Goal: Answer question/provide support: Share knowledge or assist other users

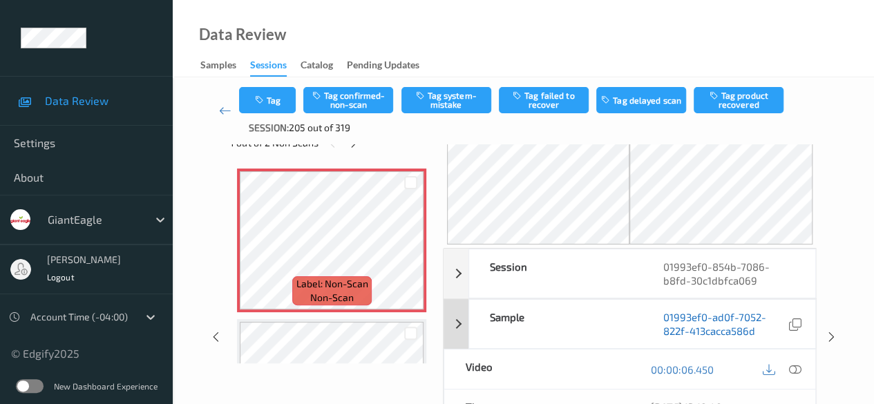
scroll to position [69, 0]
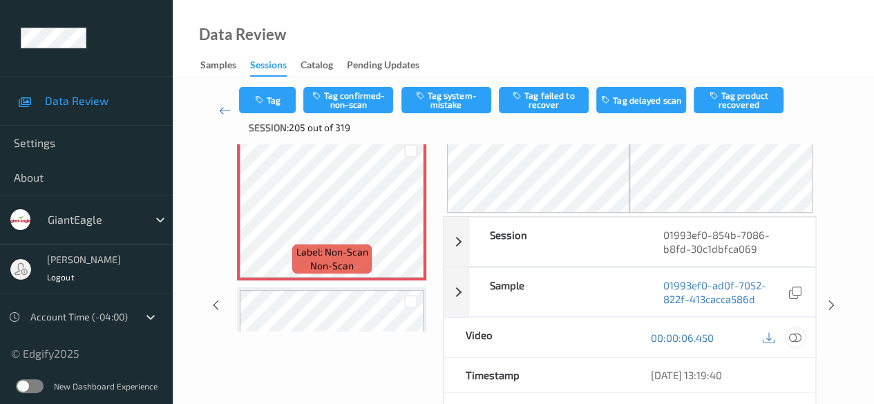
click at [793, 336] on icon at bounding box center [795, 338] width 12 height 12
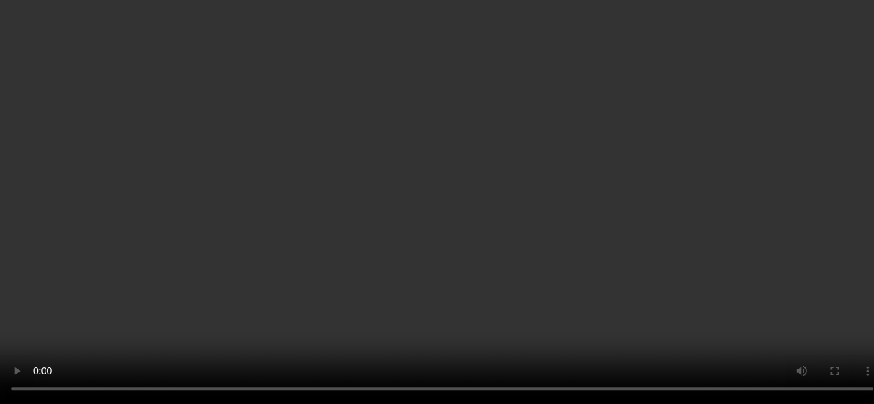
scroll to position [0, 0]
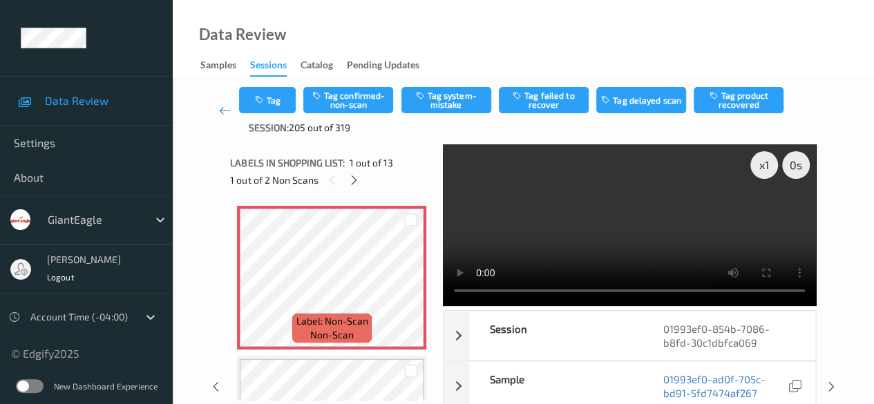
click at [455, 298] on video at bounding box center [629, 225] width 373 height 162
click at [425, 97] on icon "button" at bounding box center [421, 96] width 12 height 10
click at [280, 104] on button "Tag" at bounding box center [267, 100] width 57 height 26
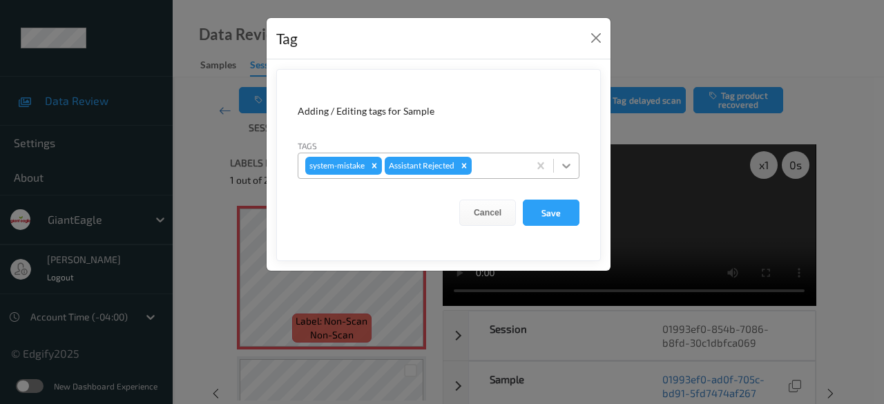
click at [566, 168] on icon at bounding box center [567, 166] width 14 height 14
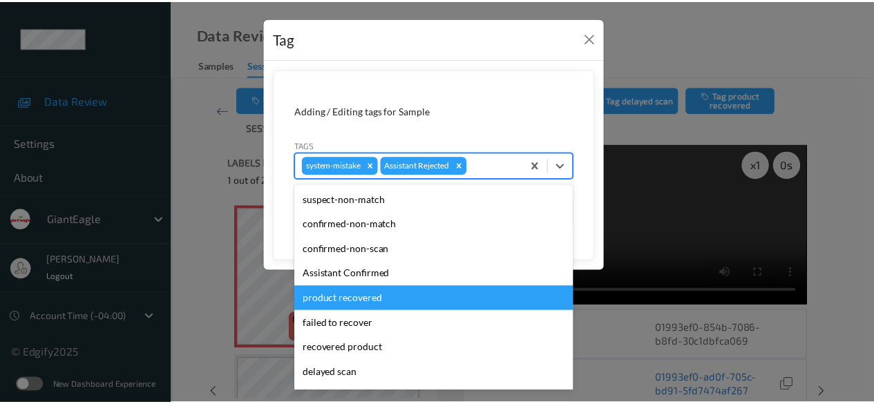
scroll to position [146, 0]
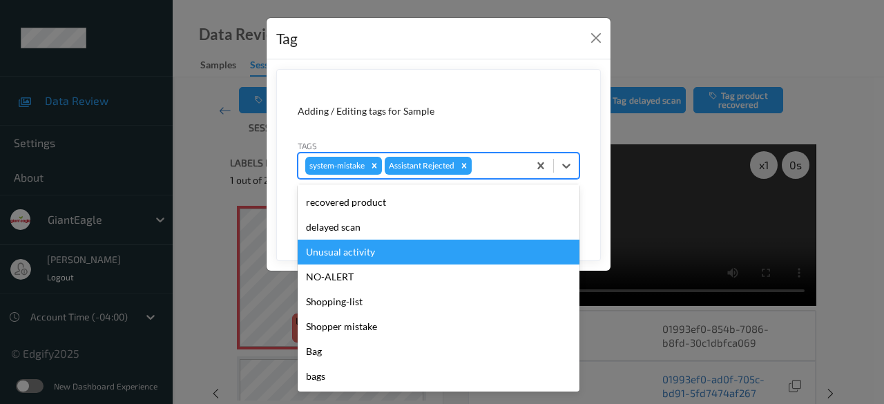
click at [382, 258] on div "Unusual activity" at bounding box center [439, 252] width 282 height 25
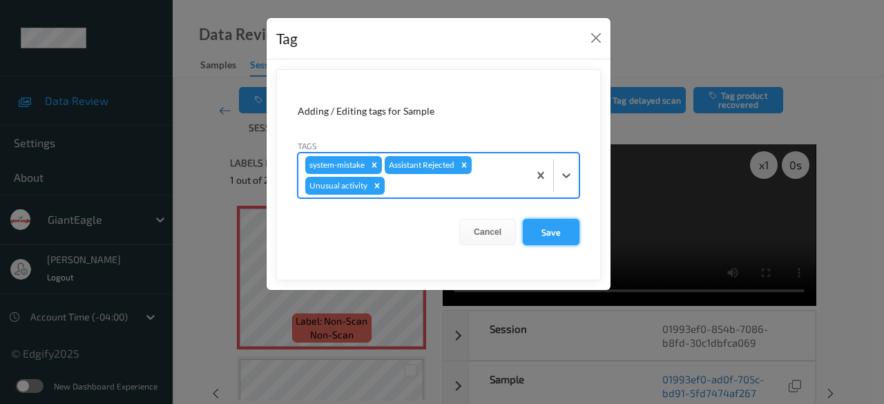
click at [547, 234] on button "Save" at bounding box center [551, 232] width 57 height 26
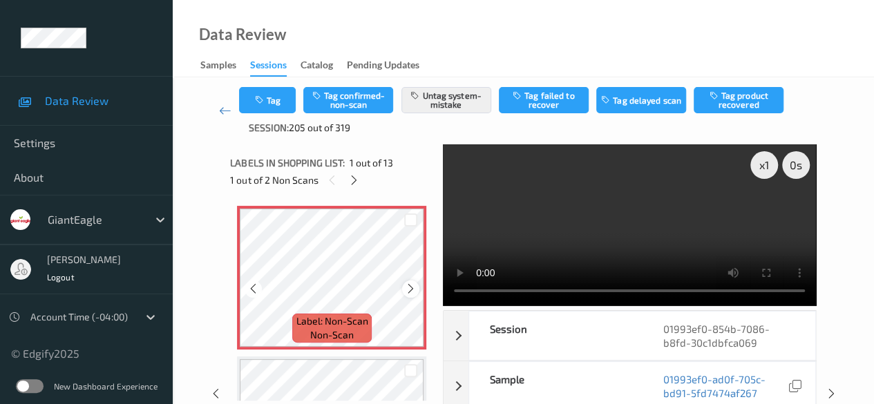
click at [408, 289] on icon at bounding box center [411, 289] width 12 height 12
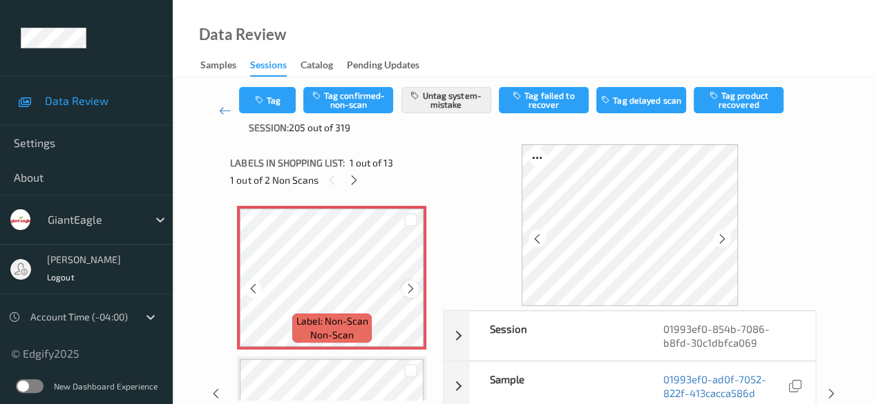
click at [415, 289] on icon at bounding box center [411, 289] width 12 height 12
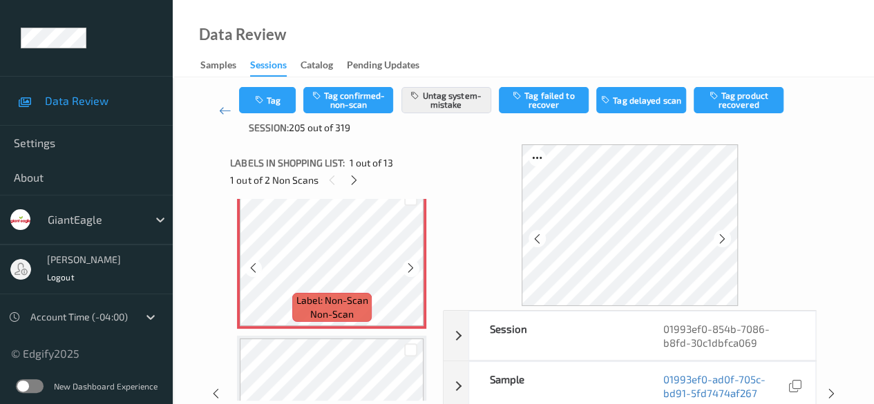
scroll to position [0, 0]
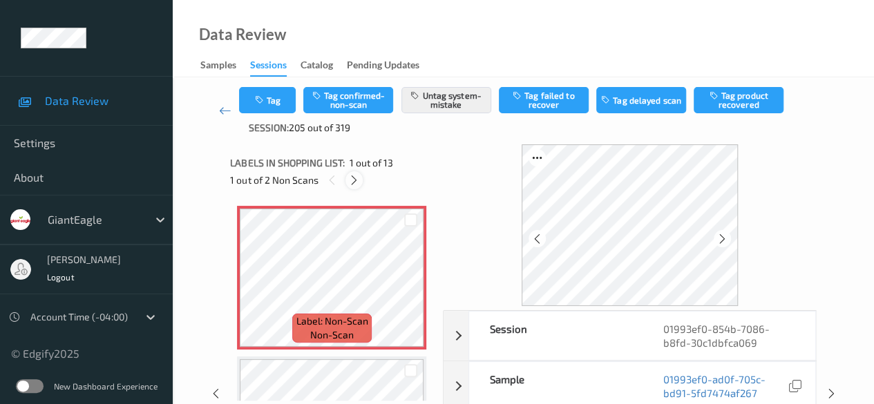
click at [358, 176] on icon at bounding box center [354, 180] width 12 height 12
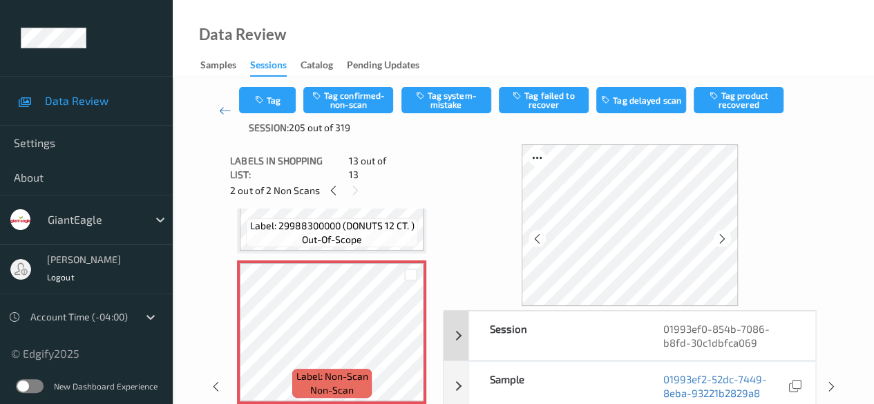
scroll to position [69, 0]
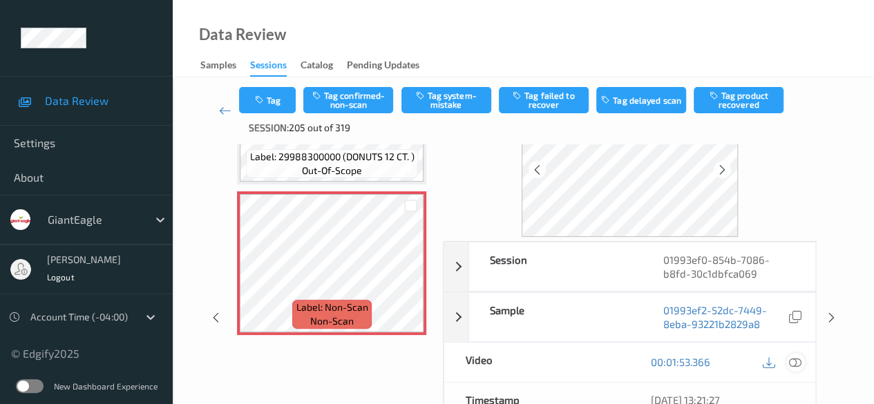
click at [795, 361] on icon at bounding box center [795, 362] width 12 height 12
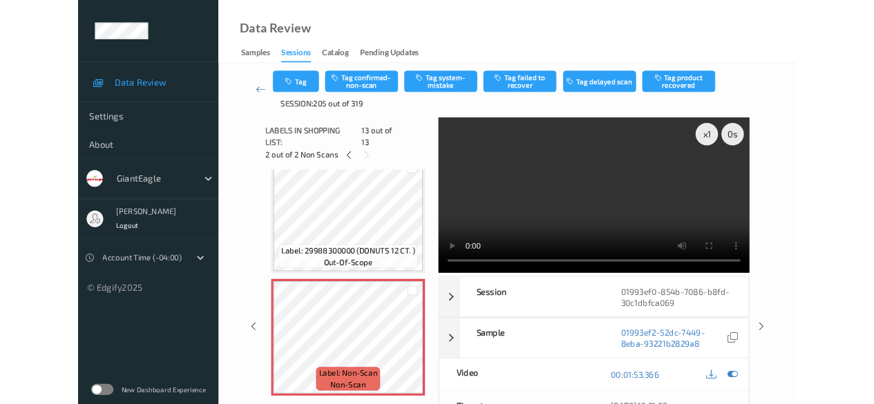
scroll to position [1679, 0]
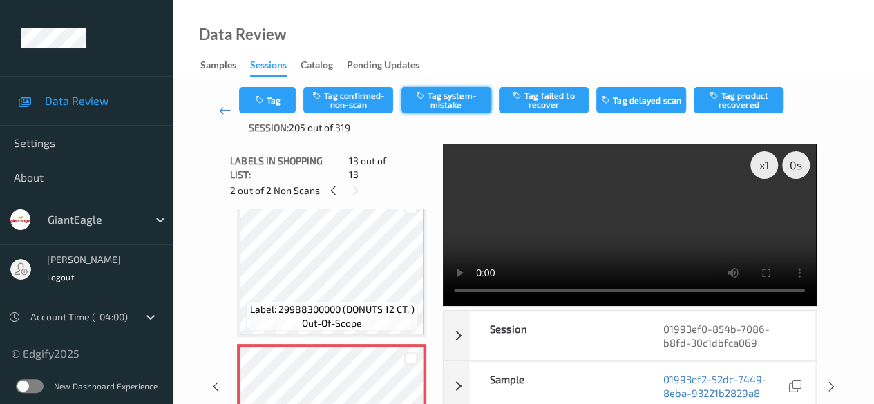
click at [455, 99] on button "Tag system-mistake" at bounding box center [446, 100] width 90 height 26
click at [217, 110] on link at bounding box center [225, 111] width 28 height 48
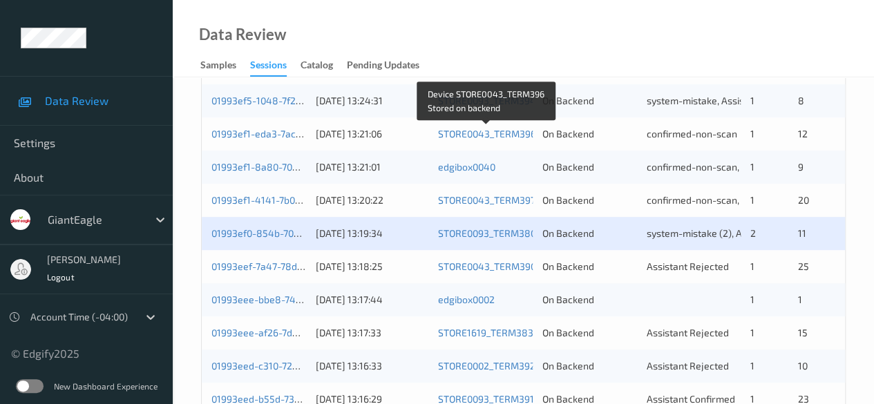
scroll to position [345, 0]
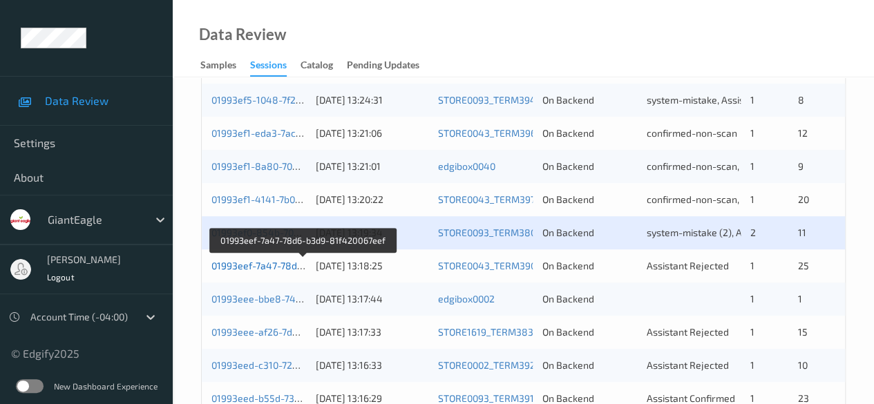
click at [261, 262] on link "01993eef-7a47-78d6-b3d9-81f420067eef" at bounding box center [302, 266] width 183 height 12
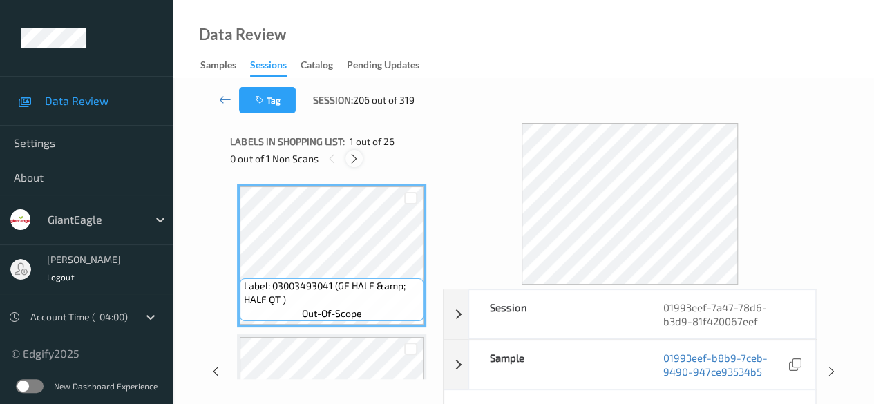
click at [355, 154] on icon at bounding box center [354, 159] width 12 height 12
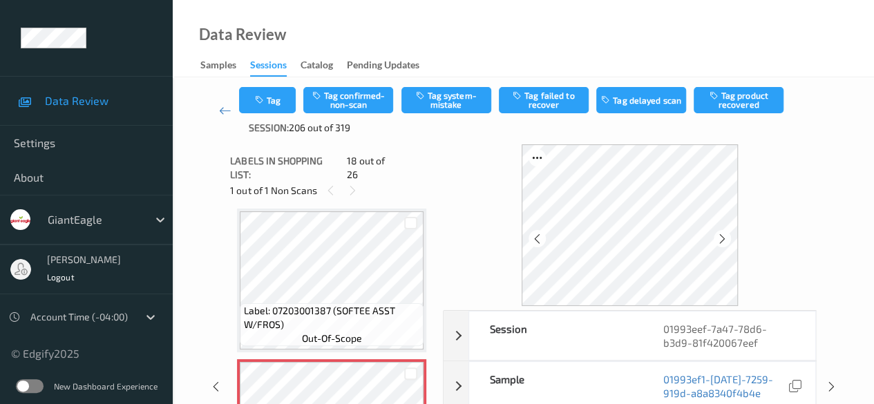
scroll to position [69, 0]
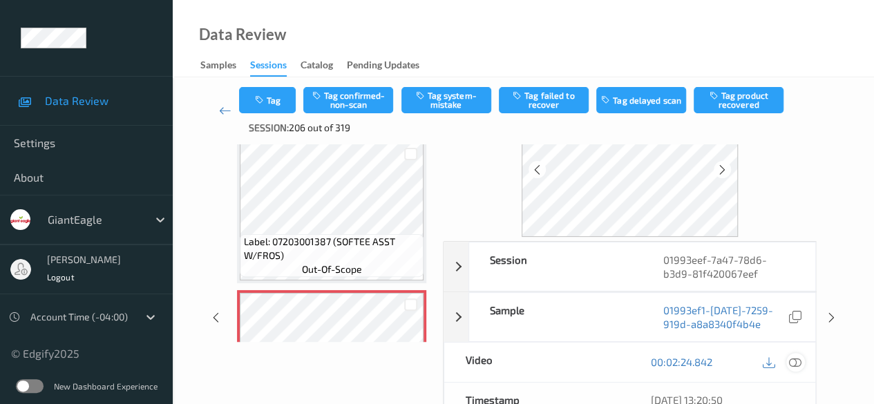
click at [795, 358] on icon at bounding box center [795, 362] width 12 height 12
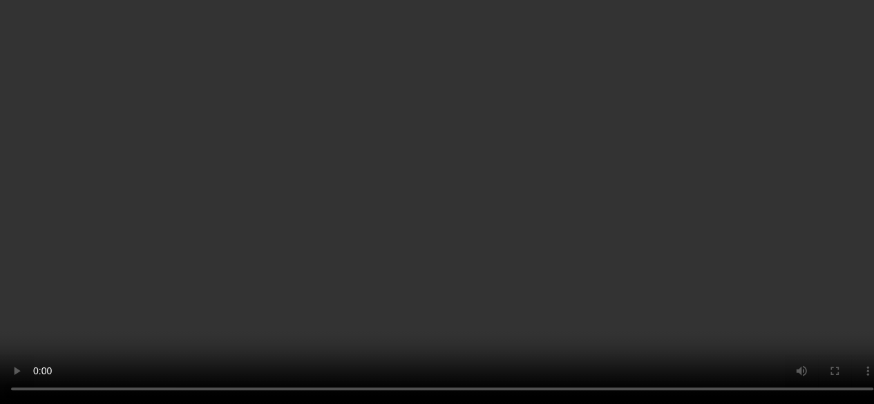
scroll to position [0, 0]
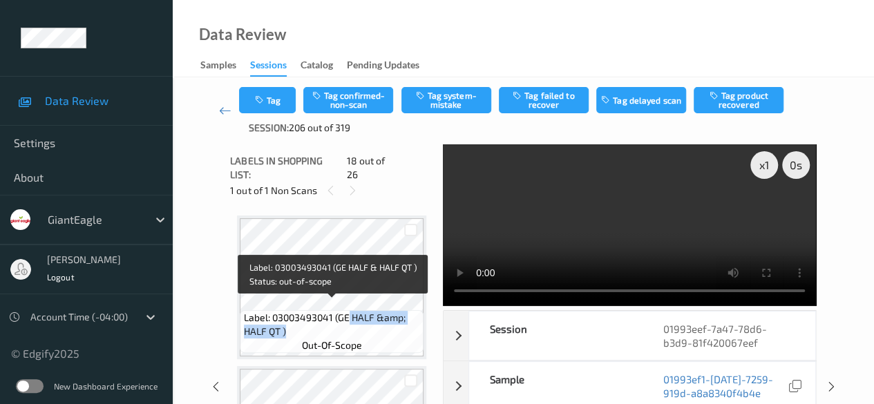
drag, startPoint x: 349, startPoint y: 306, endPoint x: 409, endPoint y: 322, distance: 62.2
click at [409, 322] on span "Label: 03003493041 (GE HALF &amp; HALF QT )" at bounding box center [332, 325] width 177 height 28
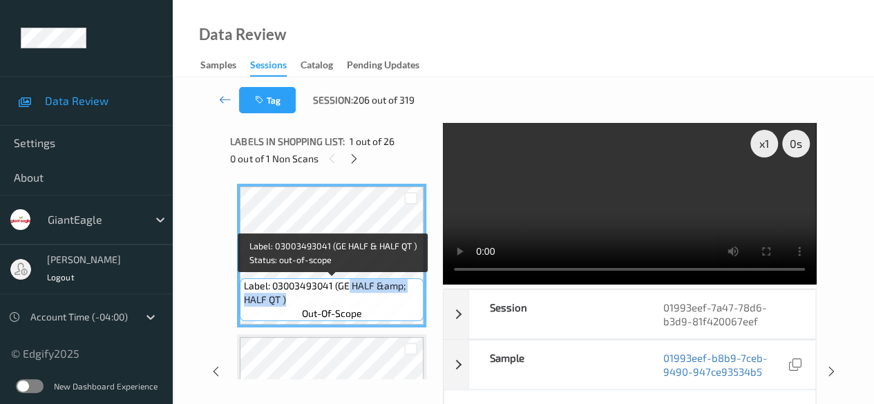
copy span "HALF &amp; HALF QT )"
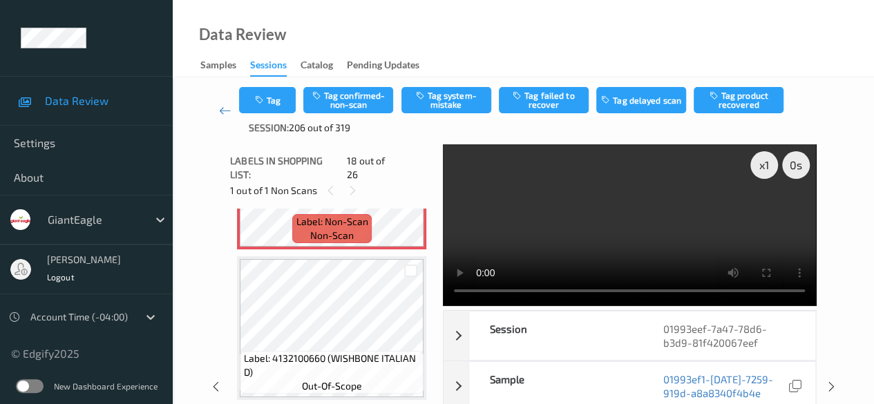
scroll to position [2625, 0]
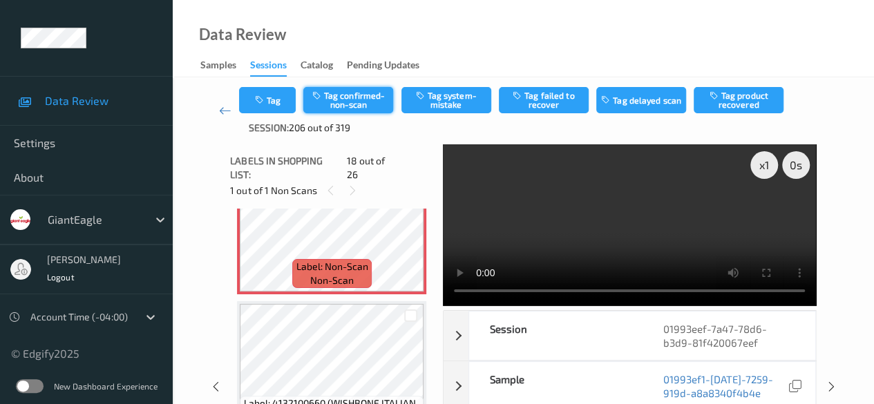
click at [348, 107] on button "Tag confirmed-non-scan" at bounding box center [348, 100] width 90 height 26
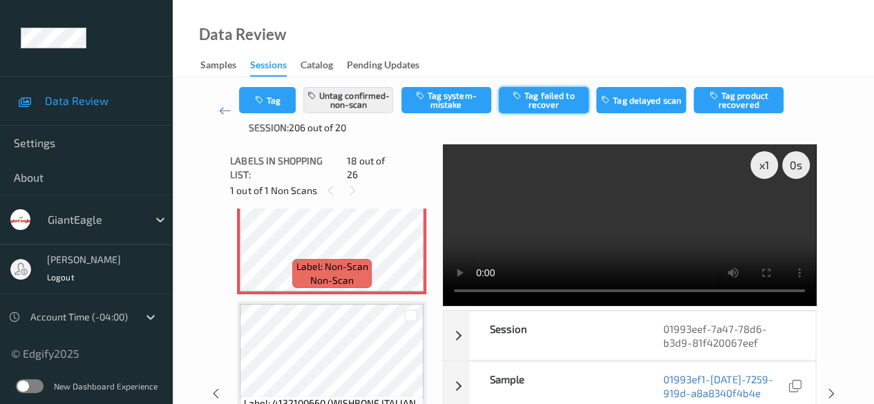
click at [559, 100] on button "Tag failed to recover" at bounding box center [544, 100] width 90 height 26
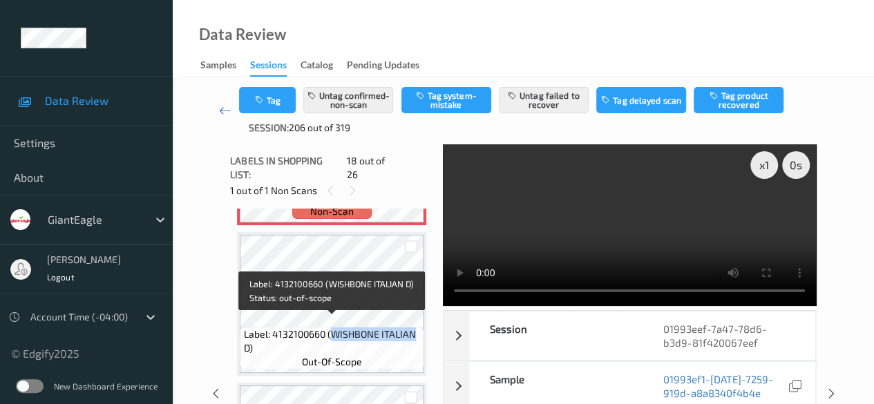
drag, startPoint x: 330, startPoint y: 321, endPoint x: 417, endPoint y: 322, distance: 87.1
click at [417, 327] on span "Label: 4132100660 (WISHBONE ITALIAN D)" at bounding box center [332, 341] width 177 height 28
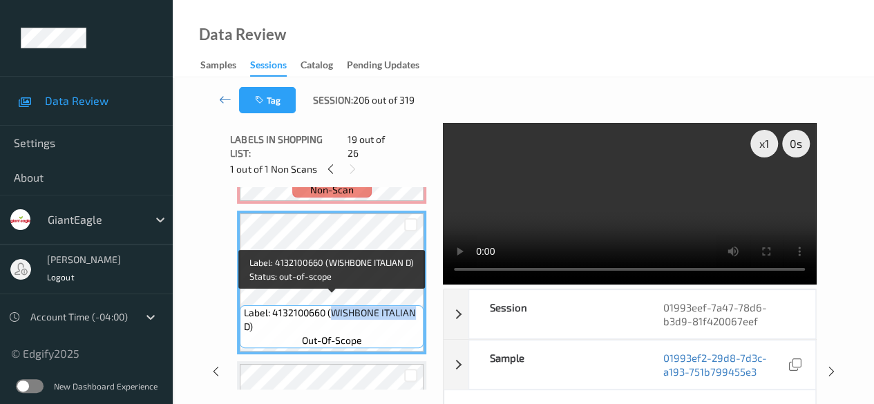
copy span "WISHBONE ITALIAN"
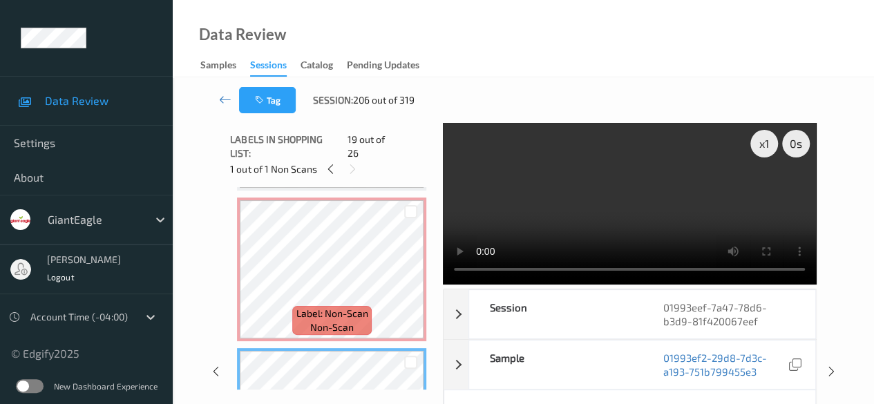
scroll to position [2556, 0]
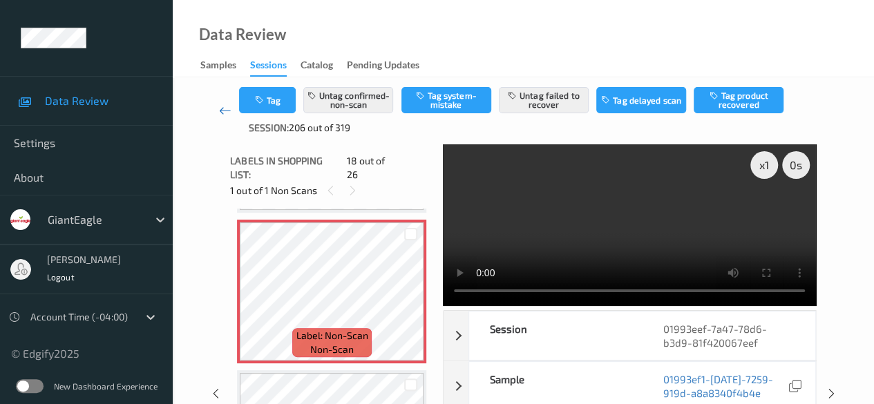
click at [220, 113] on icon at bounding box center [225, 111] width 12 height 14
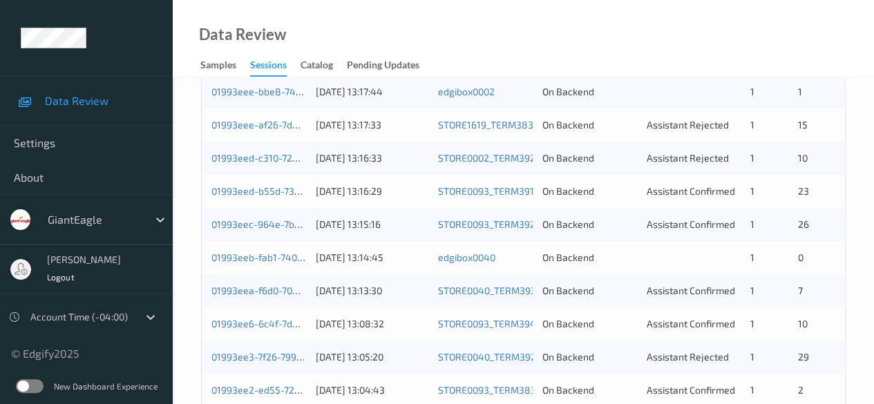
scroll to position [484, 0]
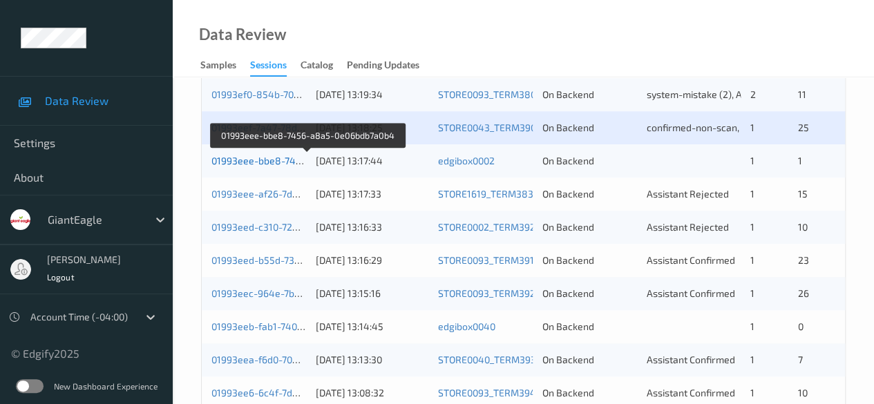
click at [271, 162] on link "01993eee-bbe8-7456-a8a5-0e06bdb7a0b4" at bounding box center [307, 161] width 193 height 12
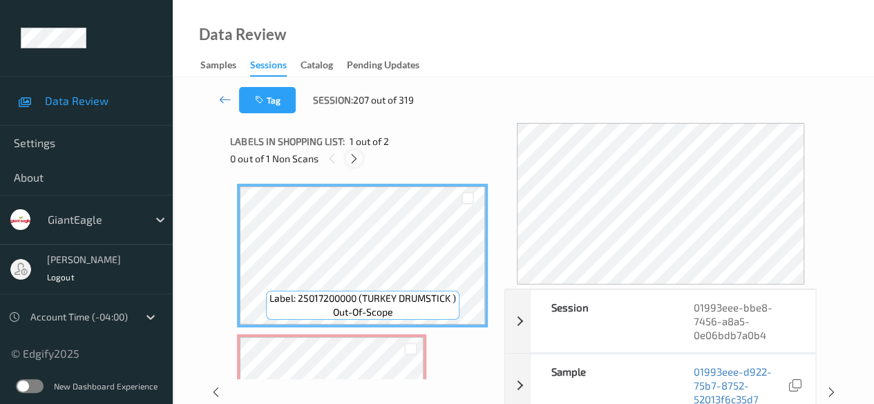
click at [351, 159] on icon at bounding box center [354, 159] width 12 height 12
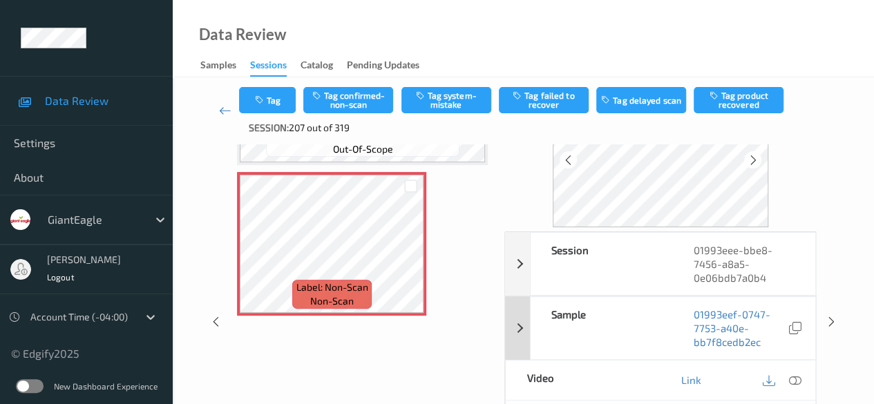
scroll to position [138, 0]
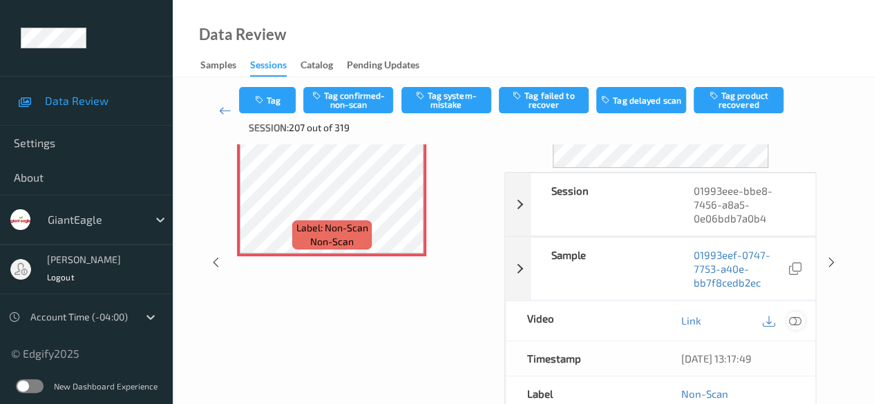
click at [795, 317] on icon at bounding box center [795, 320] width 12 height 12
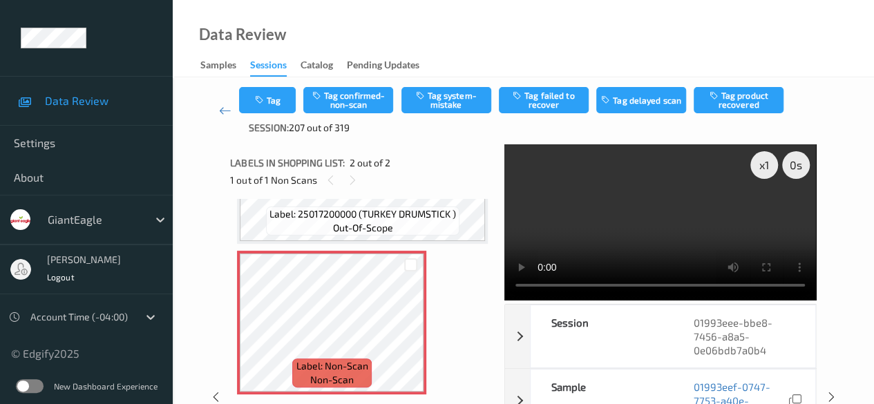
scroll to position [22, 0]
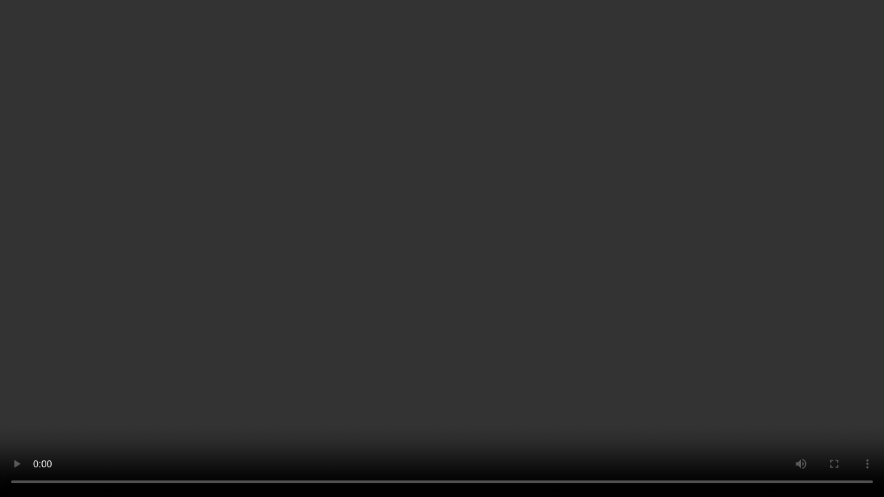
click at [517, 403] on video at bounding box center [442, 248] width 884 height 497
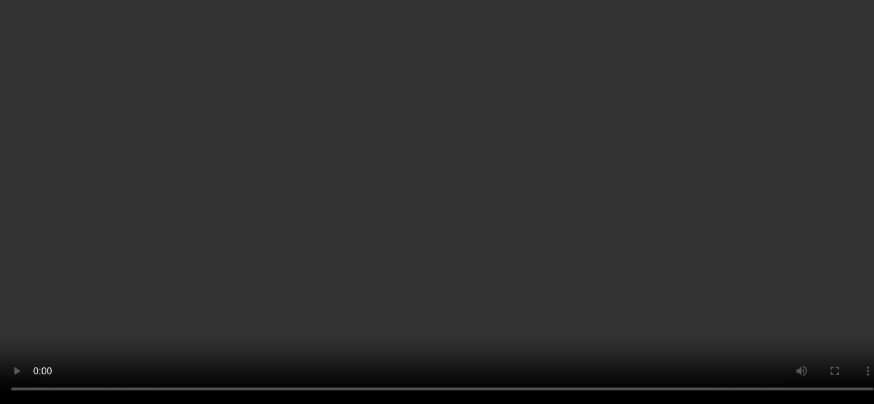
scroll to position [0, 0]
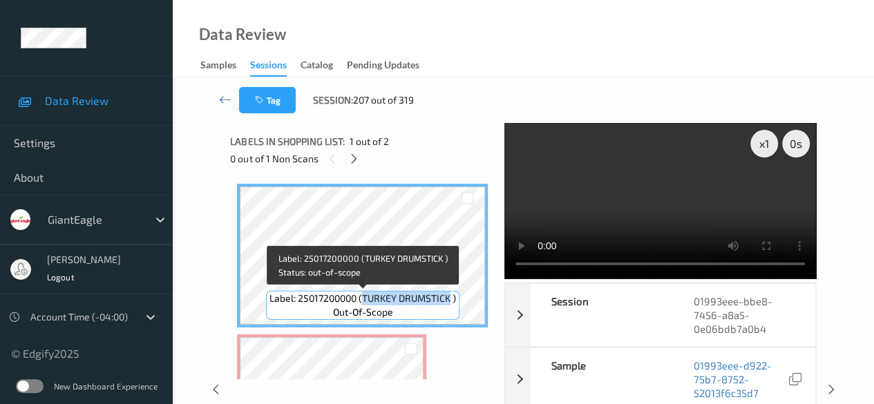
drag, startPoint x: 364, startPoint y: 301, endPoint x: 450, endPoint y: 299, distance: 85.7
click at [450, 299] on span "Label: 25017200000 (TURKEY DRUMSTICK )" at bounding box center [362, 299] width 187 height 14
copy span "TURKEY DRUMSTICK"
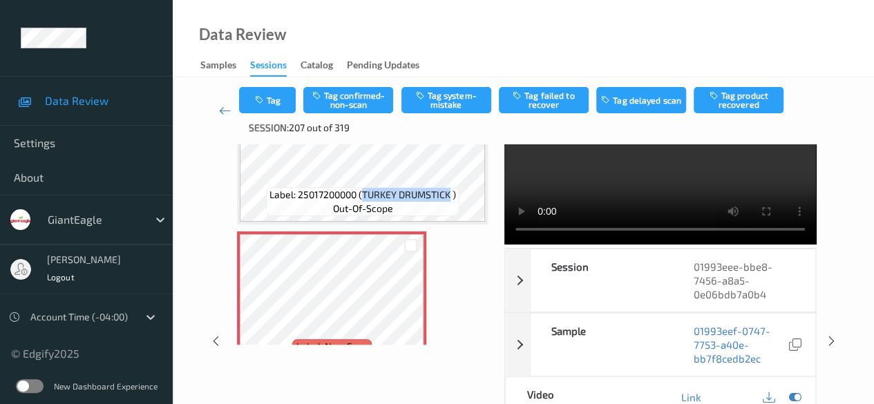
scroll to position [138, 0]
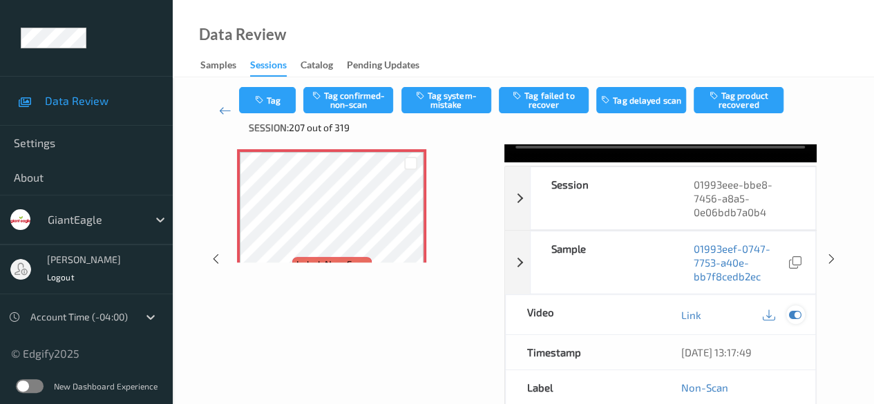
click at [797, 321] on icon at bounding box center [795, 315] width 12 height 12
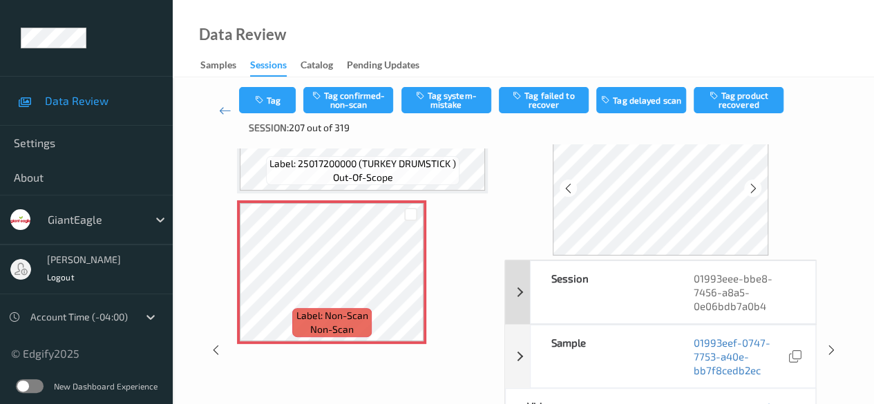
scroll to position [69, 0]
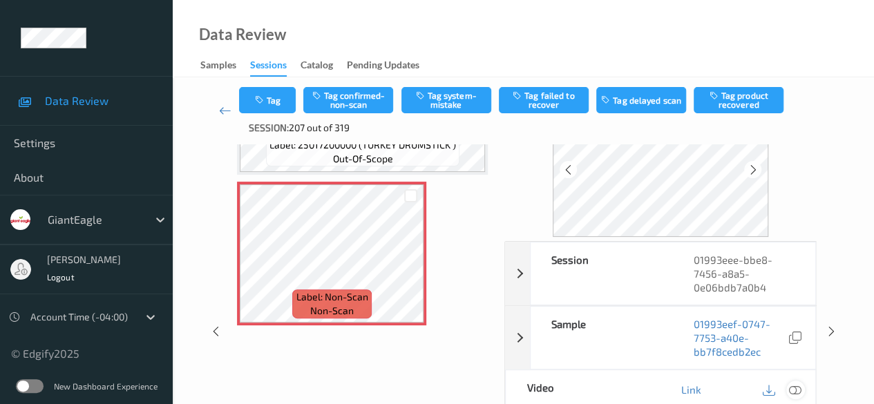
click at [795, 394] on icon at bounding box center [795, 389] width 12 height 12
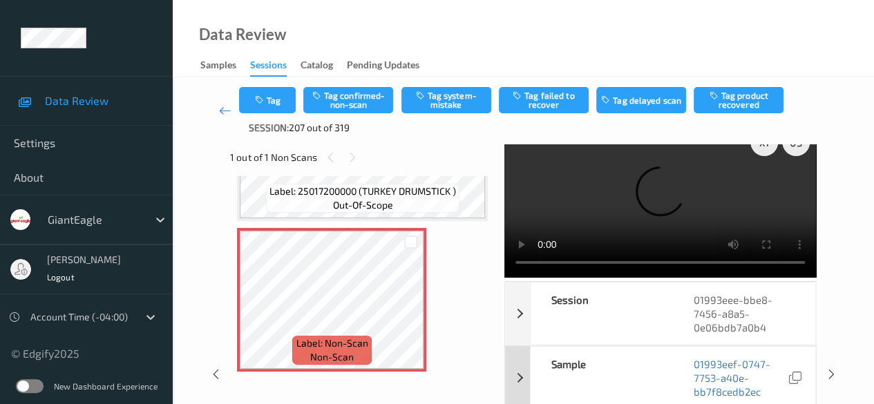
scroll to position [0, 0]
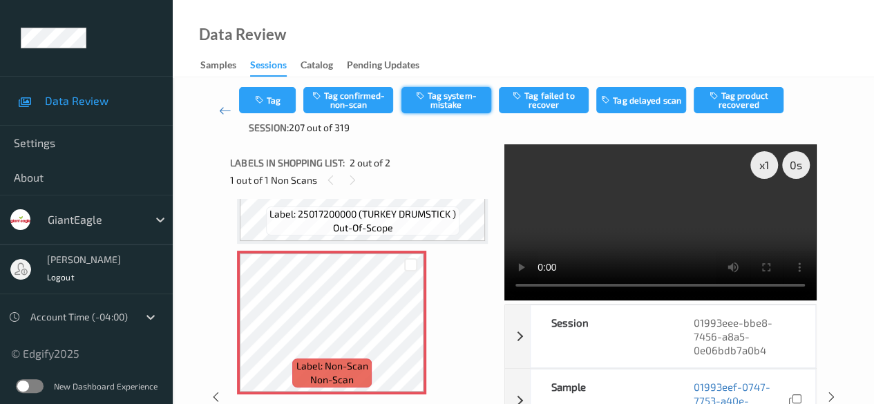
click at [450, 104] on button "Tag system-mistake" at bounding box center [446, 100] width 90 height 26
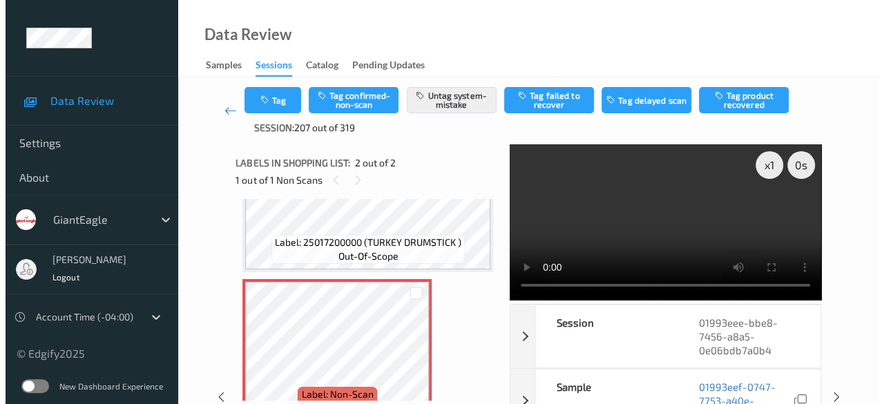
scroll to position [106, 0]
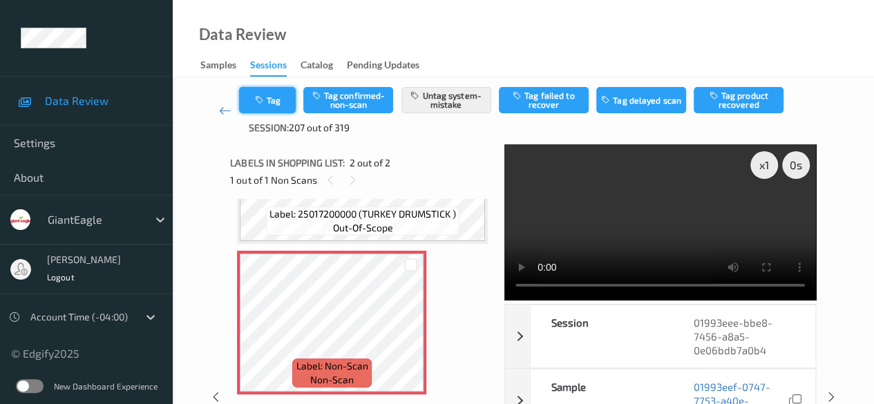
click at [287, 102] on button "Tag" at bounding box center [267, 100] width 57 height 26
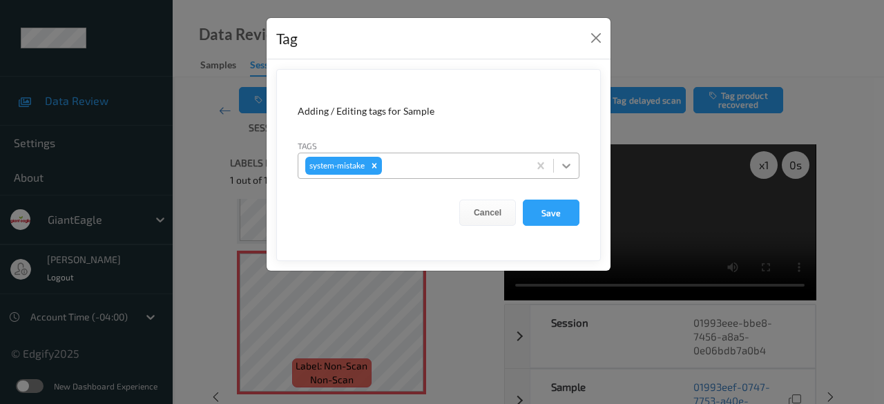
click at [567, 169] on icon at bounding box center [567, 166] width 14 height 14
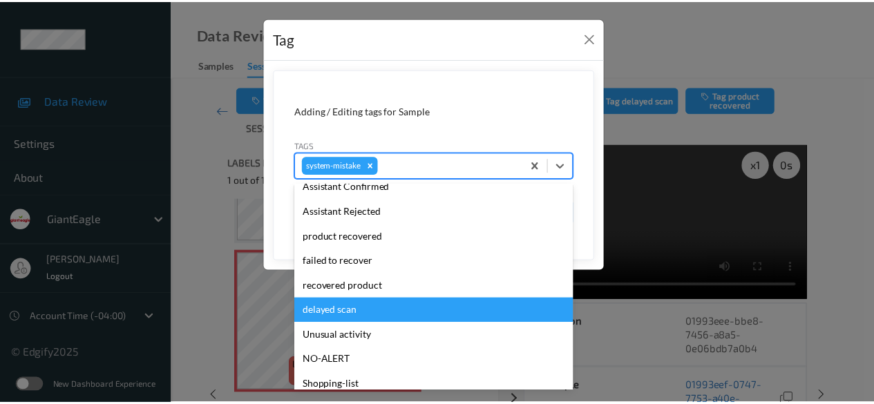
scroll to position [171, 0]
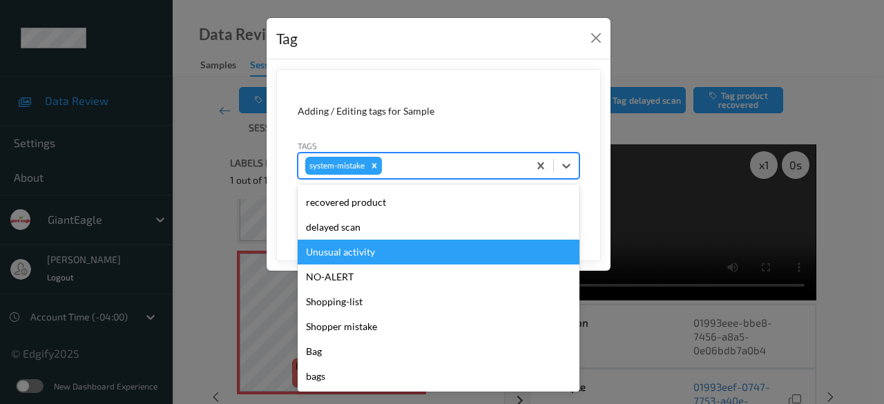
click at [388, 254] on div "Unusual activity" at bounding box center [439, 252] width 282 height 25
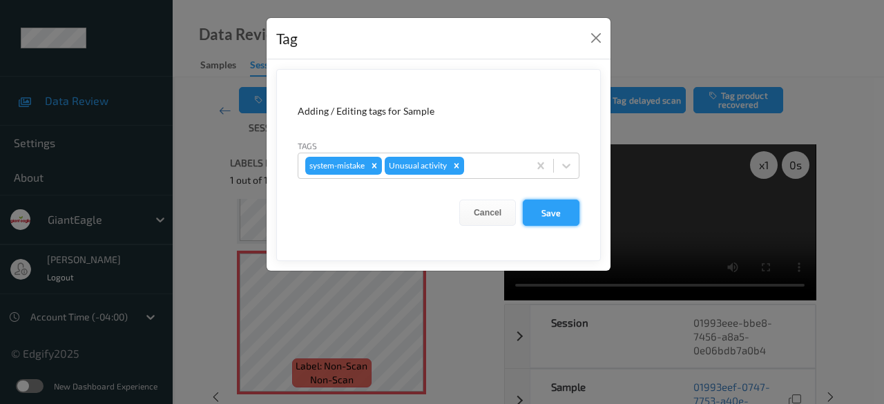
click at [564, 213] on button "Save" at bounding box center [551, 213] width 57 height 26
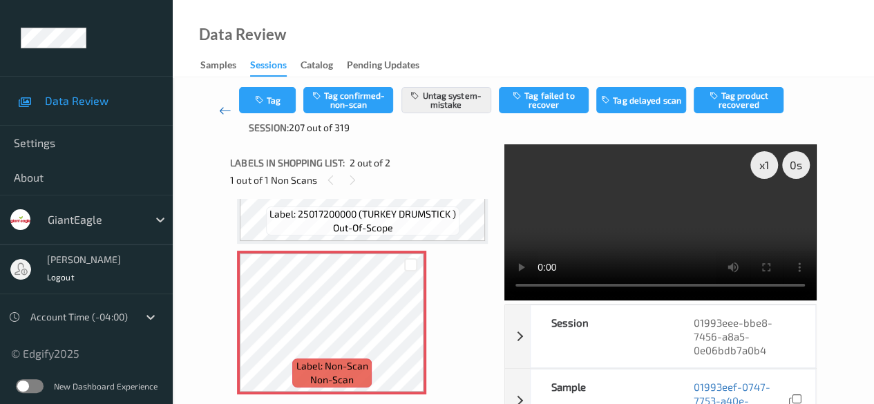
click at [221, 110] on icon at bounding box center [225, 111] width 12 height 14
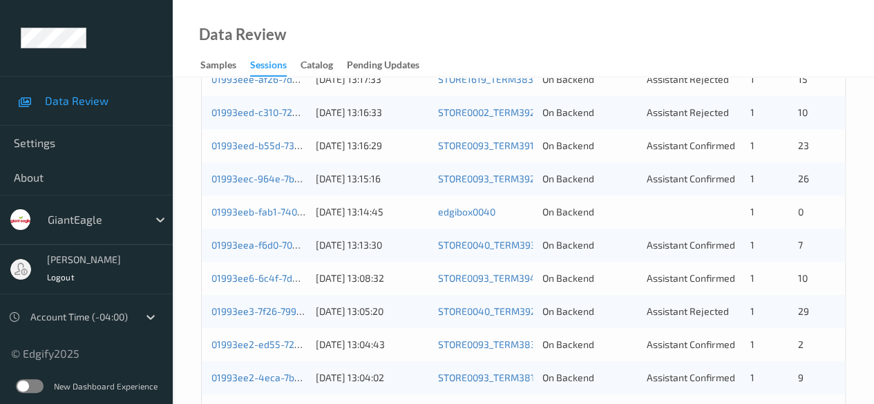
scroll to position [484, 0]
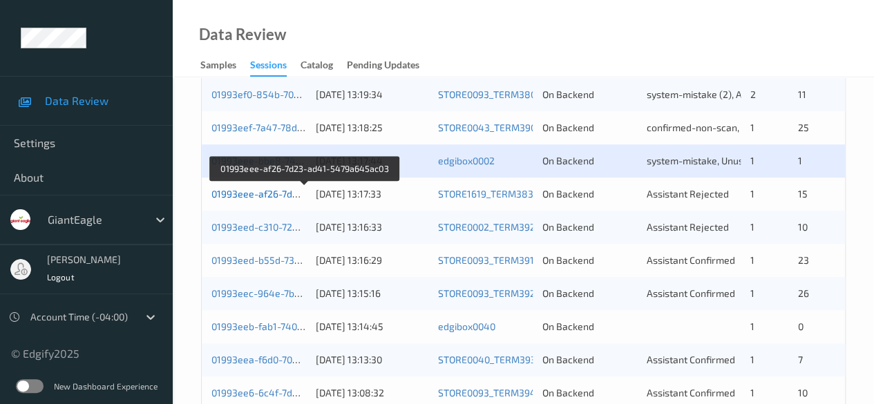
click at [283, 196] on link "01993eee-af26-7d23-ad41-5479a645ac03" at bounding box center [305, 194] width 188 height 12
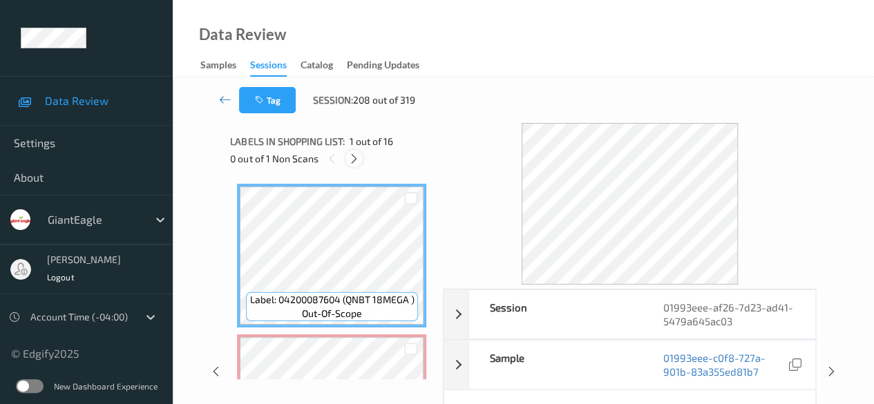
click at [352, 161] on icon at bounding box center [354, 159] width 12 height 12
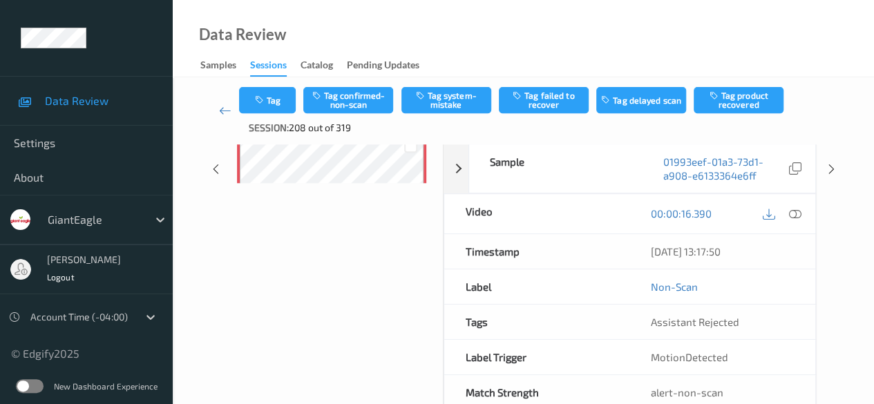
scroll to position [41, 0]
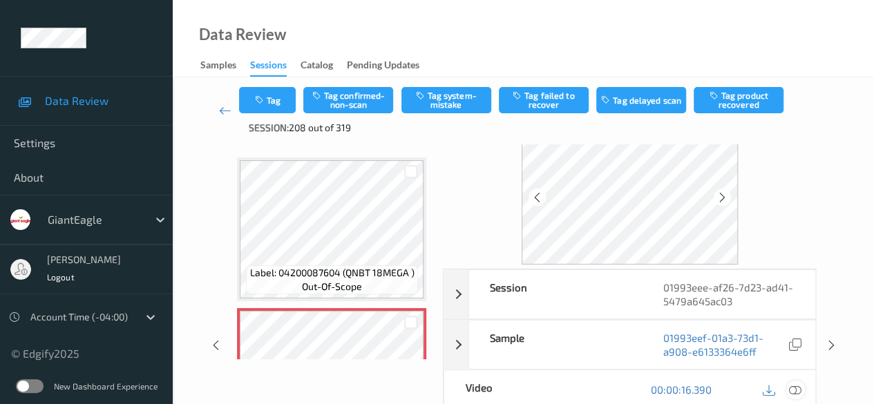
click at [792, 393] on icon at bounding box center [795, 389] width 12 height 12
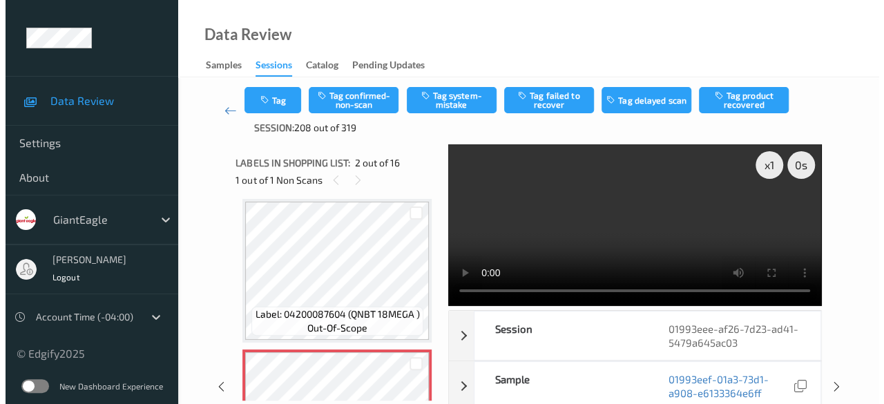
scroll to position [76, 0]
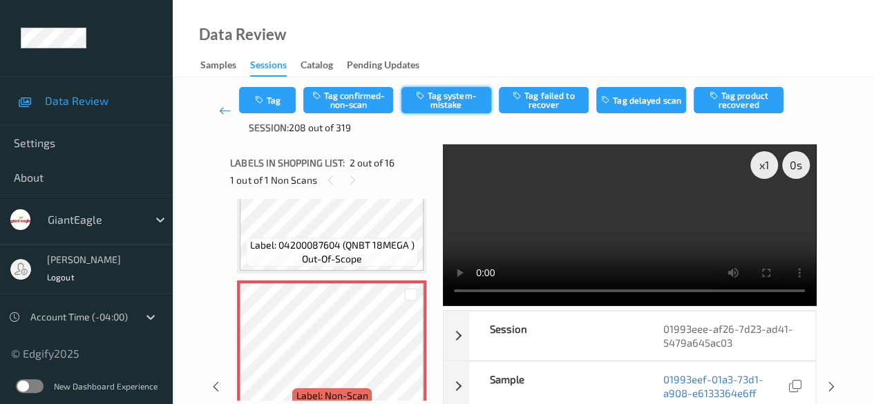
click at [453, 106] on button "Tag system-mistake" at bounding box center [446, 100] width 90 height 26
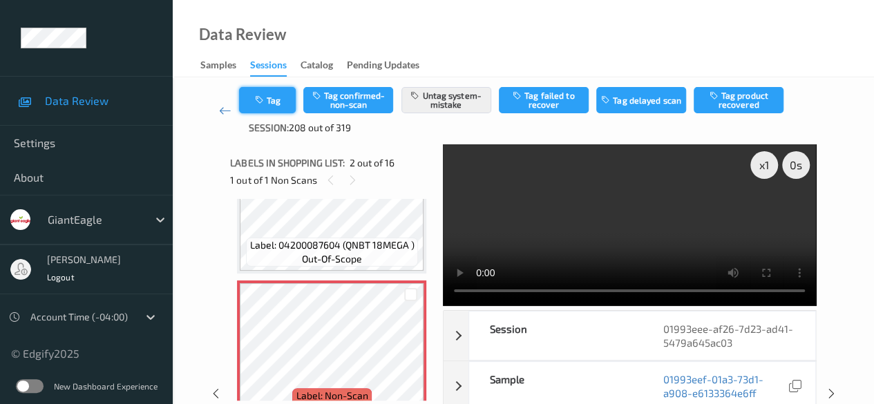
click at [286, 104] on button "Tag" at bounding box center [267, 100] width 57 height 26
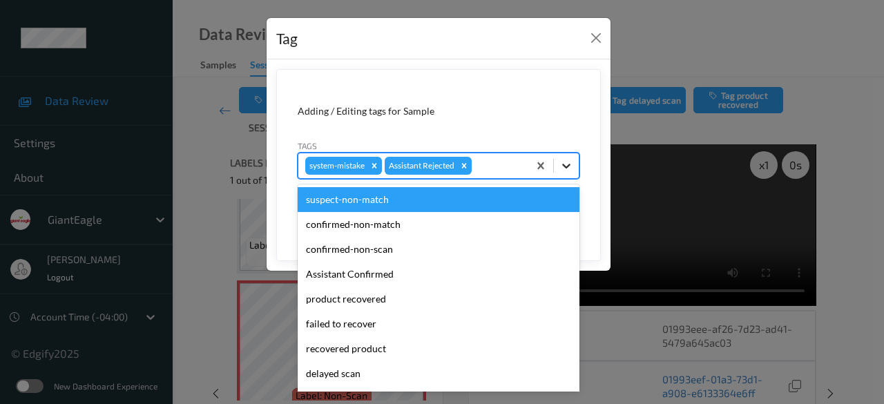
click at [568, 162] on icon at bounding box center [567, 166] width 14 height 14
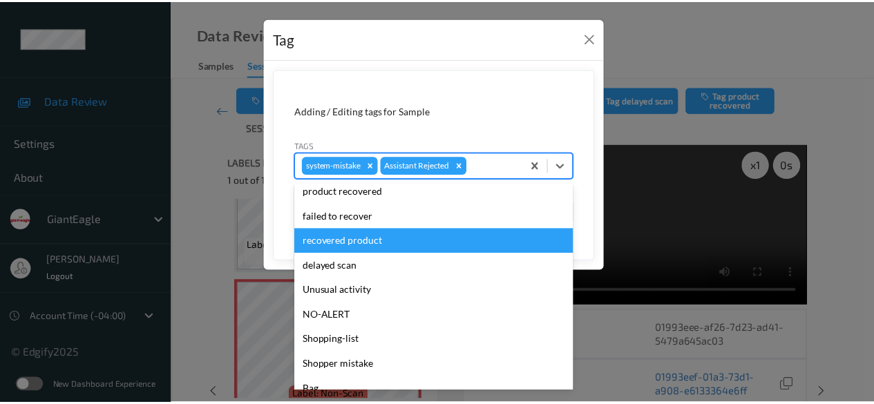
scroll to position [138, 0]
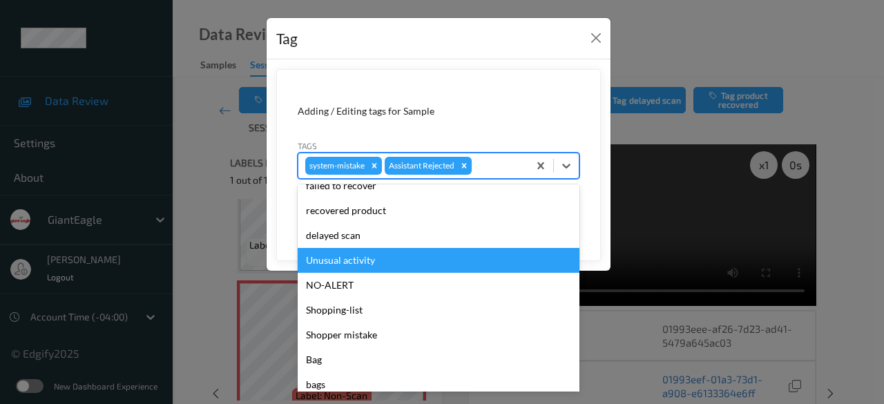
click at [410, 267] on div "Unusual activity" at bounding box center [439, 260] width 282 height 25
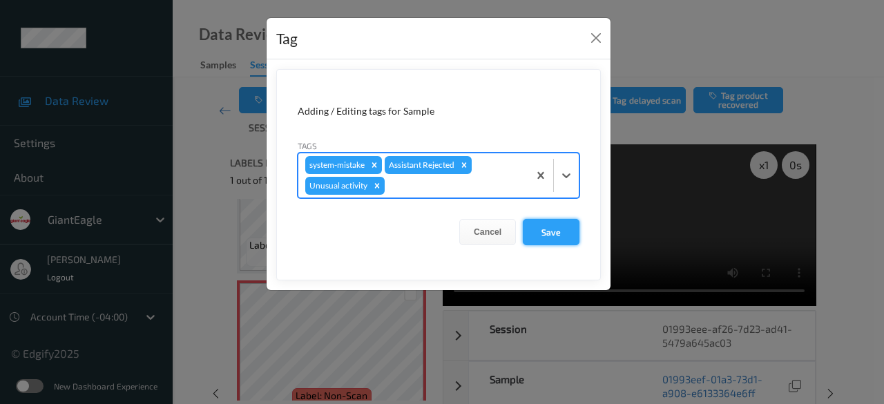
click at [555, 230] on button "Save" at bounding box center [551, 232] width 57 height 26
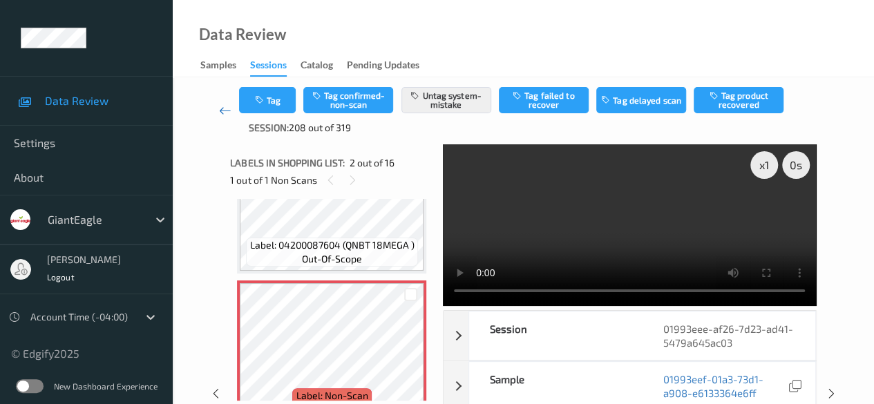
click at [219, 108] on icon at bounding box center [225, 111] width 12 height 14
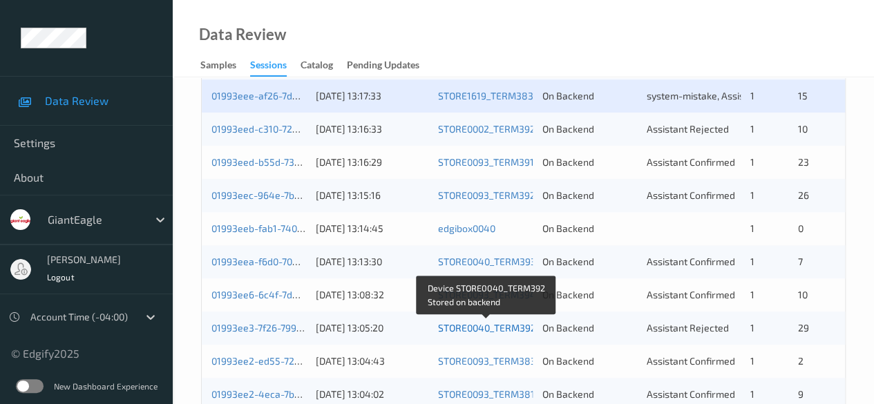
scroll to position [553, 0]
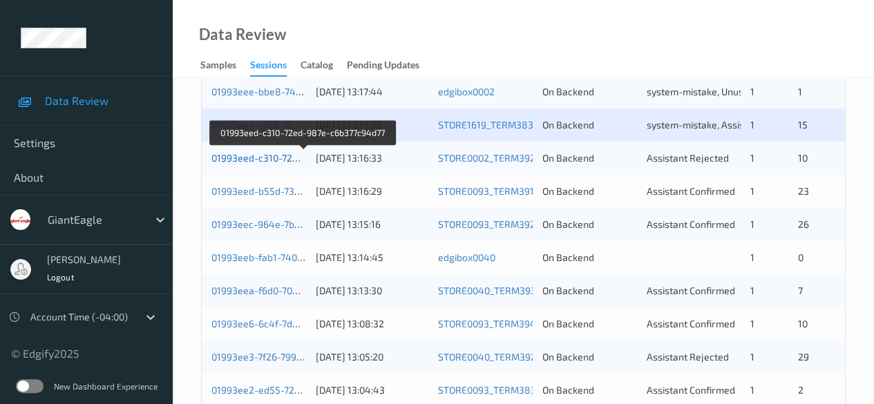
click at [297, 158] on link "01993eed-c310-72ed-987e-c6b377c94d77" at bounding box center [303, 158] width 185 height 12
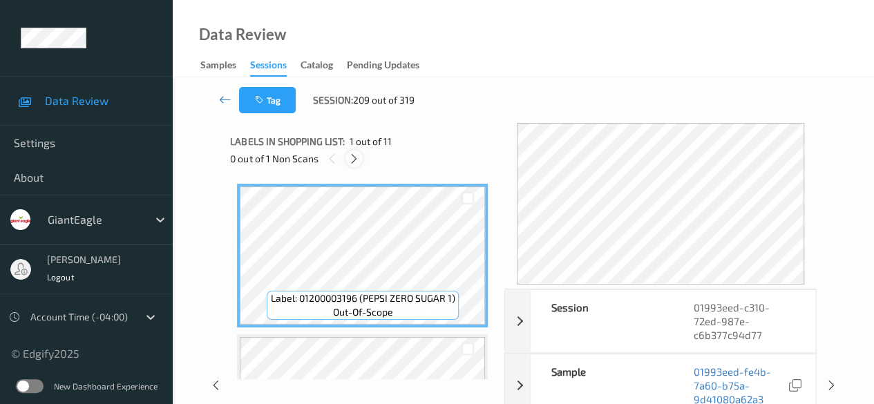
click at [360, 161] on div at bounding box center [353, 158] width 17 height 17
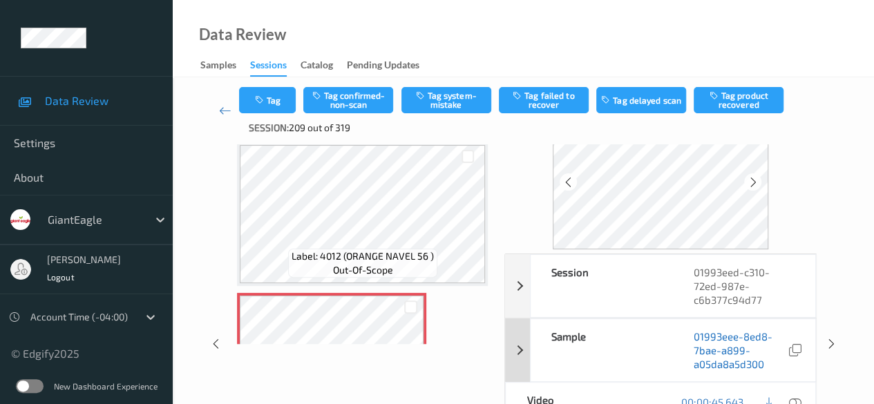
scroll to position [69, 0]
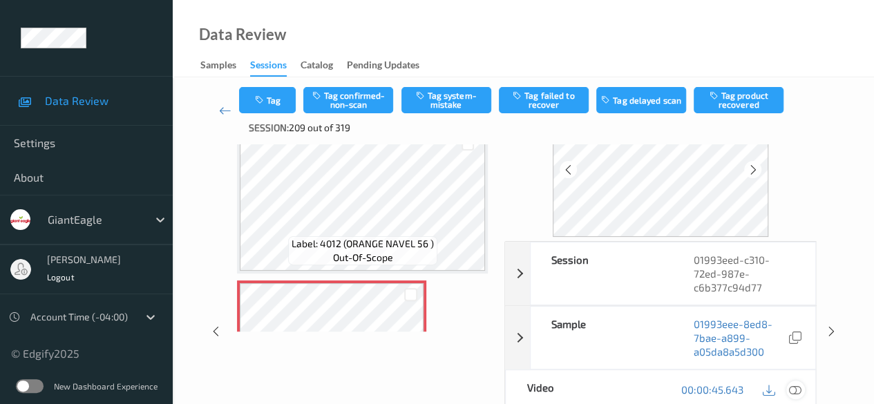
click at [792, 385] on icon at bounding box center [795, 389] width 12 height 12
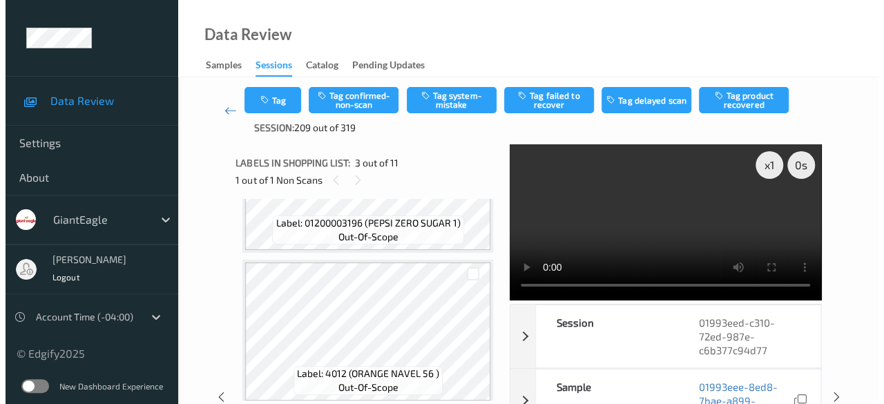
scroll to position [138, 0]
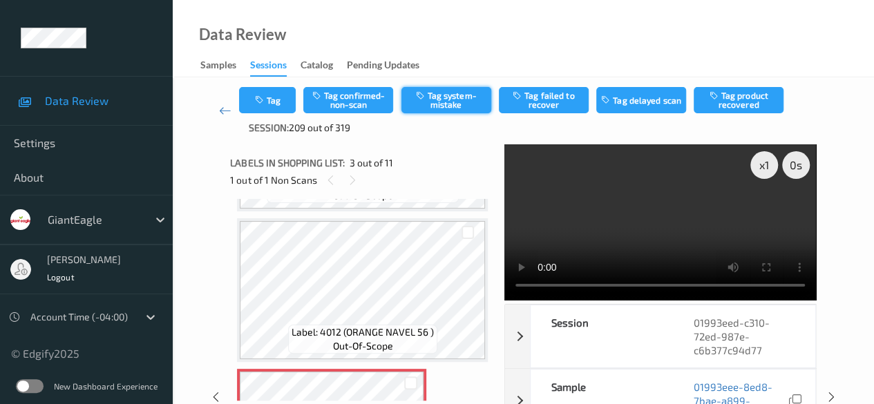
click at [432, 106] on button "Tag system-mistake" at bounding box center [446, 100] width 90 height 26
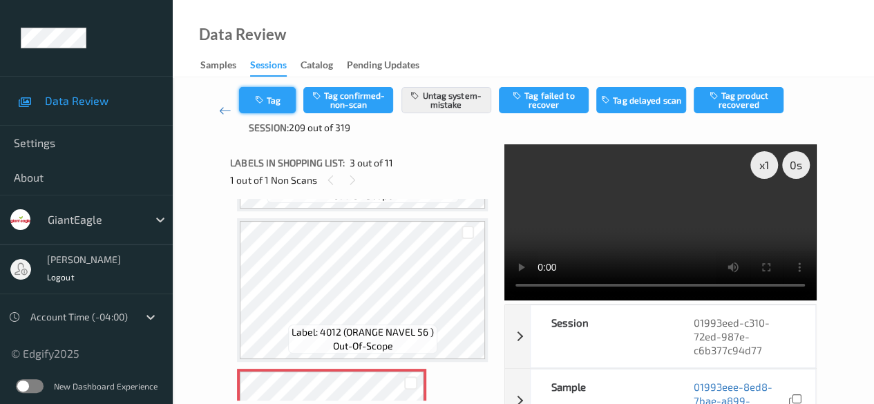
click at [269, 110] on button "Tag" at bounding box center [267, 100] width 57 height 26
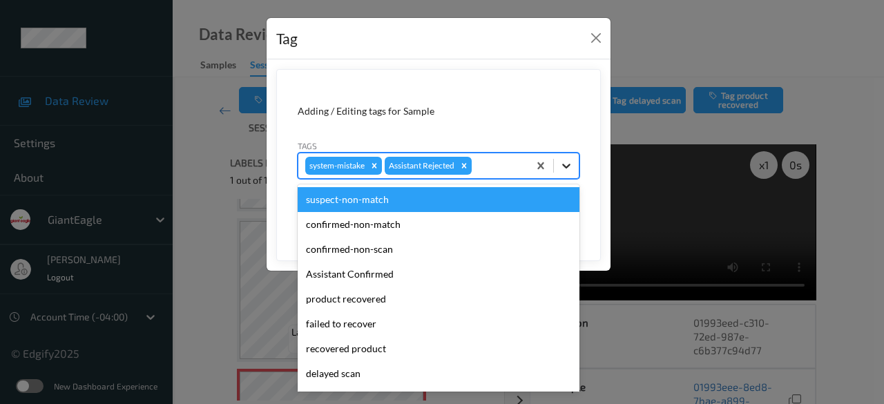
click at [571, 169] on icon at bounding box center [567, 166] width 14 height 14
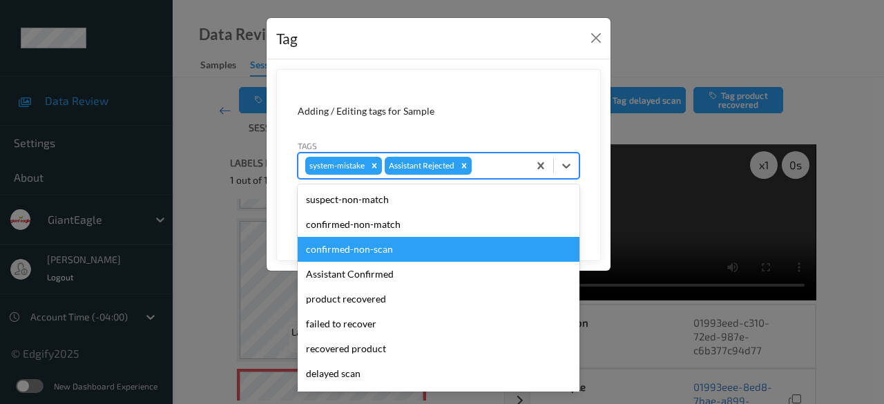
scroll to position [146, 0]
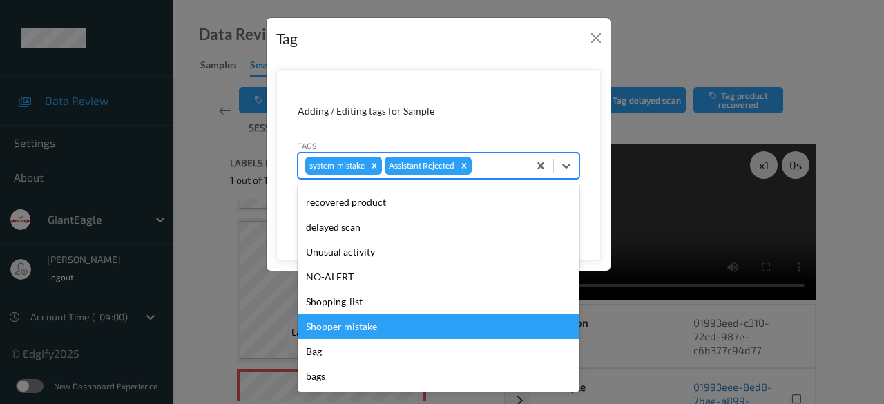
click at [365, 327] on div "Shopper mistake" at bounding box center [439, 326] width 282 height 25
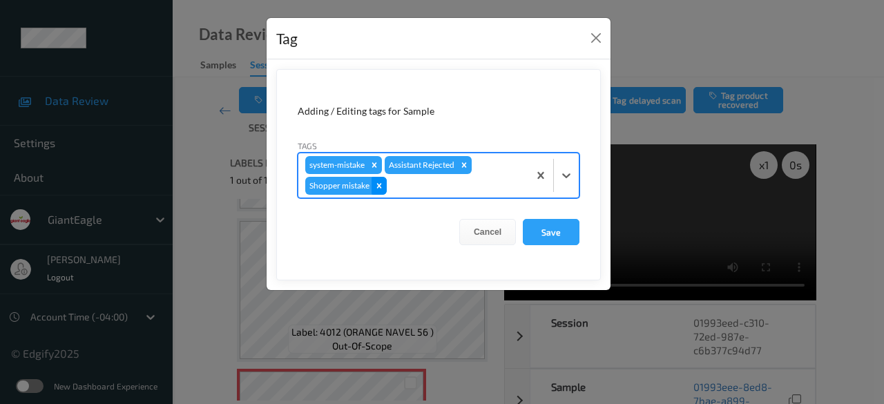
click at [380, 184] on icon "Remove Shopper mistake" at bounding box center [379, 186] width 10 height 10
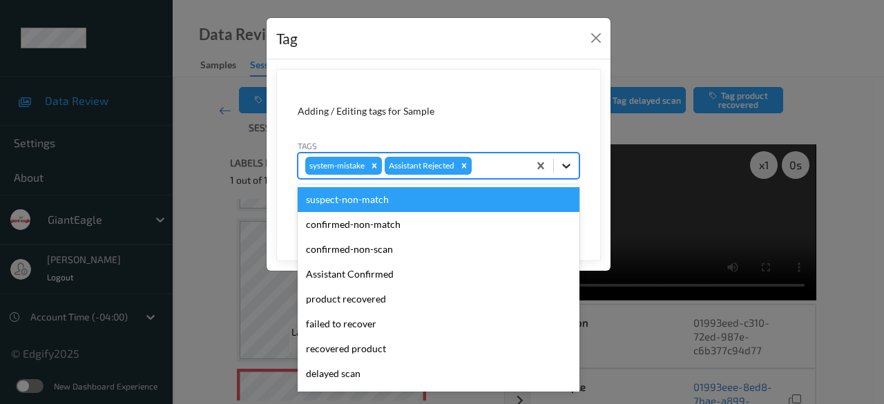
click at [564, 160] on icon at bounding box center [567, 166] width 14 height 14
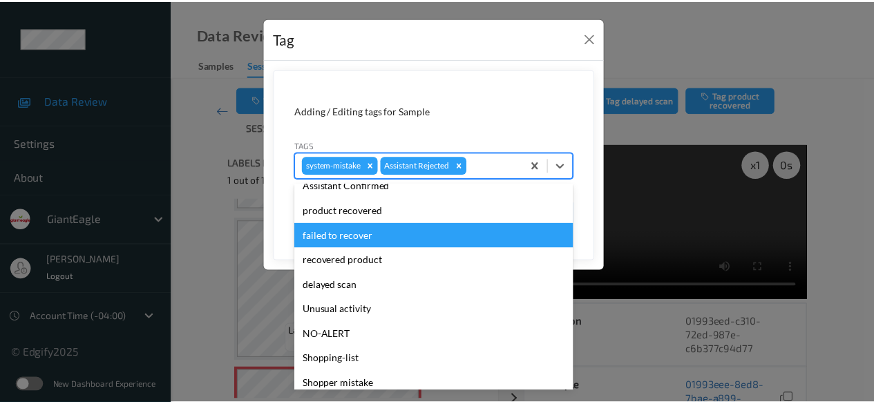
scroll to position [138, 0]
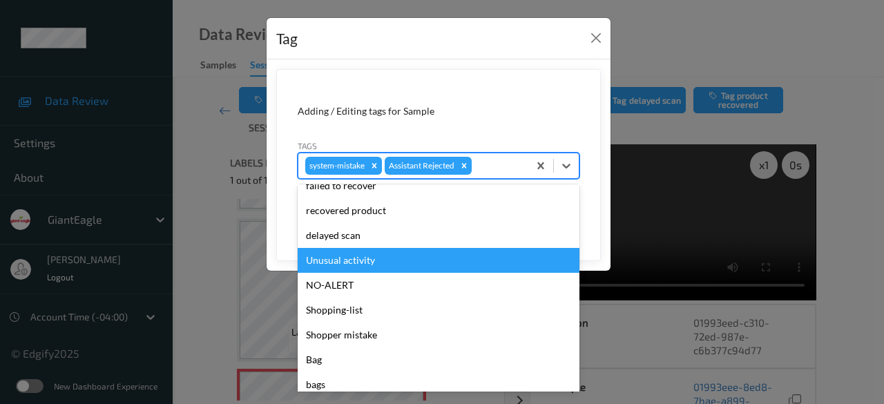
click at [388, 265] on div "Unusual activity" at bounding box center [439, 260] width 282 height 25
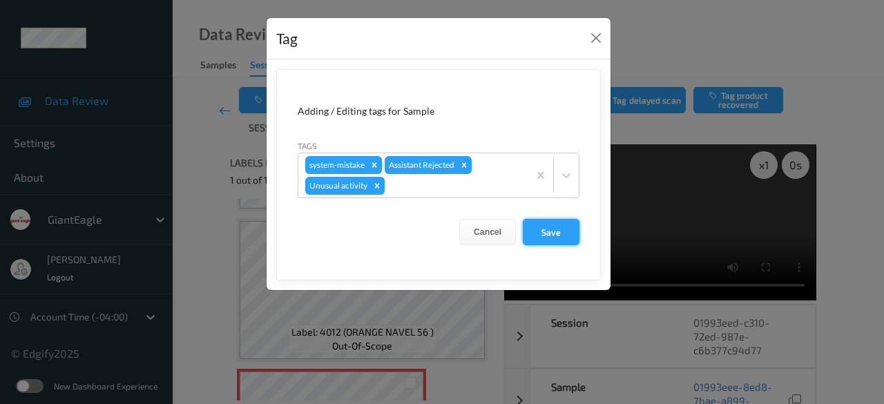
click at [549, 231] on button "Save" at bounding box center [551, 232] width 57 height 26
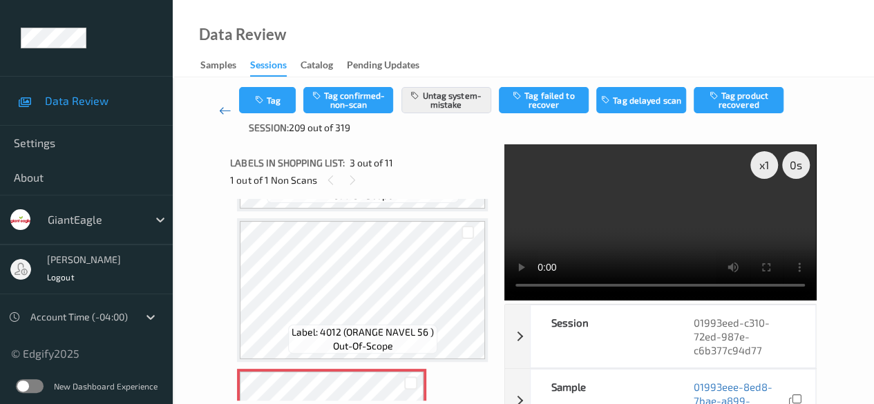
click at [222, 108] on icon at bounding box center [225, 111] width 12 height 14
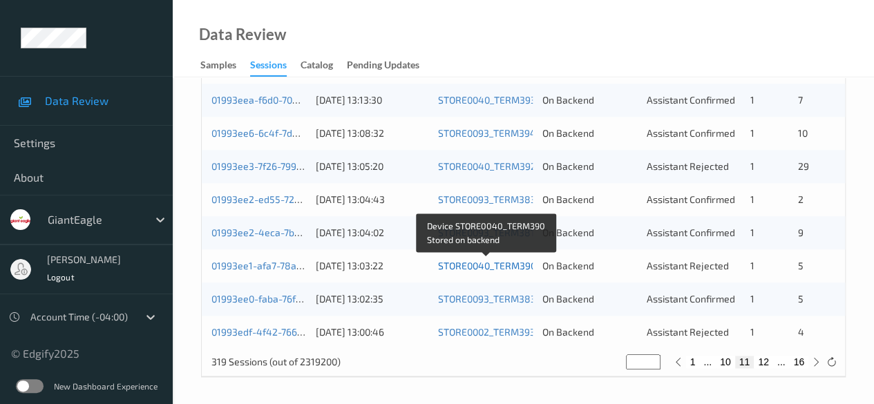
scroll to position [605, 0]
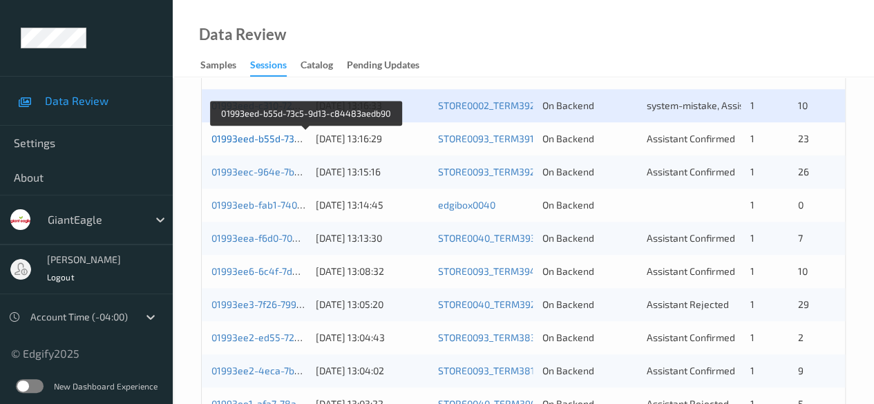
click at [281, 139] on link "01993eed-b55d-73c5-9d13-c84483aedb90" at bounding box center [306, 139] width 191 height 12
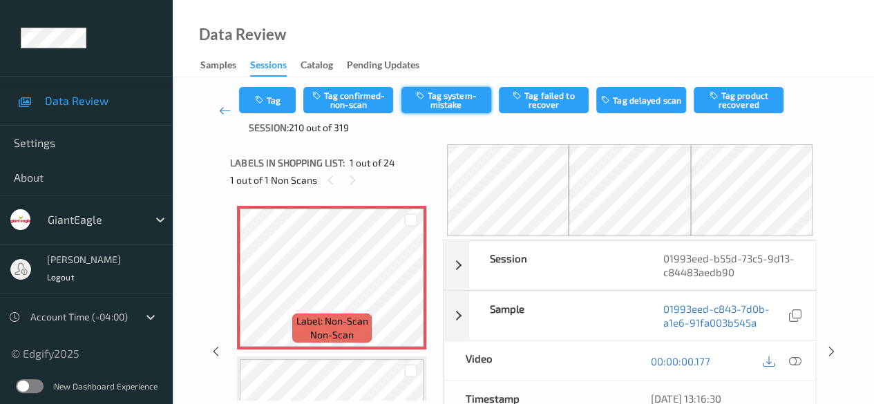
click at [439, 108] on button "Tag system-mistake" at bounding box center [446, 100] width 90 height 26
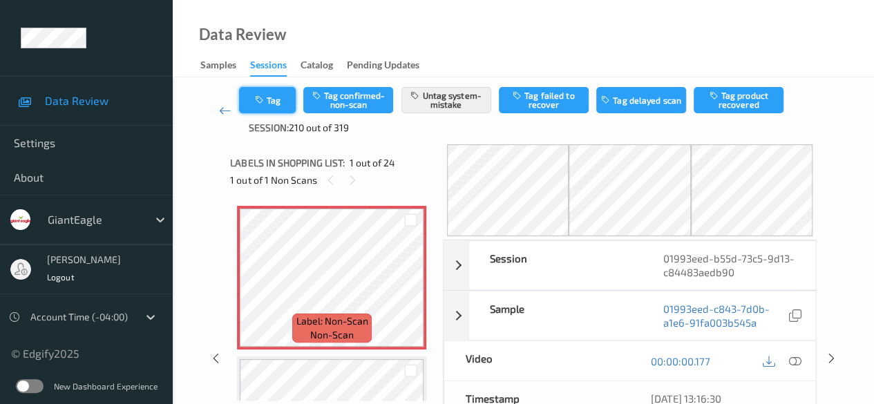
click at [274, 97] on button "Tag" at bounding box center [267, 100] width 57 height 26
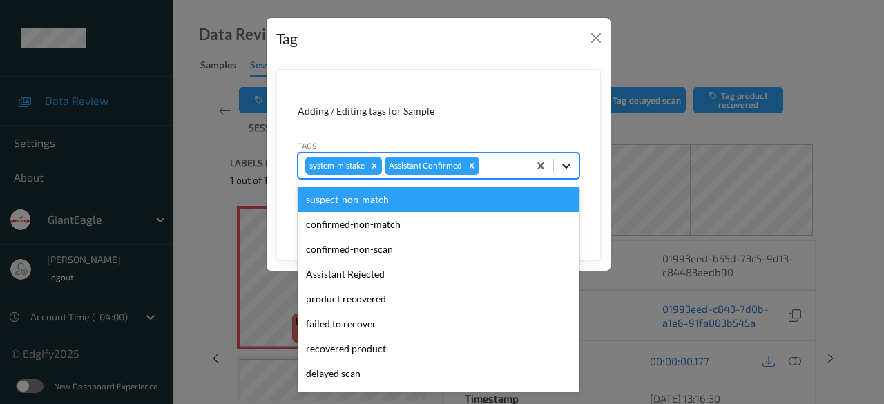
click at [565, 163] on icon at bounding box center [567, 166] width 14 height 14
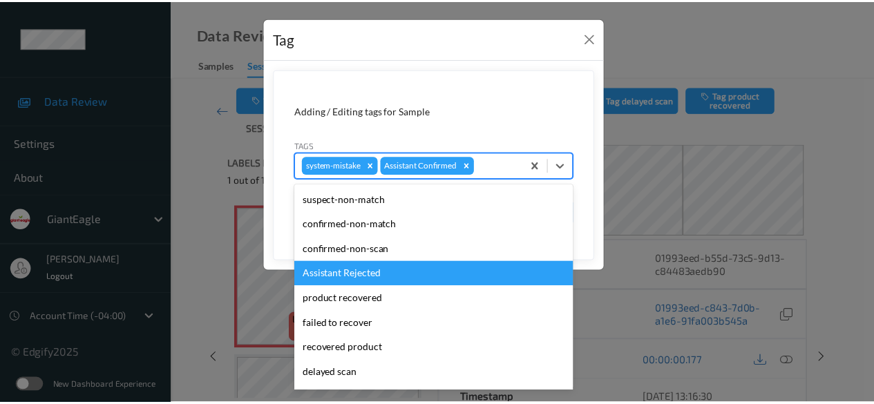
scroll to position [146, 0]
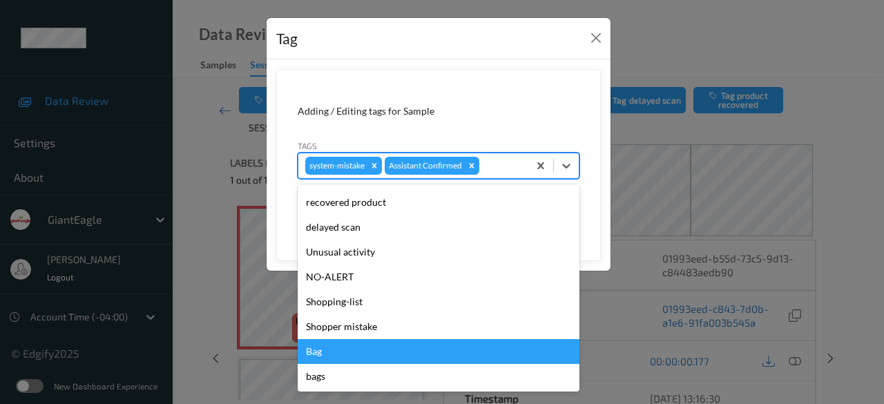
click at [386, 353] on div "Bag" at bounding box center [439, 351] width 282 height 25
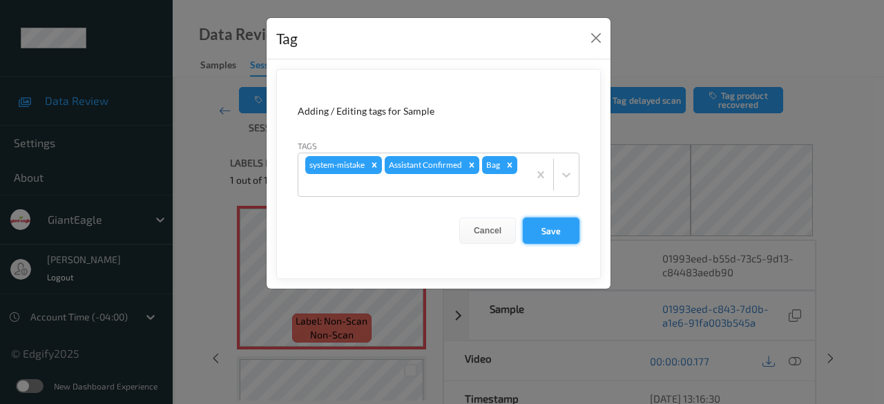
click at [553, 230] on button "Save" at bounding box center [551, 231] width 57 height 26
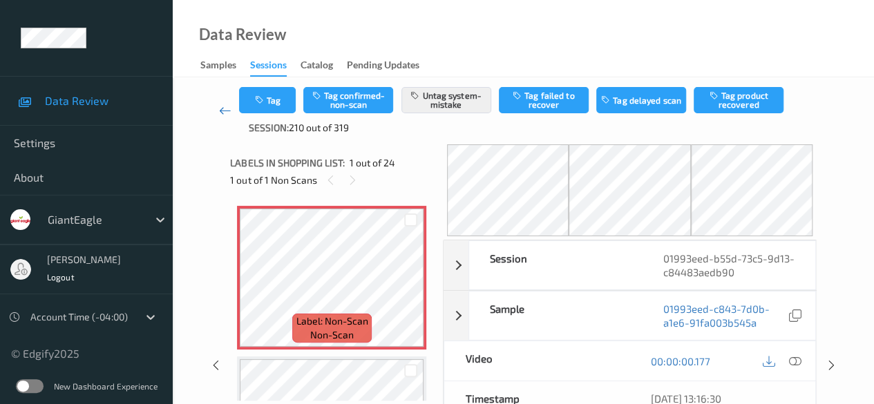
click at [220, 107] on icon at bounding box center [225, 111] width 12 height 14
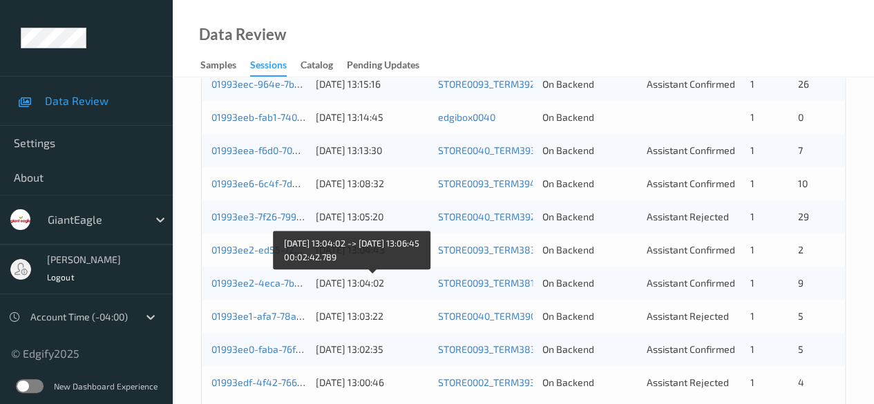
scroll to position [674, 0]
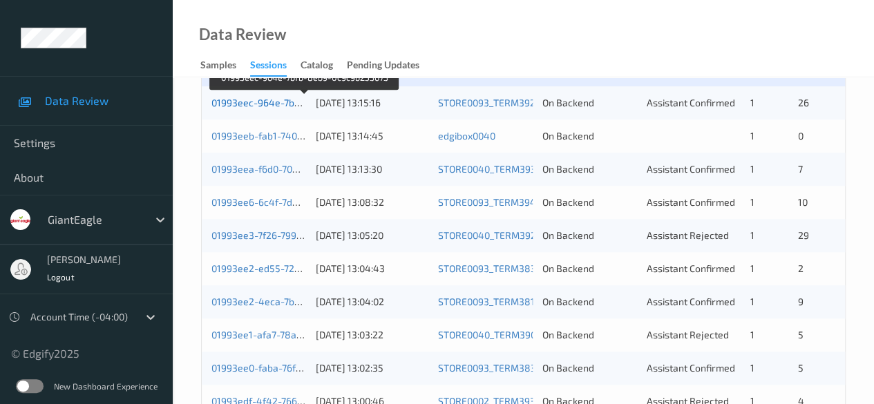
click at [274, 100] on link "01993eec-964e-7bfb-8eb9-0c9c9b253673" at bounding box center [304, 103] width 187 height 12
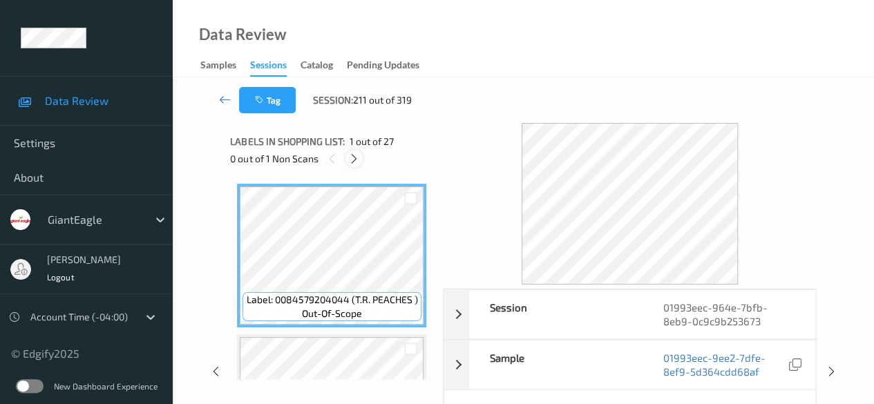
click at [358, 156] on icon at bounding box center [354, 159] width 12 height 12
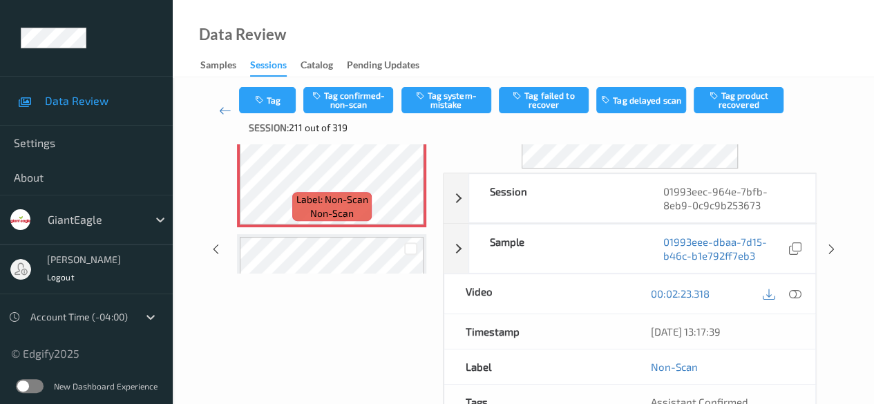
scroll to position [138, 0]
click at [799, 292] on icon at bounding box center [795, 293] width 12 height 12
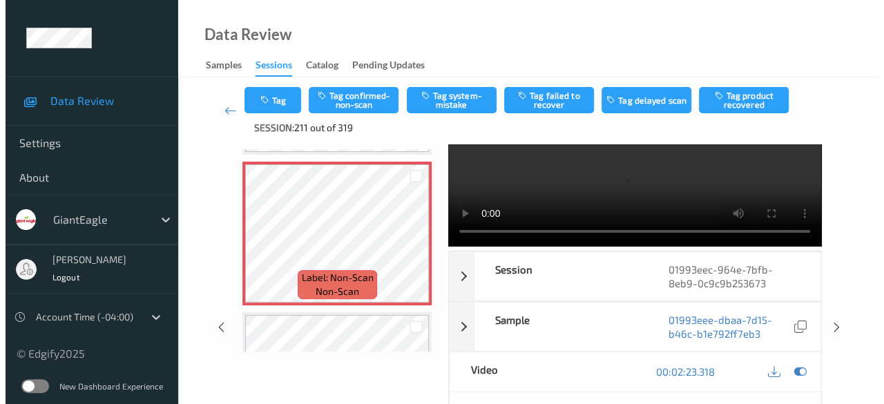
scroll to position [0, 0]
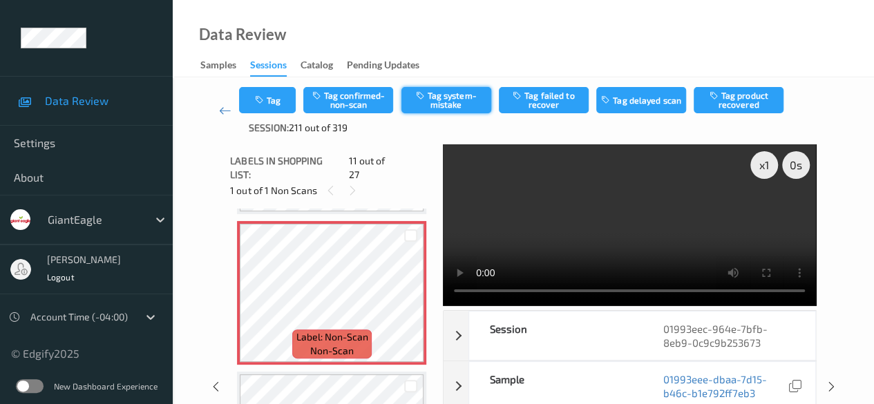
click at [453, 103] on button "Tag system-mistake" at bounding box center [446, 100] width 90 height 26
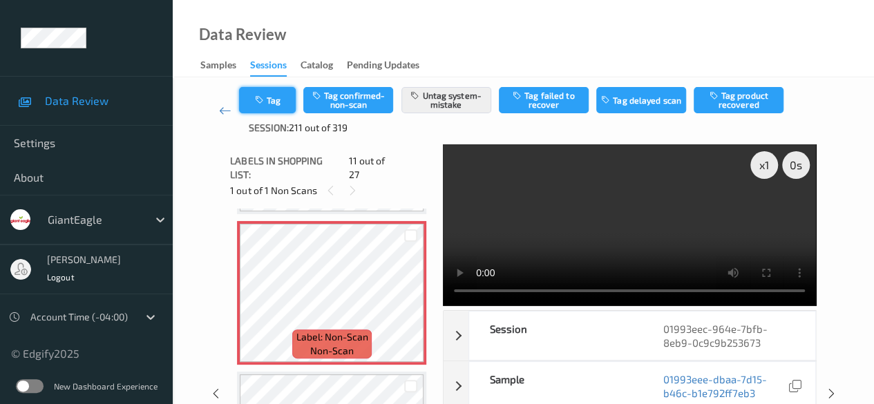
click at [278, 94] on button "Tag" at bounding box center [267, 100] width 57 height 26
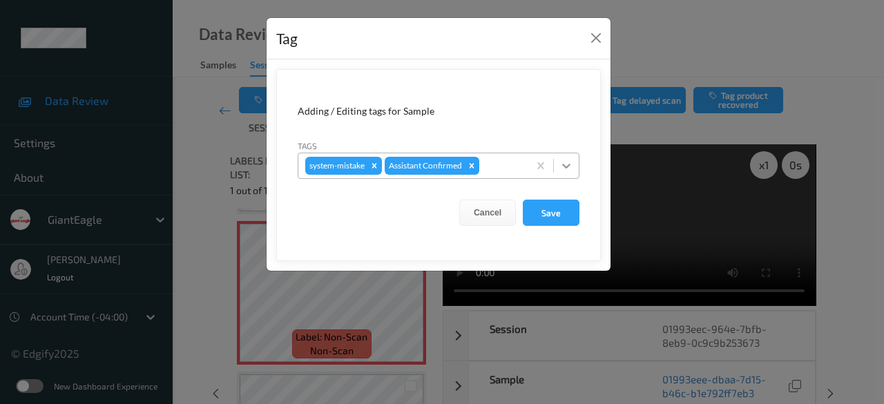
click at [568, 164] on icon at bounding box center [567, 166] width 14 height 14
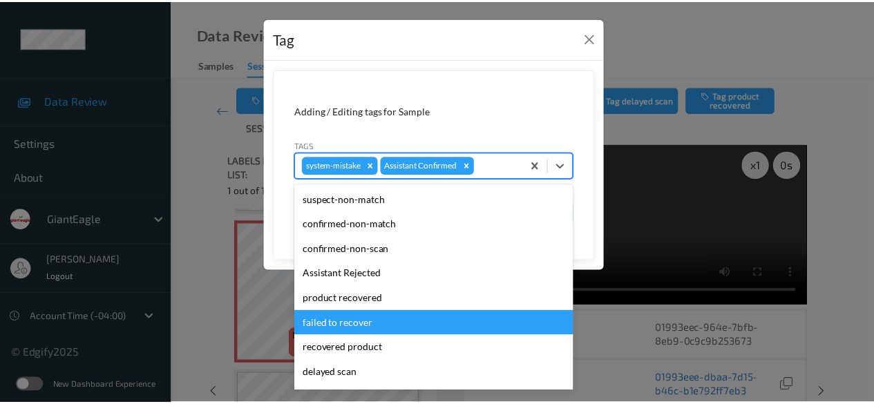
scroll to position [69, 0]
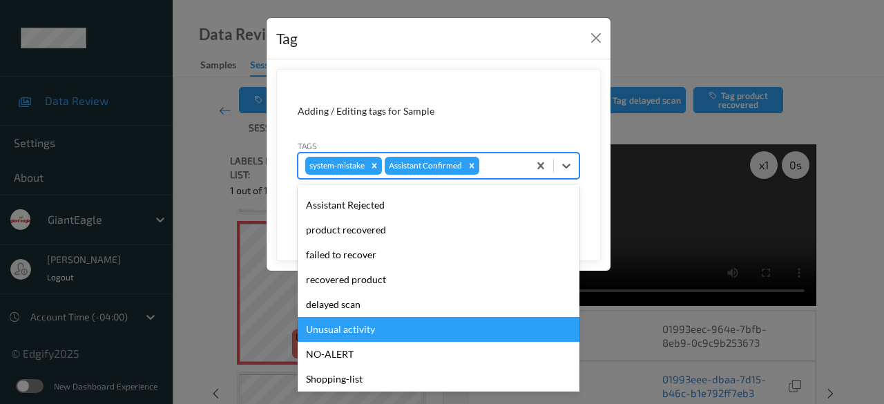
click at [395, 331] on div "Unusual activity" at bounding box center [439, 329] width 282 height 25
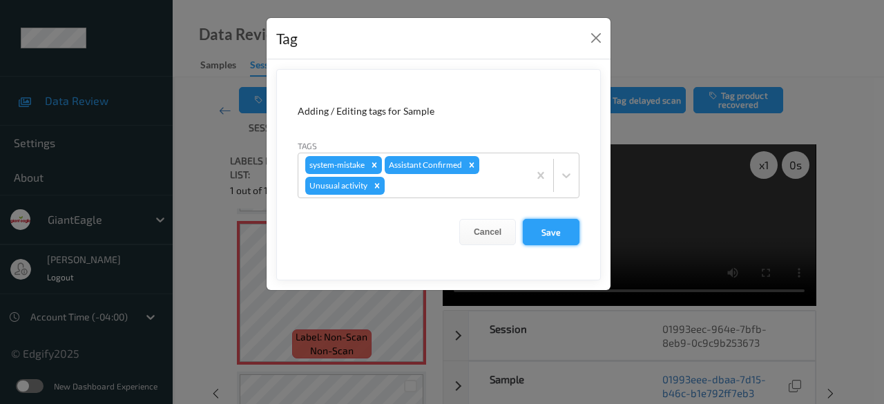
click at [560, 233] on button "Save" at bounding box center [551, 232] width 57 height 26
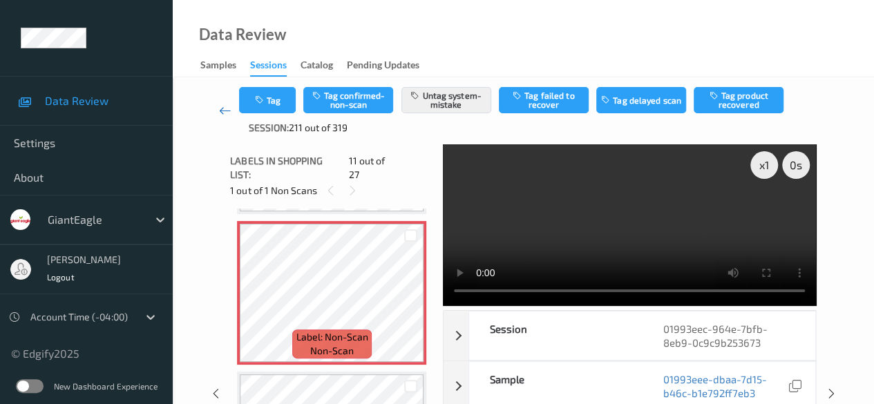
click at [222, 111] on icon at bounding box center [225, 111] width 12 height 14
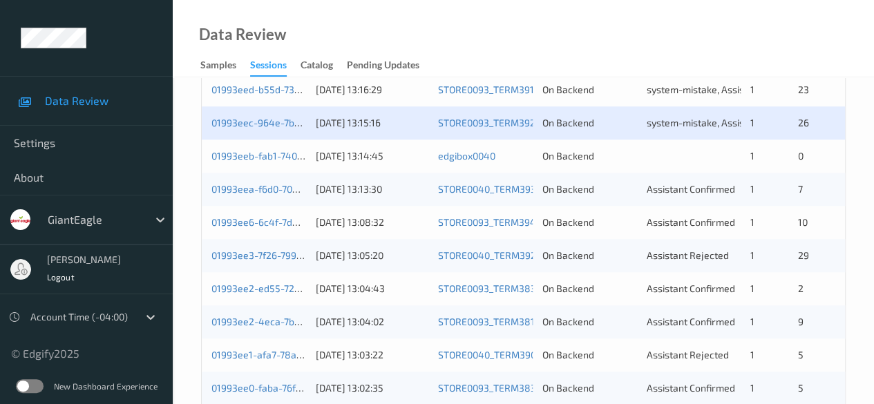
scroll to position [674, 0]
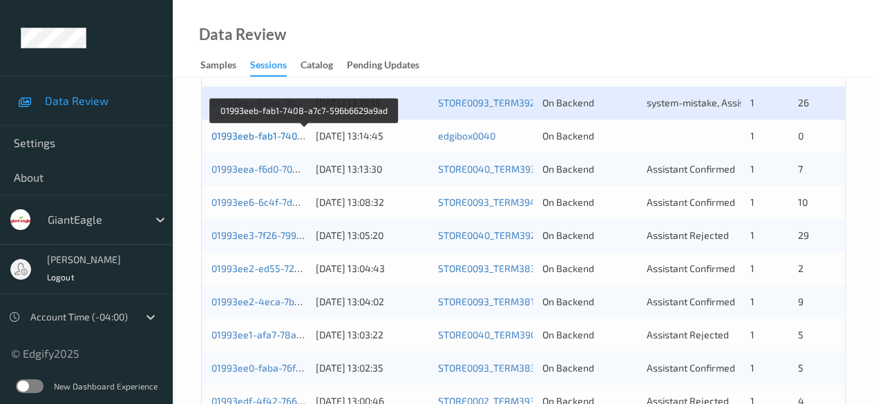
click at [273, 137] on link "01993eeb-fab1-7408-a7c7-596b6629a9ad" at bounding box center [304, 136] width 187 height 12
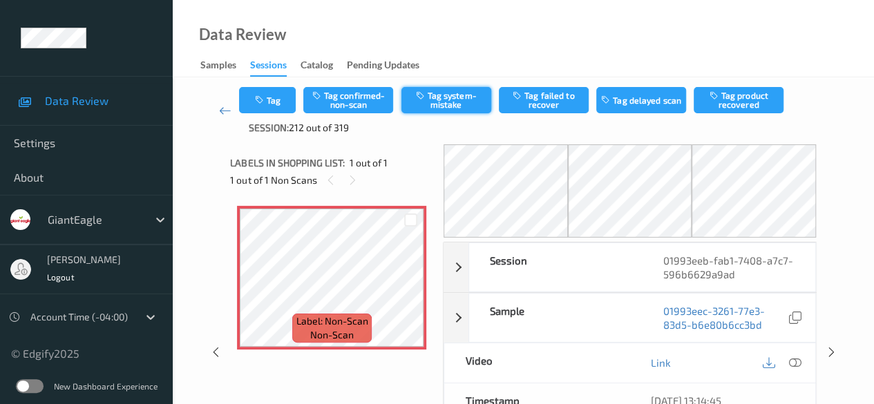
click at [452, 100] on button "Tag system-mistake" at bounding box center [446, 100] width 90 height 26
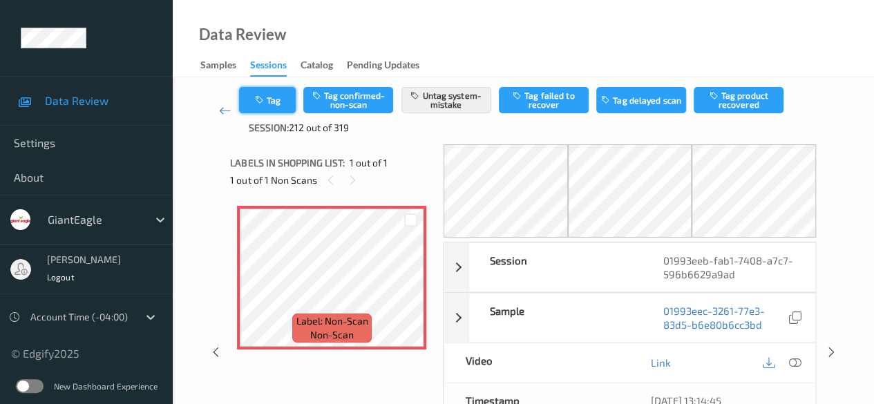
click at [286, 100] on button "Tag" at bounding box center [267, 100] width 57 height 26
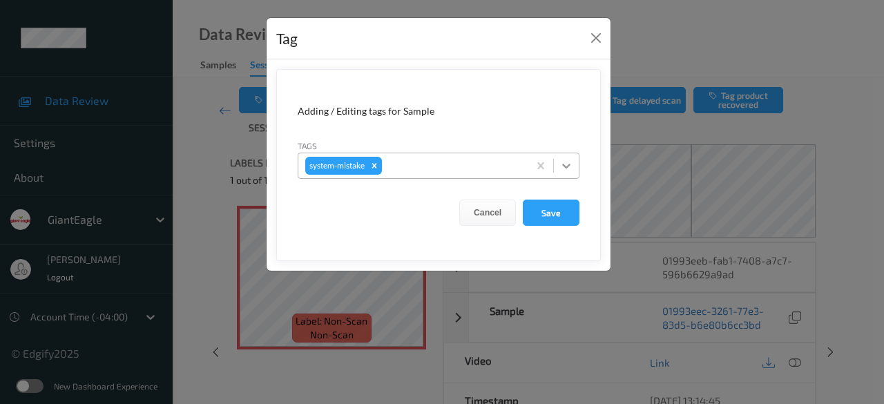
click at [562, 165] on icon at bounding box center [567, 166] width 14 height 14
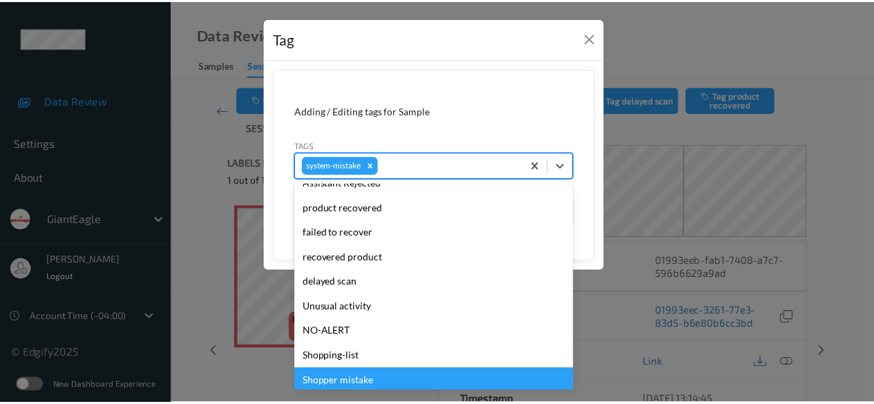
scroll to position [171, 0]
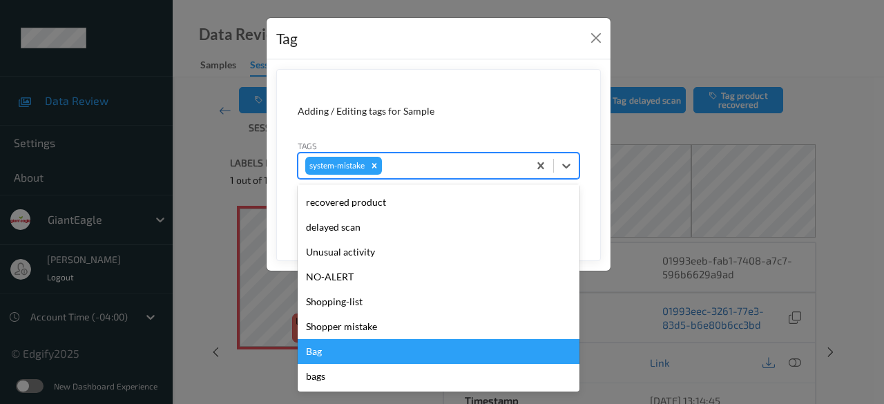
click at [361, 353] on div "Bag" at bounding box center [439, 351] width 282 height 25
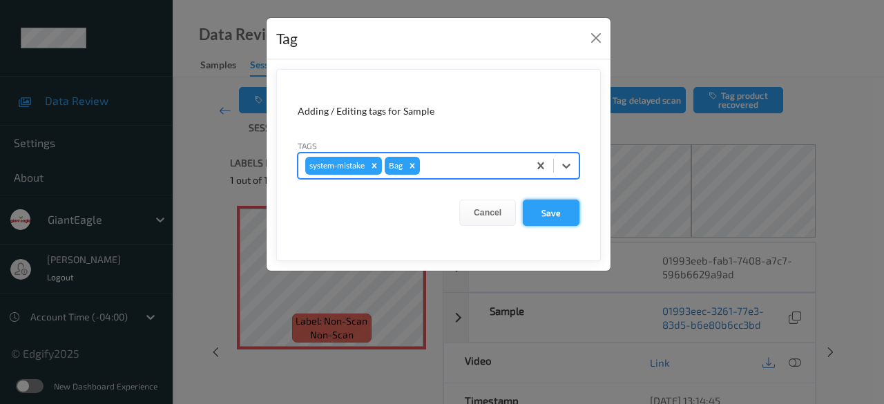
click at [549, 213] on button "Save" at bounding box center [551, 213] width 57 height 26
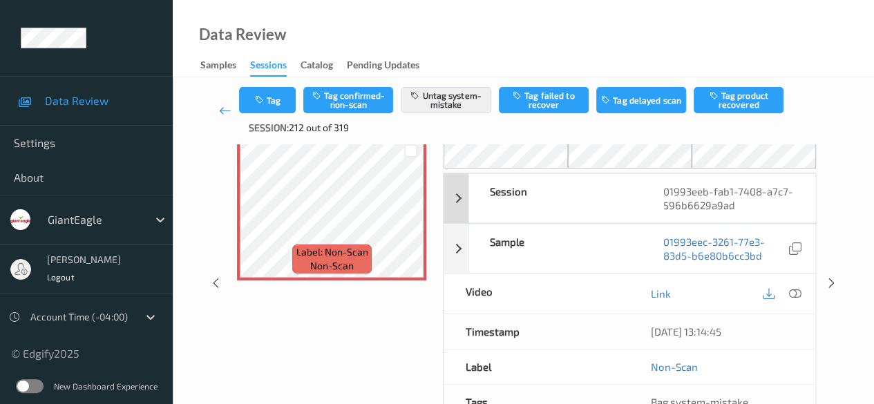
scroll to position [0, 0]
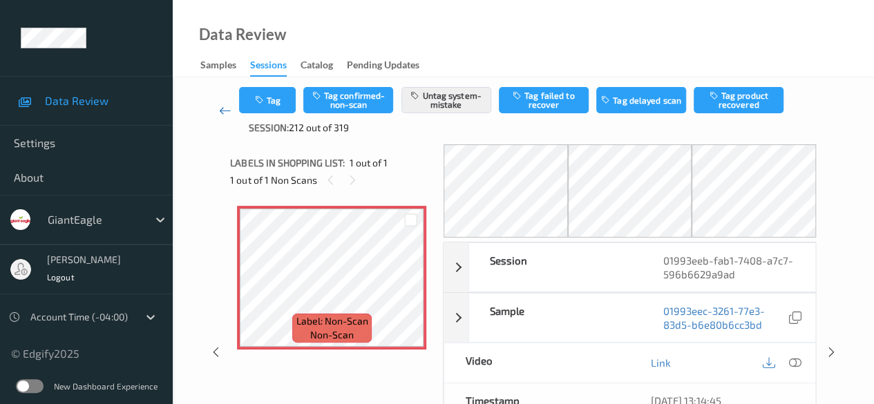
click at [227, 107] on icon at bounding box center [225, 111] width 12 height 14
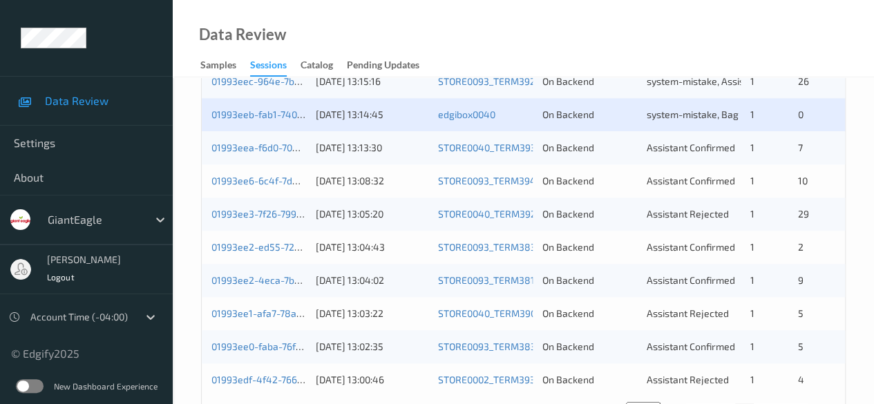
scroll to position [674, 0]
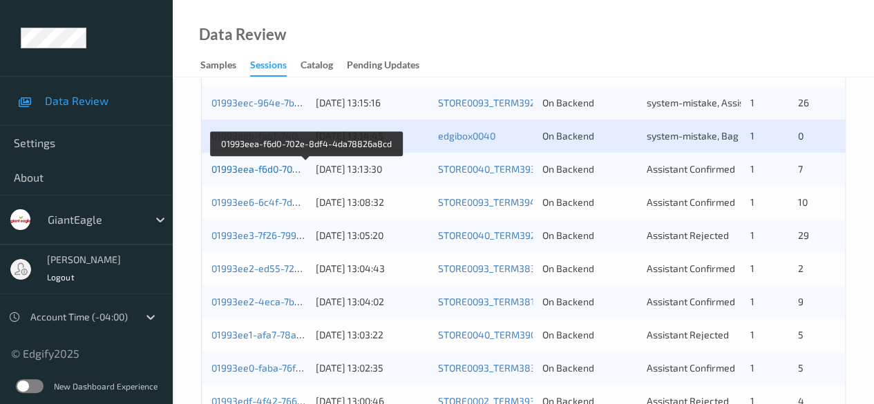
click at [284, 171] on link "01993eea-f6d0-702e-8df4-4da78826a8cd" at bounding box center [305, 169] width 189 height 12
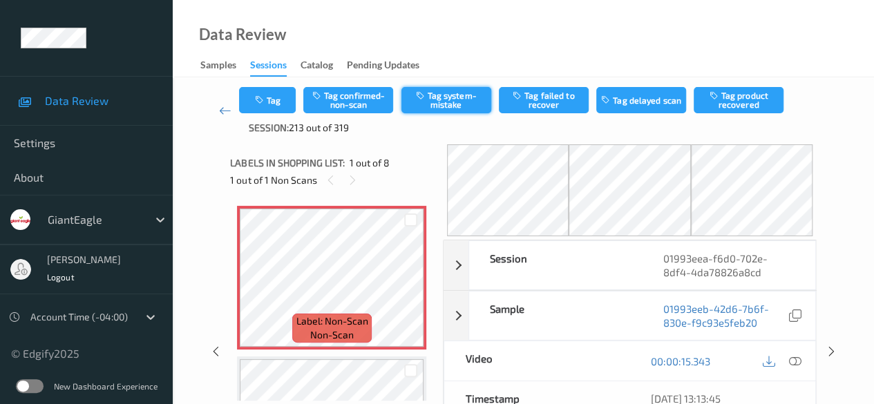
click at [452, 99] on button "Tag system-mistake" at bounding box center [446, 100] width 90 height 26
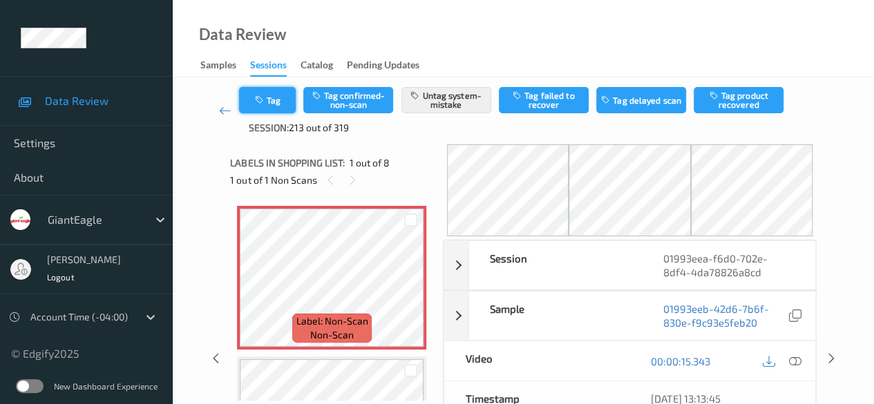
click at [287, 100] on button "Tag" at bounding box center [267, 100] width 57 height 26
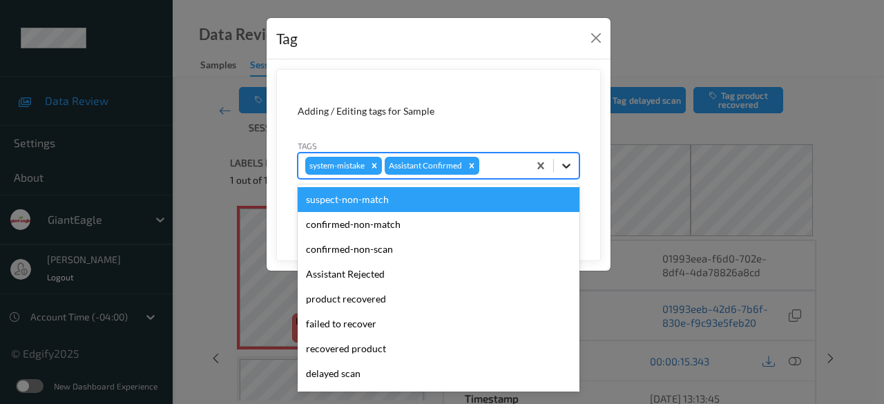
click at [566, 160] on icon at bounding box center [567, 166] width 14 height 14
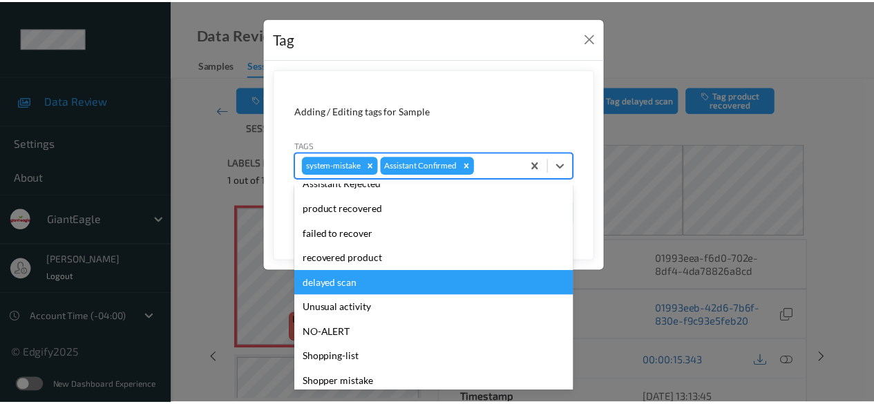
scroll to position [146, 0]
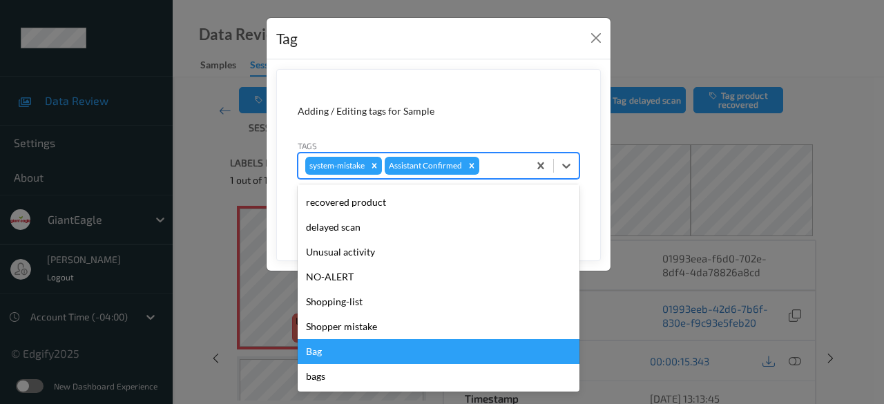
click at [358, 353] on div "Bag" at bounding box center [439, 351] width 282 height 25
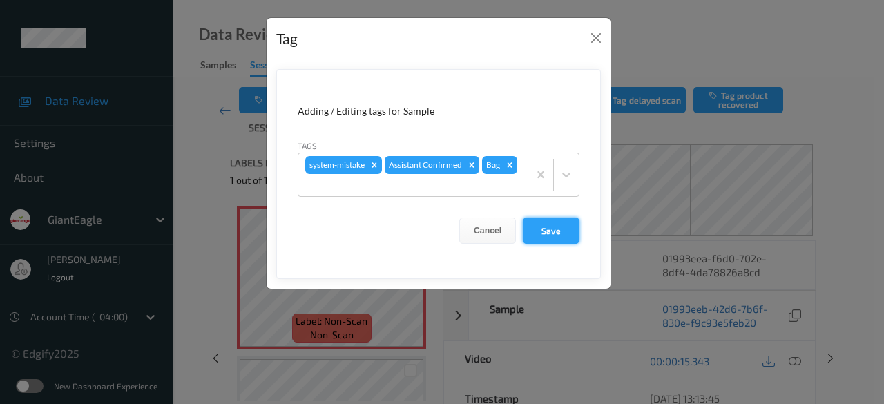
click at [555, 231] on button "Save" at bounding box center [551, 231] width 57 height 26
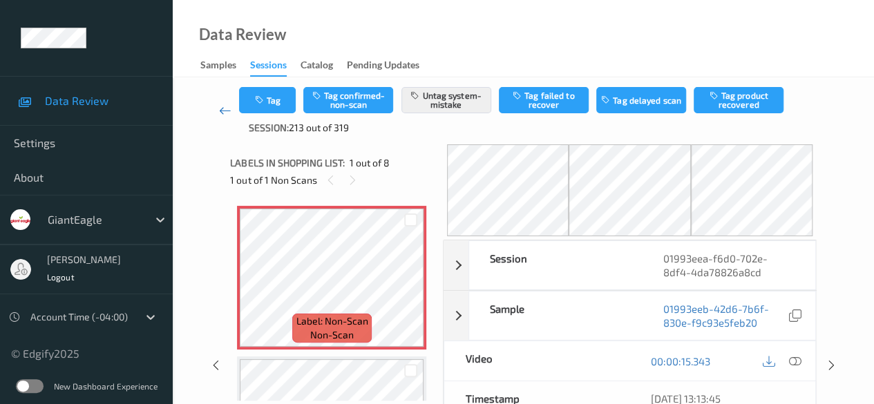
click at [215, 108] on link at bounding box center [225, 111] width 28 height 48
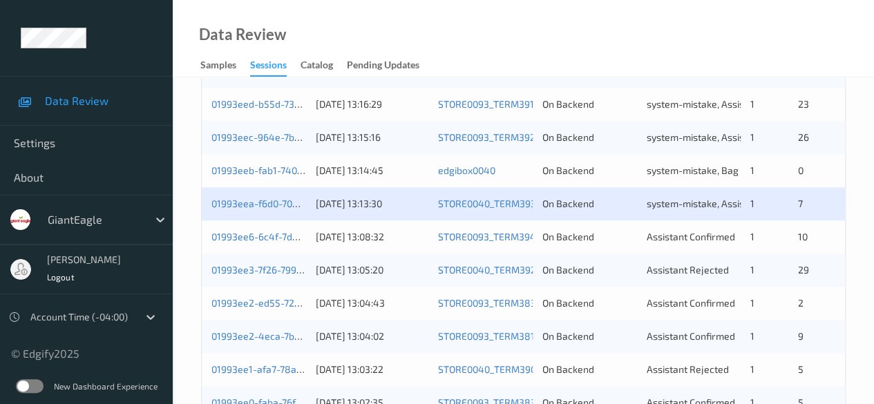
scroll to position [743, 0]
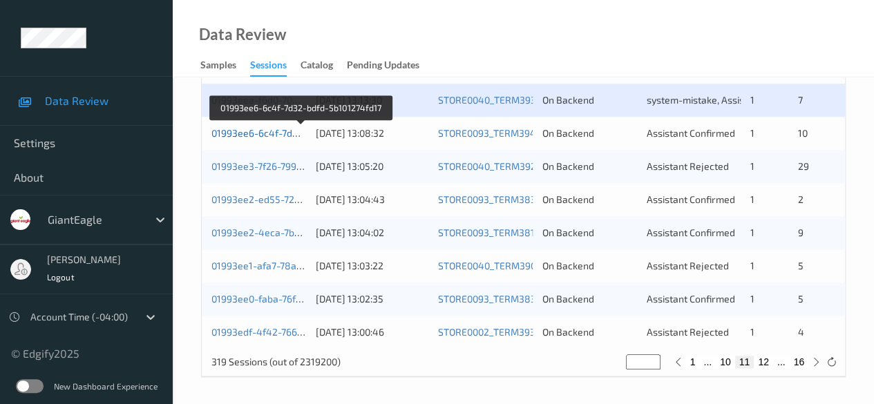
click at [277, 129] on link "01993ee6-6c4f-7d32-bdfd-5b101274fd17" at bounding box center [301, 133] width 180 height 12
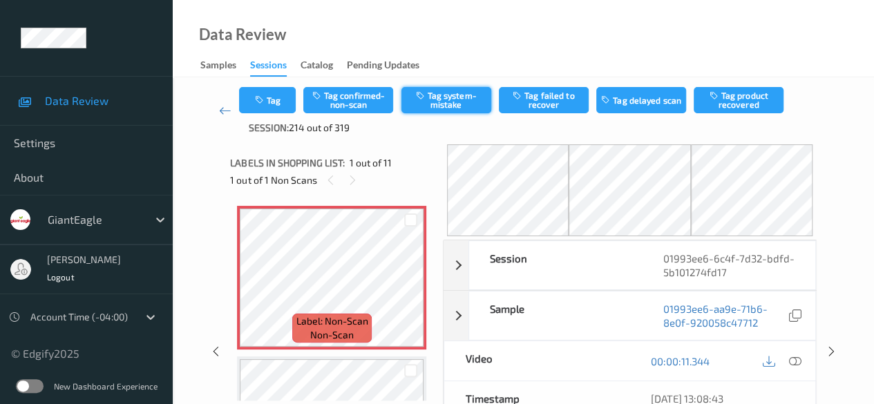
click at [444, 99] on button "Tag system-mistake" at bounding box center [446, 100] width 90 height 26
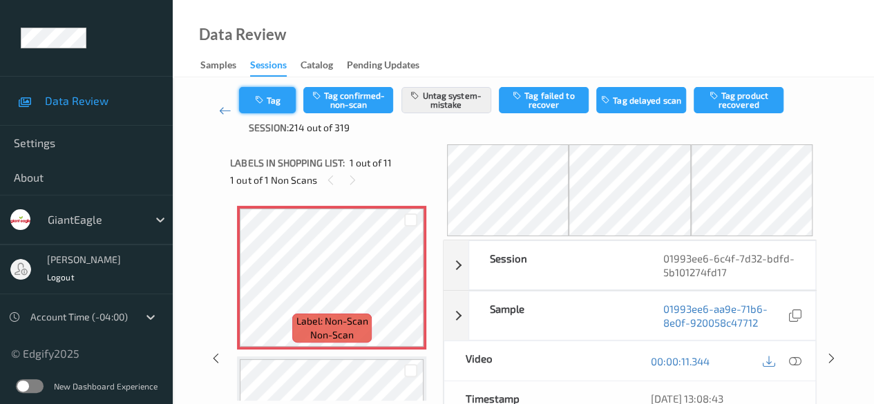
click at [274, 96] on button "Tag" at bounding box center [267, 100] width 57 height 26
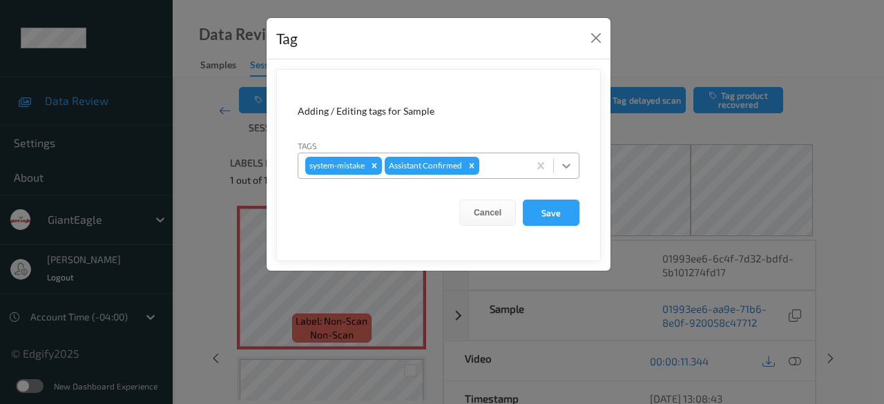
click at [573, 163] on icon at bounding box center [567, 166] width 14 height 14
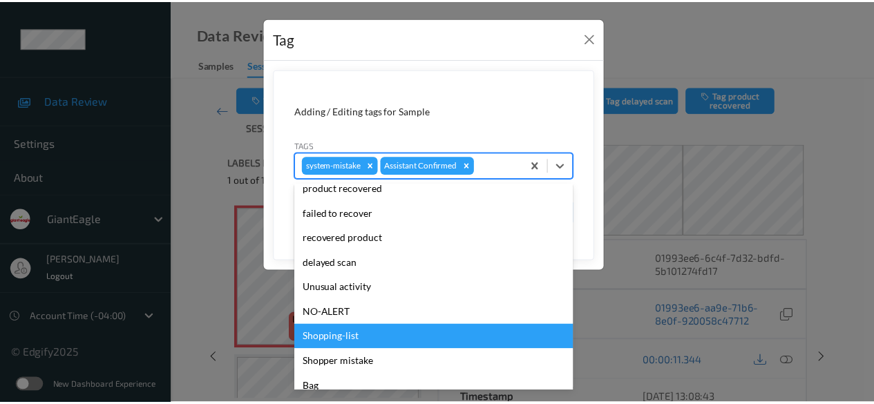
scroll to position [146, 0]
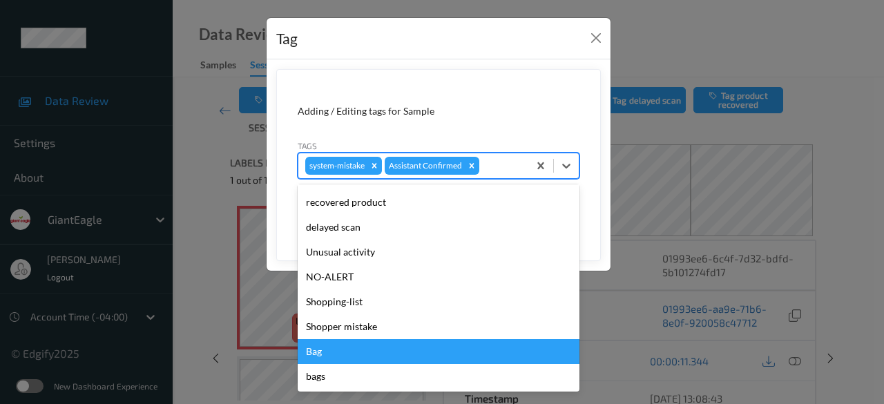
click at [365, 353] on div "Bag" at bounding box center [439, 351] width 282 height 25
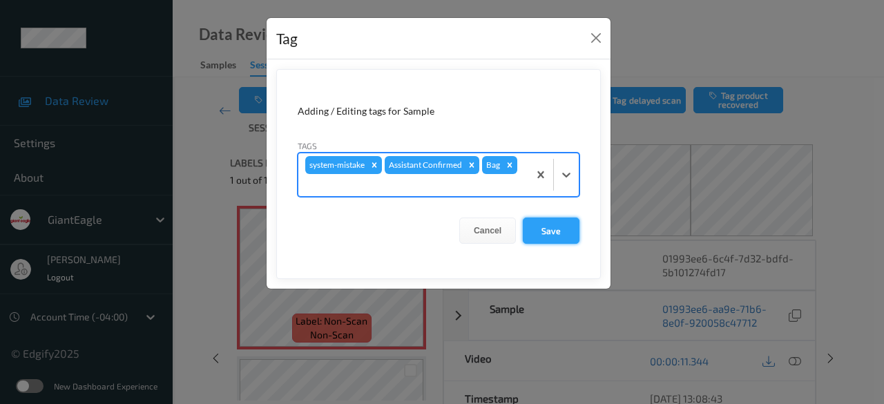
click at [548, 231] on button "Save" at bounding box center [551, 231] width 57 height 26
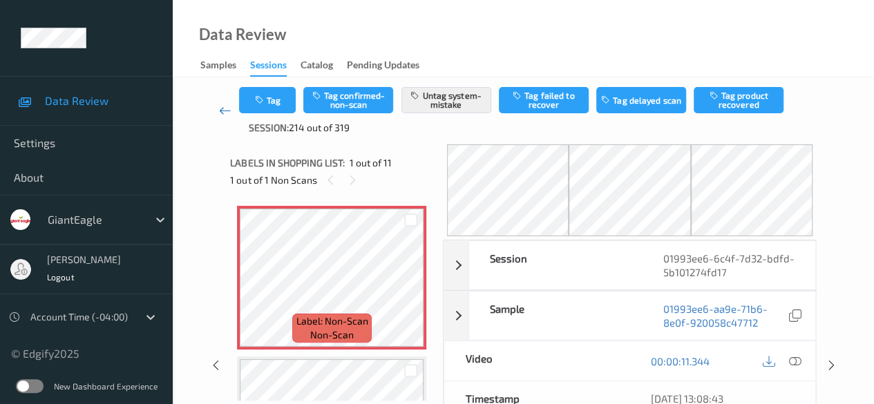
click at [220, 110] on icon at bounding box center [225, 111] width 12 height 14
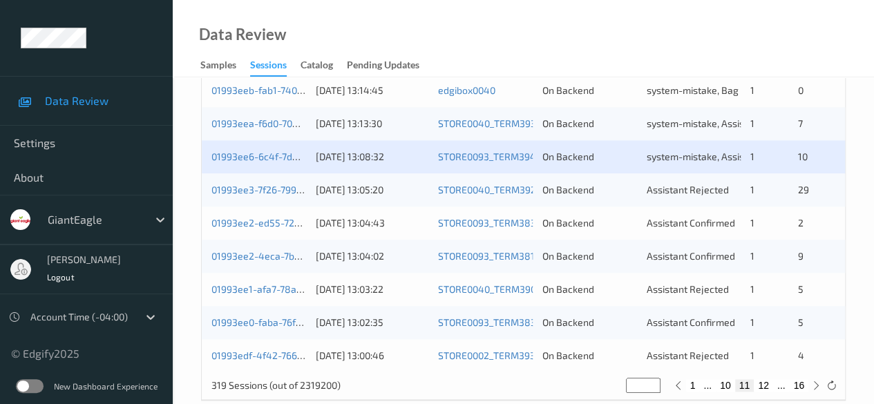
scroll to position [743, 0]
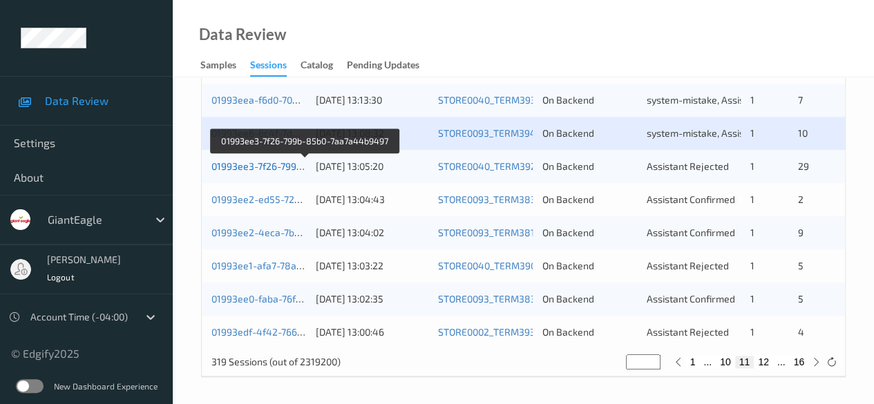
click at [251, 162] on link "01993ee3-7f26-799b-85b0-7aa7a44b9497" at bounding box center [304, 166] width 187 height 12
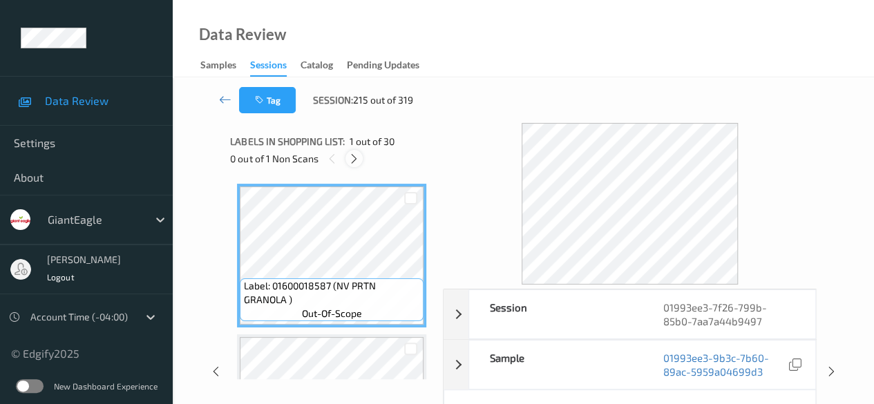
click at [357, 155] on icon at bounding box center [354, 159] width 12 height 12
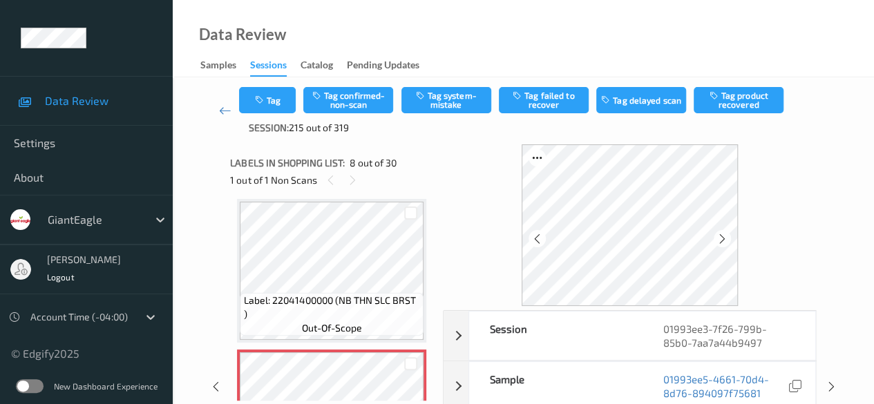
scroll to position [69, 0]
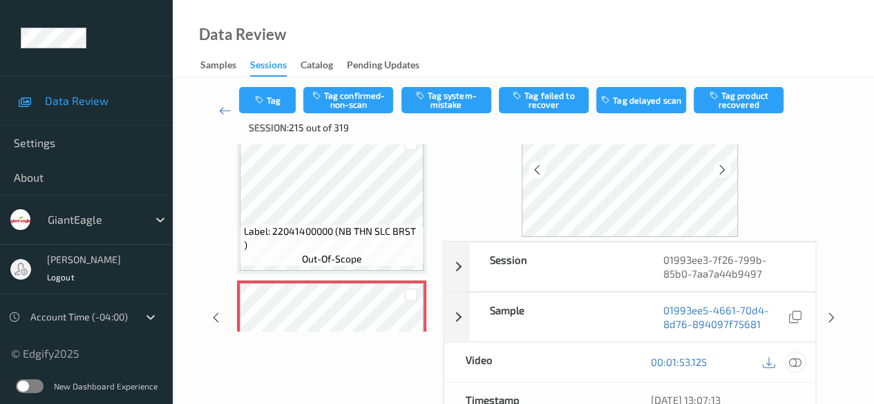
click at [794, 361] on icon at bounding box center [795, 362] width 12 height 12
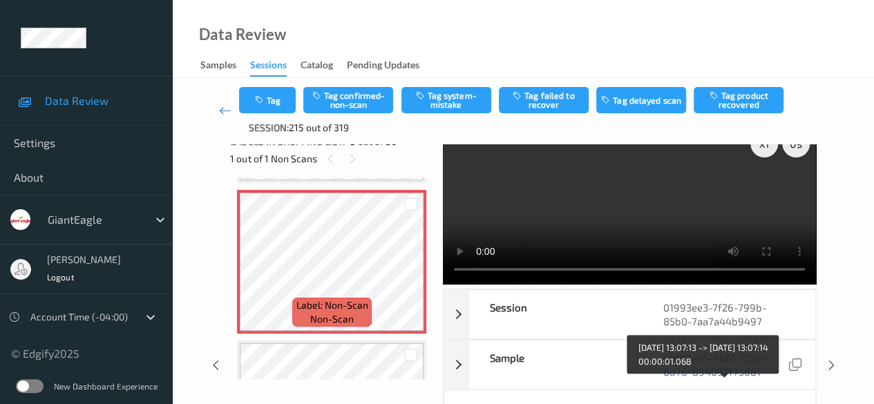
scroll to position [0, 0]
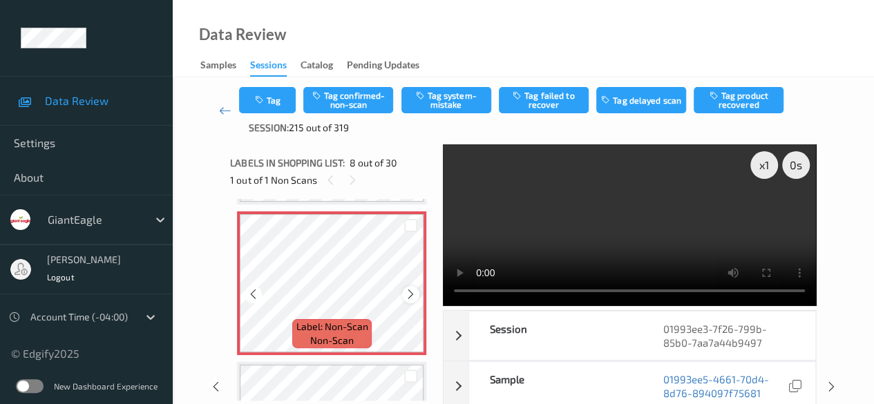
click at [412, 297] on icon at bounding box center [411, 294] width 12 height 12
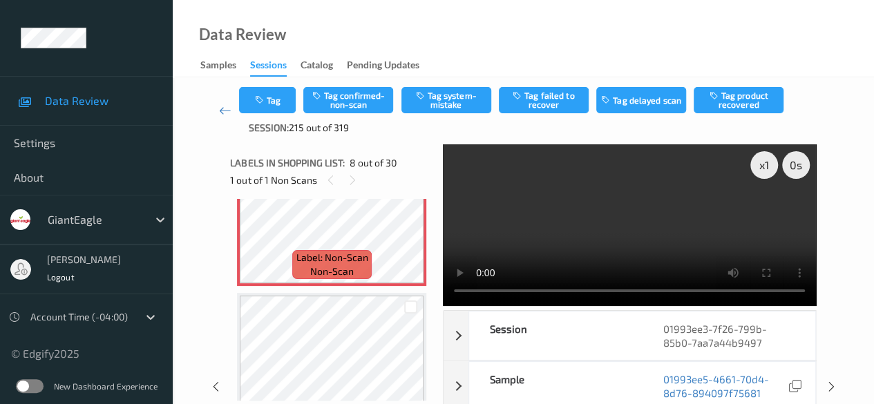
scroll to position [1049, 0]
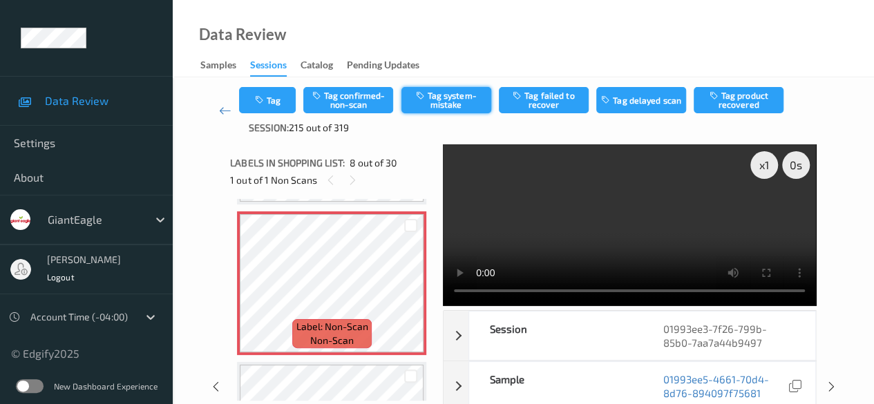
click at [446, 99] on button "Tag system-mistake" at bounding box center [446, 100] width 90 height 26
click at [217, 107] on link at bounding box center [225, 111] width 28 height 48
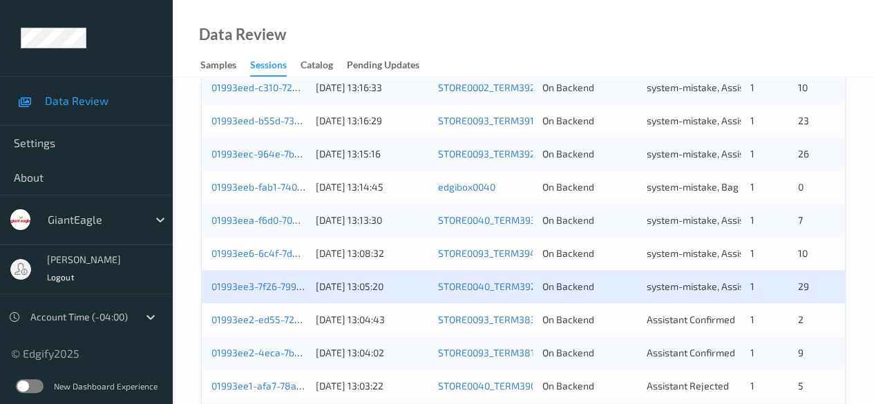
scroll to position [743, 0]
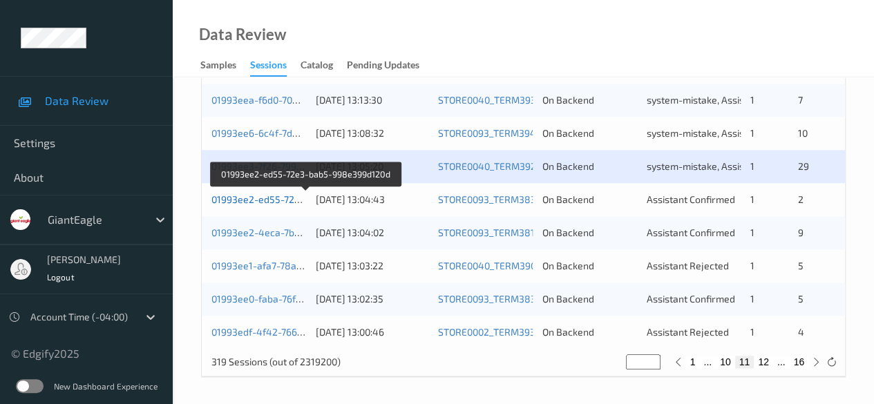
click at [265, 202] on link "01993ee2-ed55-72e3-bab5-998e399d120d" at bounding box center [306, 199] width 190 height 12
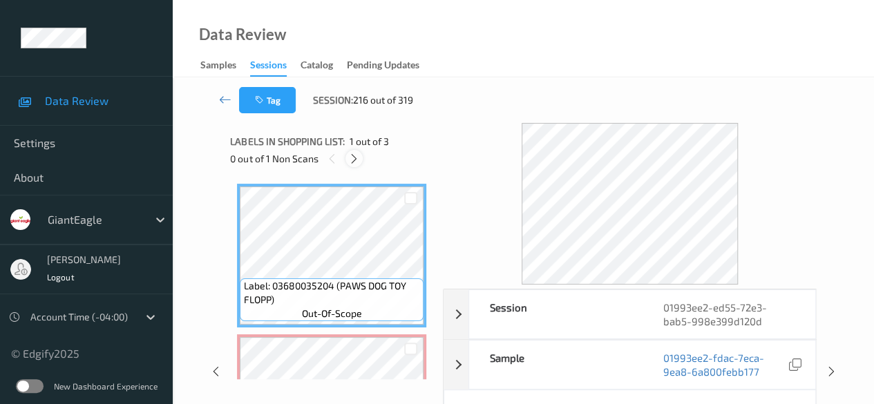
click at [355, 162] on icon at bounding box center [354, 159] width 12 height 12
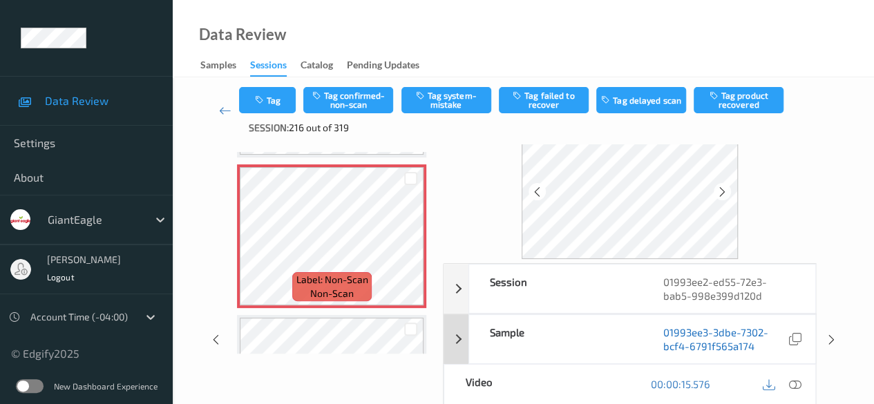
scroll to position [69, 0]
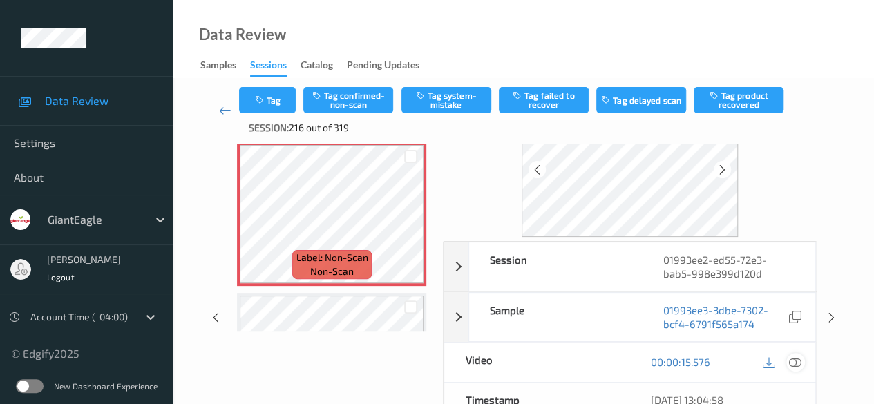
click at [793, 363] on icon at bounding box center [795, 362] width 12 height 12
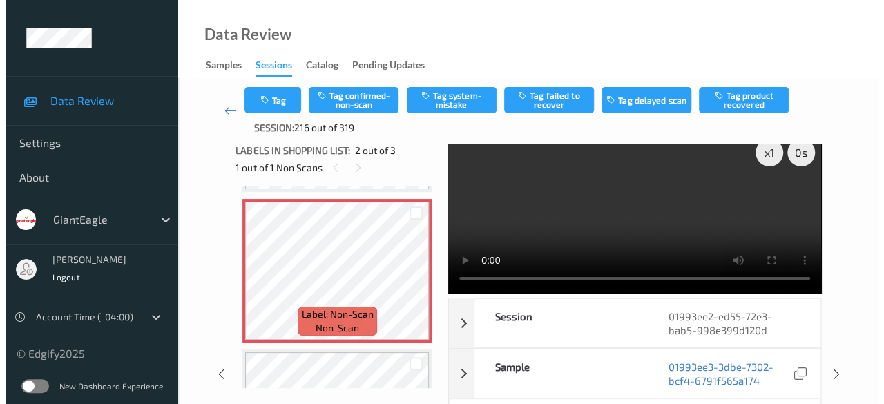
scroll to position [0, 0]
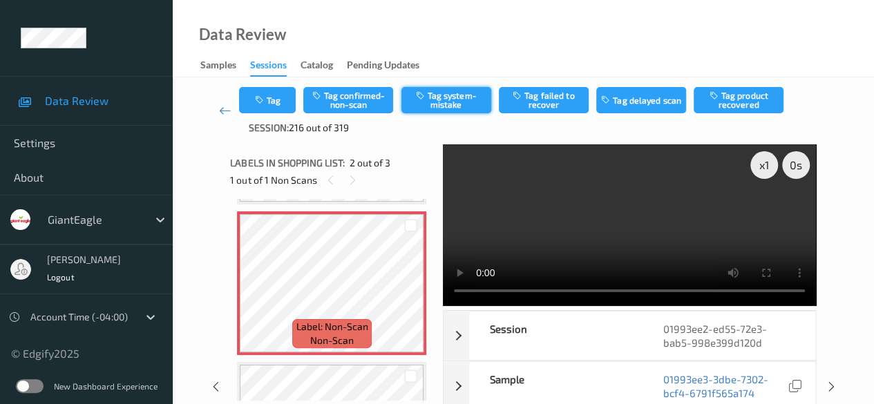
click at [434, 95] on button "Tag system-mistake" at bounding box center [446, 100] width 90 height 26
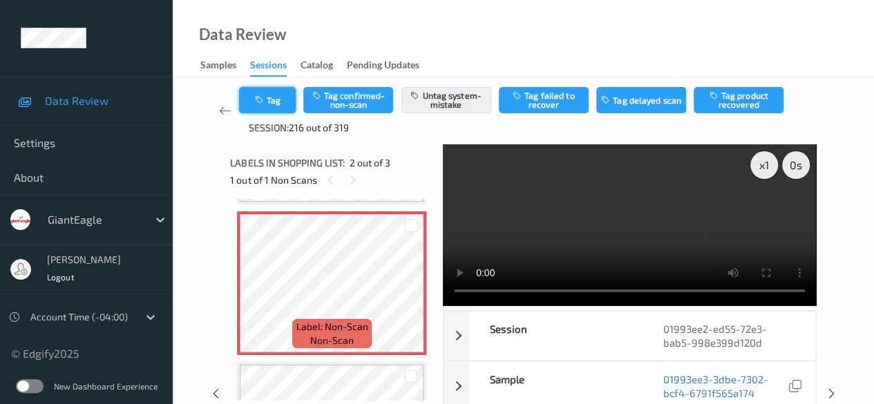
click at [260, 103] on icon "button" at bounding box center [260, 100] width 12 height 10
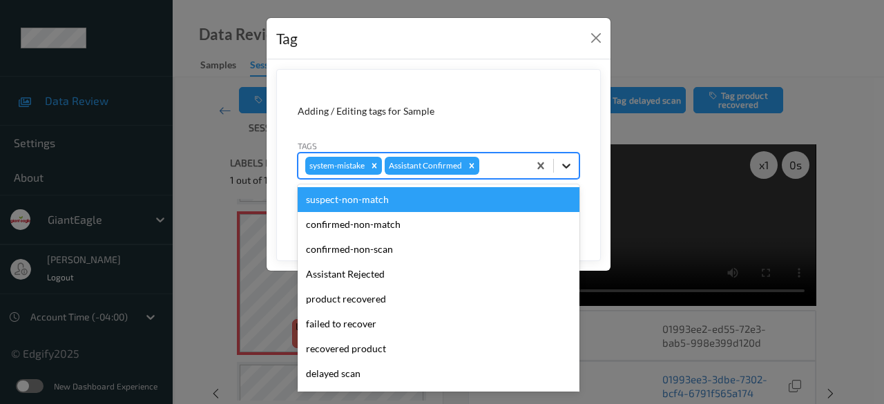
click at [567, 164] on icon at bounding box center [567, 166] width 14 height 14
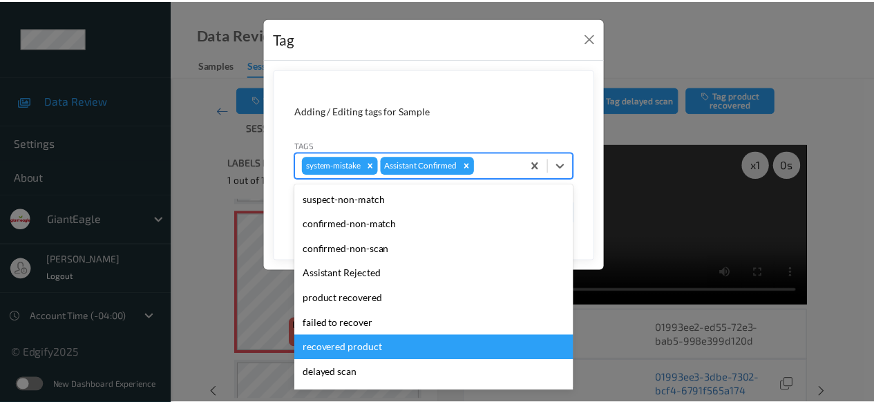
scroll to position [138, 0]
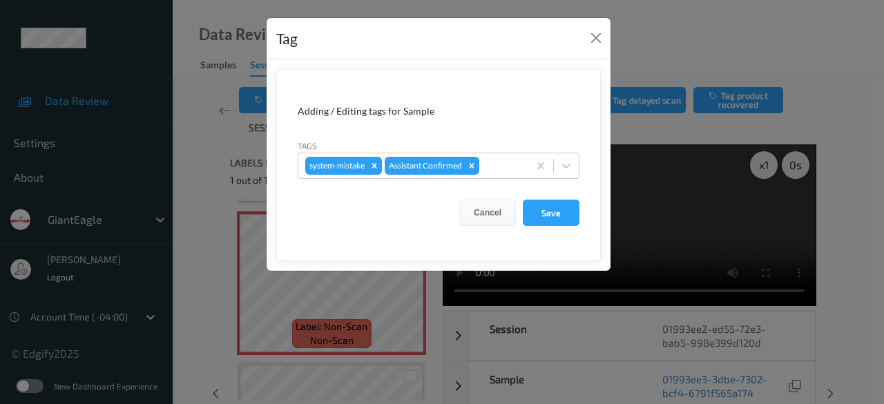
click at [611, 339] on div "Tag Adding / Editing tags for Sample Tags system-mistake Assistant Confirmed Ca…" at bounding box center [442, 202] width 884 height 404
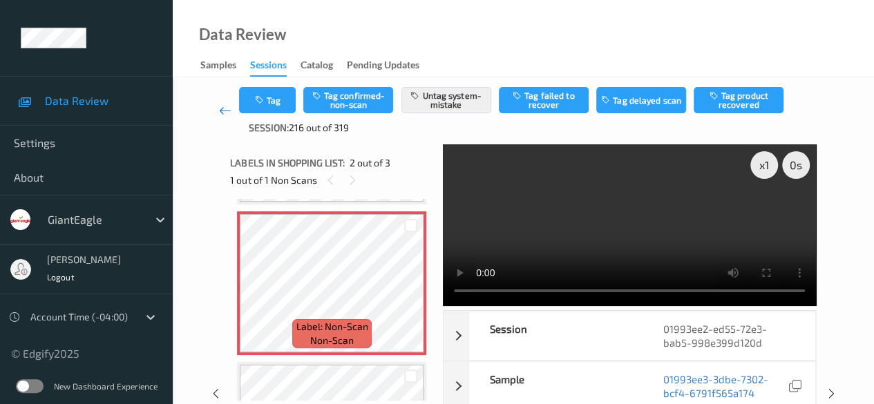
click at [229, 111] on icon at bounding box center [225, 111] width 12 height 14
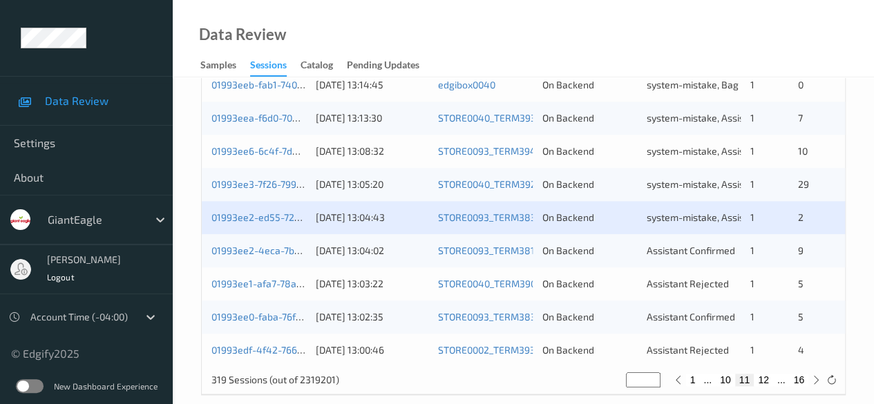
scroll to position [743, 0]
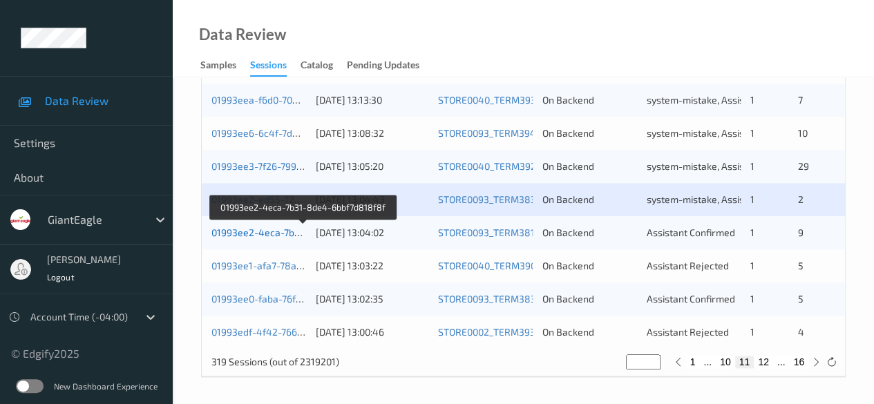
click at [265, 234] on link "01993ee2-4eca-7b31-8de4-6bbf7d818f8f" at bounding box center [303, 233] width 184 height 12
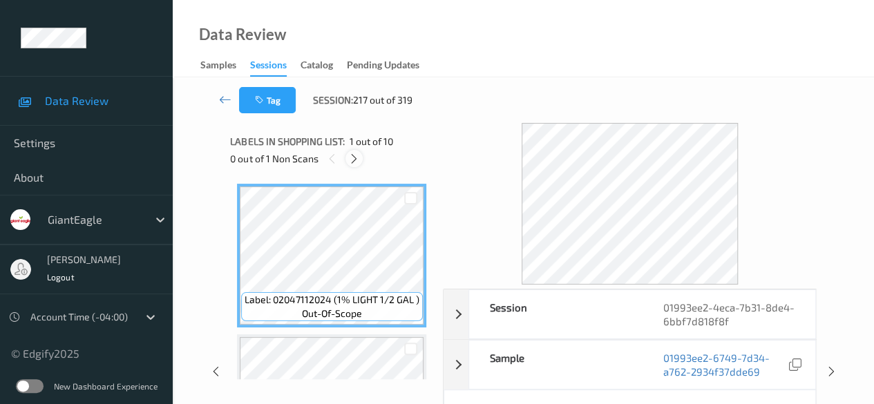
click at [357, 160] on icon at bounding box center [354, 159] width 12 height 12
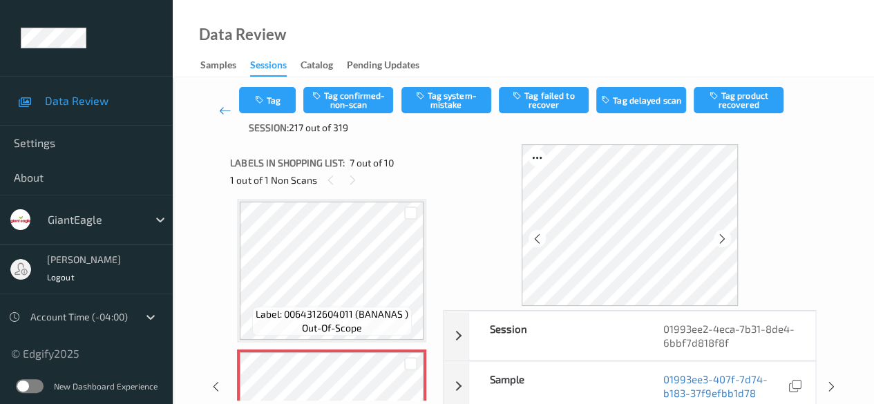
scroll to position [69, 0]
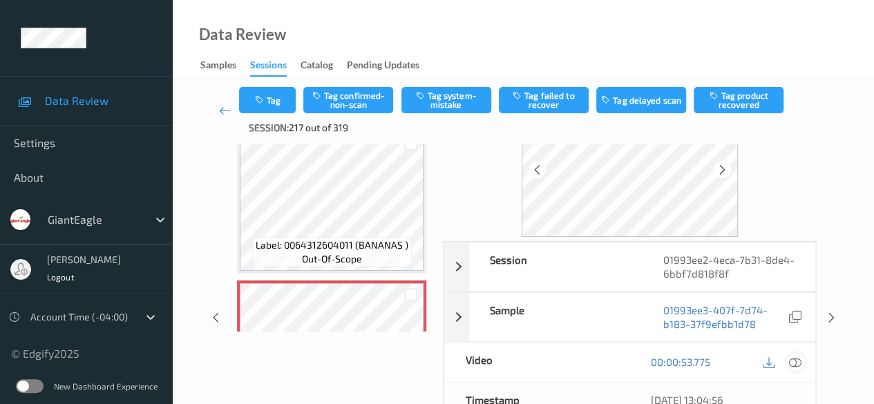
click at [795, 362] on icon at bounding box center [795, 362] width 12 height 12
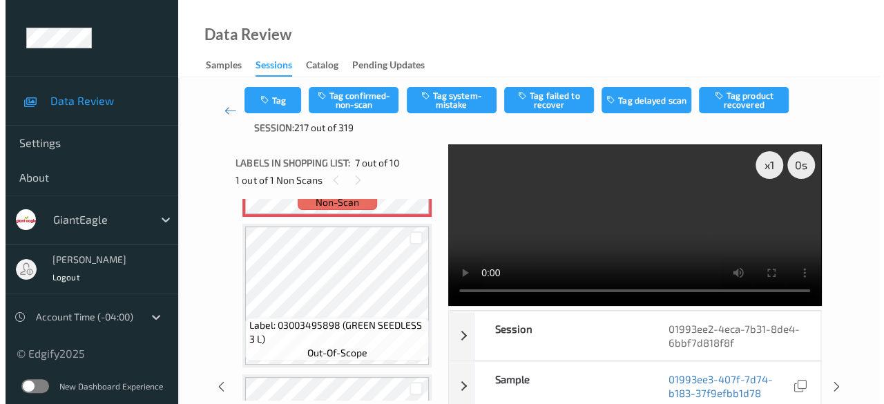
scroll to position [898, 0]
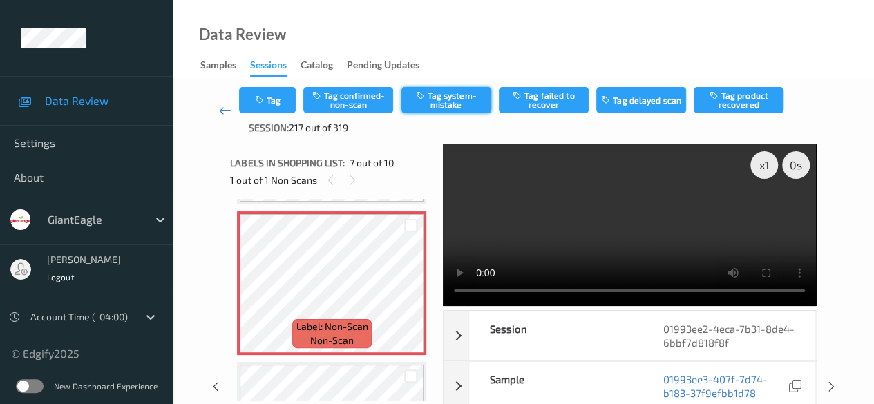
click at [466, 103] on button "Tag system-mistake" at bounding box center [446, 100] width 90 height 26
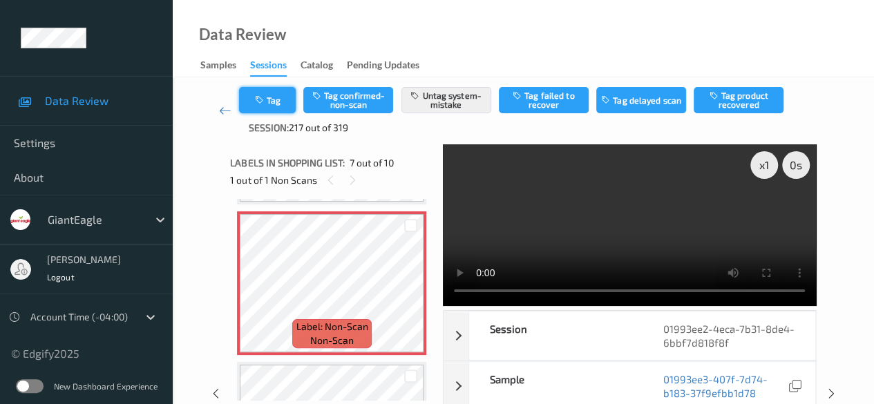
click at [287, 100] on button "Tag" at bounding box center [267, 100] width 57 height 26
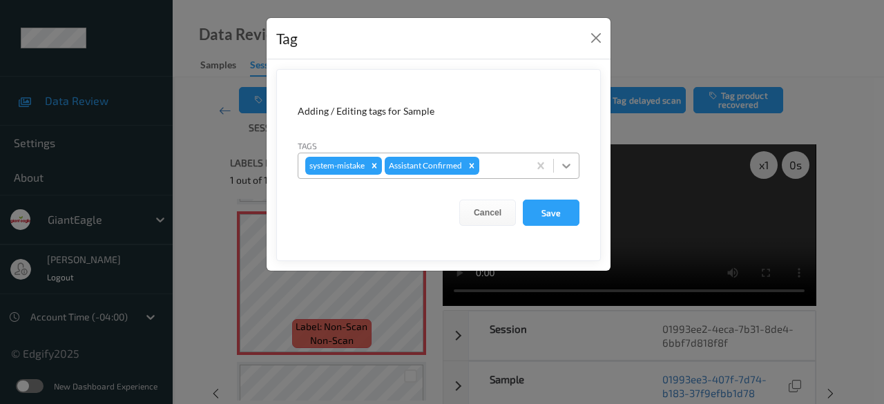
click at [573, 167] on icon at bounding box center [567, 166] width 14 height 14
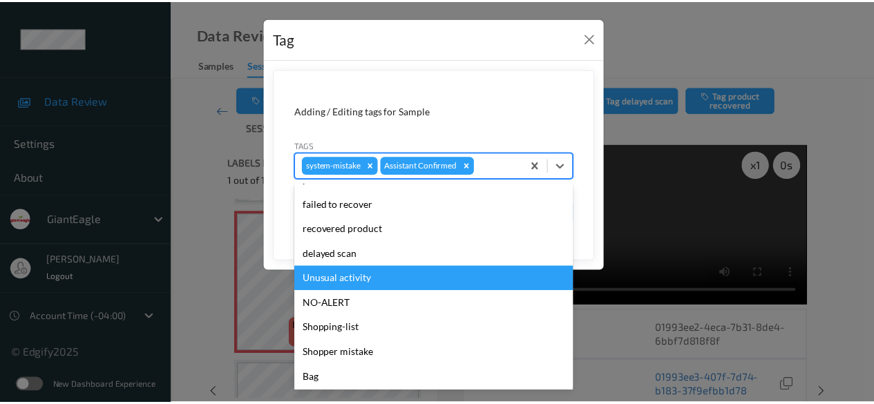
scroll to position [120, 0]
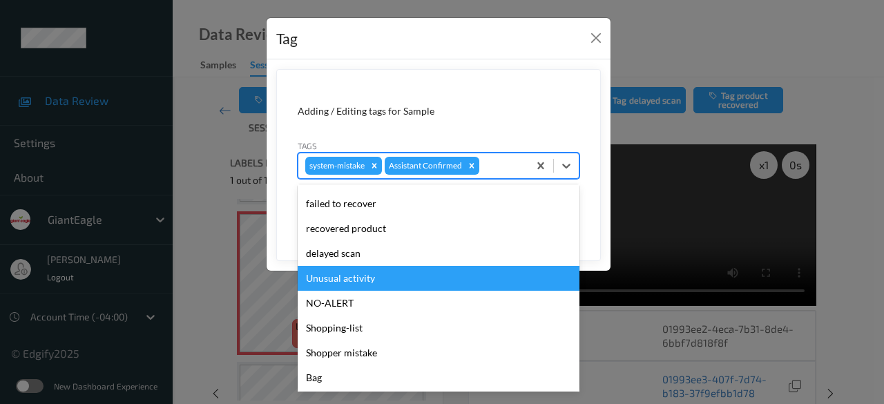
click at [397, 285] on div "Unusual activity" at bounding box center [439, 278] width 282 height 25
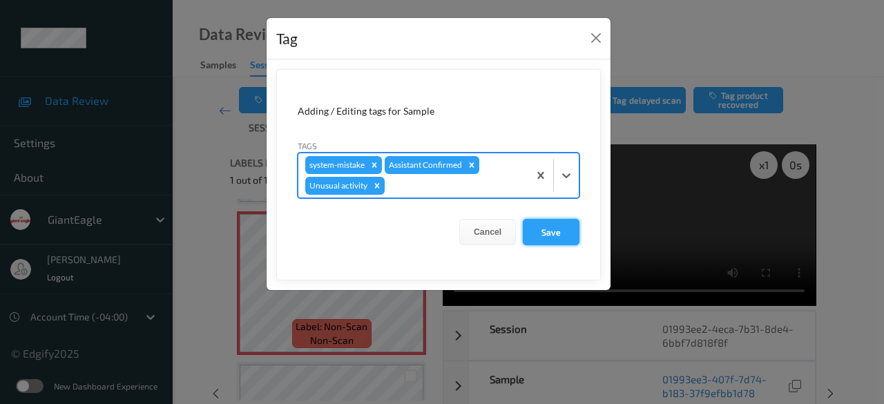
click at [557, 236] on button "Save" at bounding box center [551, 232] width 57 height 26
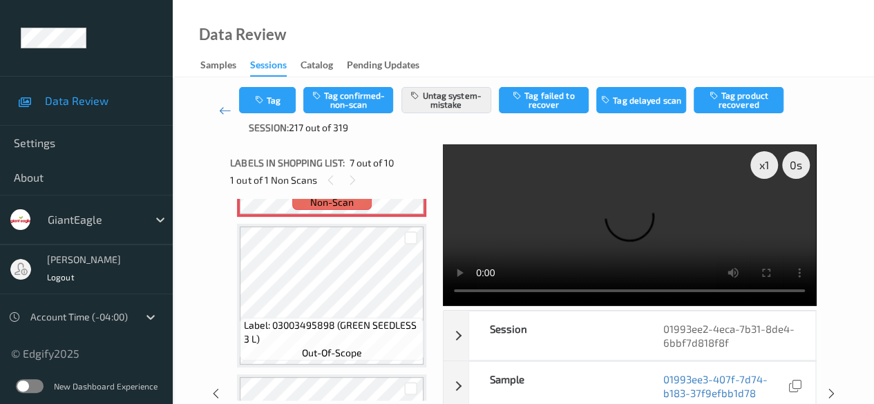
scroll to position [967, 0]
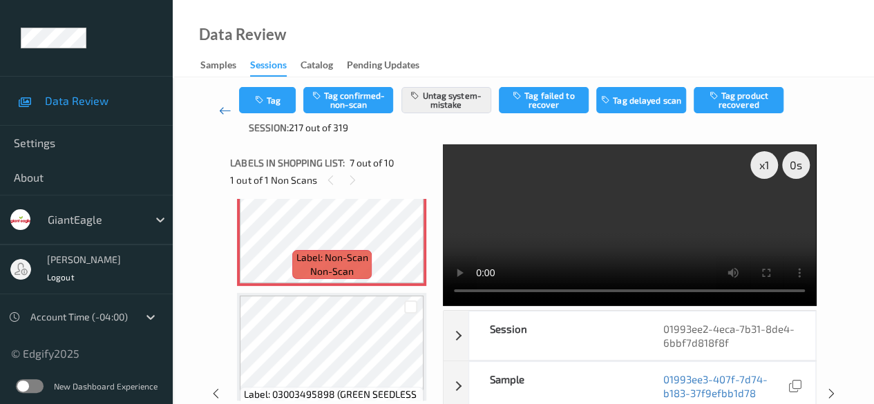
click at [229, 114] on icon at bounding box center [225, 111] width 12 height 14
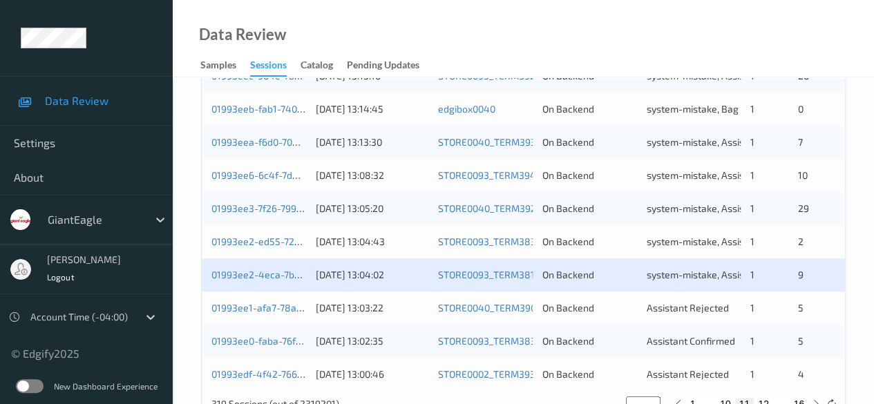
scroll to position [743, 0]
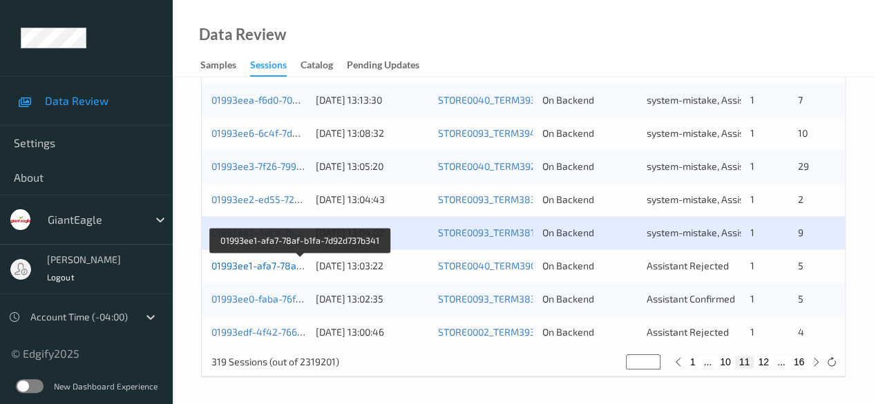
click at [285, 267] on link "01993ee1-afa7-78af-b1fa-7d92d737b341" at bounding box center [300, 266] width 178 height 12
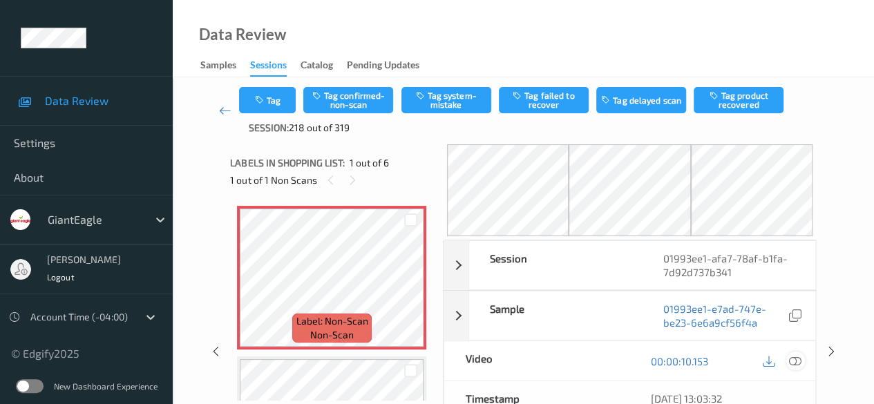
click at [794, 363] on icon at bounding box center [795, 361] width 12 height 12
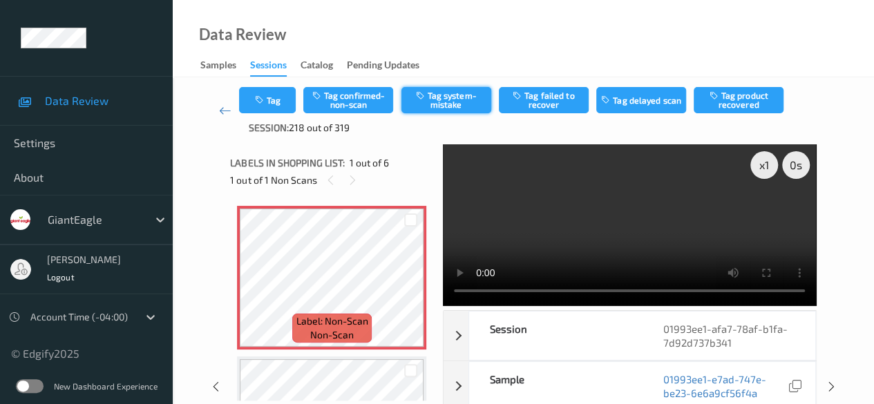
click at [441, 97] on button "Tag system-mistake" at bounding box center [446, 100] width 90 height 26
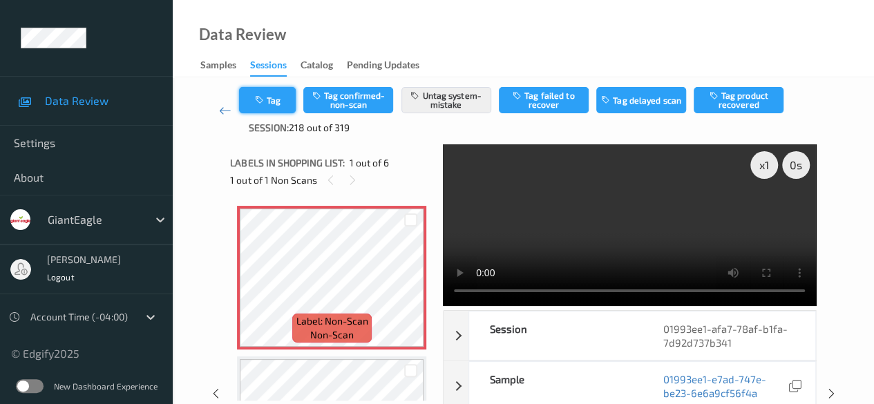
click at [274, 106] on button "Tag" at bounding box center [267, 100] width 57 height 26
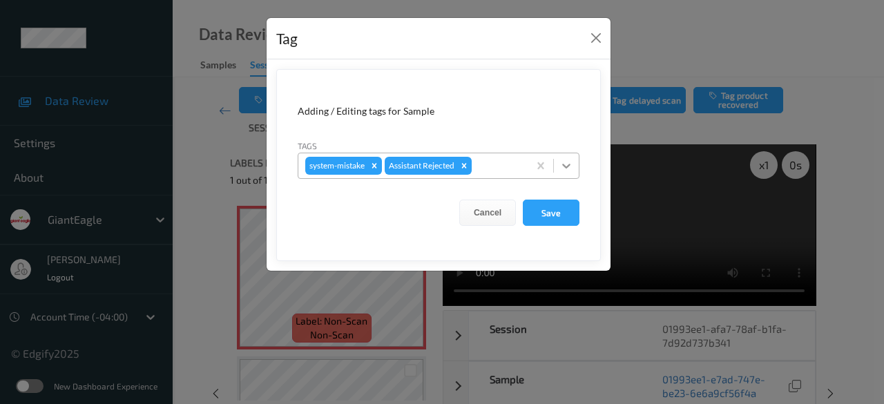
click at [564, 168] on icon at bounding box center [567, 166] width 14 height 14
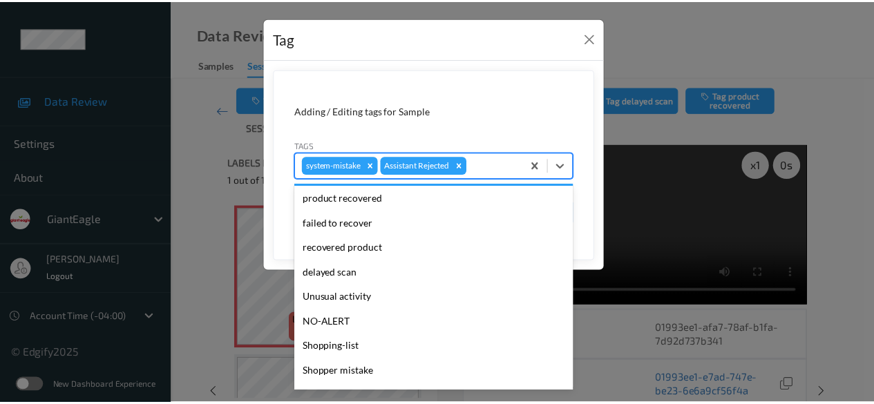
scroll to position [146, 0]
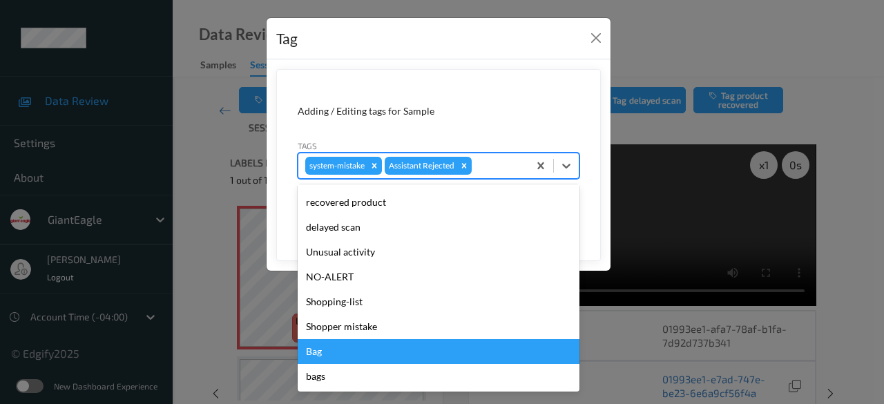
click at [368, 354] on div "Bag" at bounding box center [439, 351] width 282 height 25
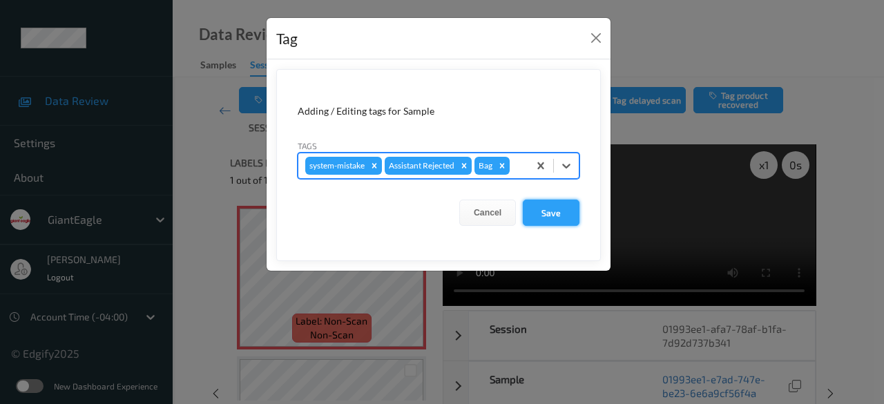
click at [552, 207] on button "Save" at bounding box center [551, 213] width 57 height 26
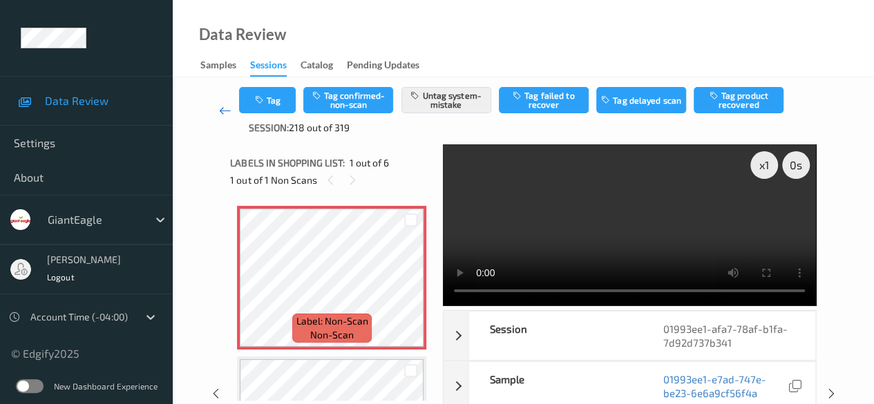
click at [218, 110] on link at bounding box center [225, 111] width 28 height 48
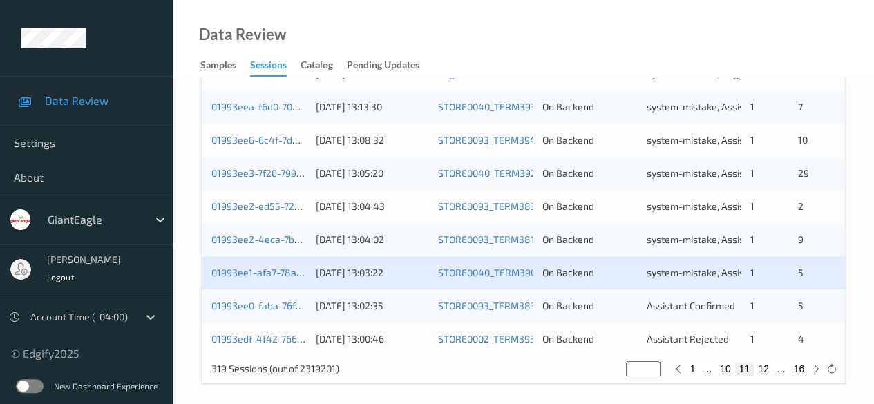
scroll to position [743, 0]
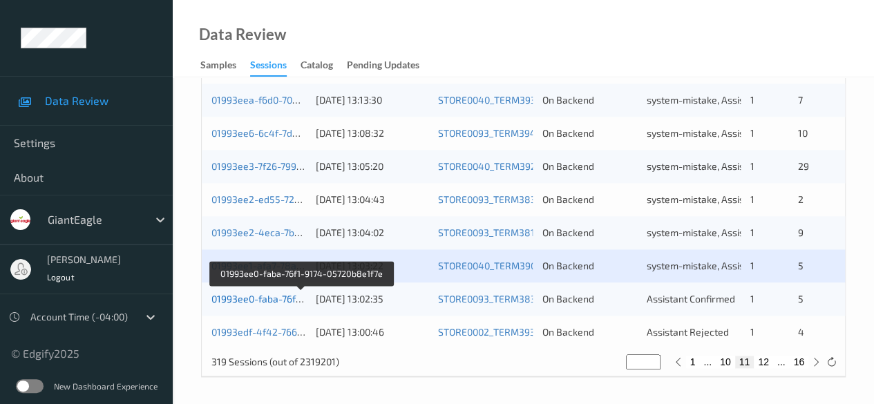
click at [284, 298] on link "01993ee0-faba-76f1-9174-05720b8e1f7e" at bounding box center [301, 299] width 180 height 12
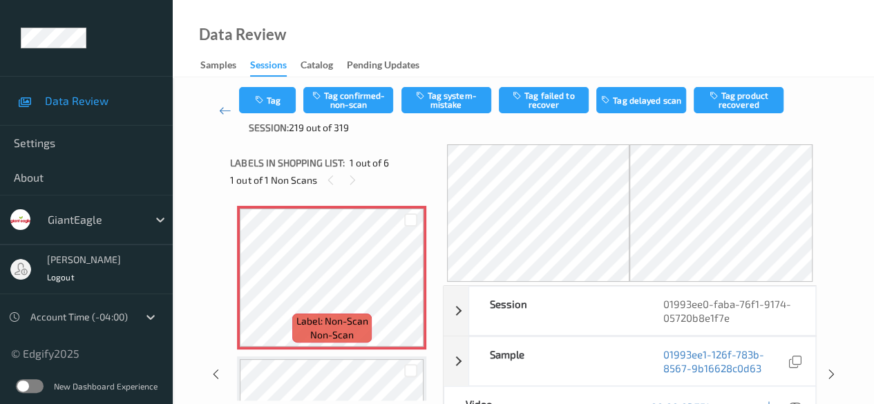
scroll to position [69, 0]
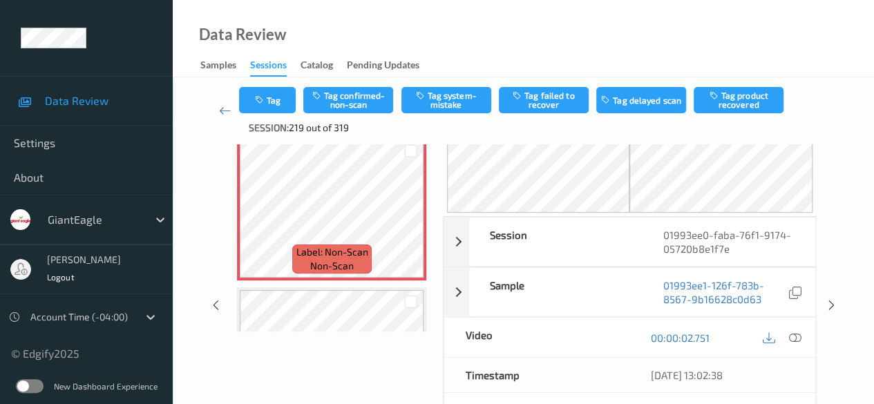
click at [799, 335] on icon at bounding box center [795, 338] width 12 height 12
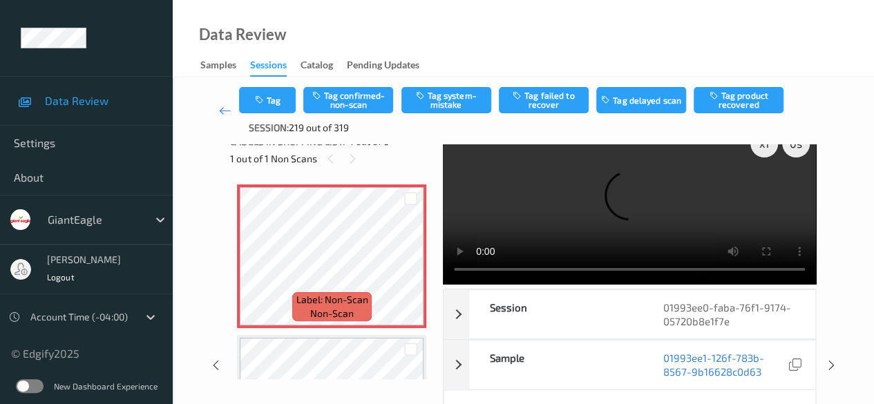
scroll to position [0, 0]
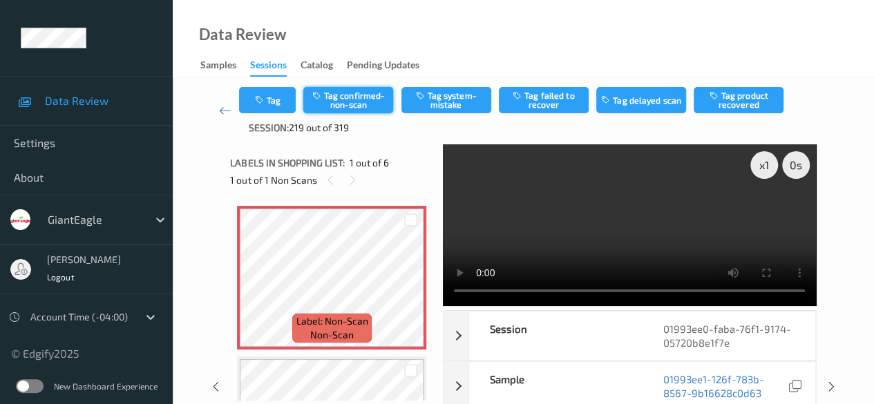
click at [360, 102] on button "Tag confirmed-non-scan" at bounding box center [348, 100] width 90 height 26
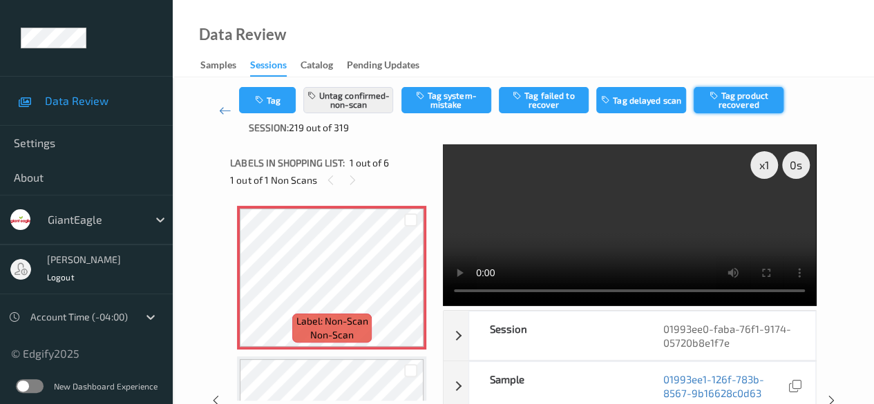
click at [760, 103] on button "Tag product recovered" at bounding box center [739, 100] width 90 height 26
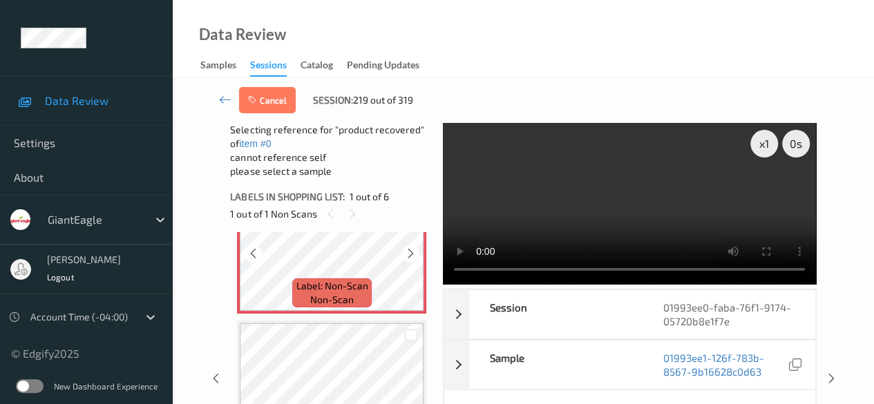
scroll to position [138, 0]
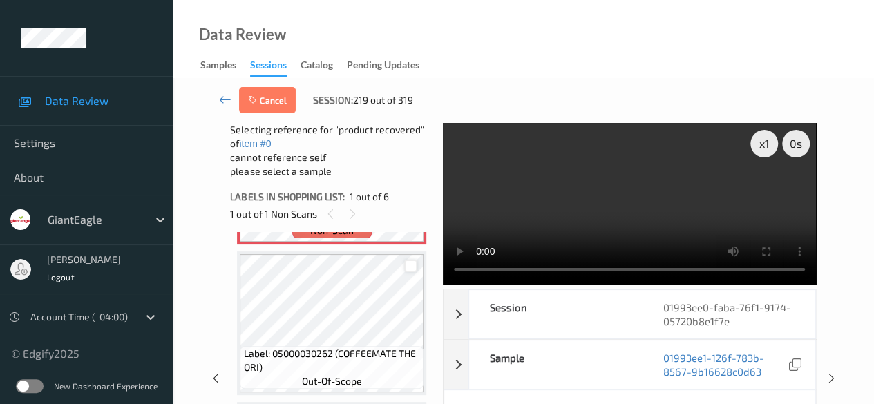
click at [412, 267] on div at bounding box center [410, 266] width 13 height 13
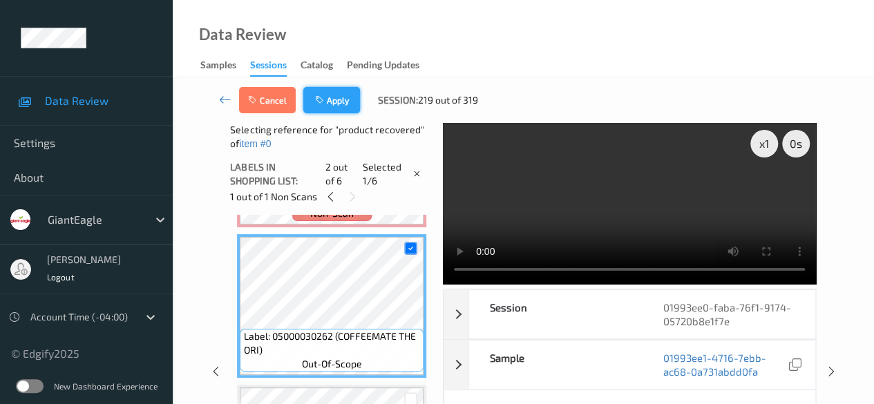
click at [341, 106] on button "Apply" at bounding box center [331, 100] width 57 height 26
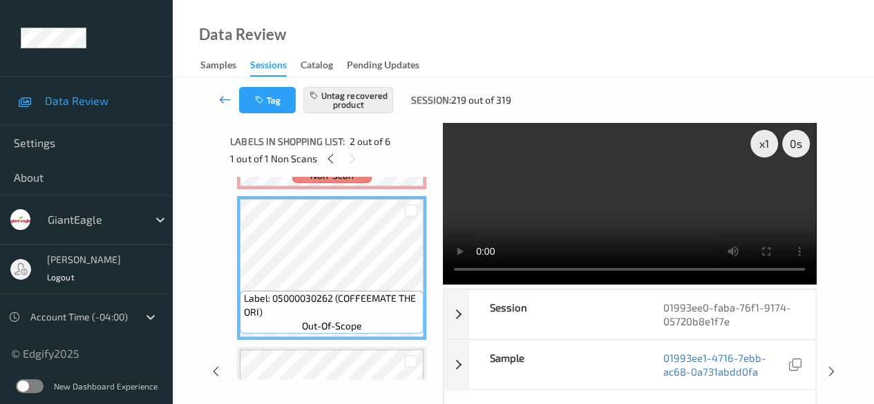
click at [221, 101] on icon at bounding box center [225, 100] width 12 height 14
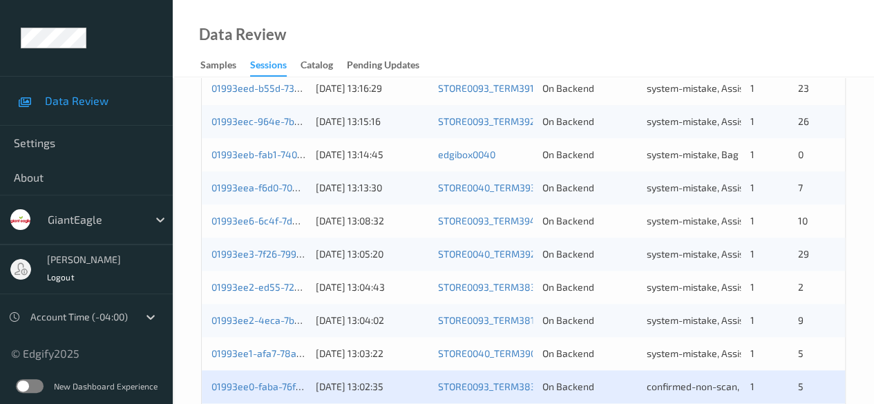
scroll to position [743, 0]
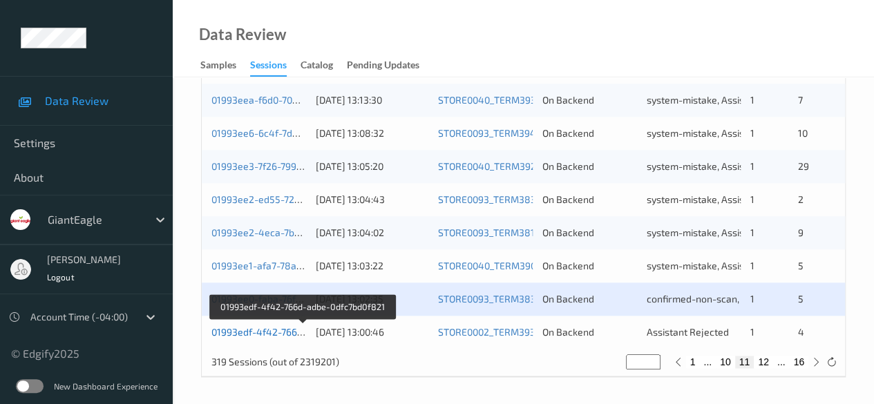
click at [271, 330] on link "01993edf-4f42-766d-adbe-0dfc7bd0f821" at bounding box center [302, 332] width 182 height 12
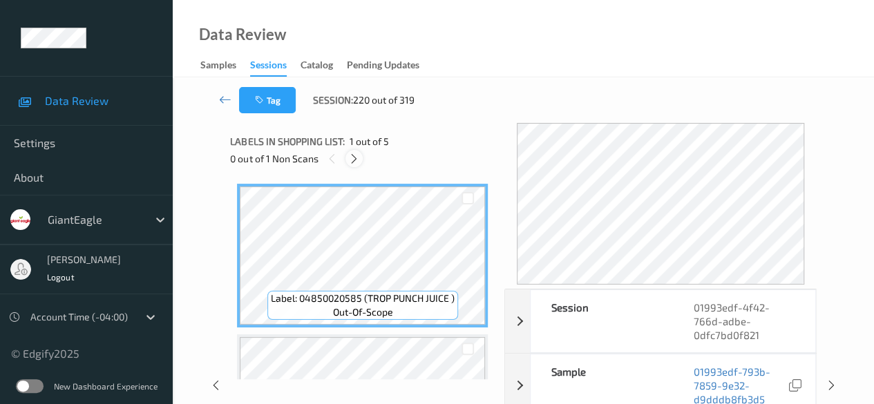
click at [351, 153] on icon at bounding box center [354, 159] width 12 height 12
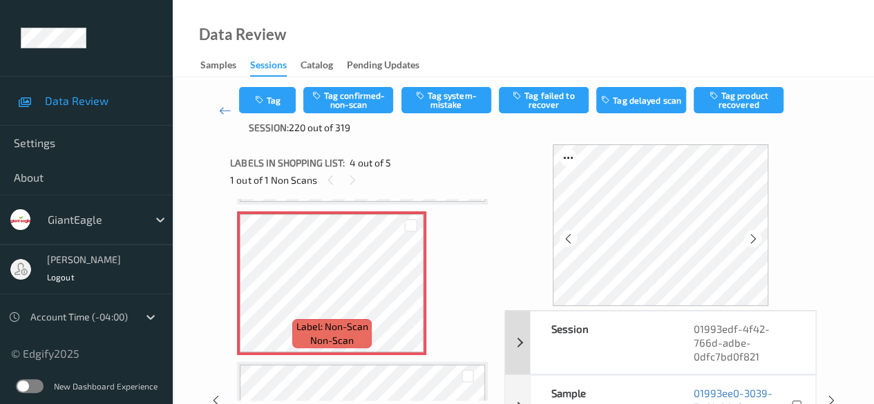
scroll to position [69, 0]
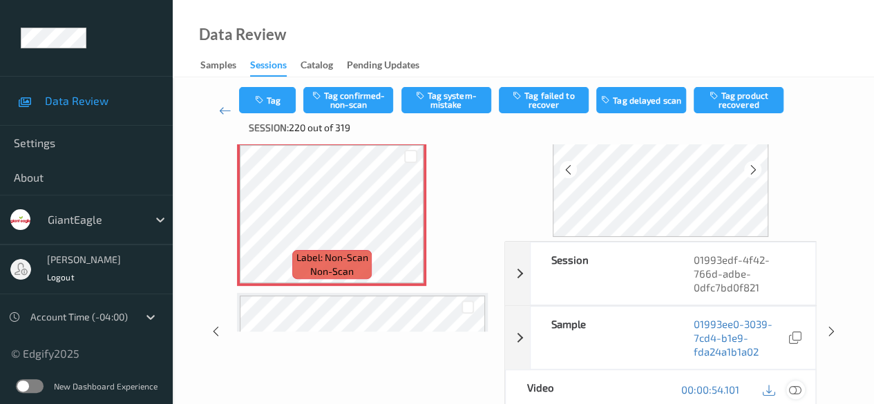
click at [796, 388] on icon at bounding box center [795, 389] width 12 height 12
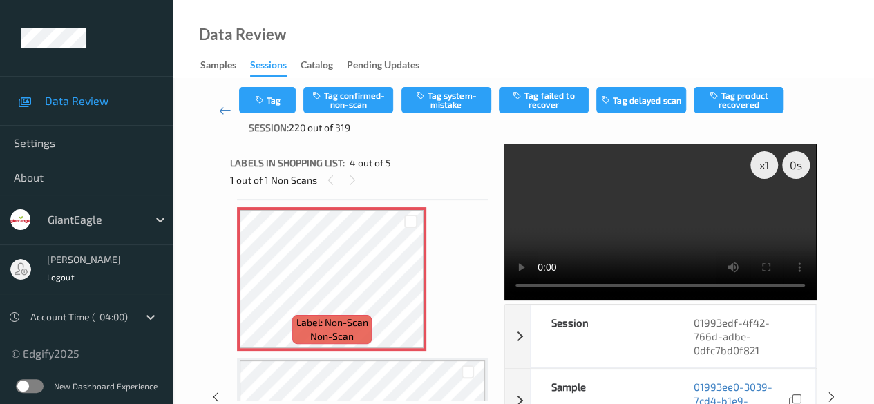
scroll to position [419, 0]
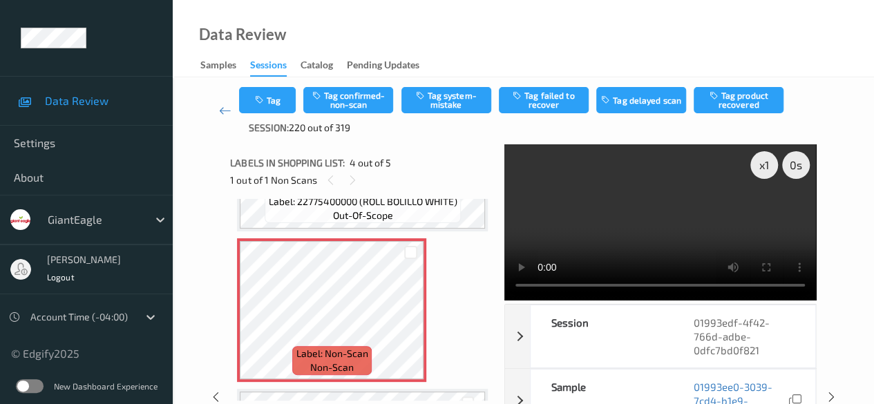
click at [649, 291] on video at bounding box center [660, 222] width 312 height 156
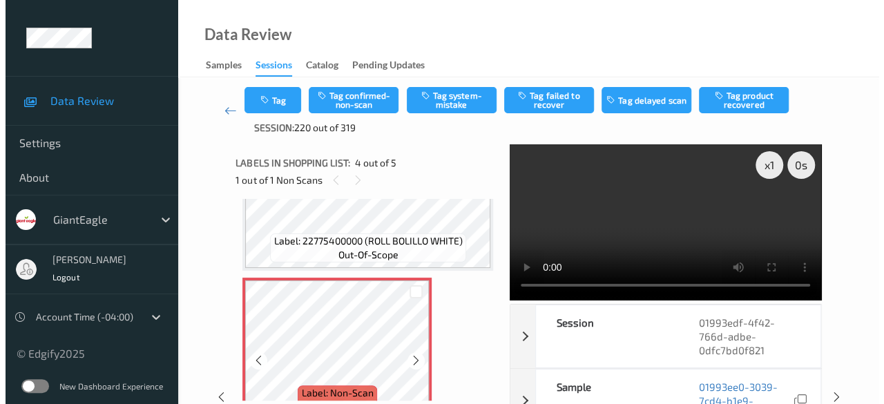
scroll to position [350, 0]
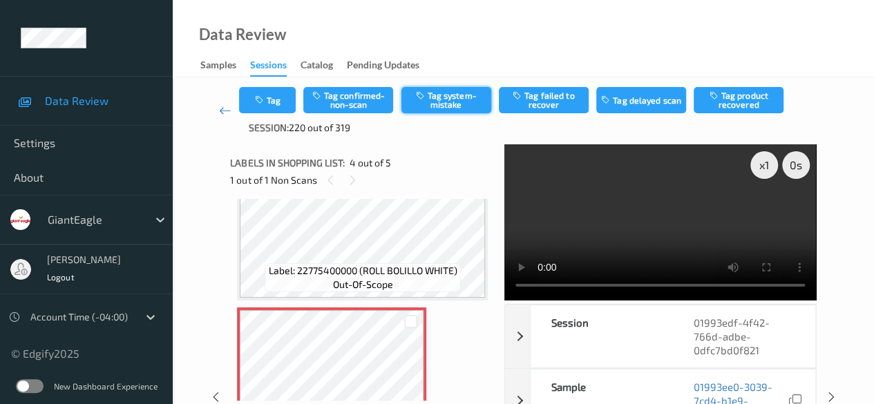
click at [447, 94] on button "Tag system-mistake" at bounding box center [446, 100] width 90 height 26
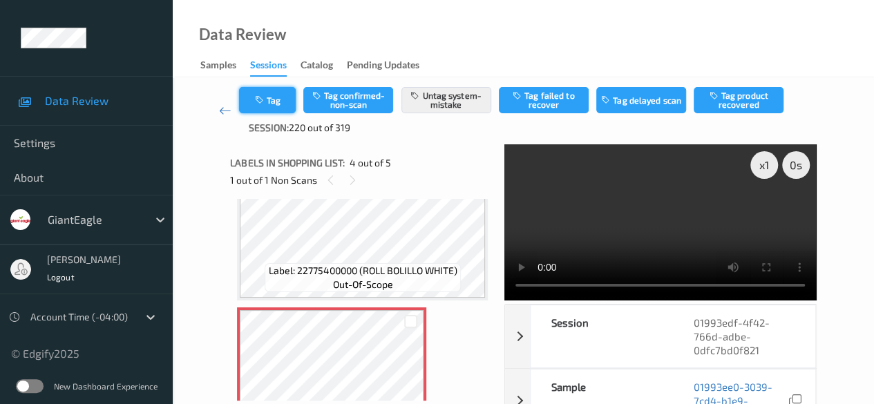
click at [275, 96] on button "Tag" at bounding box center [267, 100] width 57 height 26
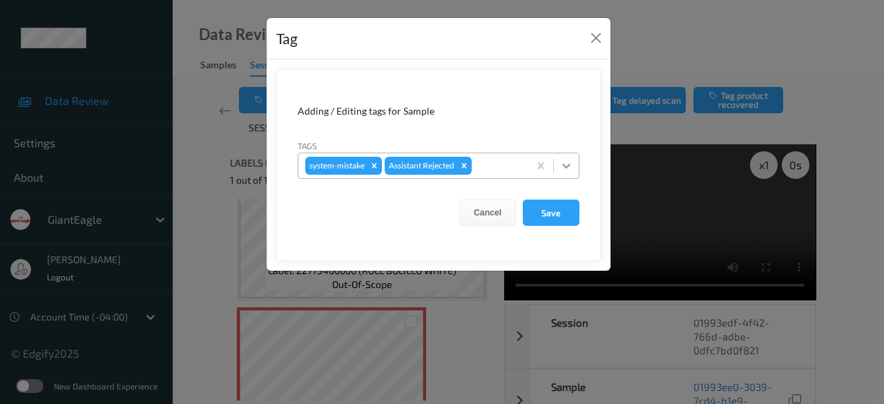
click at [566, 169] on icon at bounding box center [567, 166] width 14 height 14
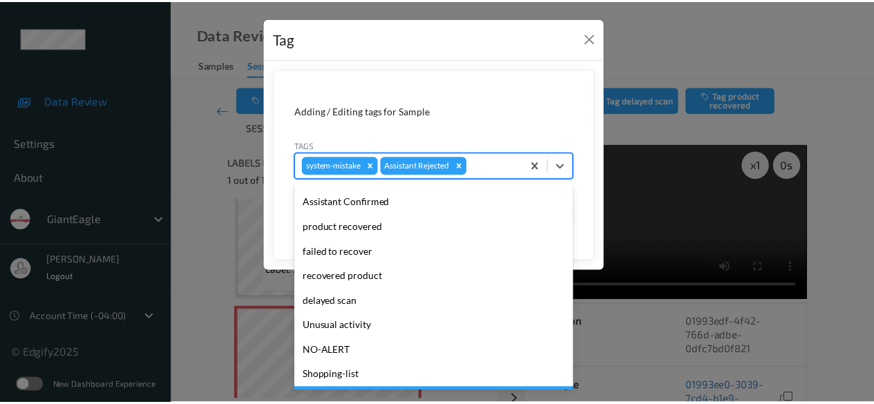
scroll to position [146, 0]
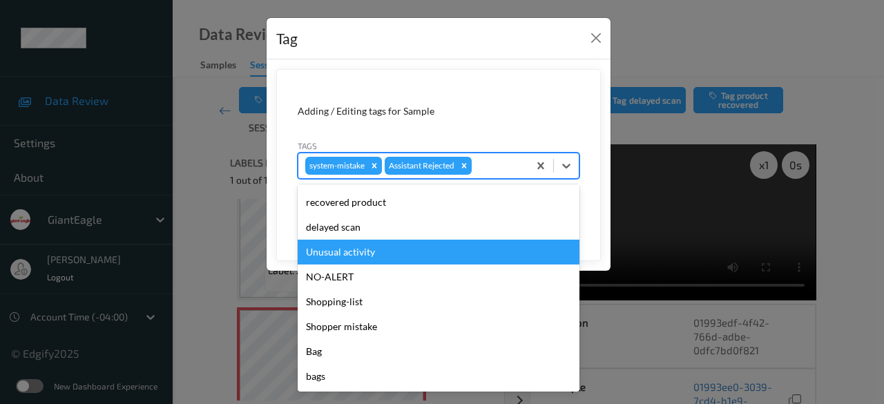
click at [389, 258] on div "Unusual activity" at bounding box center [439, 252] width 282 height 25
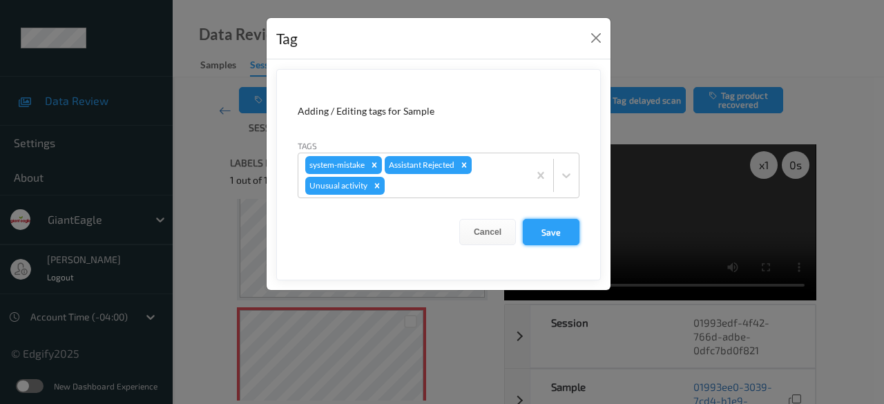
click at [550, 242] on button "Save" at bounding box center [551, 232] width 57 height 26
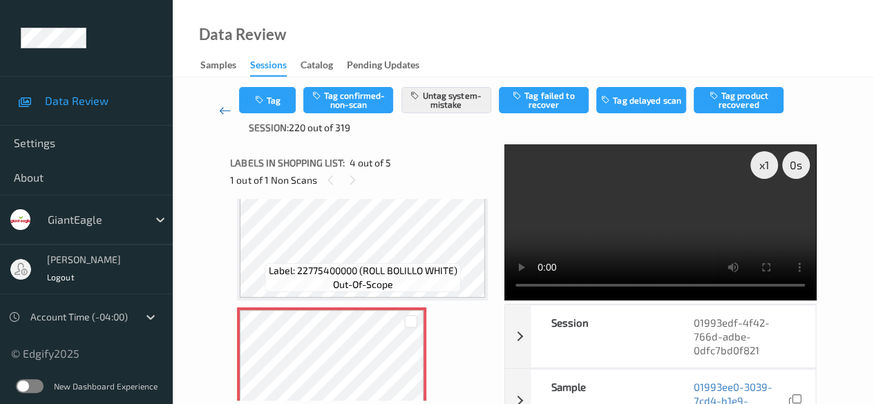
click at [224, 104] on icon at bounding box center [225, 111] width 12 height 14
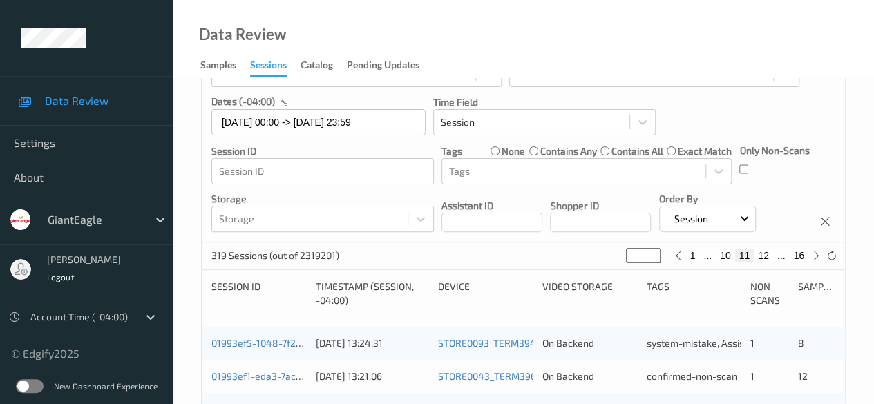
scroll to position [53, 0]
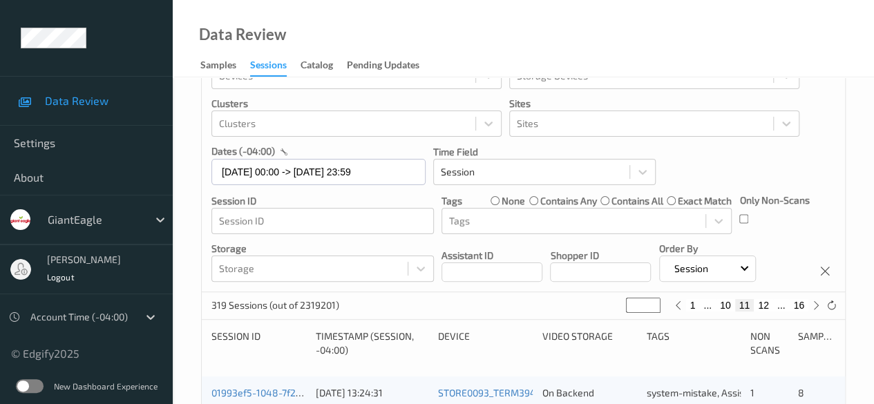
click at [694, 307] on button "1" at bounding box center [693, 305] width 14 height 12
type input "*"
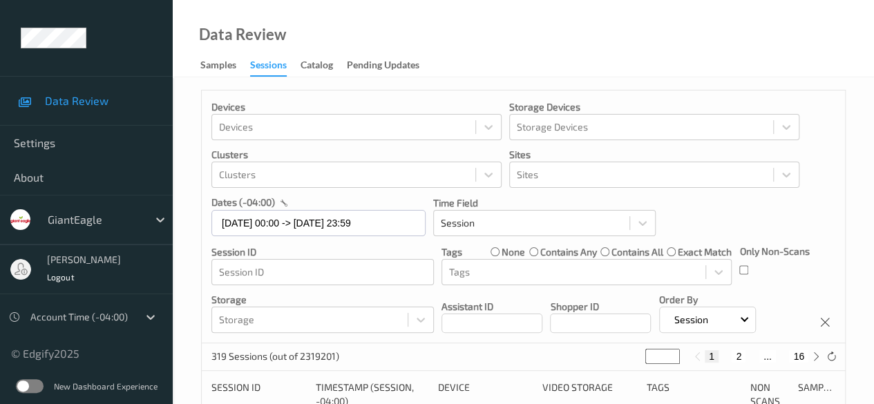
scroll to position [0, 0]
click at [741, 357] on button "2" at bounding box center [739, 358] width 14 height 12
type input "*"
click at [751, 357] on button "3" at bounding box center [752, 358] width 14 height 12
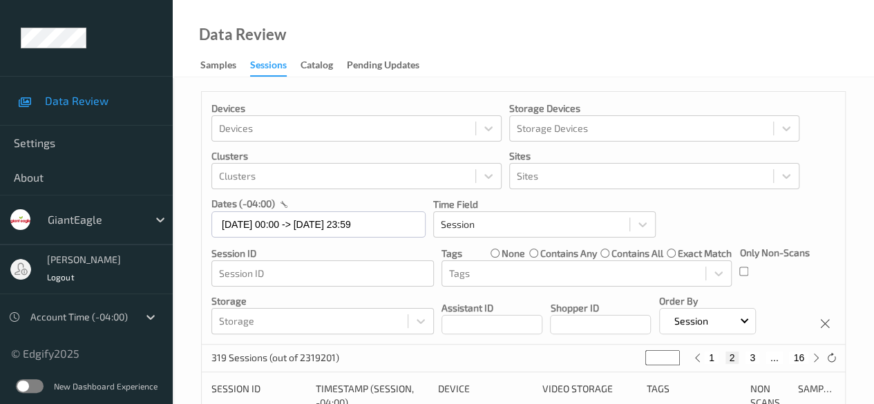
type input "*"
click at [761, 360] on button "4" at bounding box center [761, 358] width 14 height 12
type input "*"
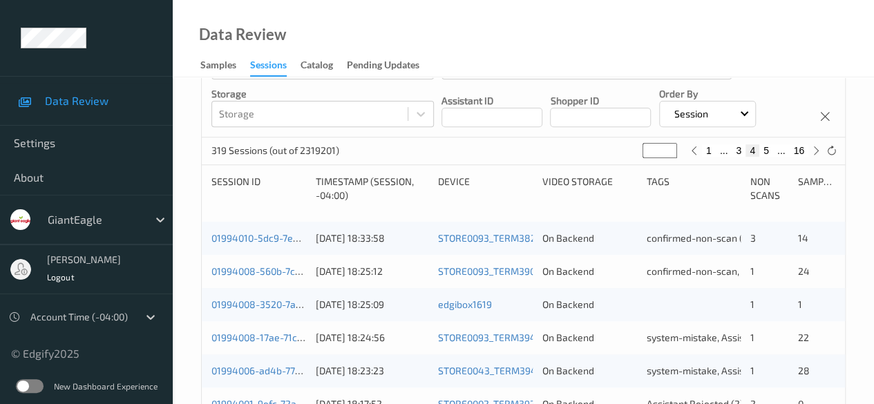
scroll to position [276, 0]
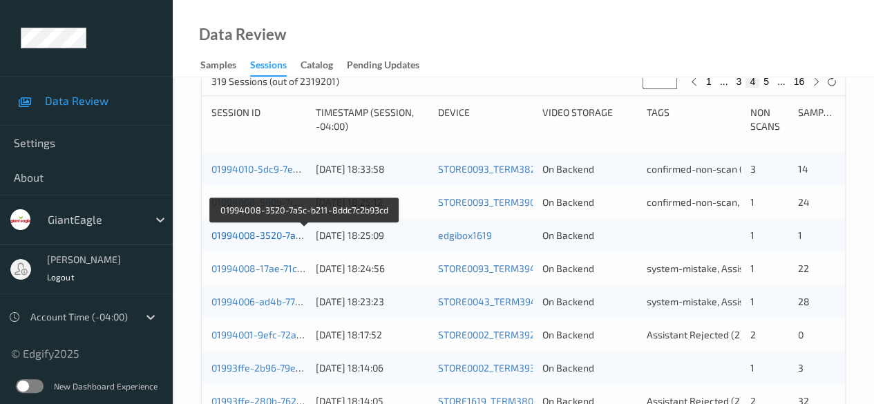
click at [285, 234] on link "01994008-3520-7a5c-b211-8ddc7c2b93cd" at bounding box center [304, 235] width 187 height 12
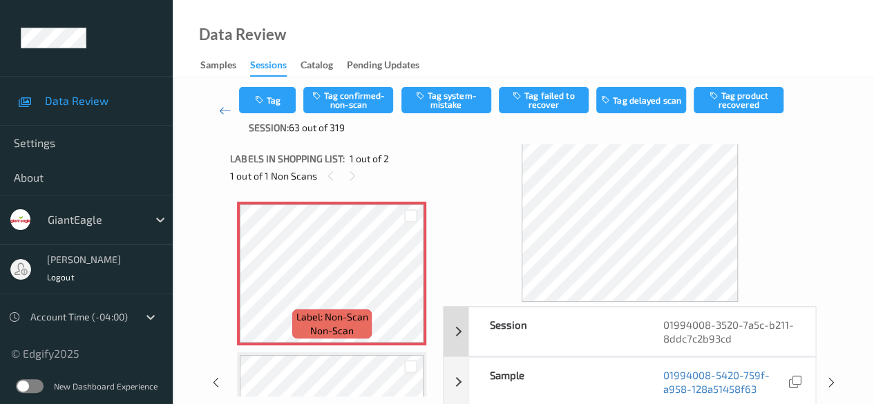
scroll to position [69, 0]
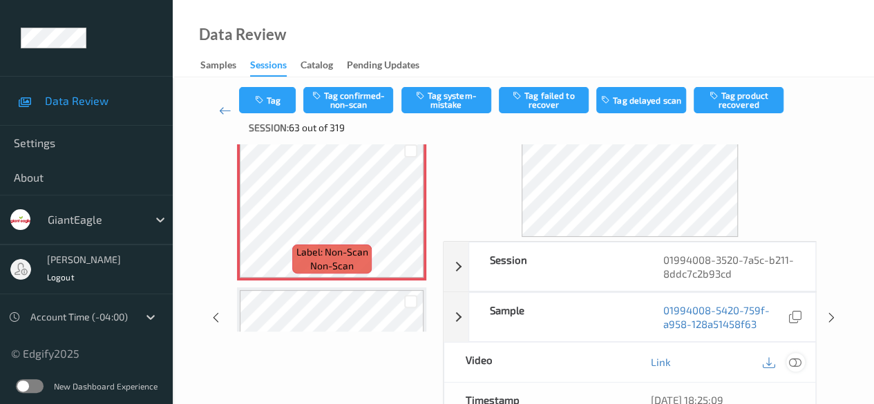
click at [793, 360] on icon at bounding box center [795, 362] width 12 height 12
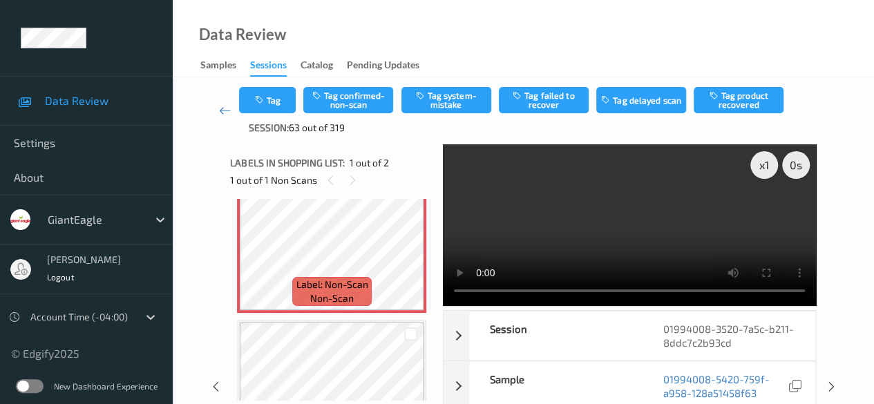
scroll to position [106, 0]
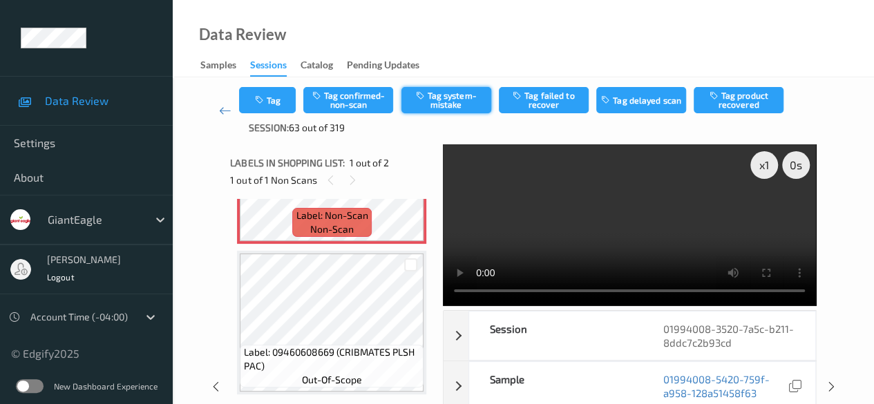
click at [437, 104] on button "Tag system-mistake" at bounding box center [446, 100] width 90 height 26
click at [225, 108] on icon at bounding box center [225, 111] width 12 height 14
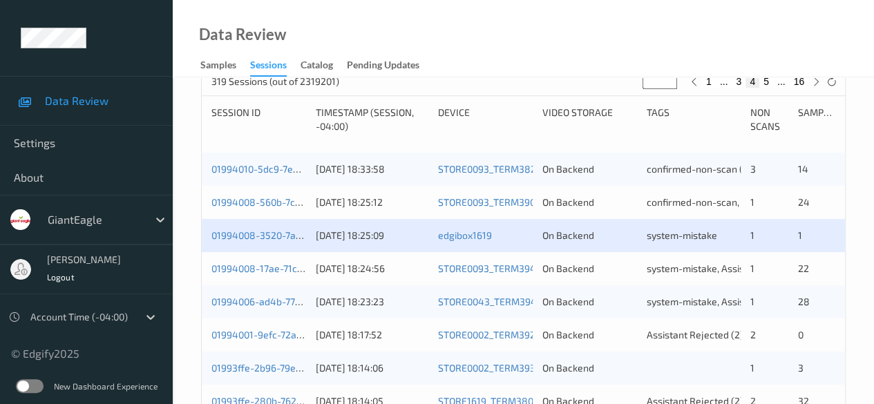
scroll to position [345, 0]
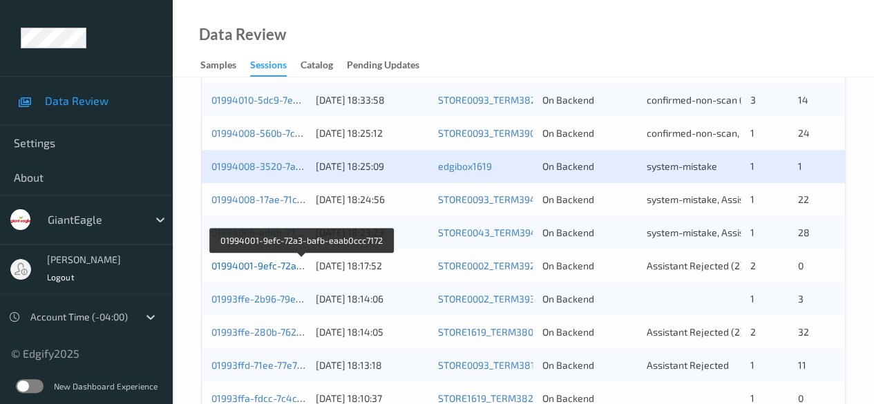
click at [290, 263] on link "01994001-9efc-72a3-bafb-eaab0ccc7172" at bounding box center [301, 266] width 180 height 12
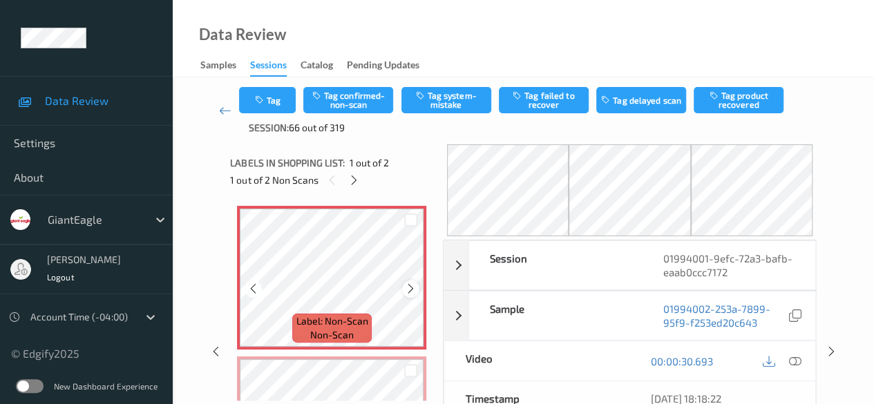
click at [413, 286] on icon at bounding box center [411, 289] width 12 height 12
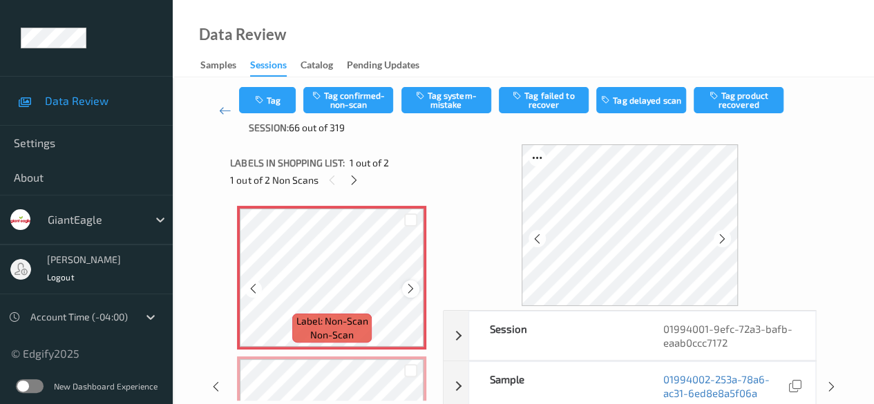
click at [413, 287] on icon at bounding box center [411, 289] width 12 height 12
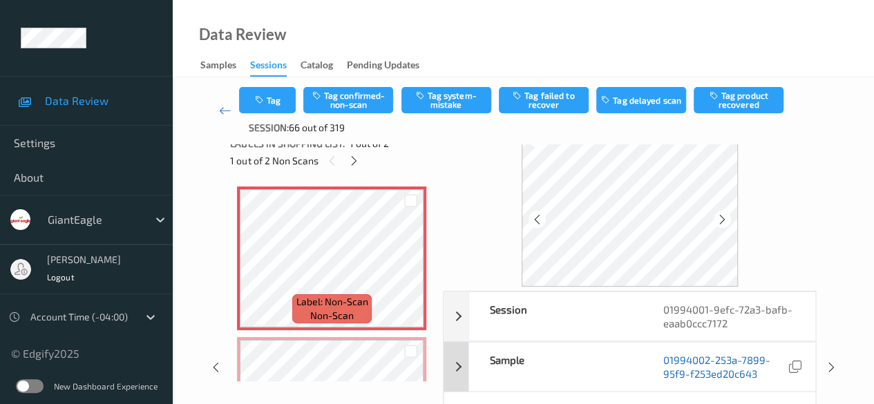
scroll to position [69, 0]
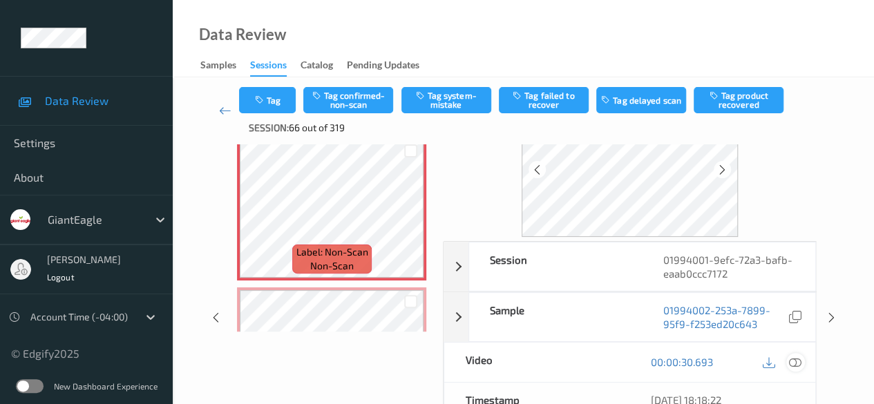
click at [797, 361] on icon at bounding box center [795, 362] width 12 height 12
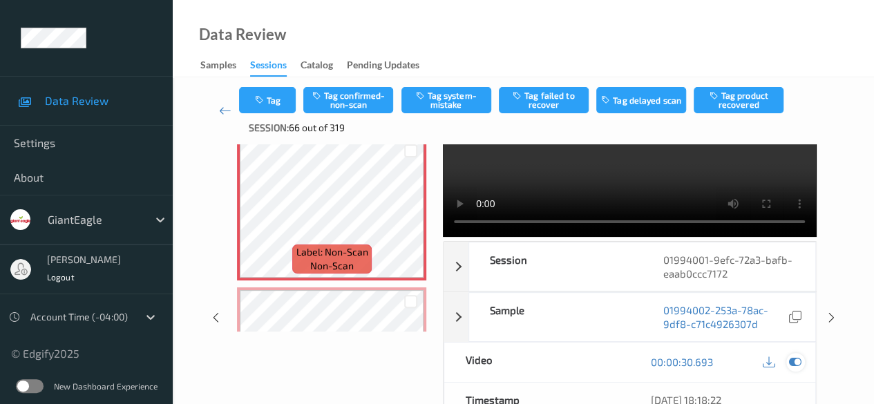
click at [802, 360] on div at bounding box center [795, 362] width 19 height 19
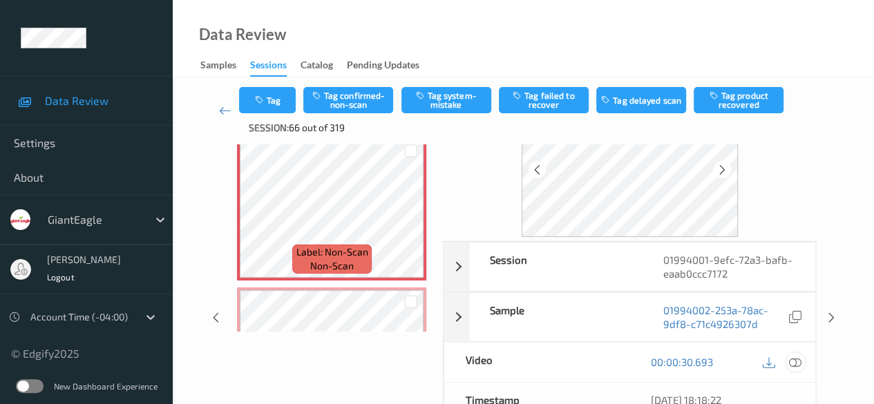
click at [792, 358] on icon at bounding box center [795, 362] width 12 height 12
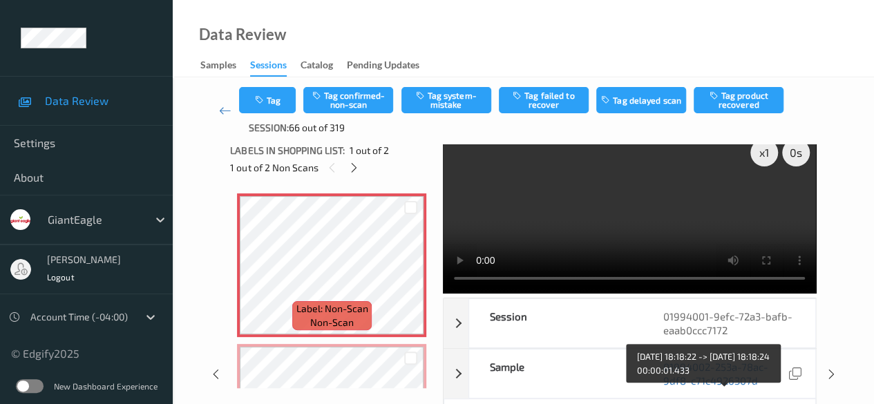
scroll to position [0, 0]
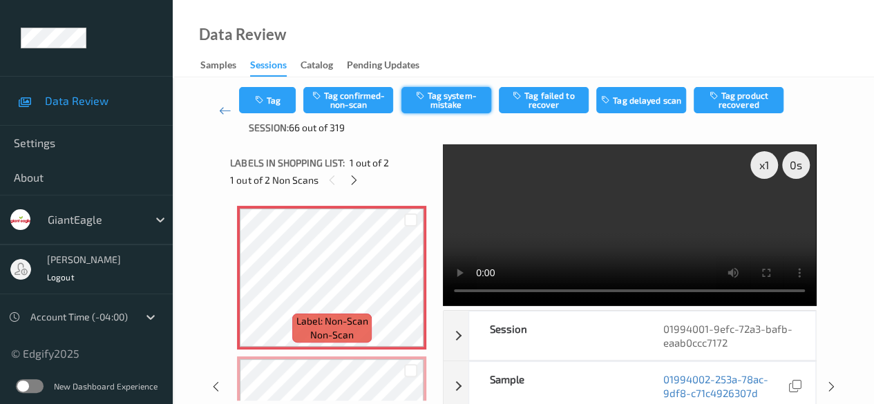
click at [453, 95] on button "Tag system-mistake" at bounding box center [446, 100] width 90 height 26
click at [354, 176] on icon at bounding box center [354, 180] width 12 height 12
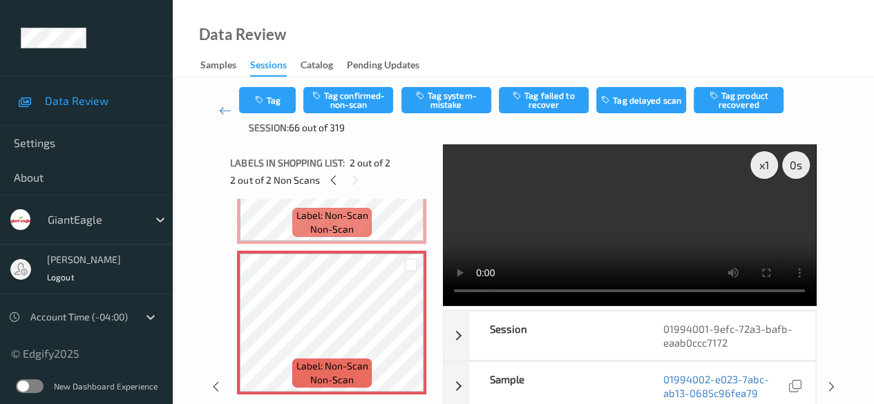
scroll to position [22, 0]
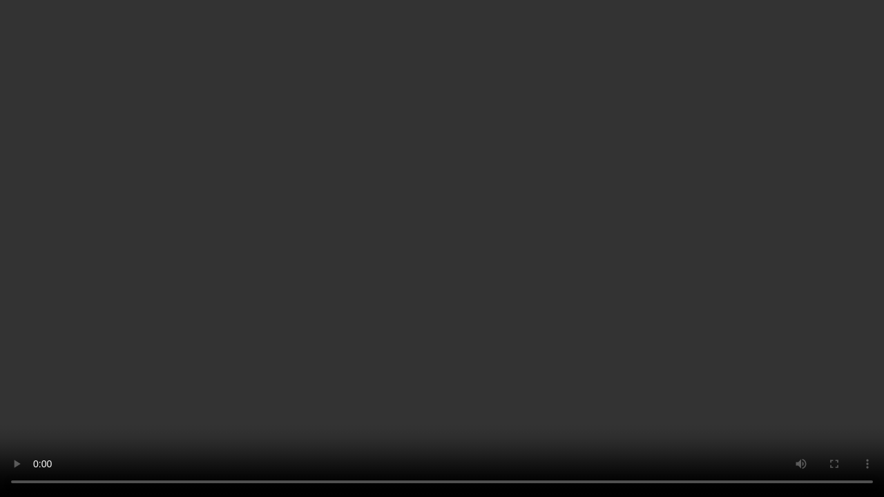
click at [343, 403] on video at bounding box center [442, 248] width 884 height 497
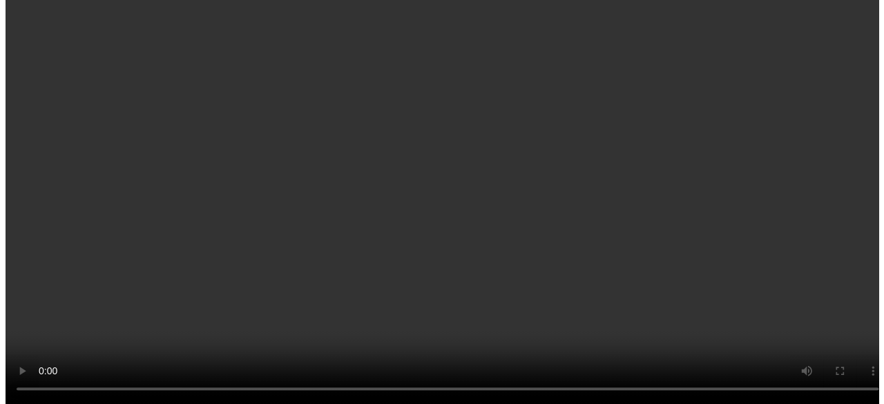
scroll to position [106, 0]
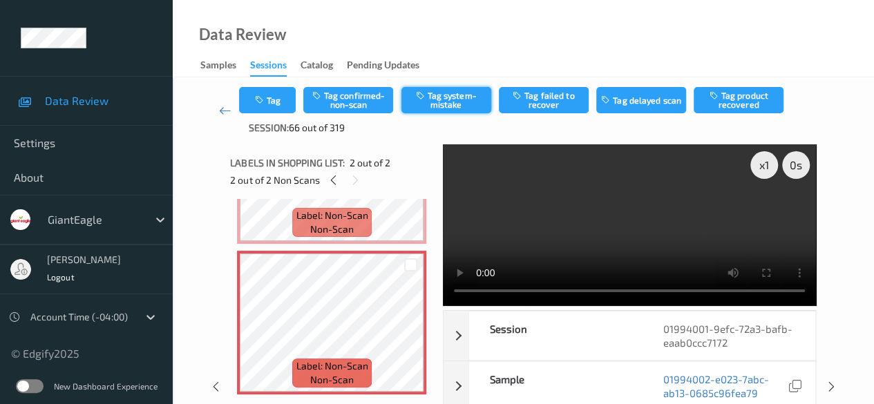
click at [456, 97] on button "Tag system-mistake" at bounding box center [446, 100] width 90 height 26
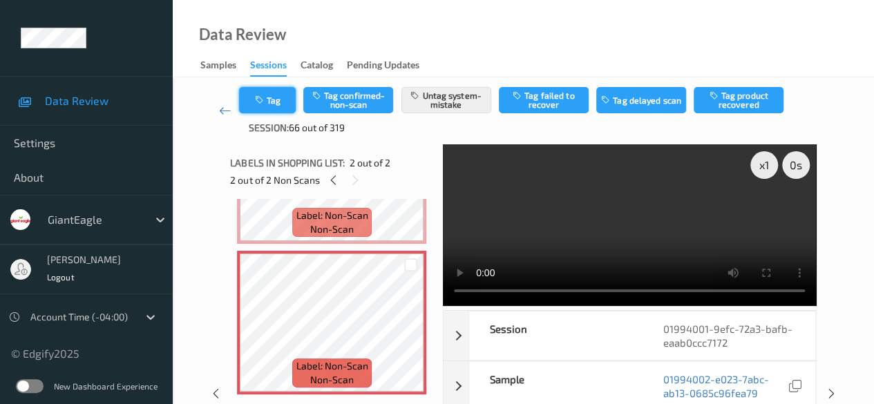
click at [276, 100] on button "Tag" at bounding box center [267, 100] width 57 height 26
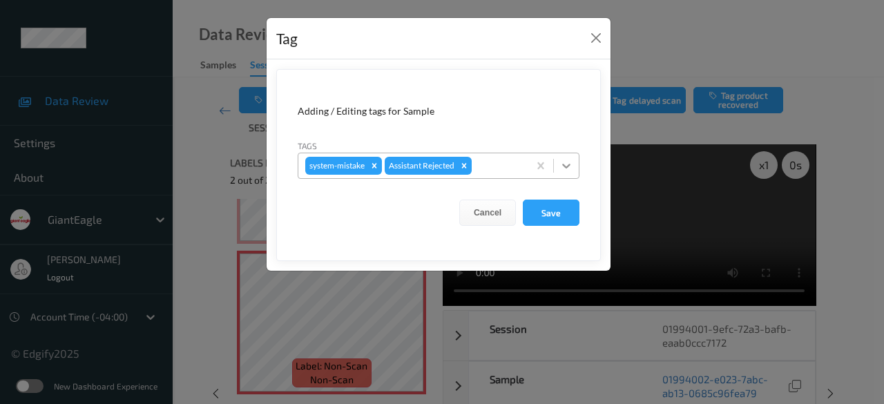
click at [571, 167] on icon at bounding box center [567, 166] width 14 height 14
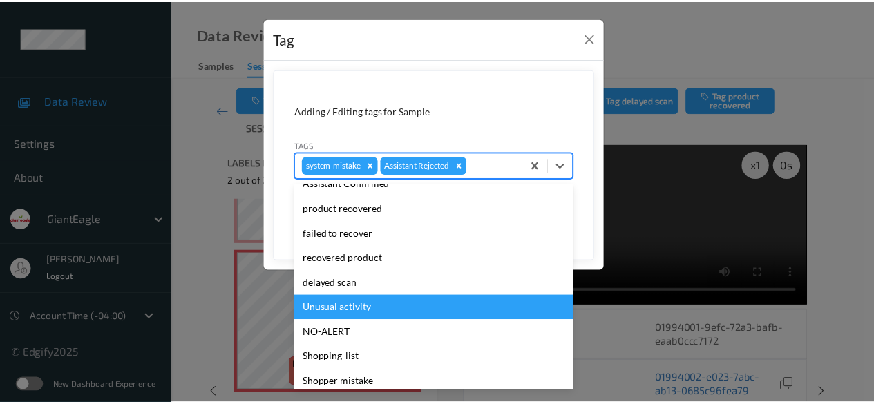
scroll to position [138, 0]
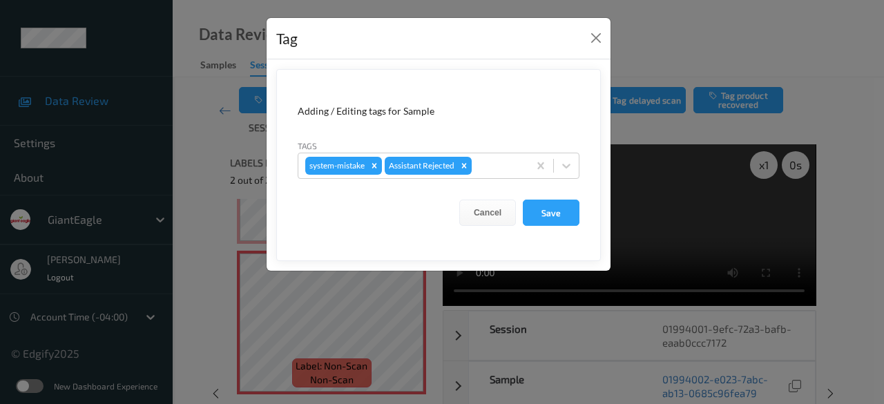
click at [637, 269] on div "Tag Adding / Editing tags for Sample Tags system-mistake Assistant Rejected Can…" at bounding box center [442, 202] width 884 height 404
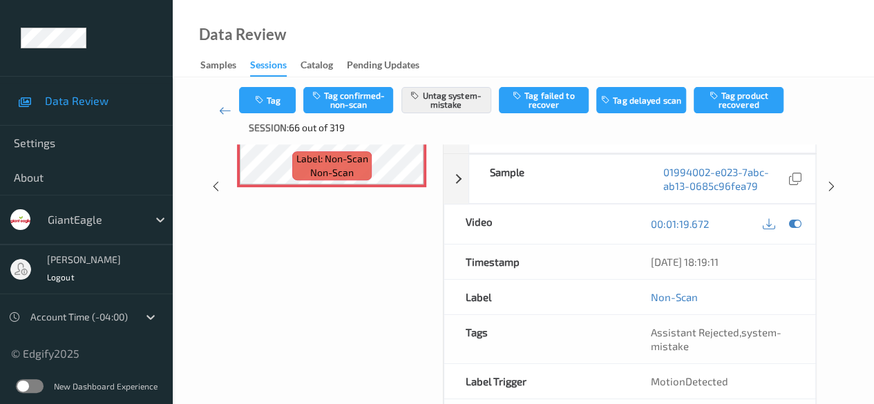
scroll to position [69, 0]
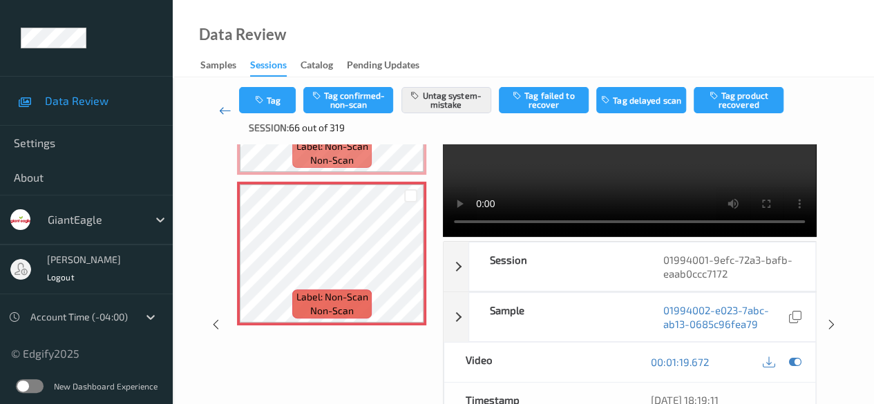
click at [226, 115] on icon at bounding box center [225, 111] width 12 height 14
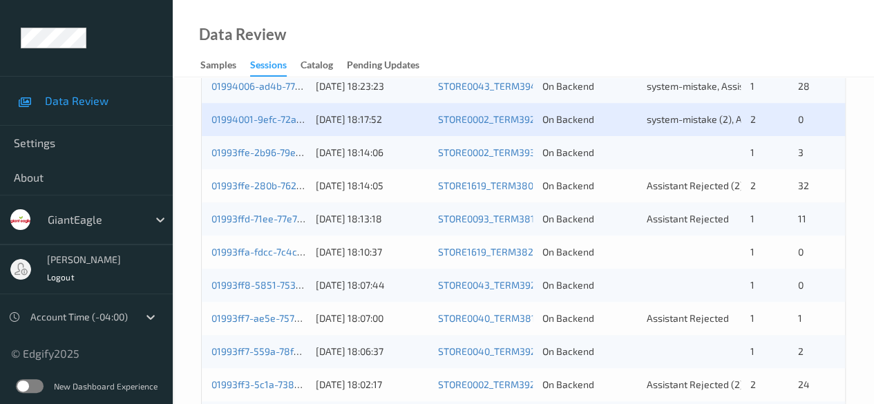
scroll to position [415, 0]
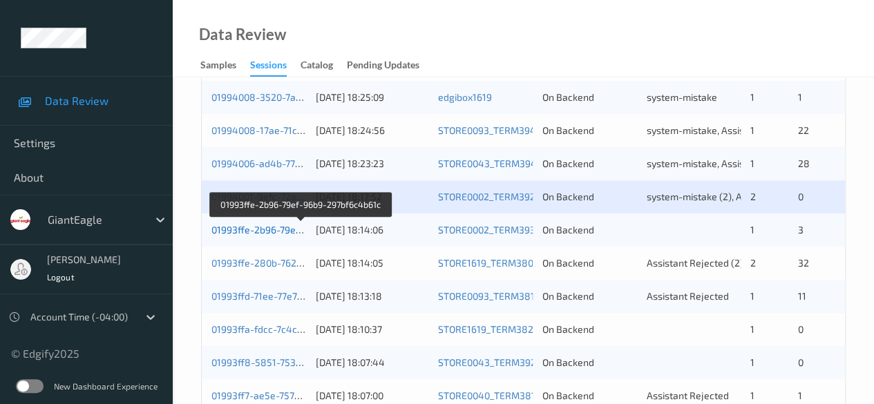
click at [257, 229] on link "01993ffe-2b96-79ef-96b9-297bf6c4b61c" at bounding box center [301, 230] width 180 height 12
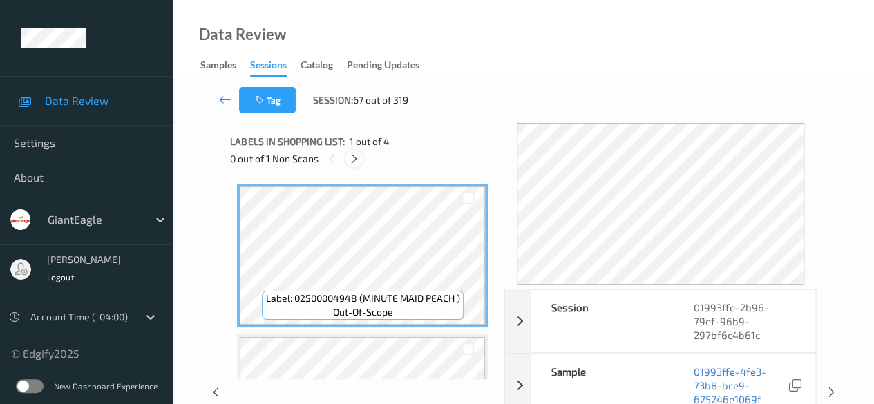
click at [360, 157] on div at bounding box center [353, 158] width 17 height 17
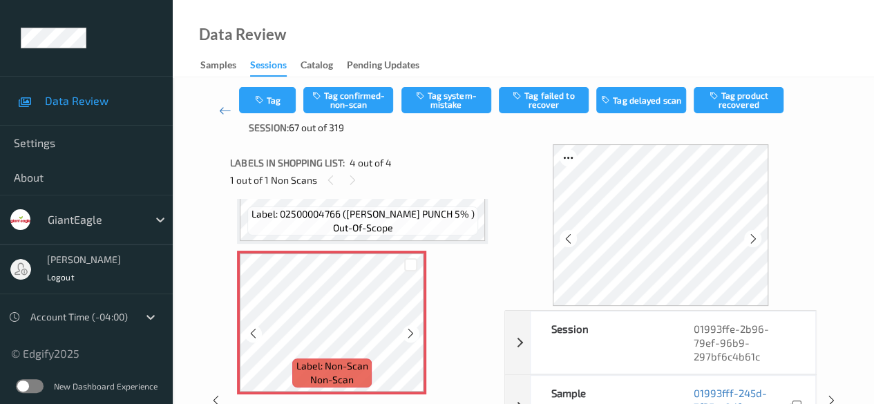
scroll to position [69, 0]
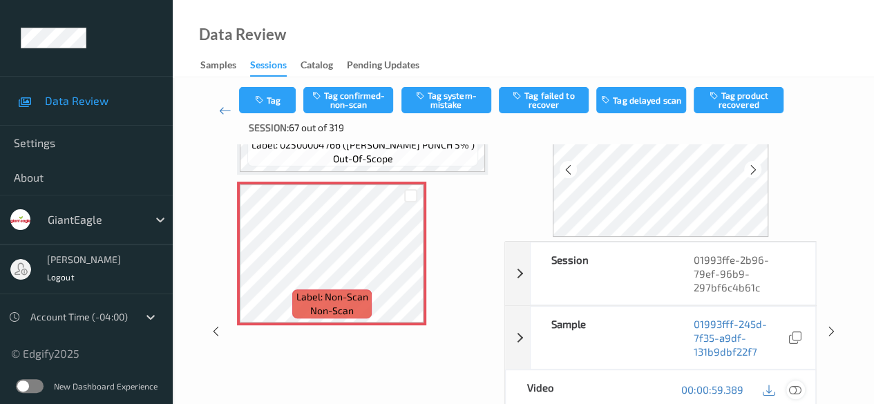
click at [798, 386] on icon at bounding box center [795, 389] width 12 height 12
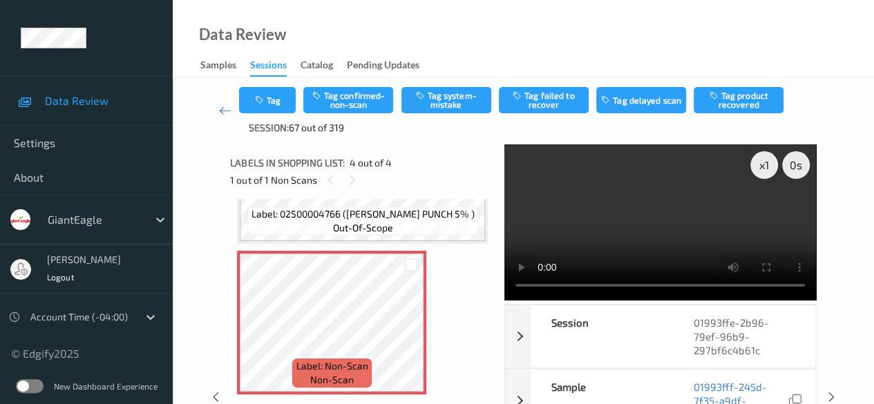
scroll to position [323, 0]
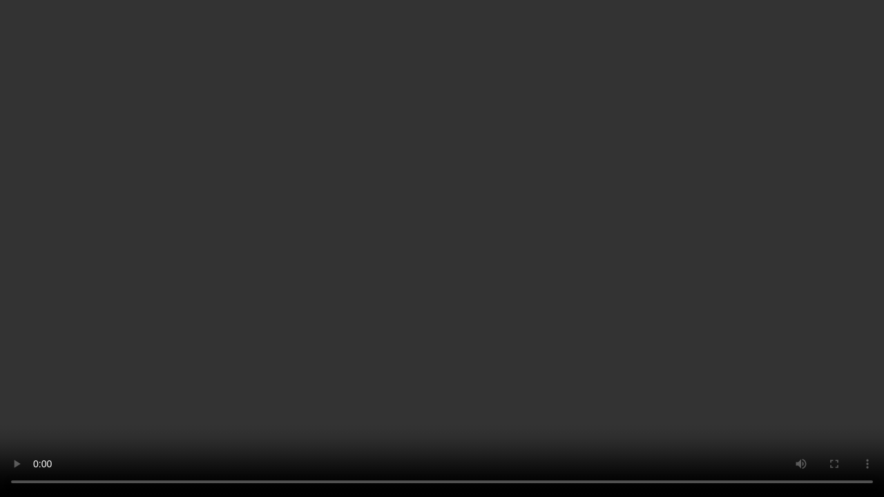
click at [685, 403] on video at bounding box center [442, 248] width 884 height 497
click at [277, 403] on video at bounding box center [442, 248] width 884 height 497
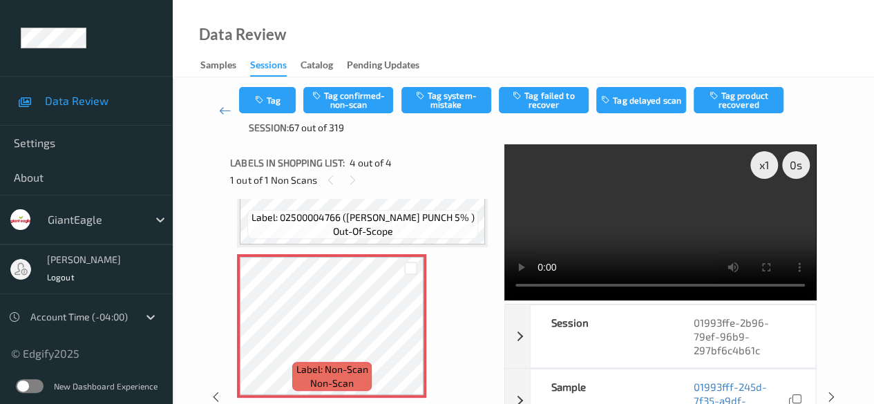
scroll to position [407, 0]
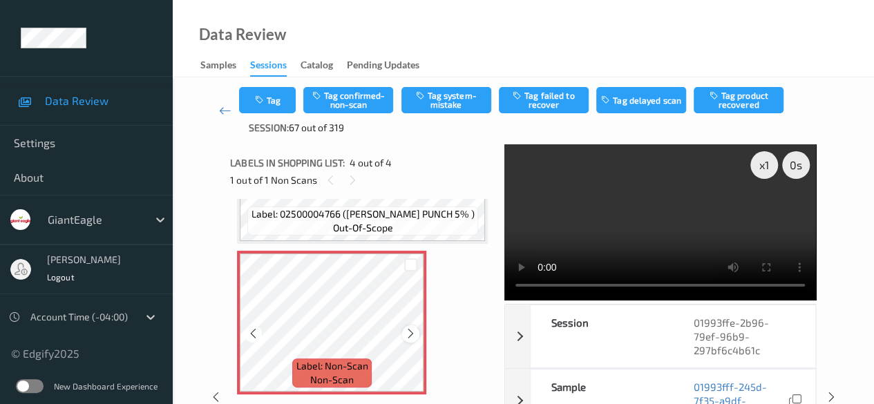
click at [412, 334] on icon at bounding box center [411, 333] width 12 height 12
click at [344, 97] on button "Tag confirmed-non-scan" at bounding box center [348, 100] width 90 height 26
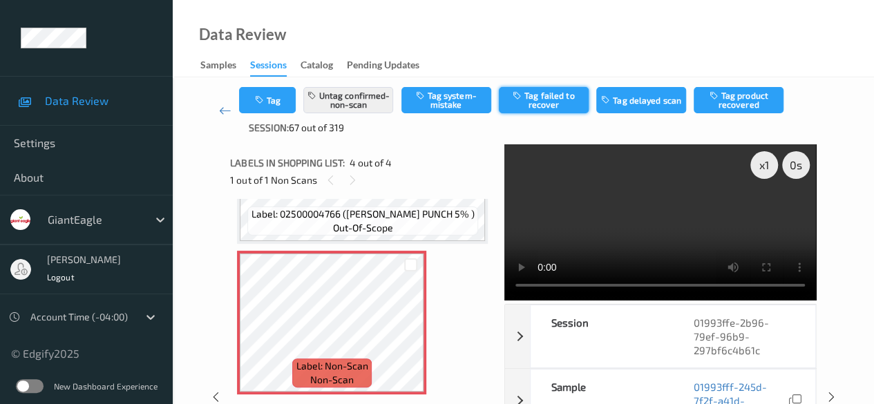
click at [565, 99] on button "Tag failed to recover" at bounding box center [544, 100] width 90 height 26
click at [227, 110] on icon at bounding box center [225, 111] width 12 height 14
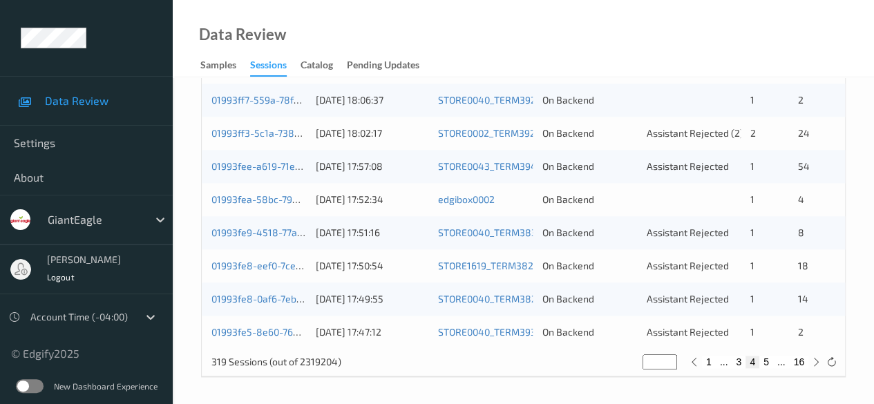
scroll to position [536, 0]
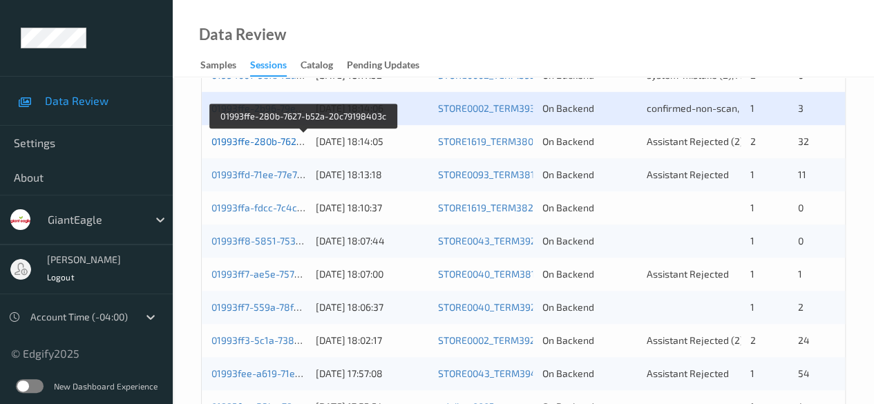
click at [285, 140] on link "01993ffe-280b-7627-b52a-20c79198403c" at bounding box center [303, 141] width 184 height 12
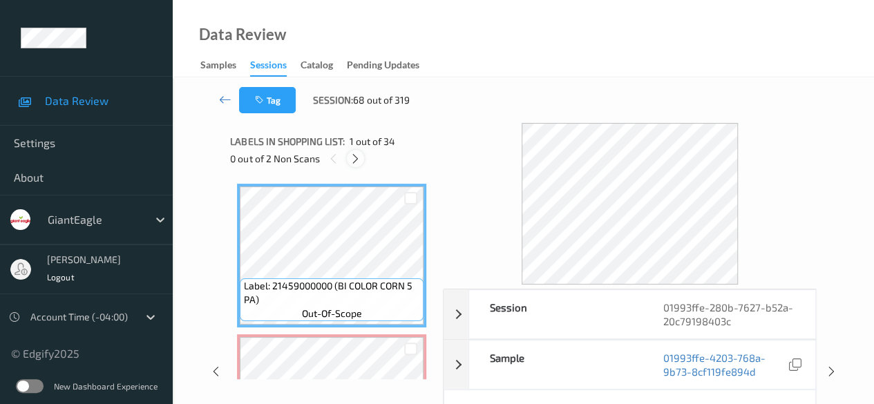
click at [357, 164] on icon at bounding box center [356, 159] width 12 height 12
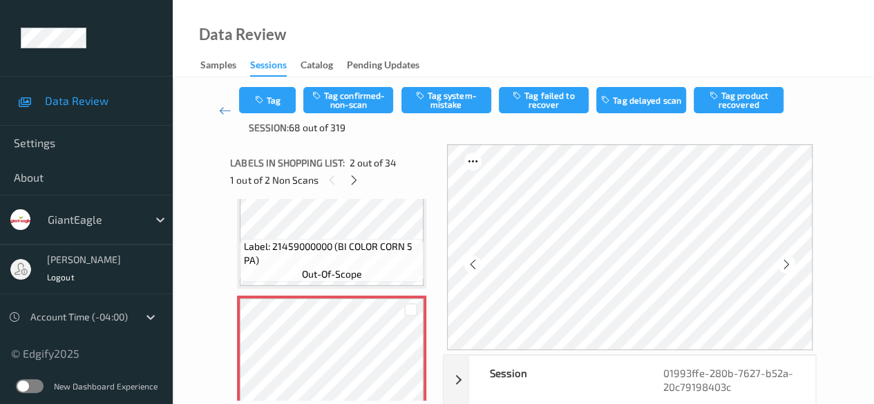
scroll to position [145, 0]
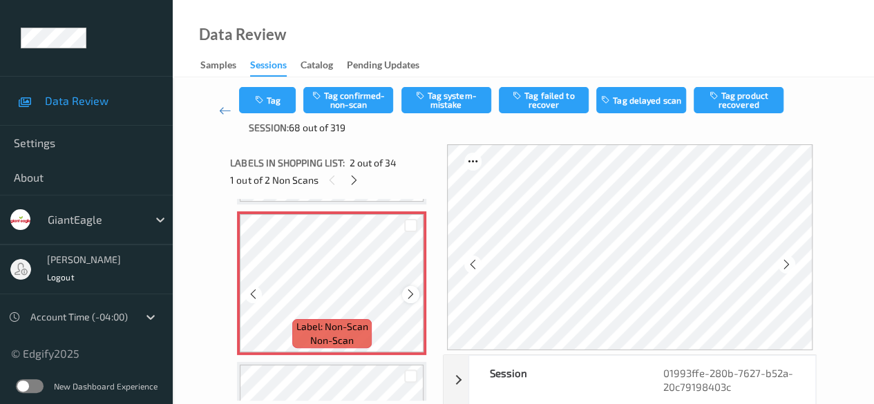
click at [409, 291] on icon at bounding box center [411, 294] width 12 height 12
click at [410, 294] on icon at bounding box center [411, 294] width 12 height 12
click at [254, 295] on icon at bounding box center [253, 294] width 12 height 12
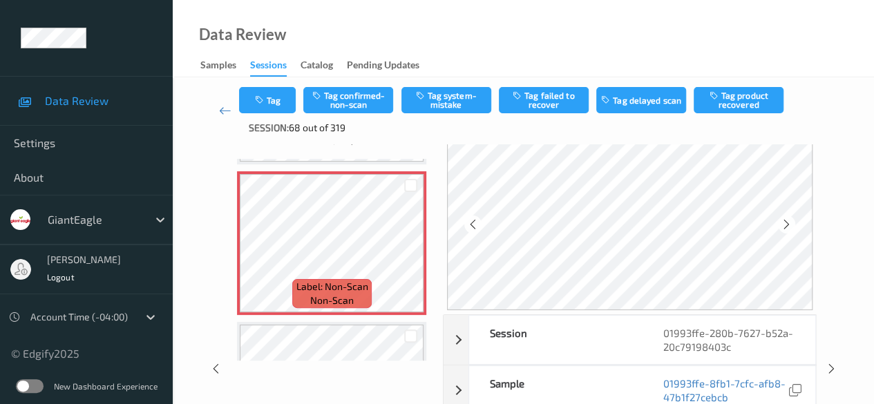
scroll to position [69, 0]
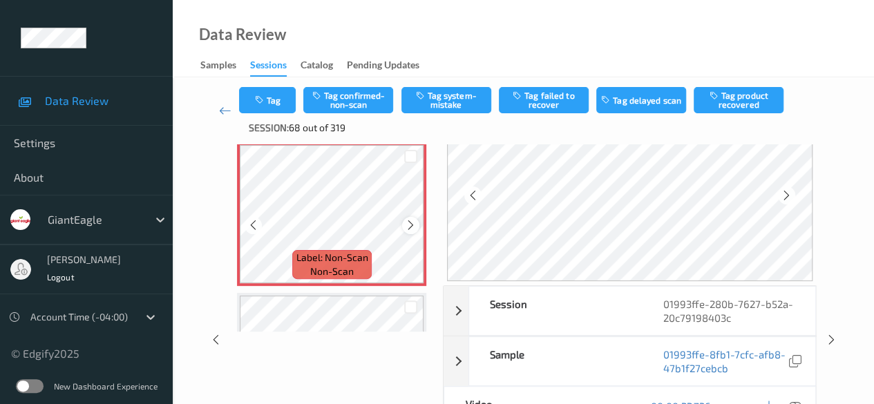
click at [413, 226] on icon at bounding box center [411, 225] width 12 height 12
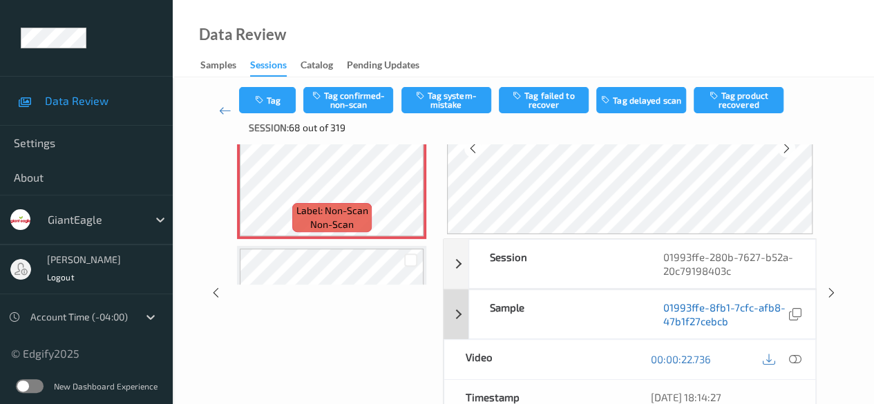
scroll to position [138, 0]
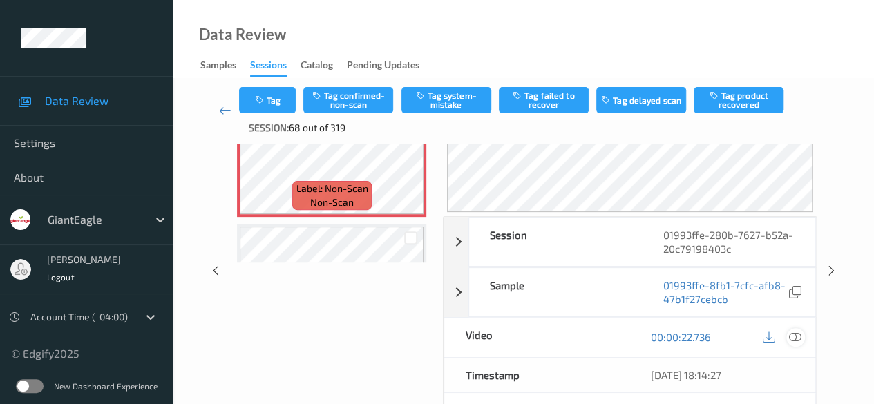
click at [799, 332] on icon at bounding box center [795, 337] width 12 height 12
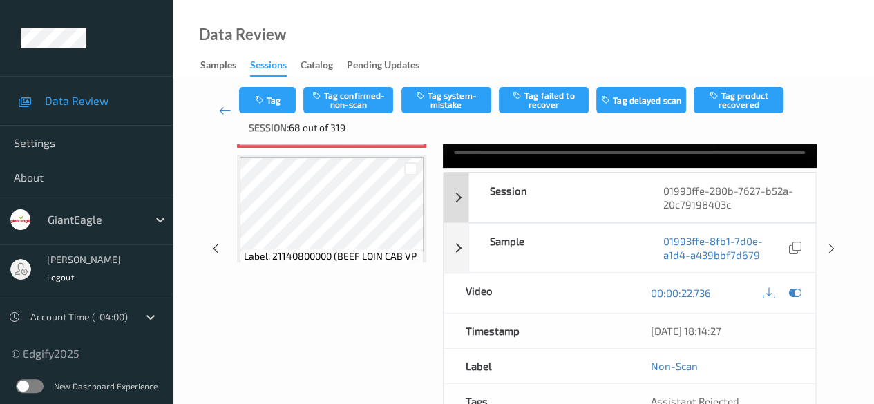
scroll to position [0, 0]
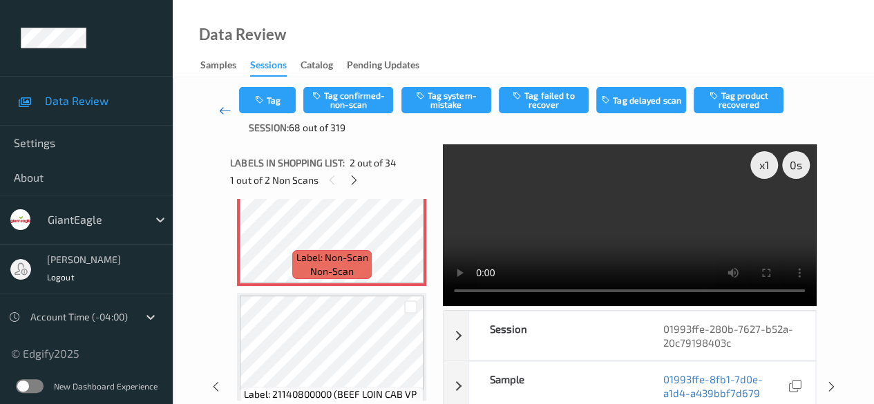
click at [225, 114] on icon at bounding box center [225, 111] width 12 height 14
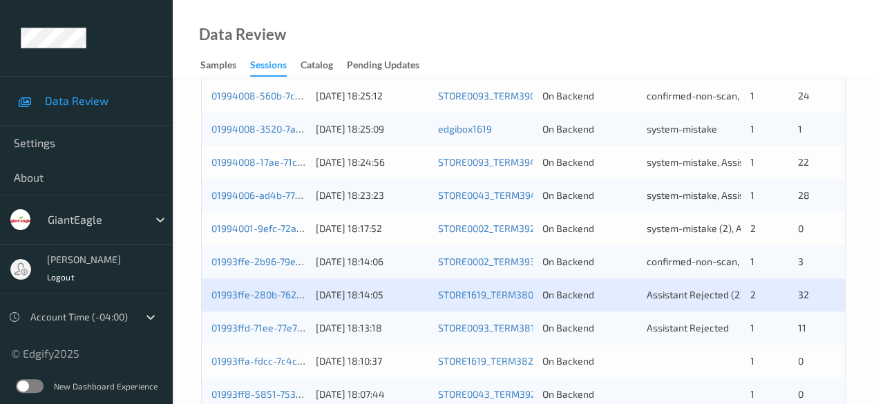
scroll to position [415, 0]
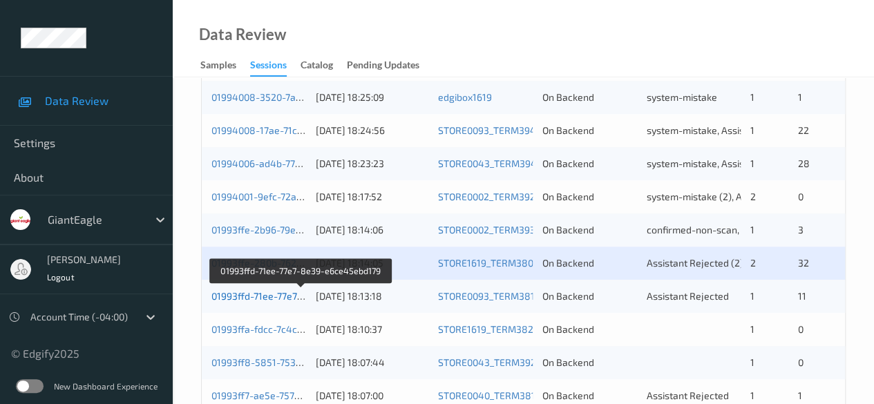
click at [282, 294] on link "01993ffd-71ee-77e7-8e39-e6ce45ebd179" at bounding box center [301, 296] width 181 height 12
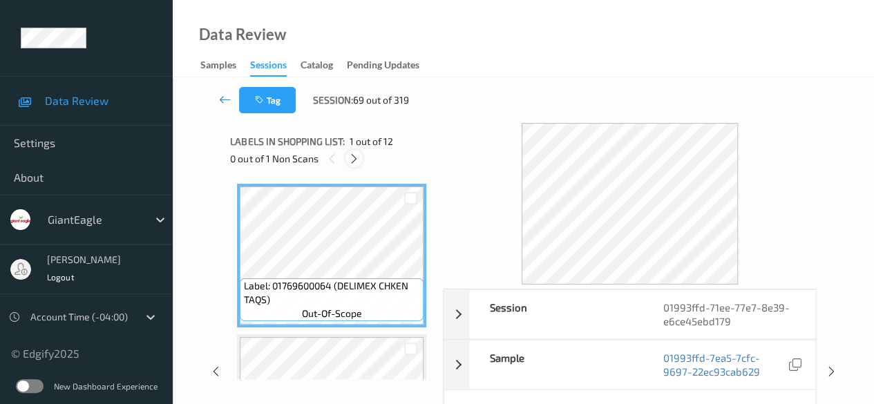
click at [354, 159] on icon at bounding box center [354, 159] width 12 height 12
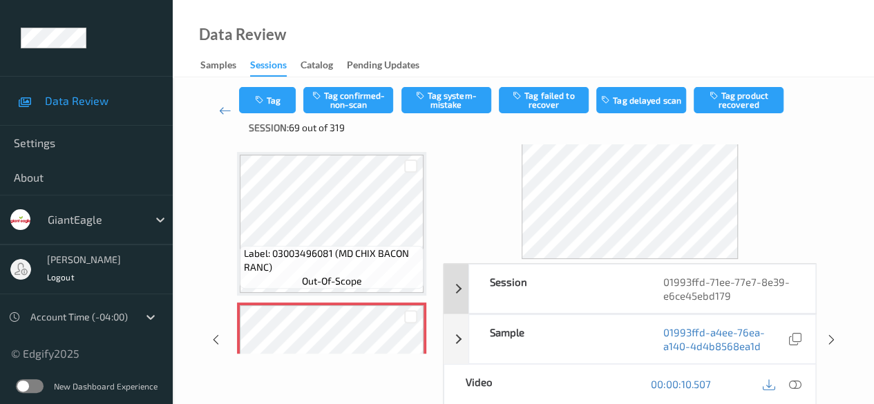
scroll to position [69, 0]
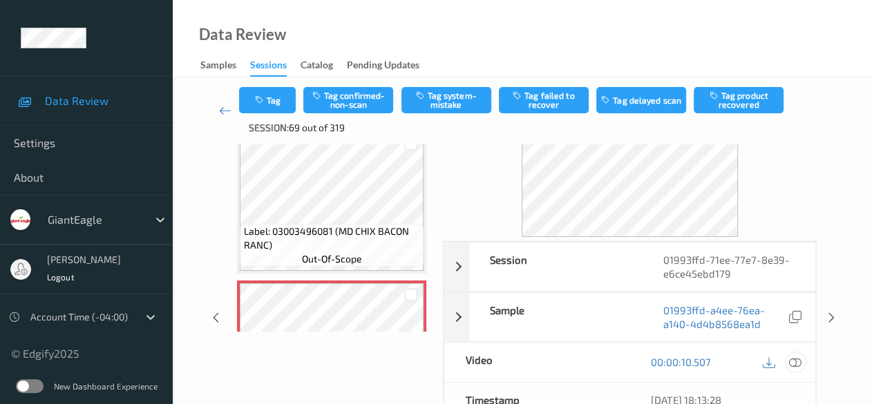
click at [793, 359] on icon at bounding box center [795, 362] width 12 height 12
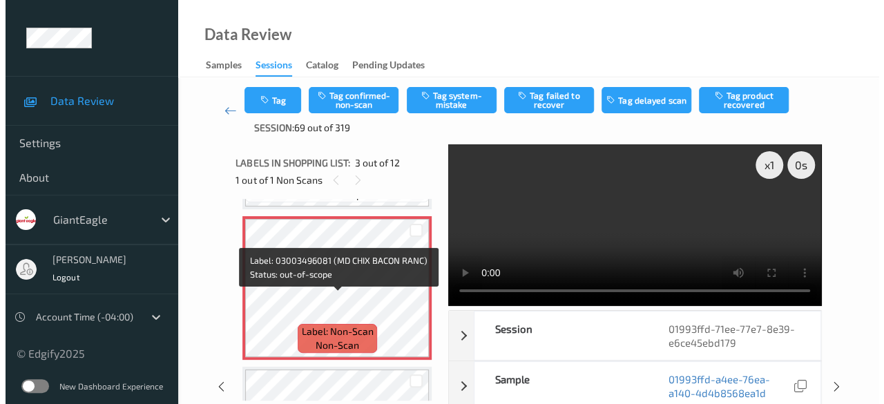
scroll to position [296, 0]
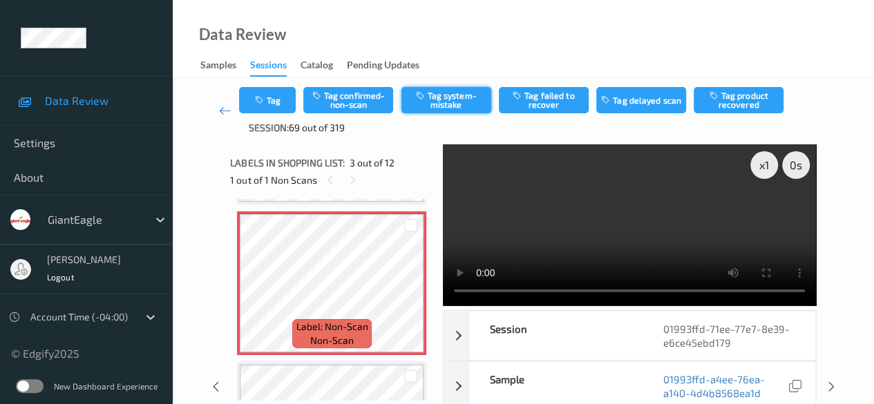
click at [449, 97] on button "Tag system-mistake" at bounding box center [446, 100] width 90 height 26
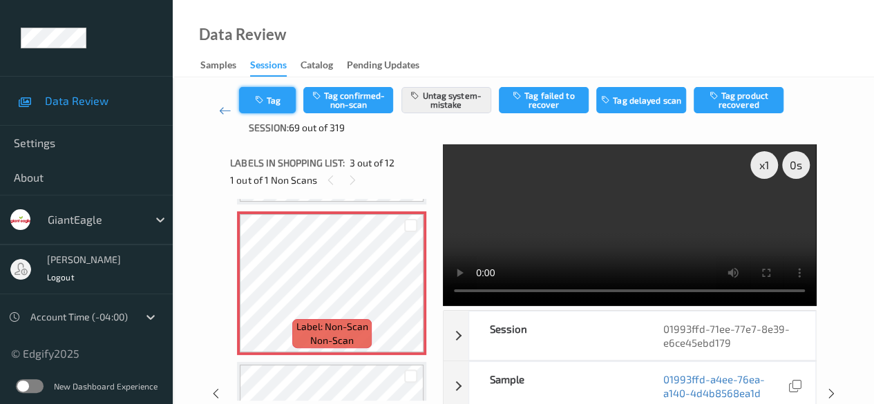
click at [271, 99] on button "Tag" at bounding box center [267, 100] width 57 height 26
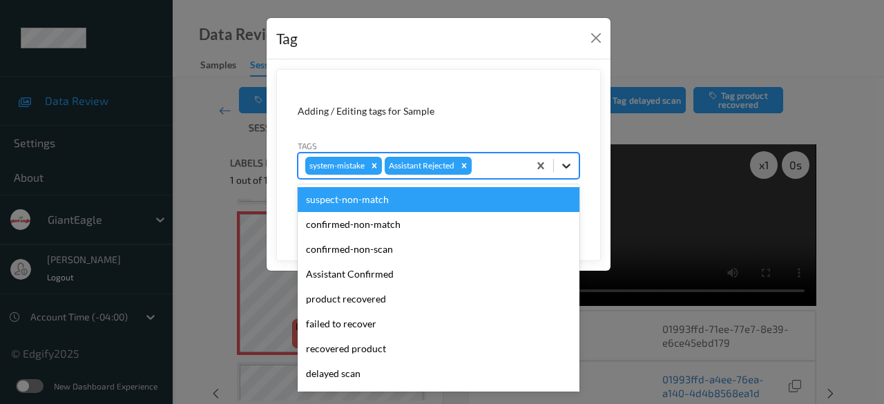
click at [567, 167] on icon at bounding box center [566, 166] width 8 height 5
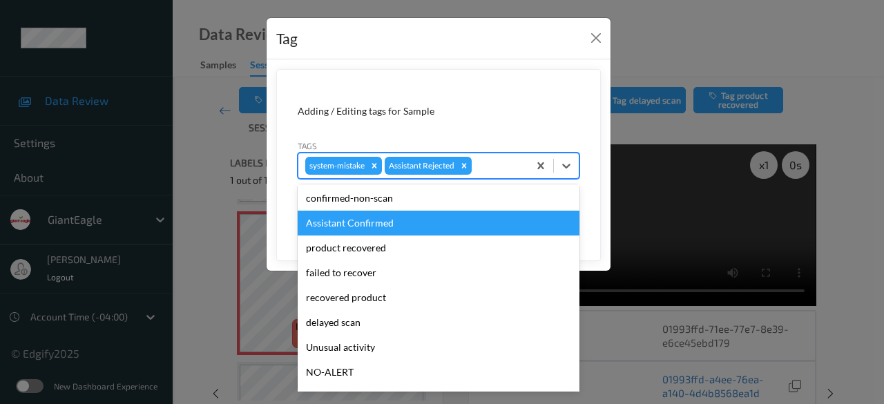
scroll to position [69, 0]
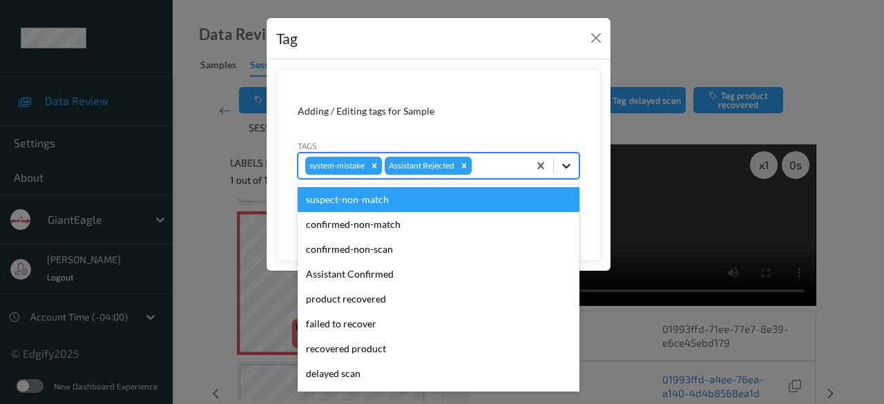
click at [570, 164] on icon at bounding box center [566, 166] width 8 height 5
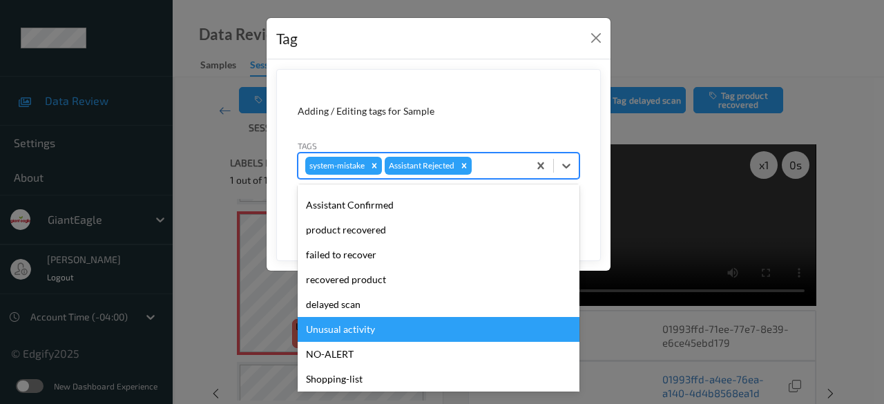
click at [386, 324] on div "Unusual activity" at bounding box center [439, 329] width 282 height 25
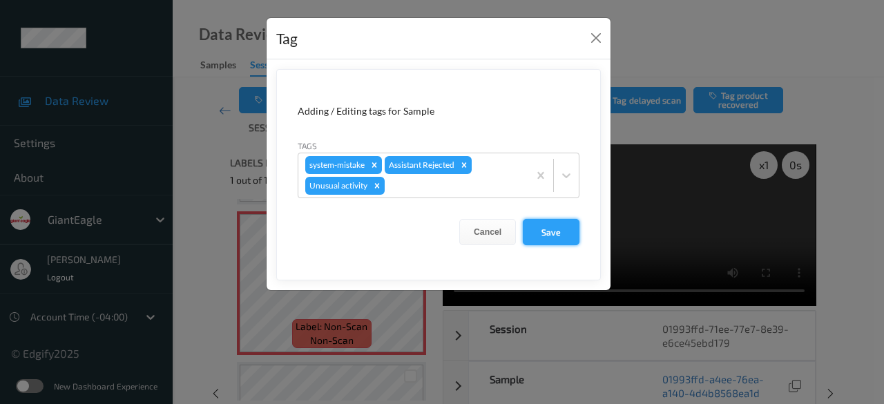
click at [560, 229] on button "Save" at bounding box center [551, 232] width 57 height 26
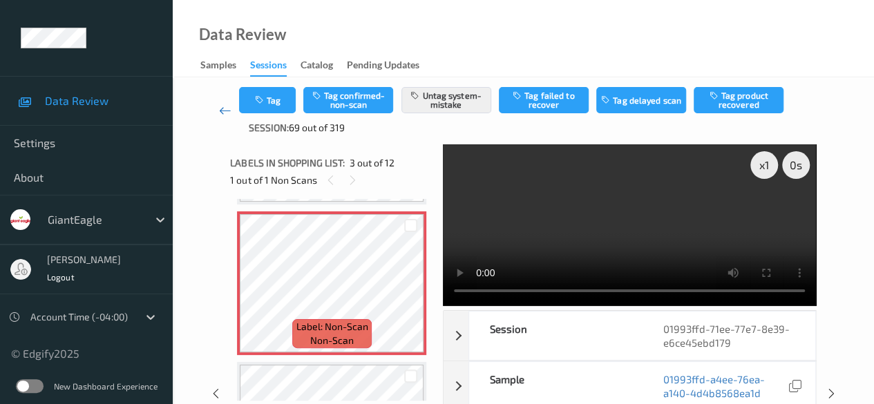
click at [225, 110] on icon at bounding box center [225, 111] width 12 height 14
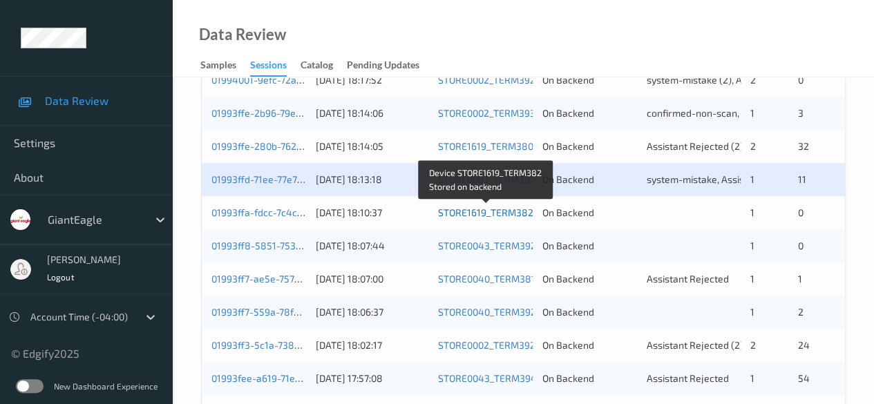
scroll to position [553, 0]
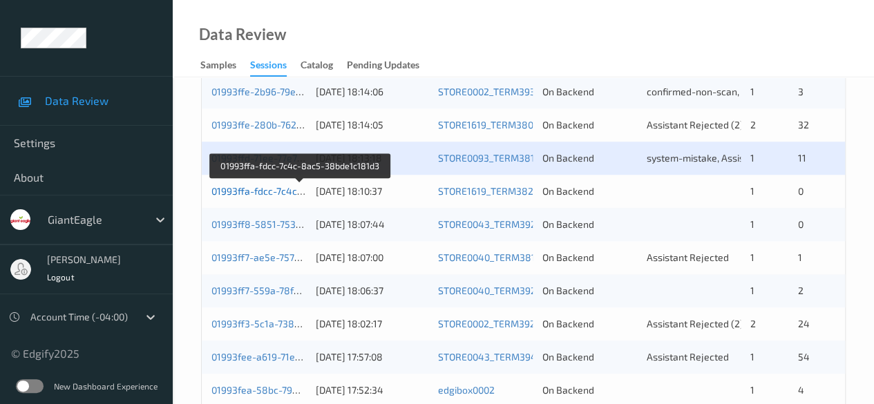
click at [277, 190] on link "01993ffa-fdcc-7c4c-8ac5-38bde1c181d3" at bounding box center [300, 191] width 179 height 12
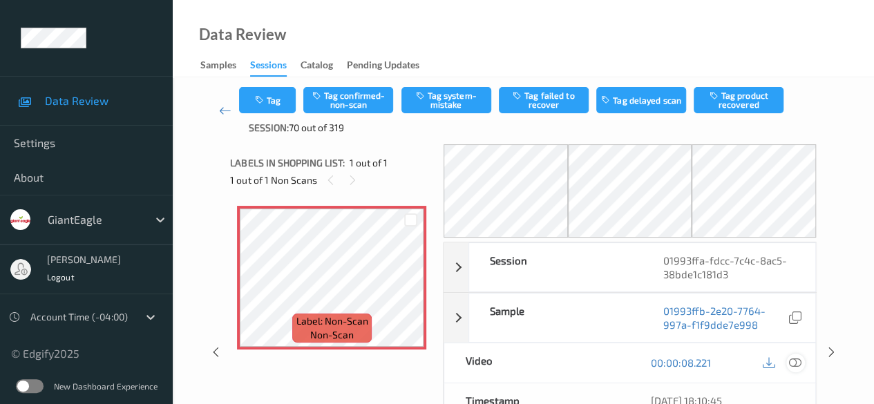
click at [793, 359] on icon at bounding box center [795, 363] width 12 height 12
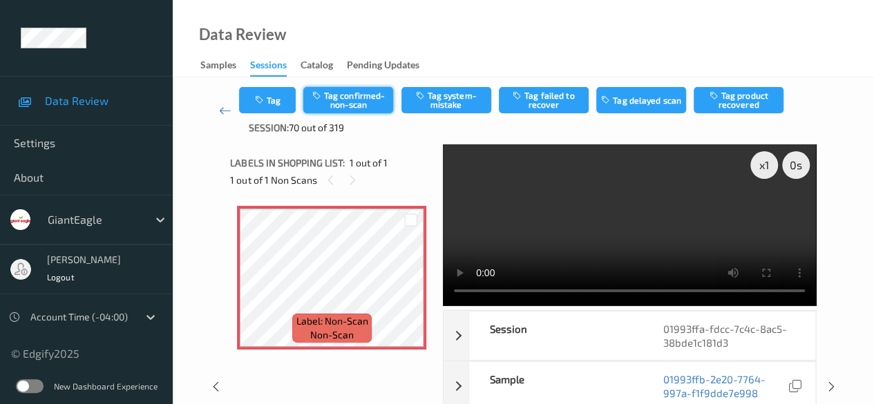
click at [354, 104] on button "Tag confirmed-non-scan" at bounding box center [348, 100] width 90 height 26
click at [229, 113] on icon at bounding box center [225, 111] width 12 height 14
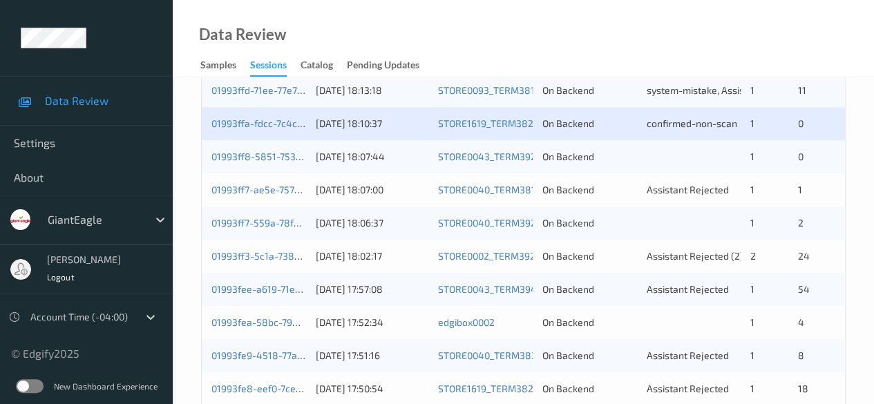
scroll to position [622, 0]
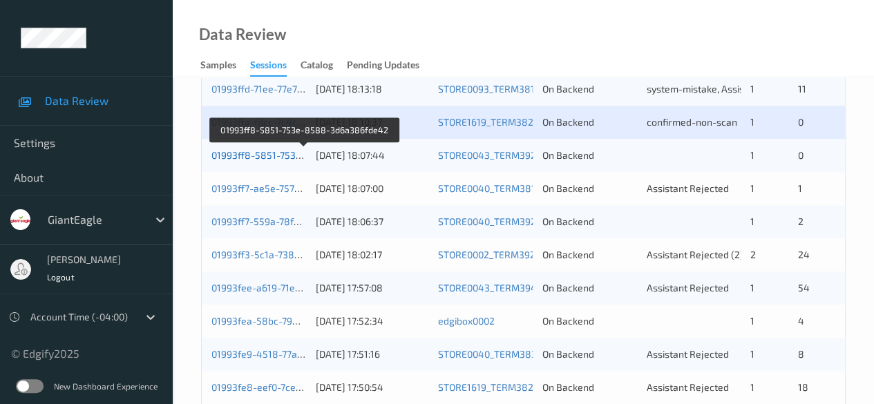
click at [272, 154] on link "01993ff8-5851-753e-8588-3d6a386fde42" at bounding box center [305, 155] width 188 height 12
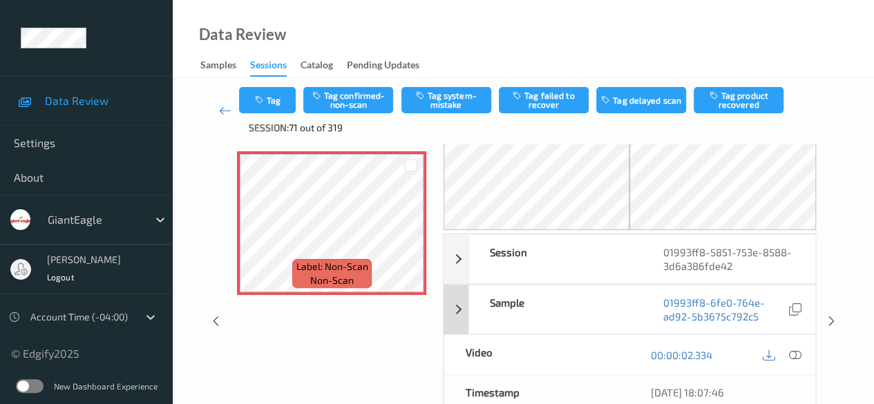
scroll to position [138, 0]
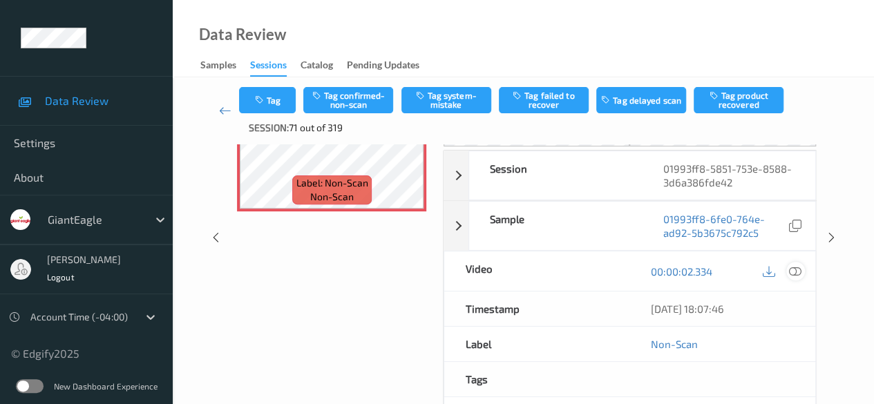
click at [792, 272] on icon at bounding box center [795, 271] width 12 height 12
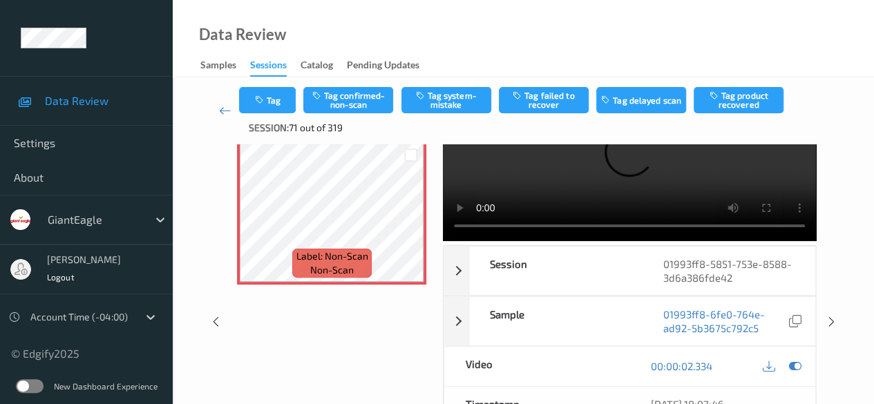
scroll to position [0, 0]
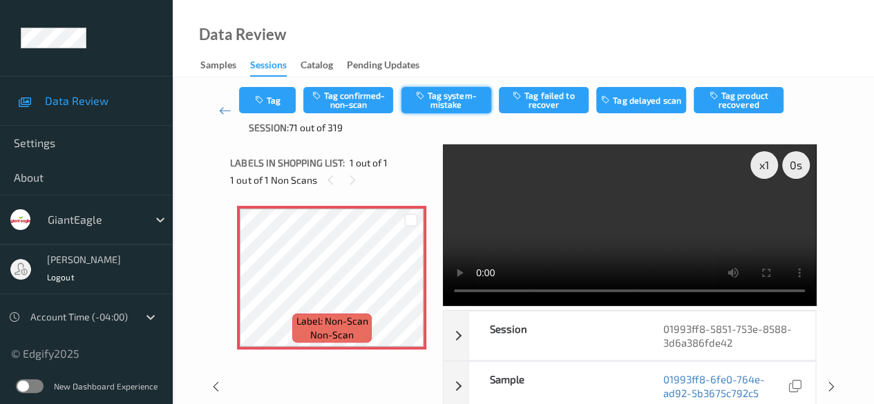
click at [435, 100] on button "Tag system-mistake" at bounding box center [446, 100] width 90 height 26
click at [224, 108] on icon at bounding box center [225, 111] width 12 height 14
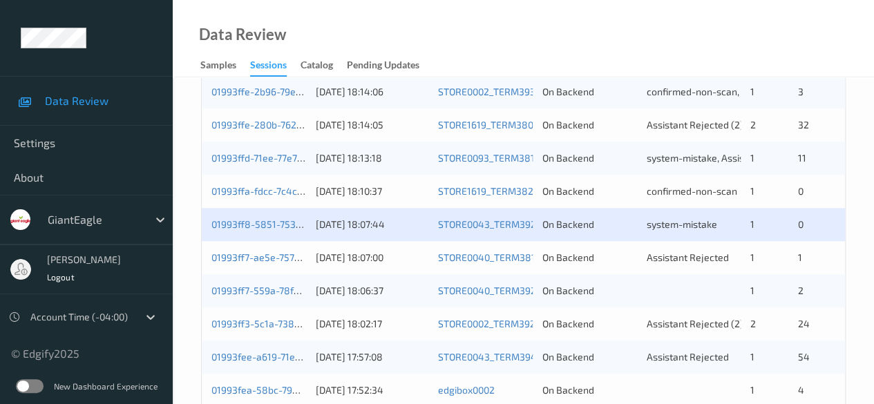
scroll to position [622, 0]
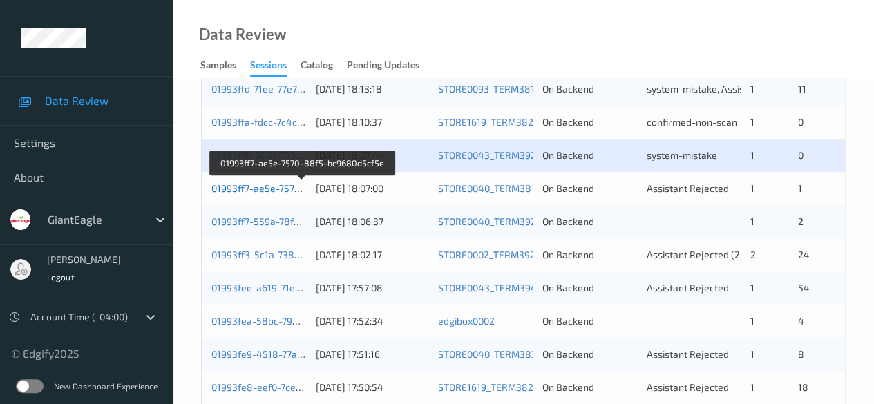
click at [274, 189] on link "01993ff7-ae5e-7570-88f5-bc9680d5cf5e" at bounding box center [302, 188] width 182 height 12
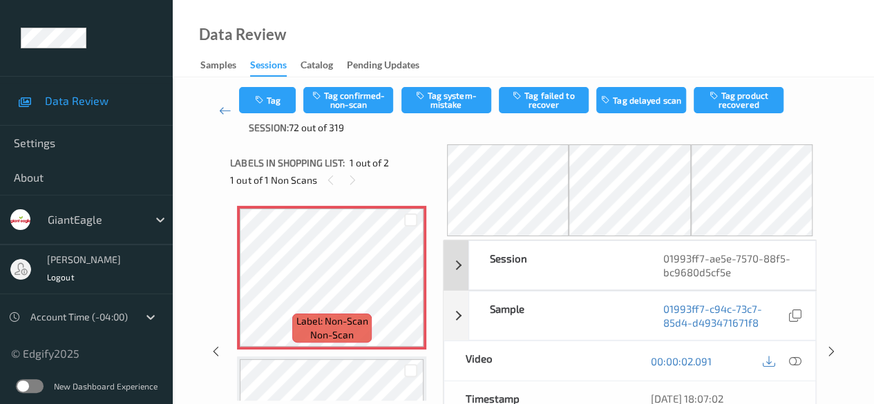
scroll to position [69, 0]
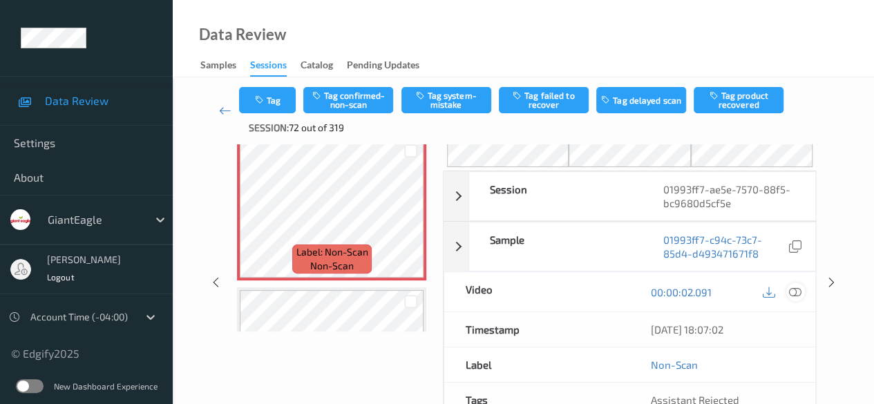
click at [796, 292] on icon at bounding box center [795, 292] width 12 height 12
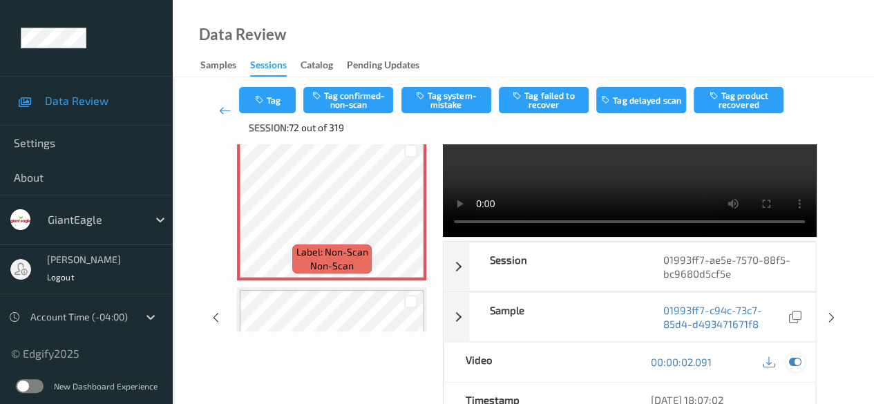
click at [792, 359] on icon at bounding box center [795, 362] width 12 height 12
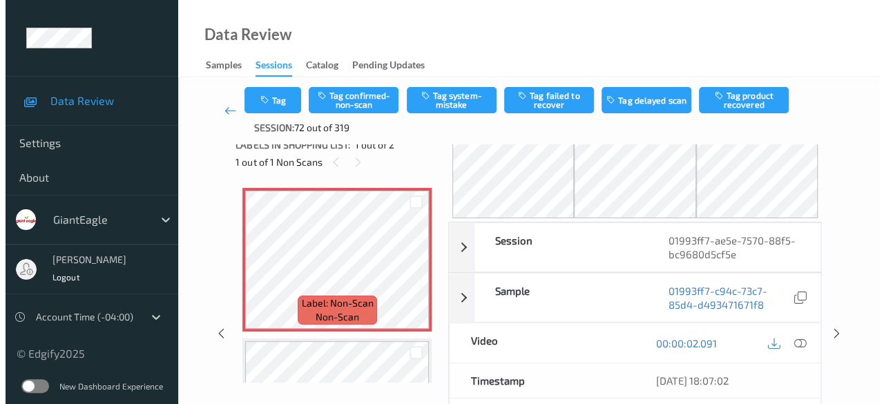
scroll to position [0, 0]
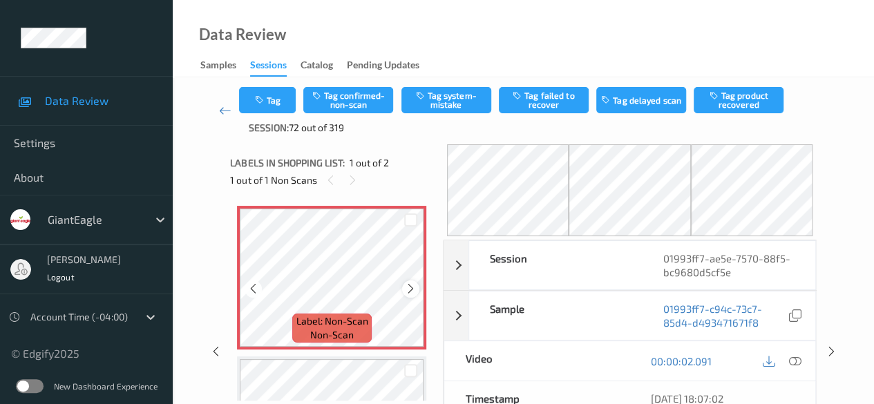
click at [411, 292] on icon at bounding box center [411, 289] width 12 height 12
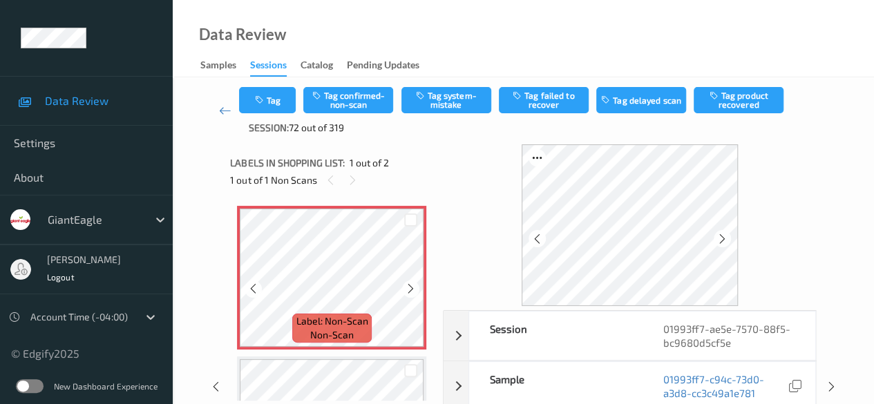
click at [411, 292] on icon at bounding box center [411, 289] width 12 height 12
click at [446, 104] on button "Tag system-mistake" at bounding box center [446, 100] width 90 height 26
click at [282, 105] on button "Tag" at bounding box center [267, 100] width 57 height 26
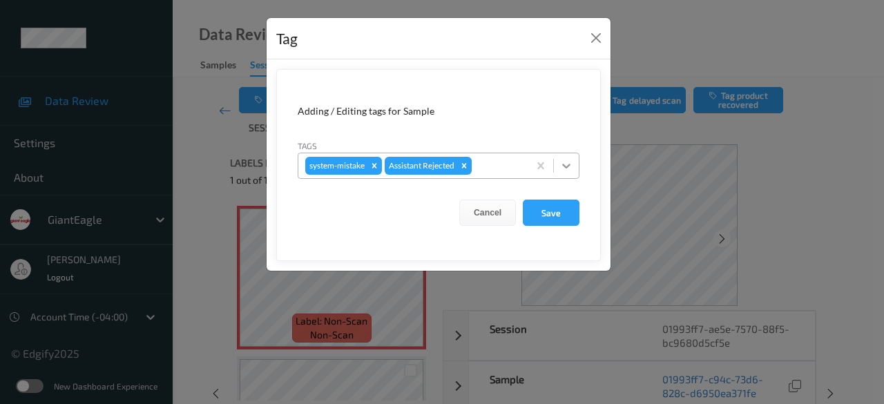
click at [571, 169] on icon at bounding box center [567, 166] width 14 height 14
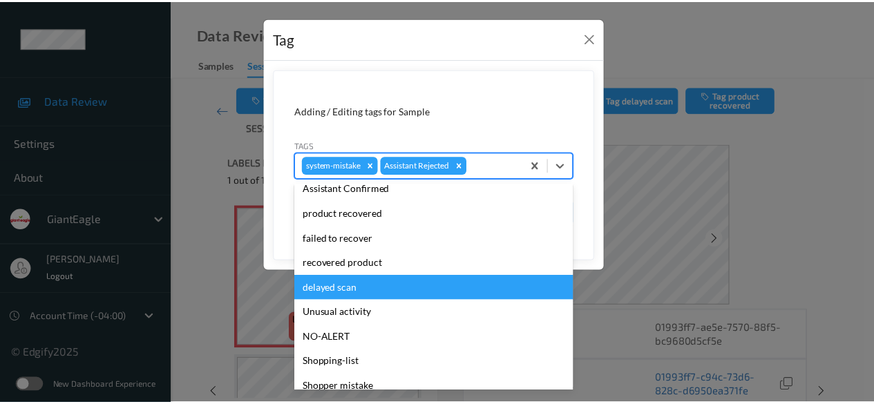
scroll to position [146, 0]
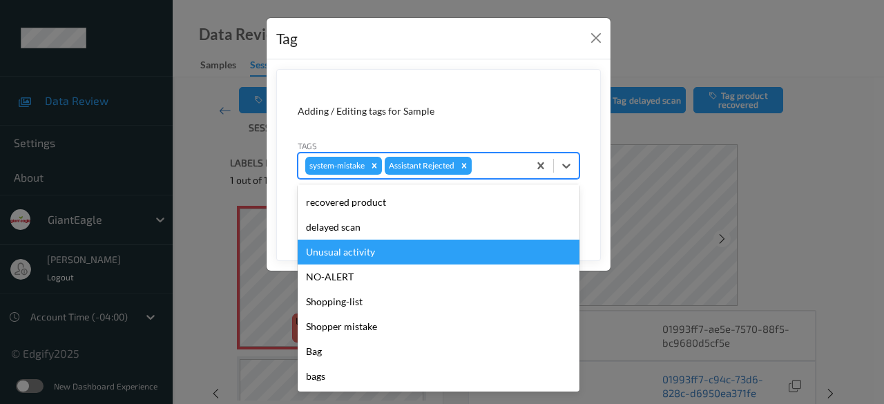
click at [358, 252] on div "Unusual activity" at bounding box center [439, 252] width 282 height 25
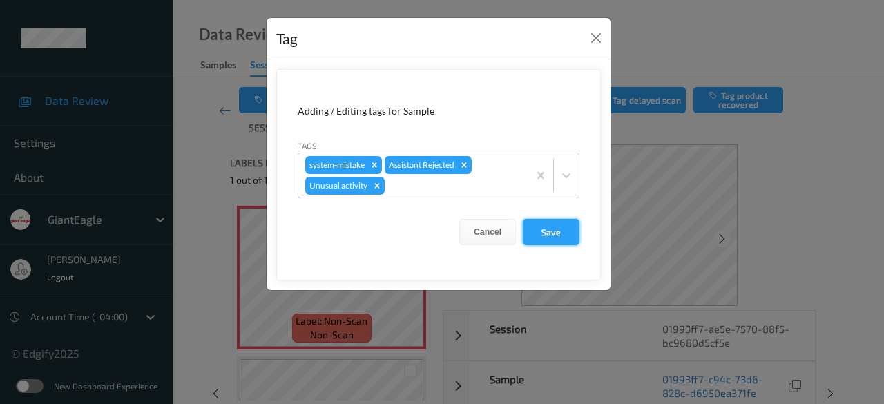
click at [547, 230] on button "Save" at bounding box center [551, 232] width 57 height 26
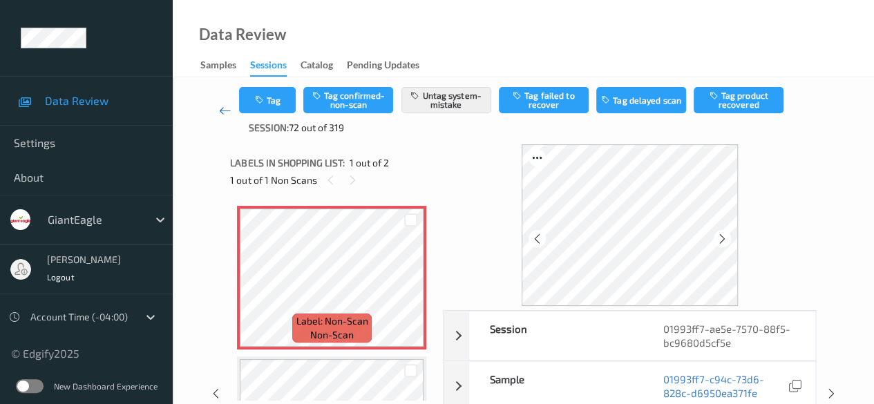
click at [221, 108] on icon at bounding box center [225, 111] width 12 height 14
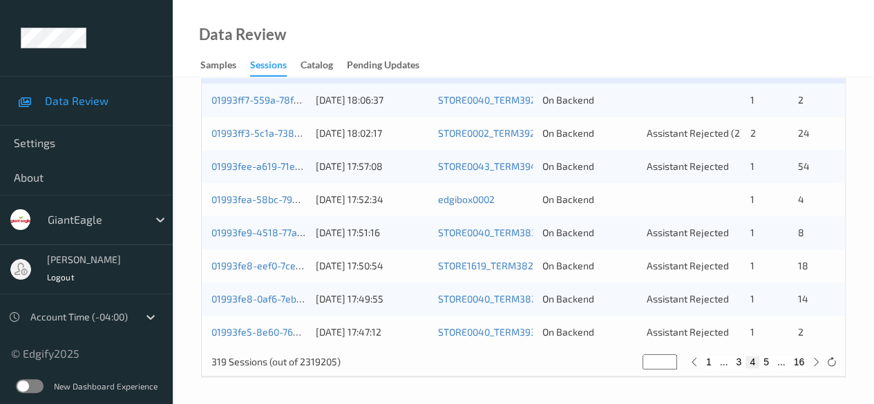
scroll to position [674, 0]
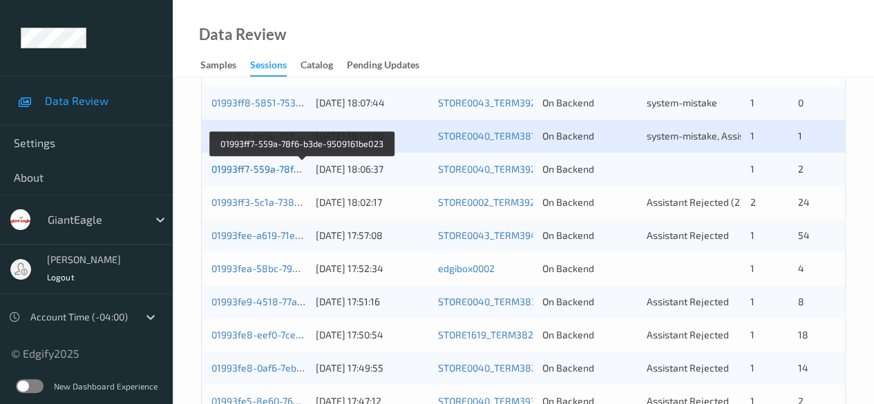
click at [278, 168] on link "01993ff7-559a-78f6-b3de-9509161be023" at bounding box center [302, 169] width 182 height 12
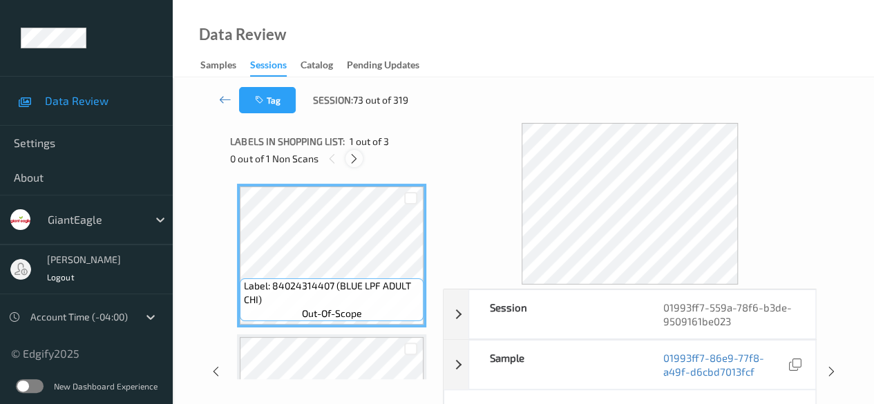
click at [352, 159] on icon at bounding box center [354, 159] width 12 height 12
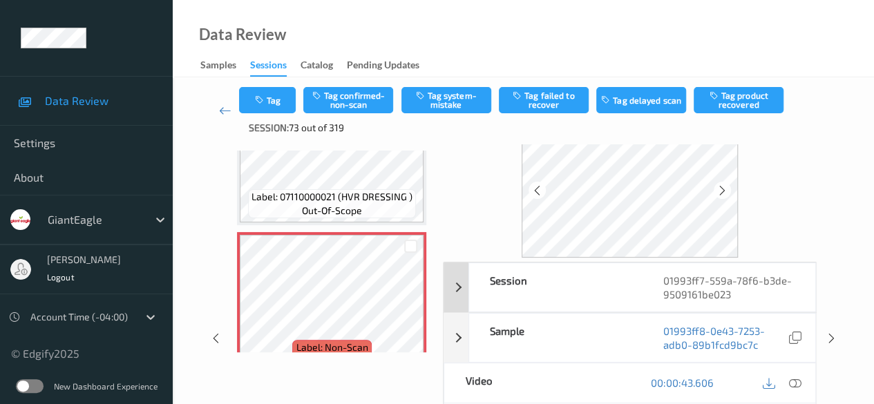
scroll to position [69, 0]
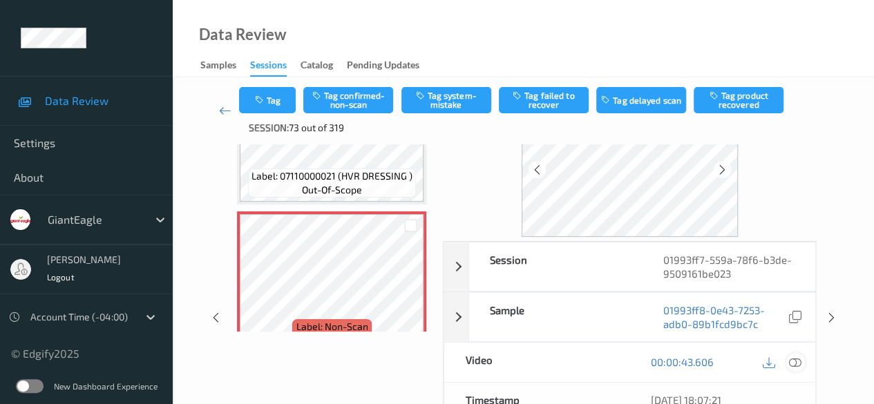
click at [792, 358] on icon at bounding box center [795, 362] width 12 height 12
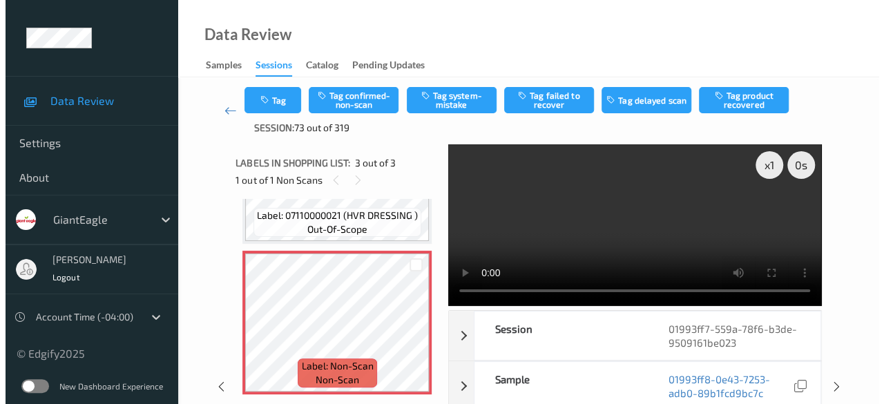
scroll to position [173, 0]
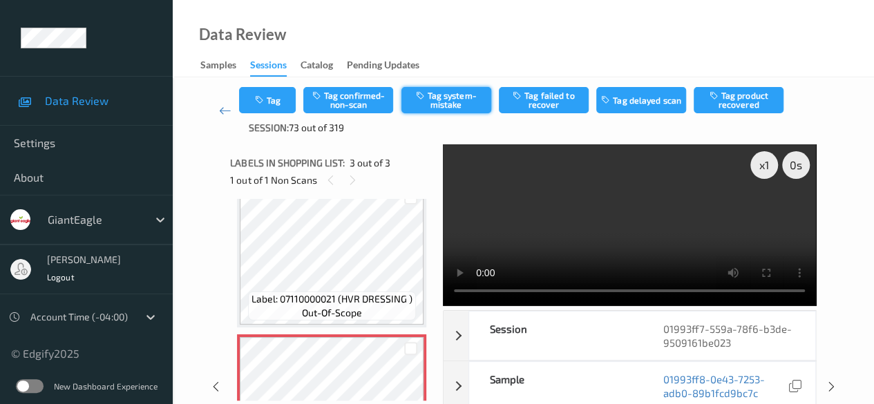
click at [440, 99] on button "Tag system-mistake" at bounding box center [446, 100] width 90 height 26
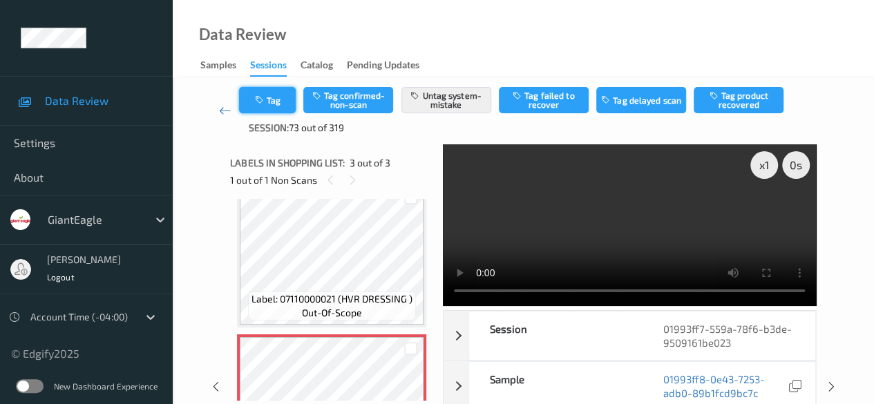
click at [270, 99] on button "Tag" at bounding box center [267, 100] width 57 height 26
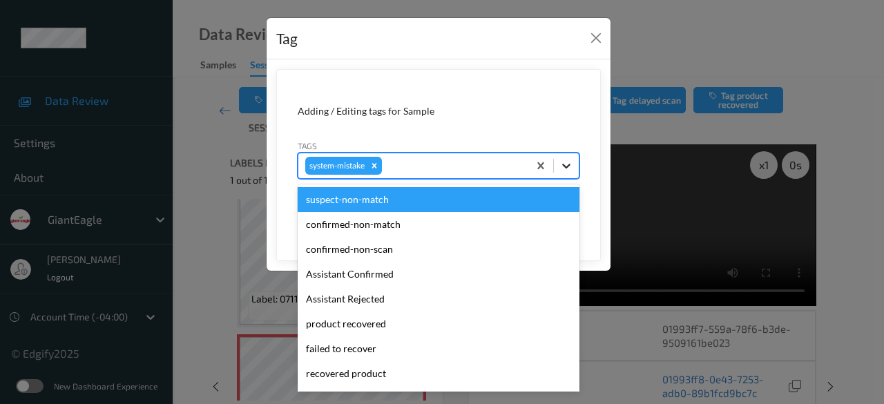
click at [567, 167] on icon at bounding box center [566, 166] width 8 height 5
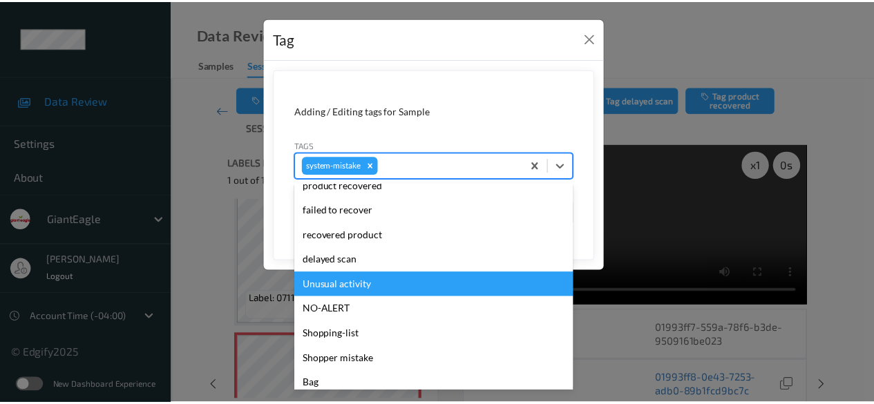
scroll to position [171, 0]
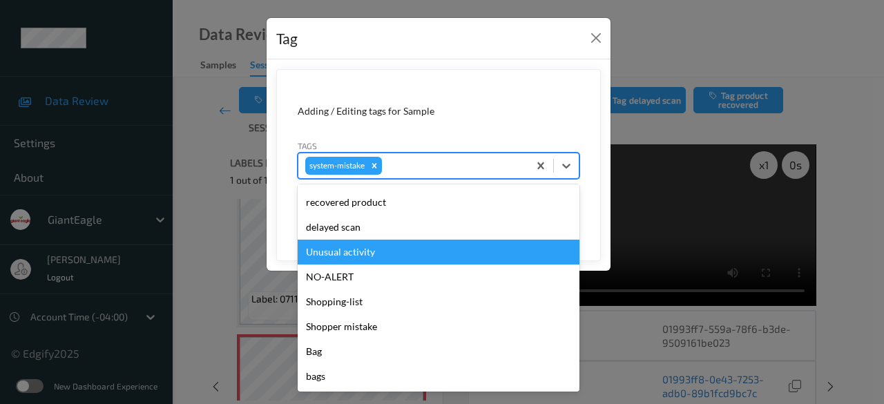
click at [379, 248] on div "Unusual activity" at bounding box center [439, 252] width 282 height 25
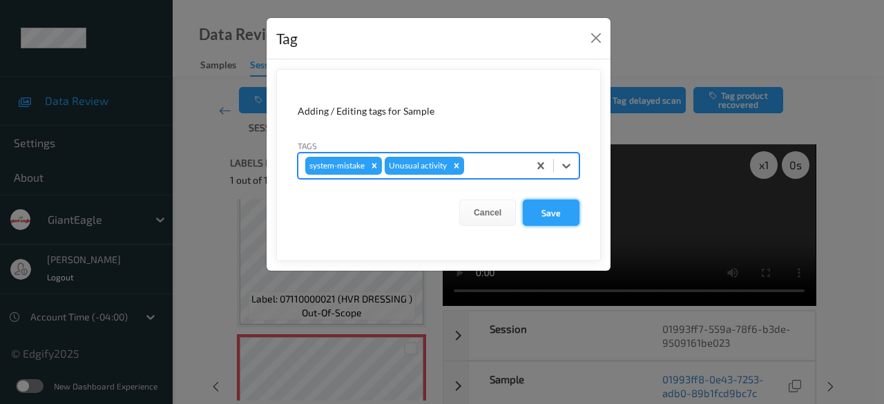
click at [553, 212] on button "Save" at bounding box center [551, 213] width 57 height 26
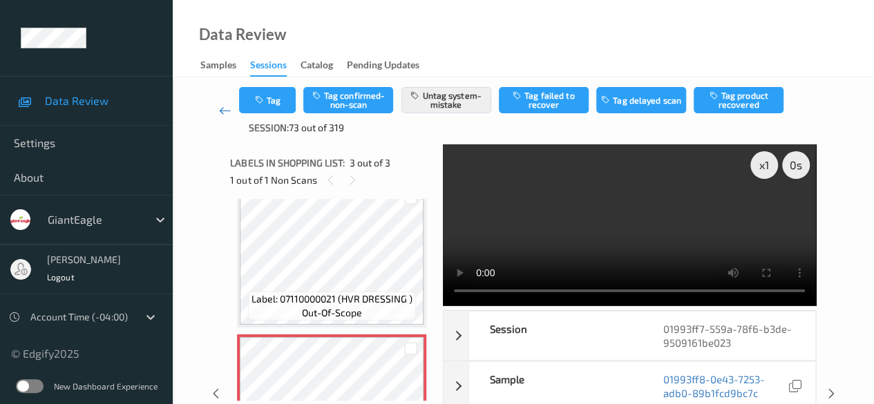
click at [220, 110] on icon at bounding box center [225, 111] width 12 height 14
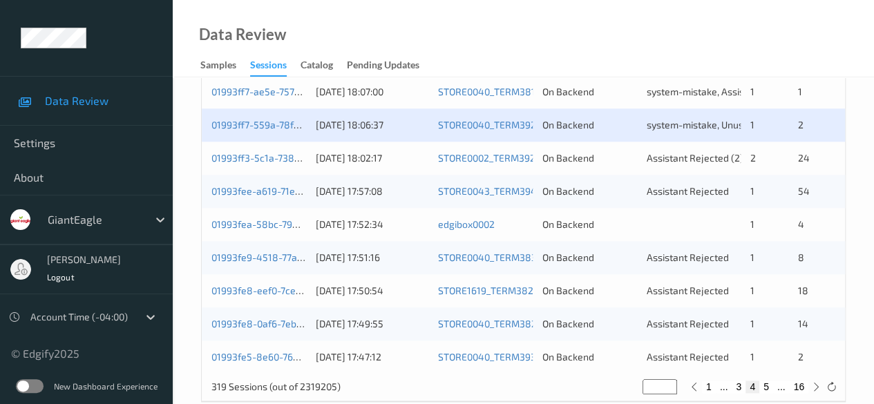
scroll to position [743, 0]
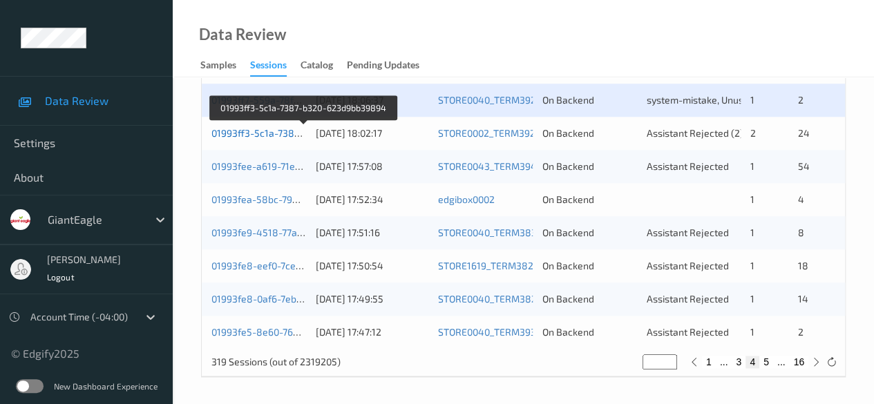
click at [274, 132] on link "01993ff3-5c1a-7387-b320-623d9bb39894" at bounding box center [304, 133] width 186 height 12
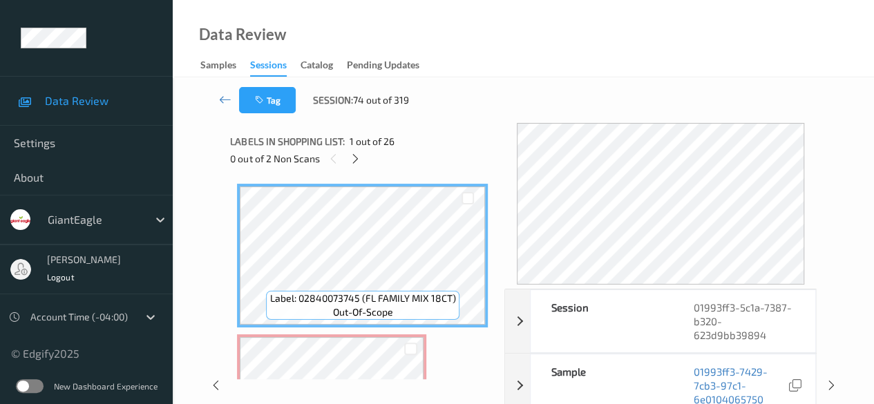
scroll to position [69, 0]
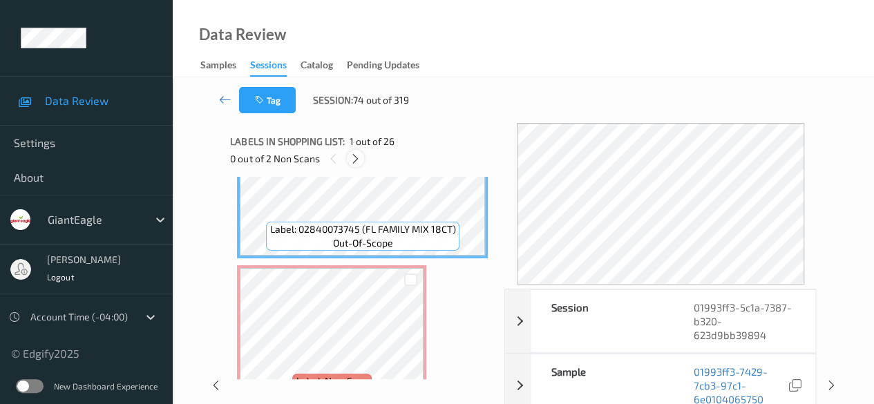
click at [363, 160] on div at bounding box center [355, 158] width 17 height 17
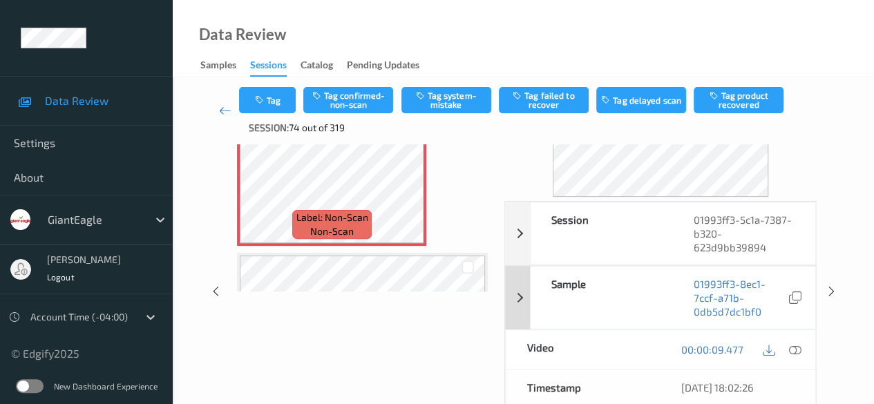
scroll to position [138, 0]
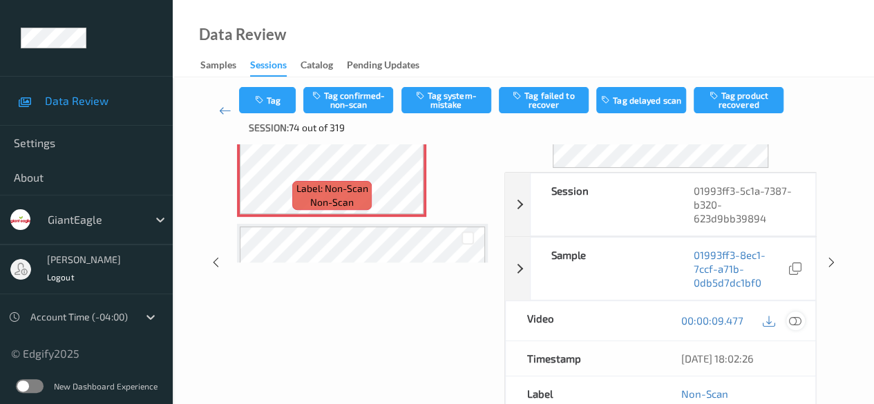
click at [797, 321] on icon at bounding box center [795, 320] width 12 height 12
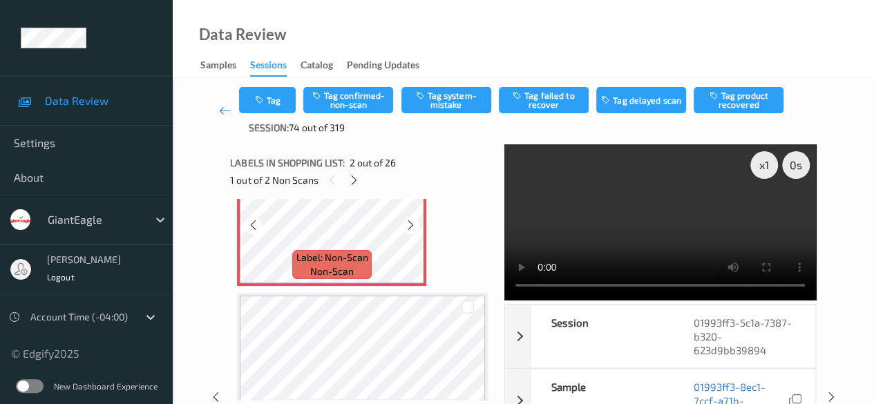
scroll to position [145, 0]
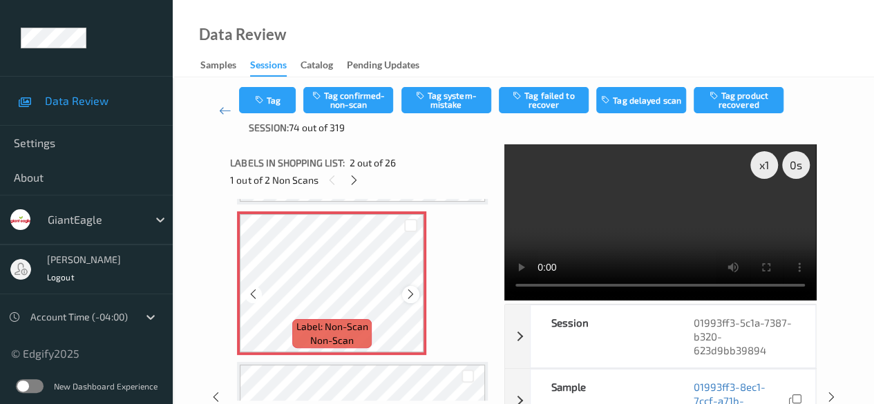
click at [409, 301] on div at bounding box center [410, 294] width 17 height 17
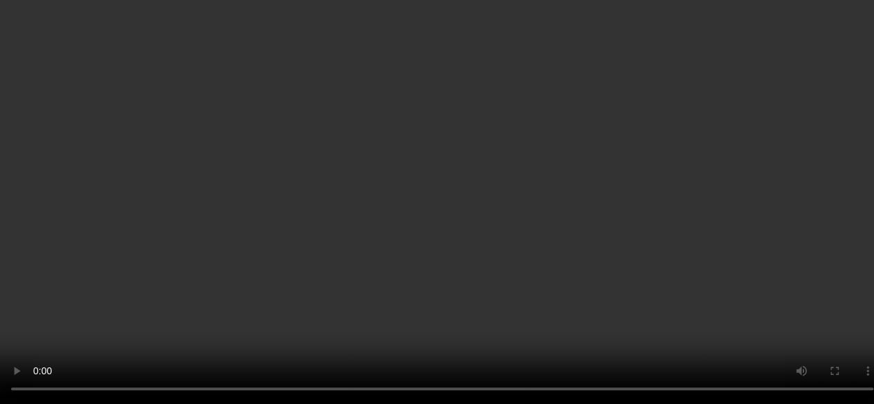
scroll to position [138, 0]
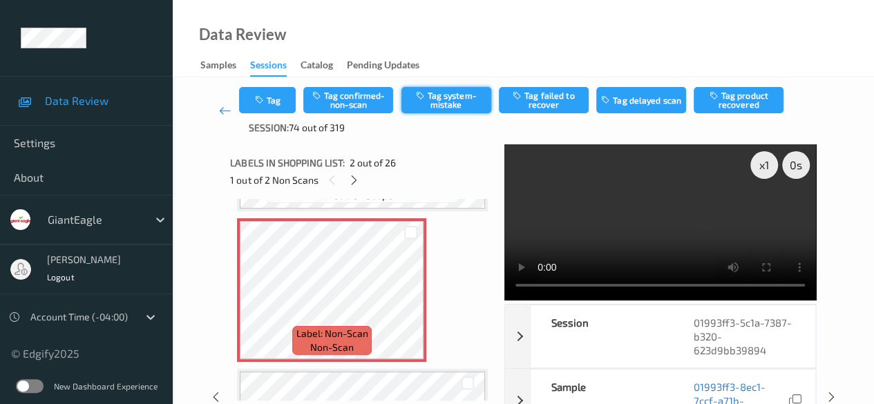
click at [435, 93] on button "Tag system-mistake" at bounding box center [446, 100] width 90 height 26
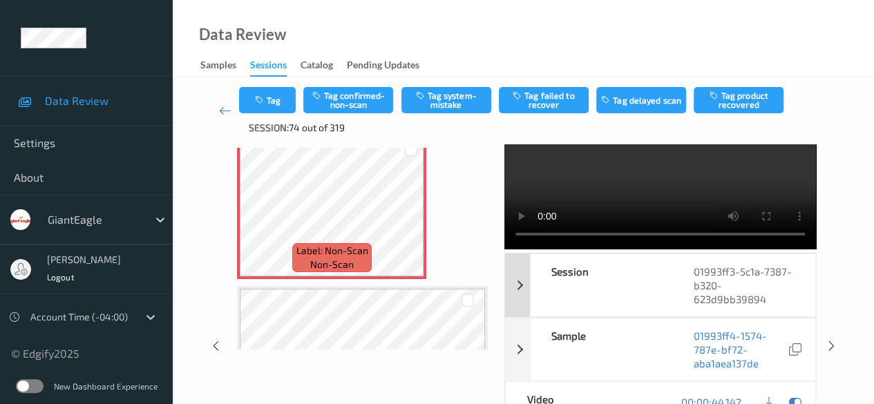
scroll to position [69, 0]
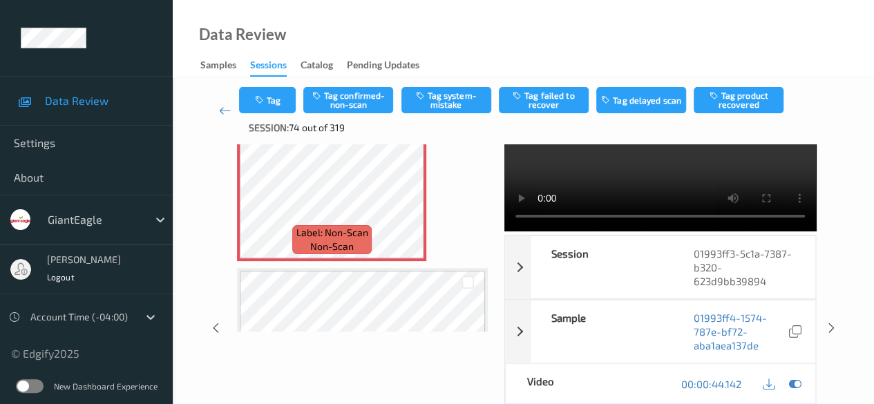
click at [792, 385] on icon at bounding box center [795, 384] width 12 height 12
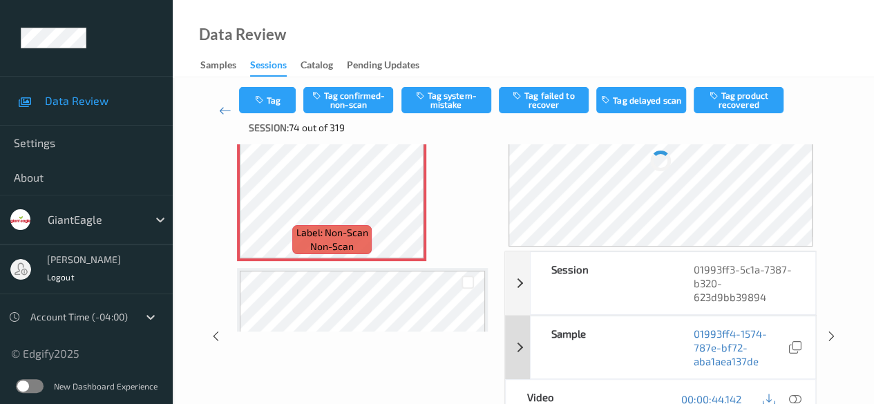
scroll to position [0, 0]
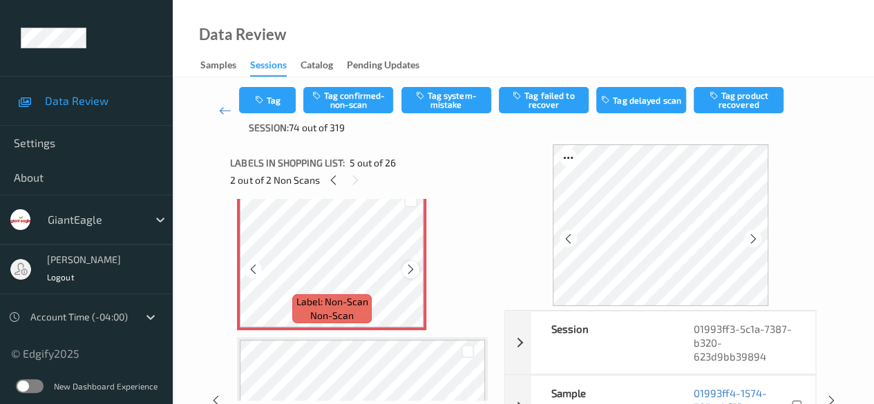
click at [410, 272] on icon at bounding box center [411, 269] width 12 height 12
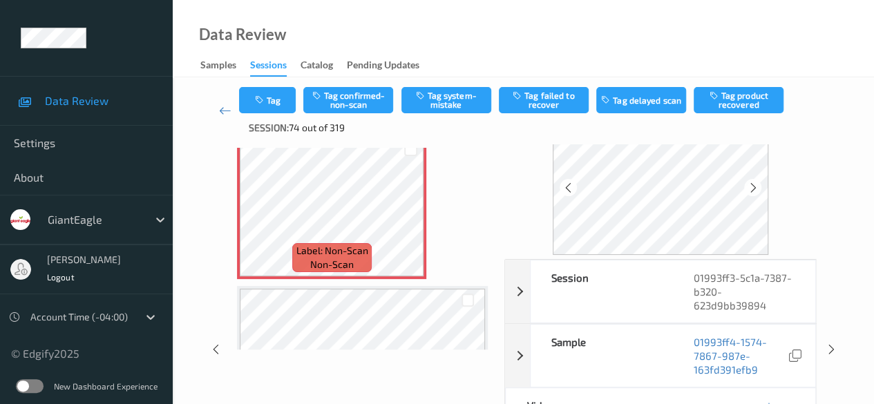
scroll to position [69, 0]
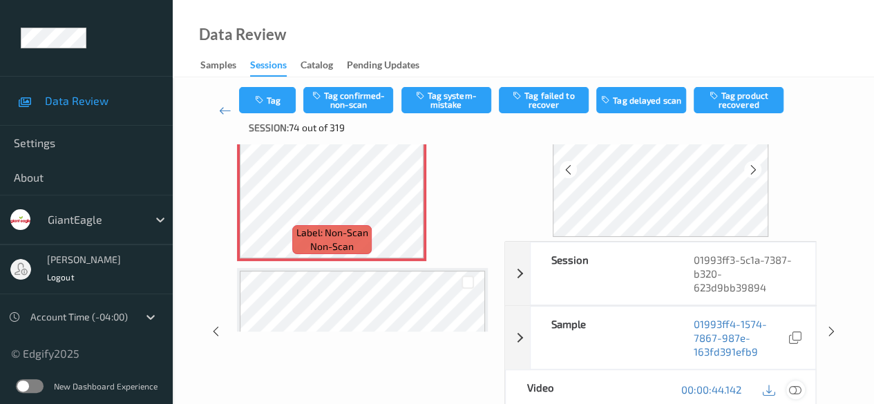
click at [797, 390] on icon at bounding box center [795, 389] width 12 height 12
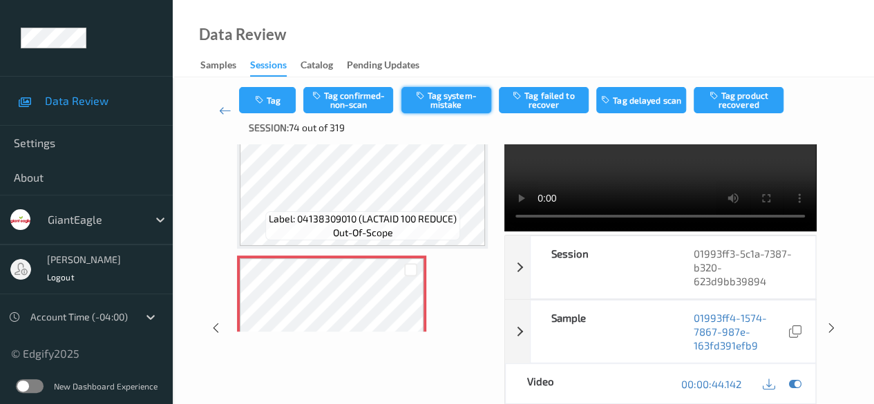
click at [468, 92] on button "Tag system-mistake" at bounding box center [446, 100] width 90 height 26
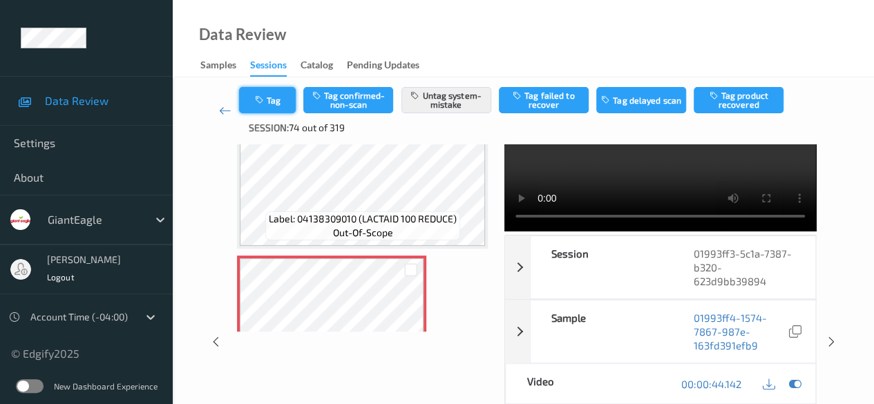
click at [280, 100] on button "Tag" at bounding box center [267, 100] width 57 height 26
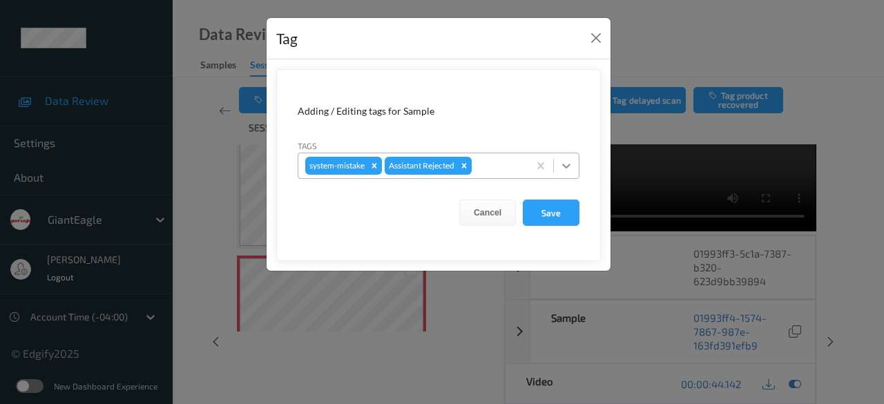
click at [564, 164] on icon at bounding box center [566, 166] width 8 height 5
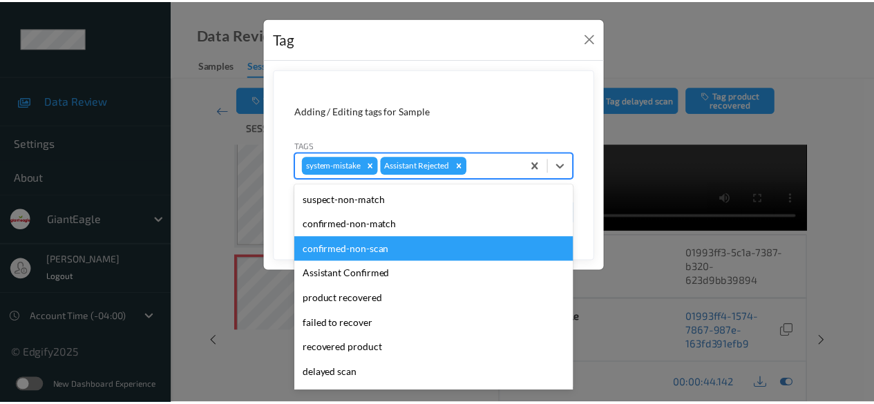
scroll to position [138, 0]
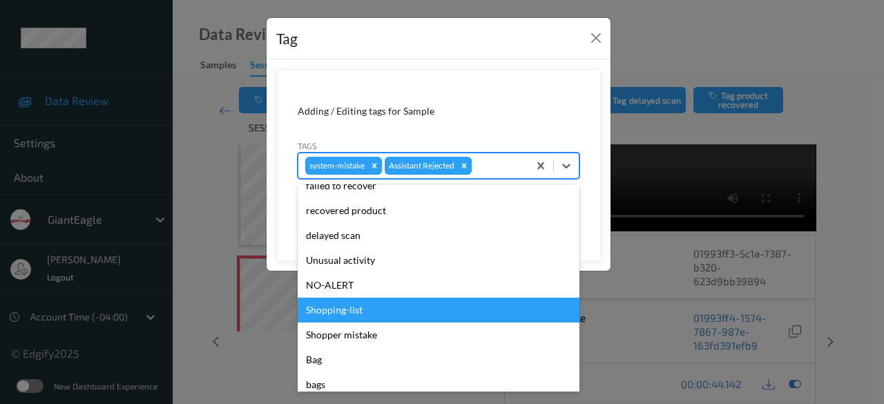
click at [237, 352] on div "Tag Adding / Editing tags for Sample Tags option Shopping-list focused, 11 of 1…" at bounding box center [442, 202] width 884 height 404
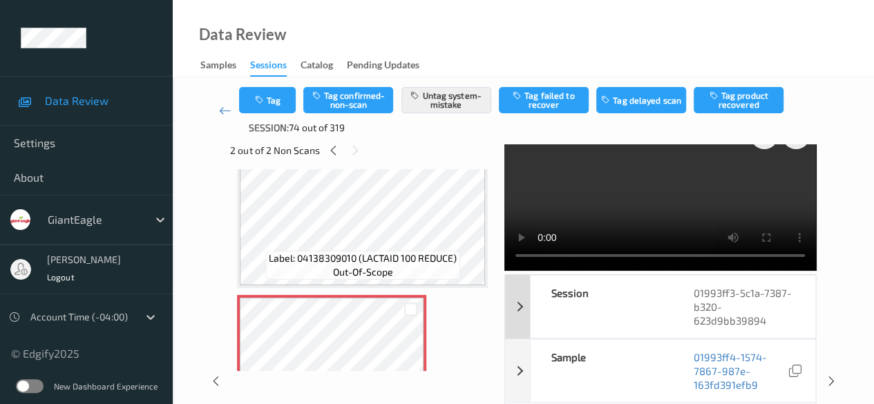
scroll to position [0, 0]
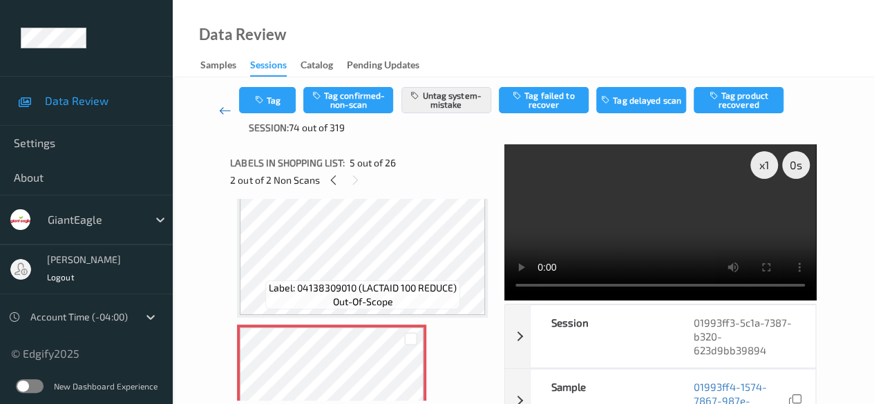
click at [222, 108] on icon at bounding box center [225, 111] width 12 height 14
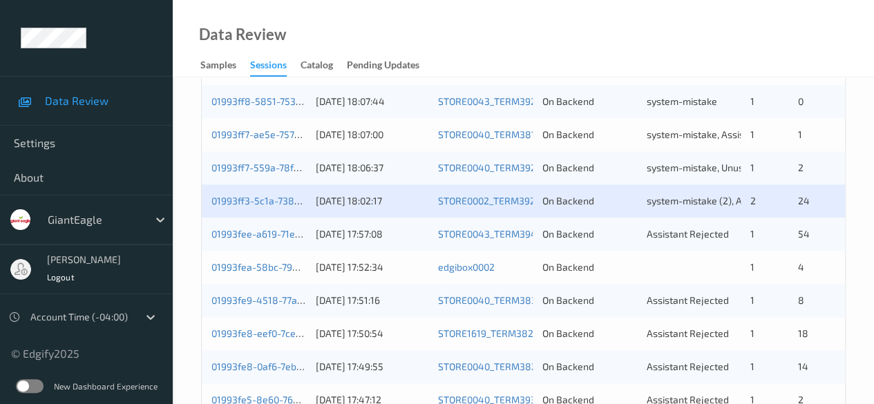
scroll to position [691, 0]
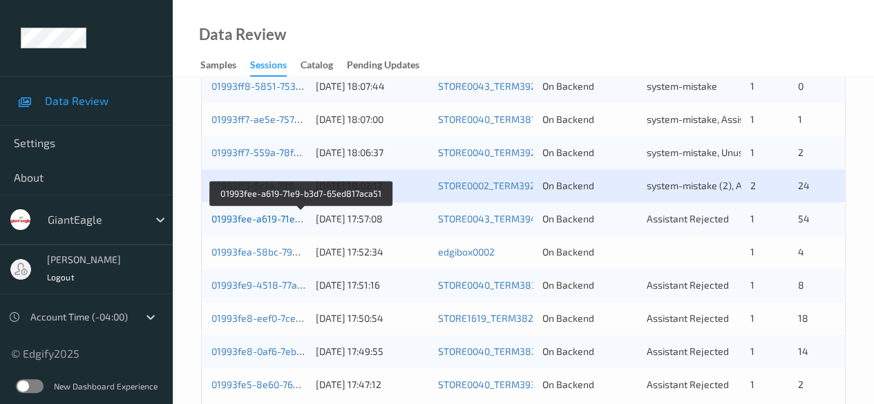
click at [238, 216] on link "01993fee-a619-71e9-b3d7-65ed817aca51" at bounding box center [302, 219] width 182 height 12
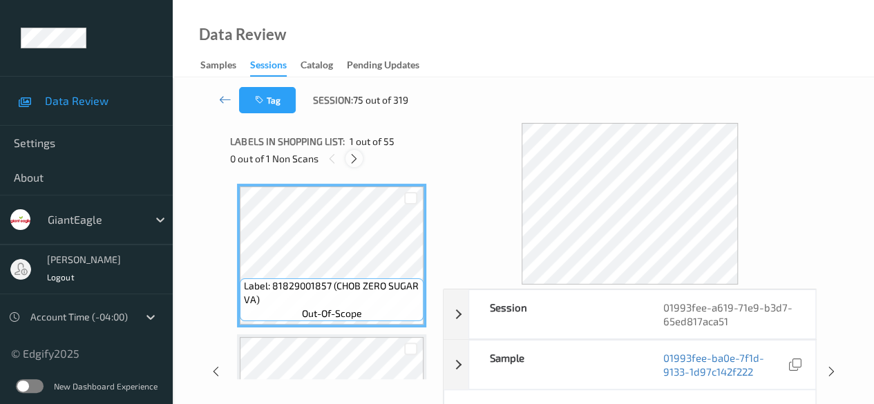
click at [354, 162] on icon at bounding box center [354, 159] width 12 height 12
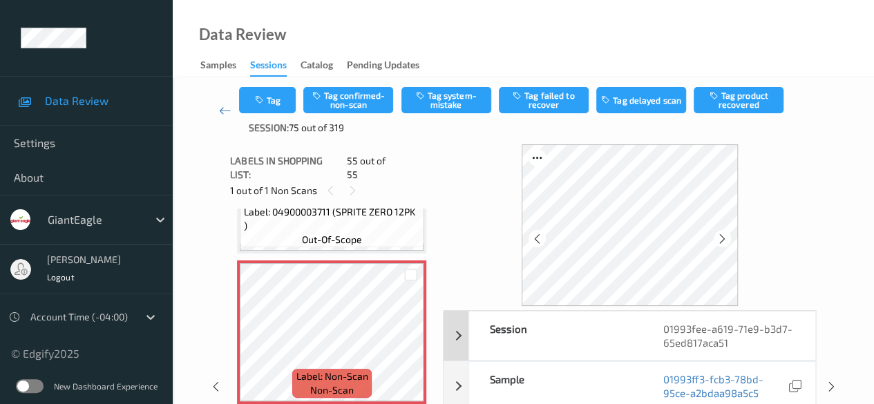
scroll to position [69, 0]
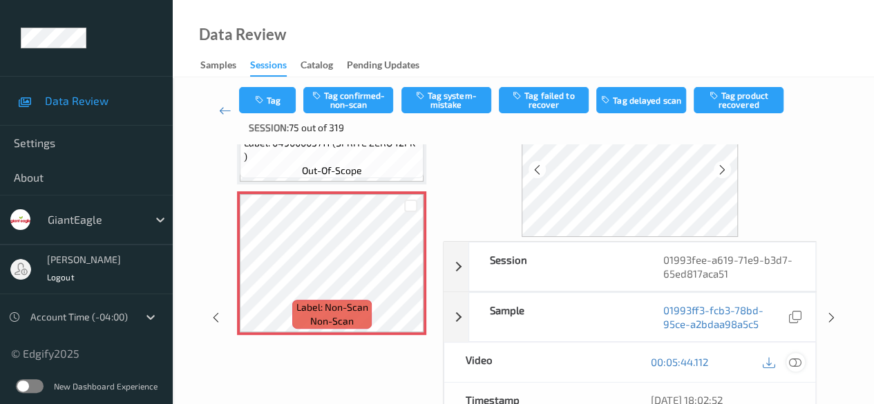
click at [794, 360] on icon at bounding box center [795, 362] width 12 height 12
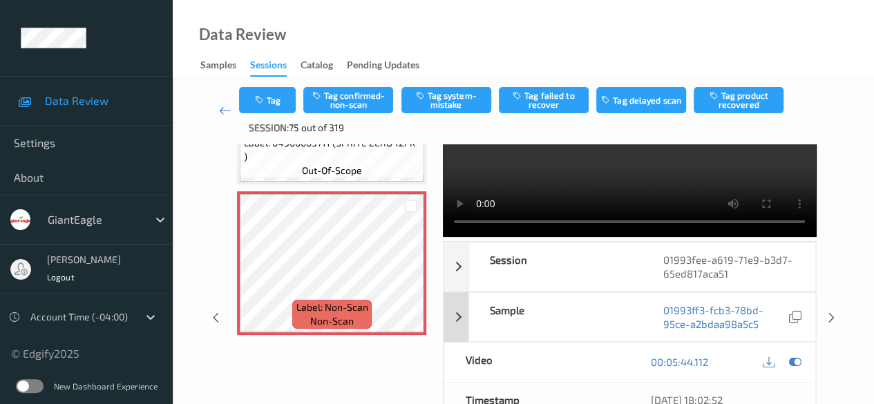
scroll to position [0, 0]
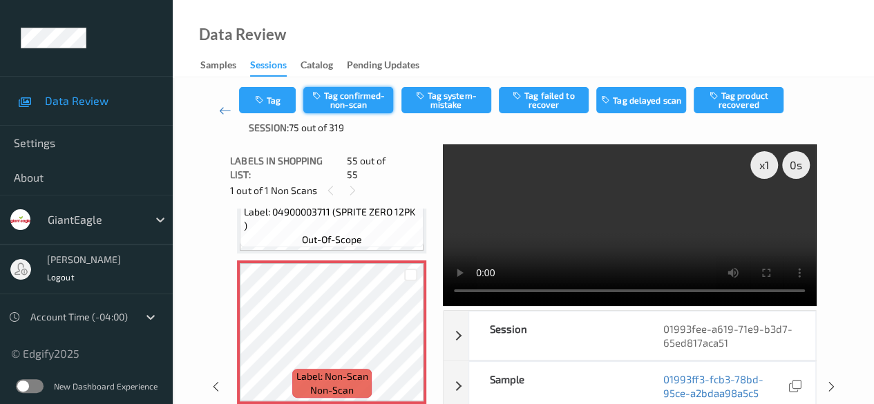
click at [372, 102] on button "Tag confirmed-non-scan" at bounding box center [348, 100] width 90 height 26
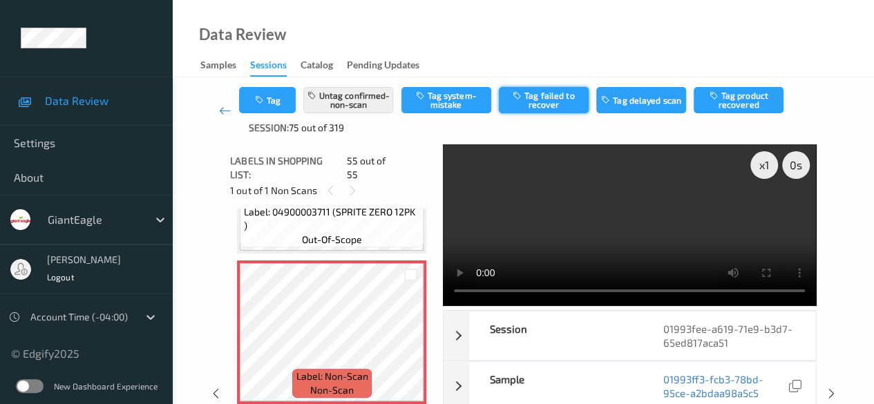
click at [557, 99] on button "Tag failed to recover" at bounding box center [544, 100] width 90 height 26
click at [219, 106] on icon at bounding box center [225, 111] width 12 height 14
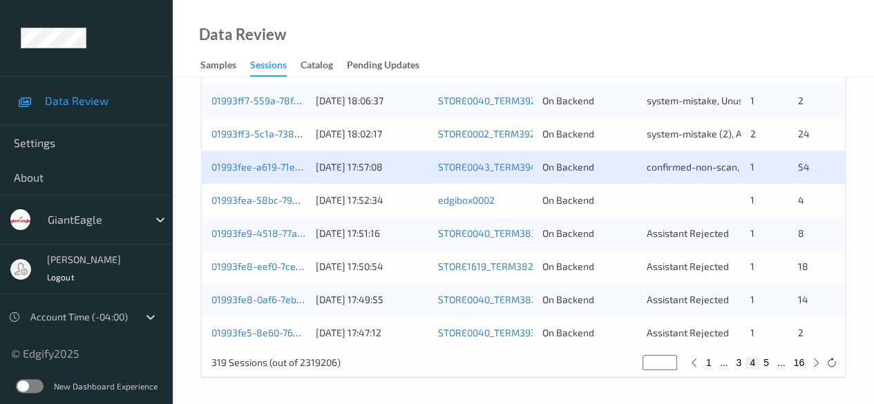
scroll to position [743, 0]
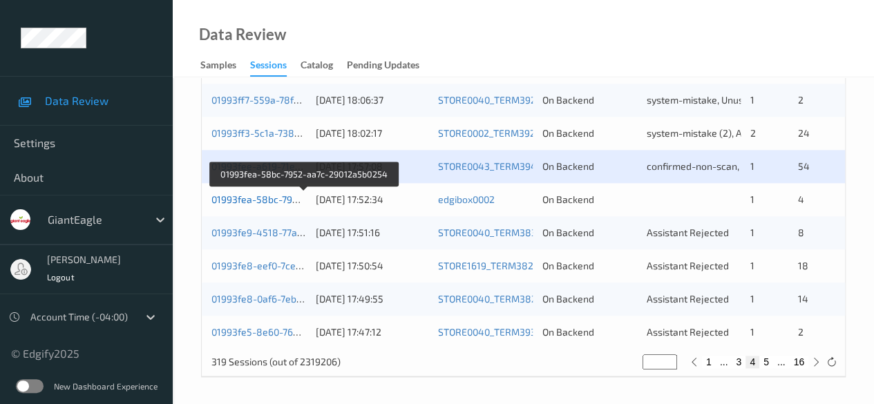
click at [272, 199] on link "01993fea-58bc-7952-aa7c-29012a5b0254" at bounding box center [304, 199] width 187 height 12
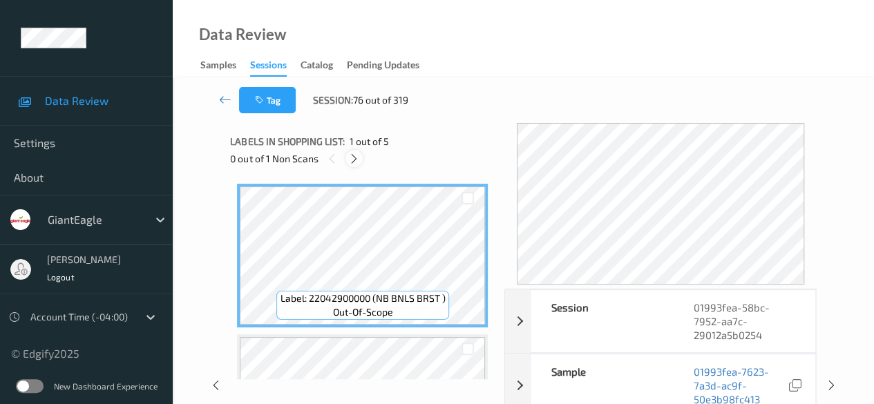
click at [358, 160] on icon at bounding box center [354, 159] width 12 height 12
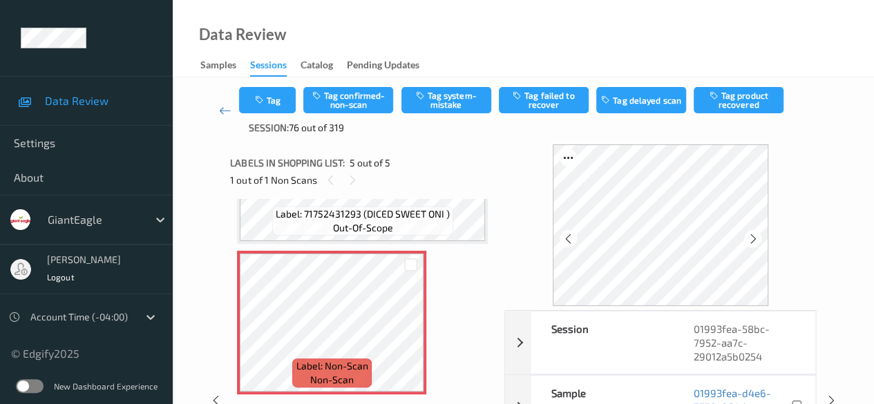
scroll to position [69, 0]
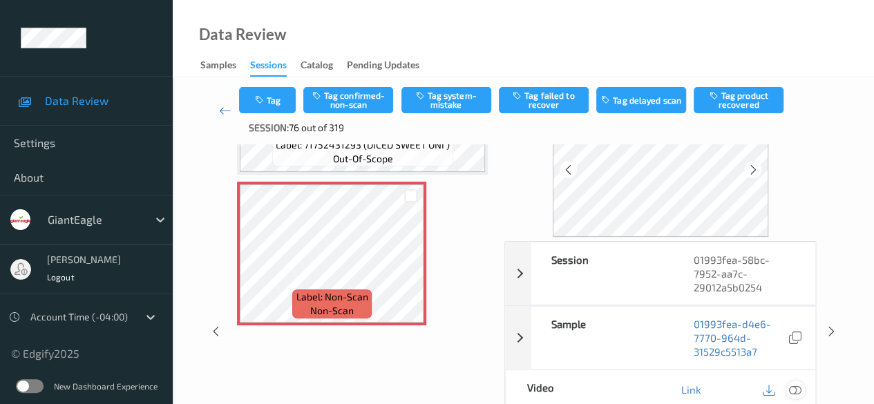
click at [799, 386] on icon at bounding box center [795, 389] width 12 height 12
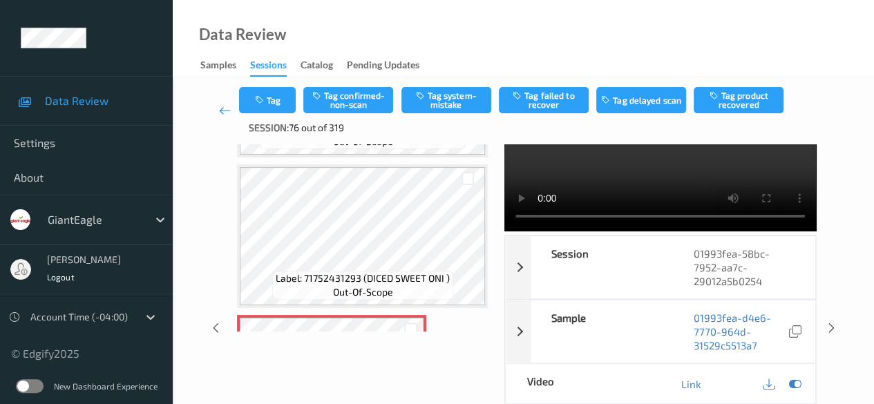
scroll to position [419, 0]
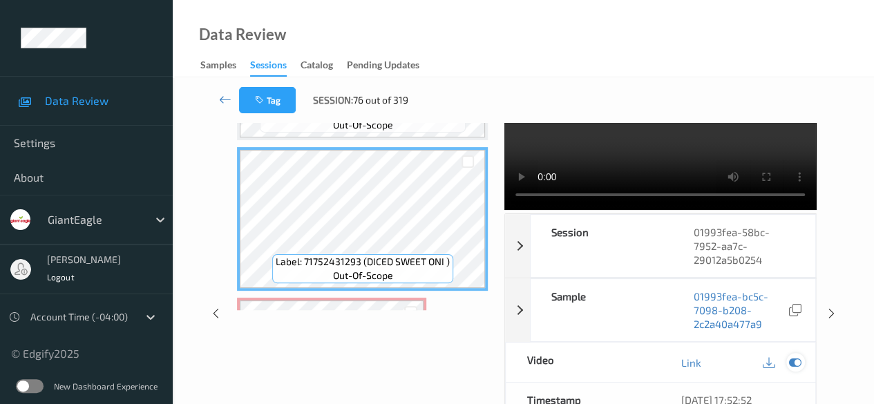
click at [789, 363] on icon at bounding box center [795, 363] width 12 height 12
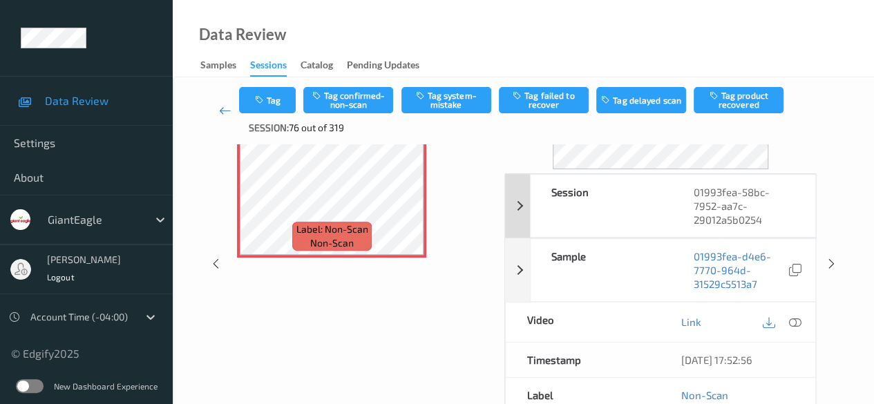
scroll to position [138, 0]
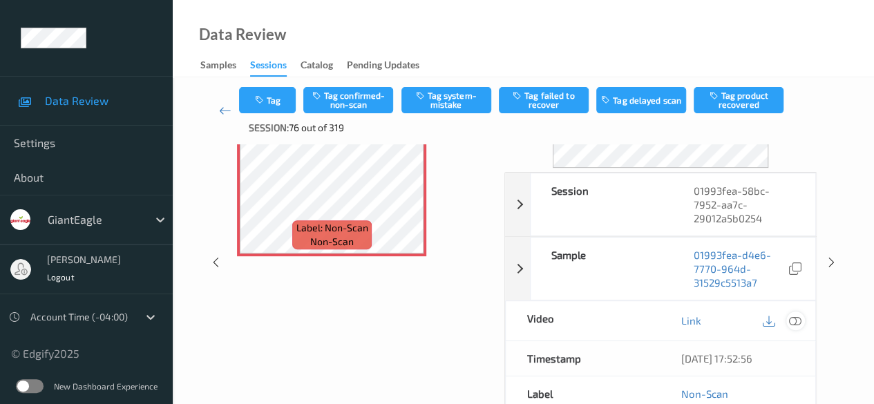
click at [795, 324] on icon at bounding box center [795, 320] width 12 height 12
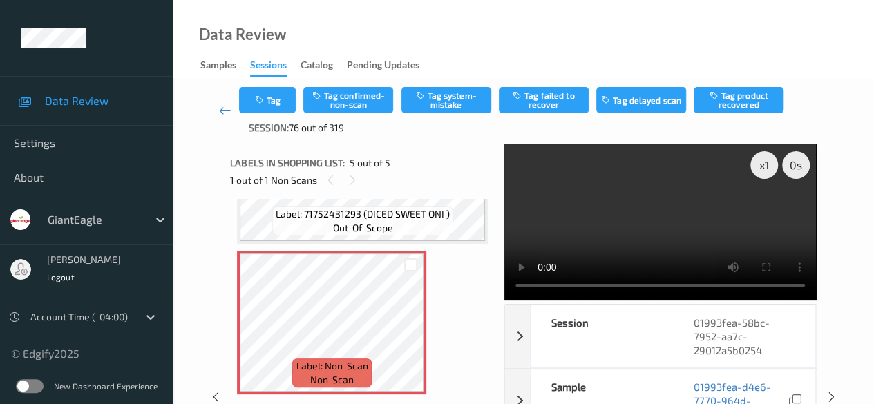
scroll to position [474, 0]
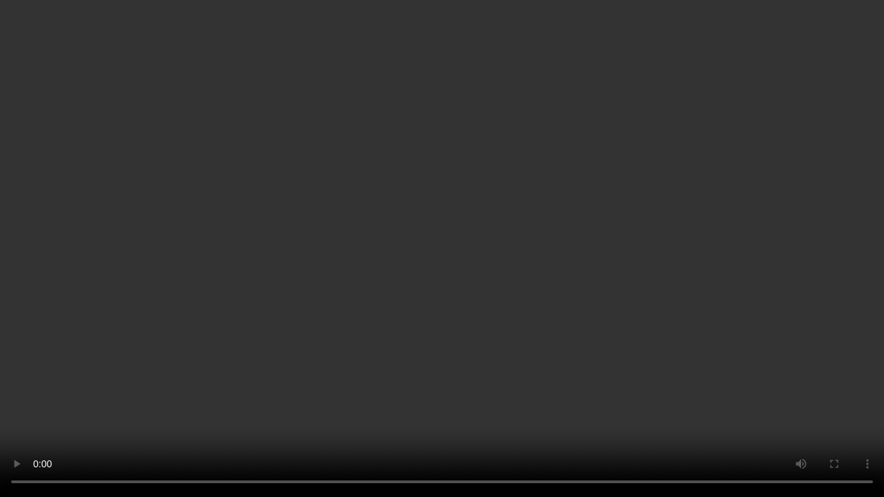
click at [603, 397] on video at bounding box center [442, 248] width 884 height 497
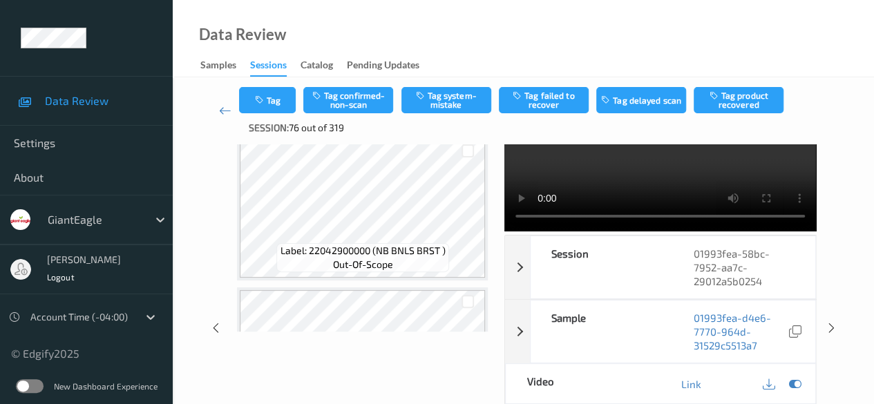
scroll to position [0, 0]
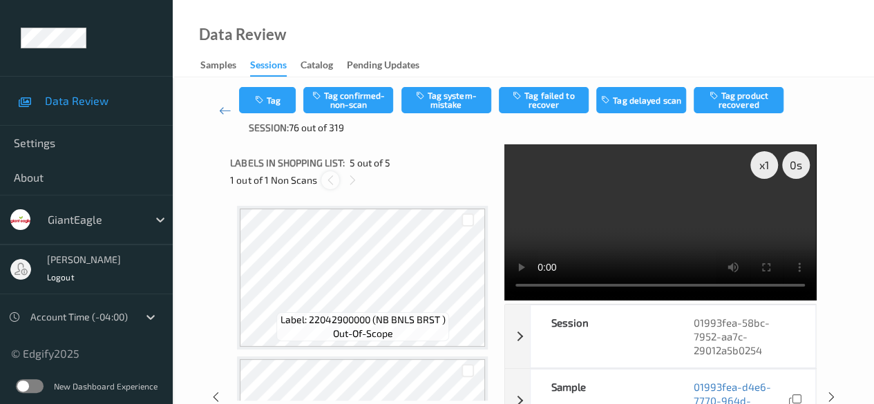
click at [328, 180] on icon at bounding box center [331, 180] width 12 height 12
click at [355, 184] on icon at bounding box center [353, 180] width 12 height 12
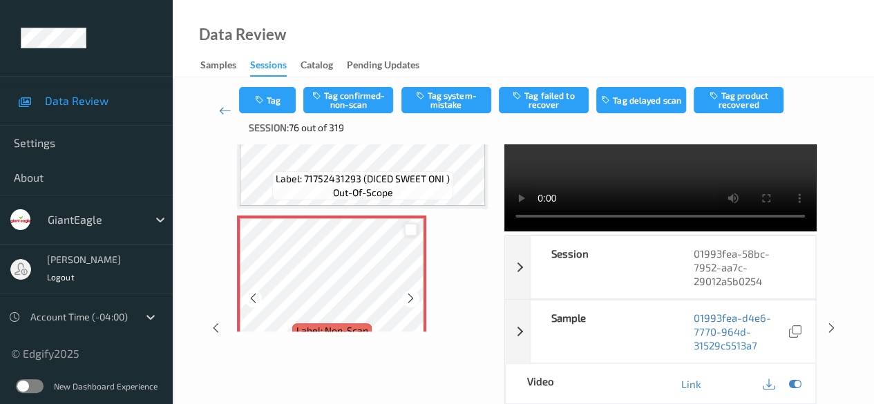
scroll to position [558, 0]
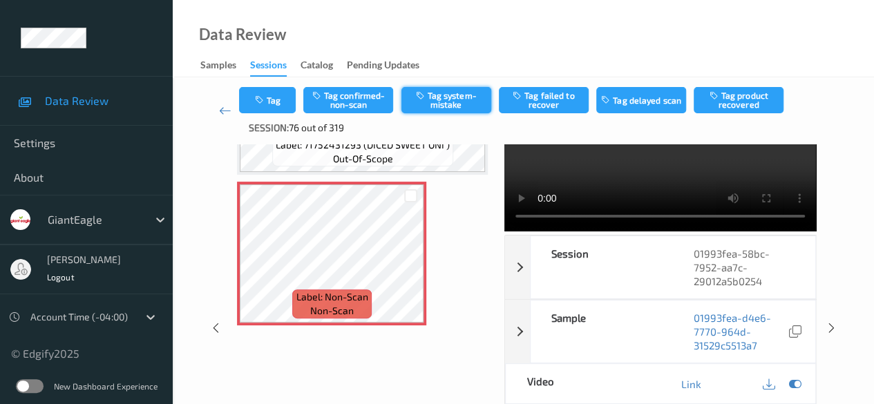
click at [445, 99] on button "Tag system-mistake" at bounding box center [446, 100] width 90 height 26
click at [224, 106] on icon at bounding box center [225, 111] width 12 height 14
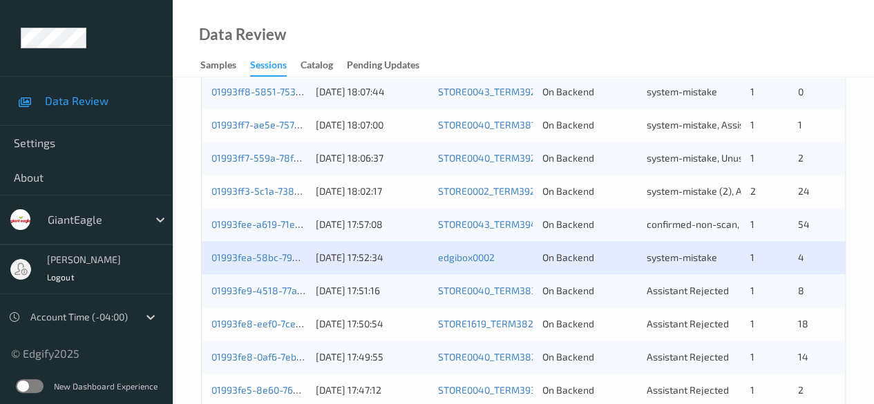
scroll to position [743, 0]
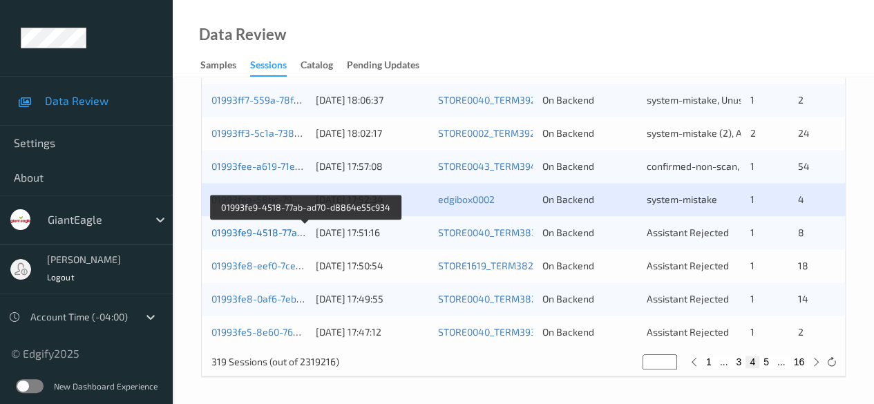
click at [277, 232] on link "01993fe9-4518-77ab-ad70-d8864e55c934" at bounding box center [305, 233] width 189 height 12
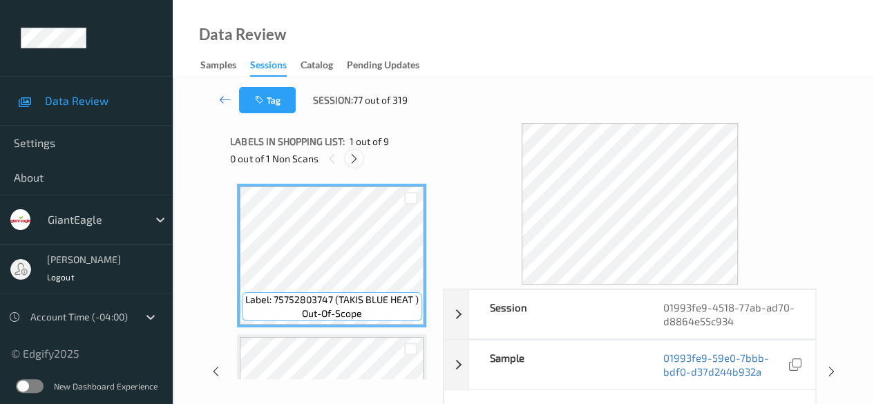
click at [359, 157] on icon at bounding box center [354, 159] width 12 height 12
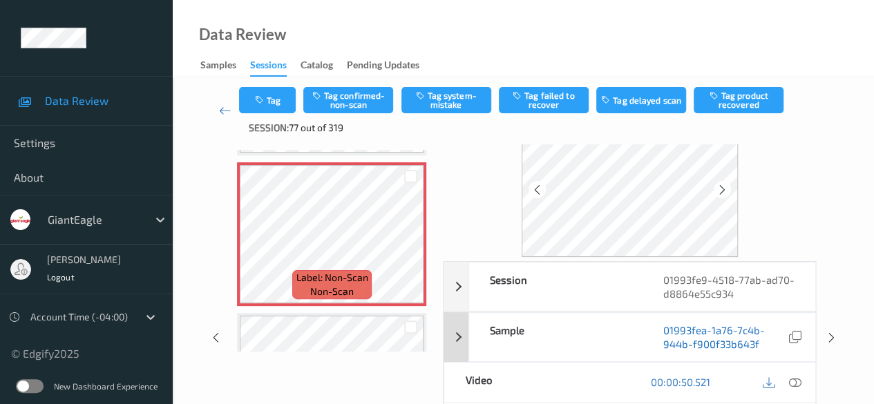
scroll to position [69, 0]
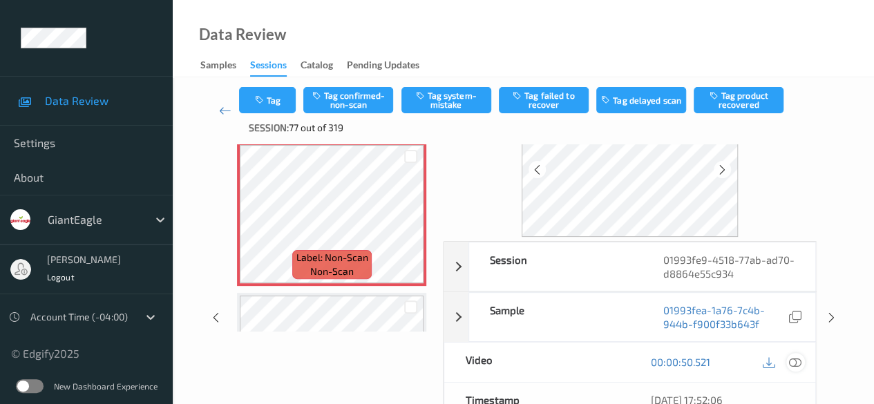
click at [793, 360] on icon at bounding box center [795, 362] width 12 height 12
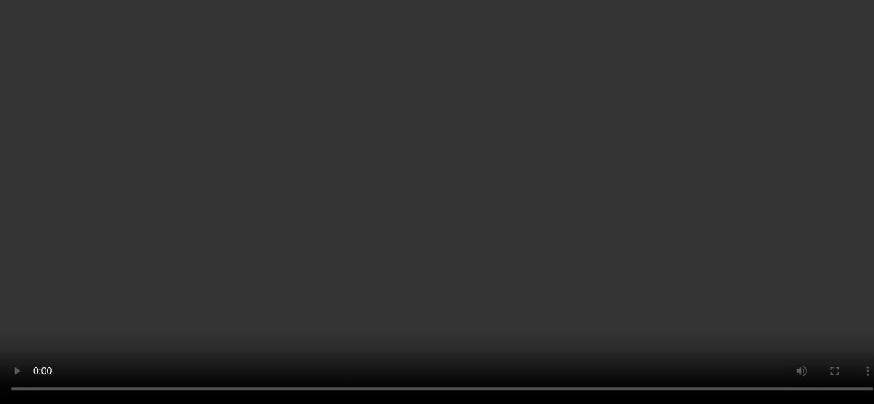
scroll to position [446, 0]
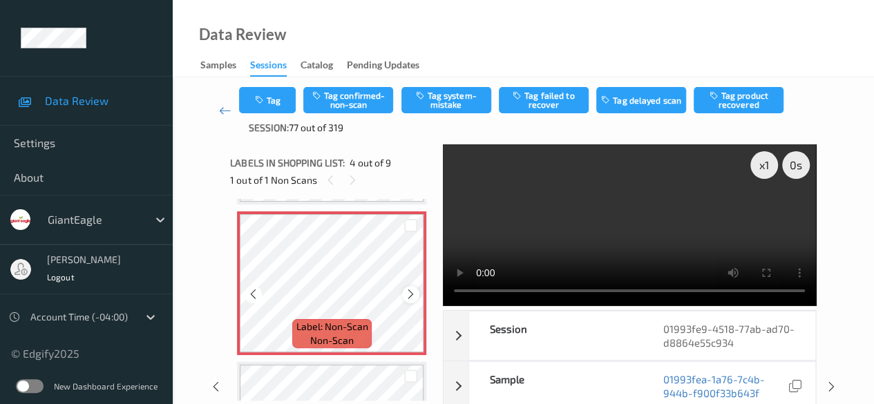
click at [409, 295] on icon at bounding box center [411, 294] width 12 height 12
click at [446, 102] on button "Tag system-mistake" at bounding box center [446, 100] width 90 height 26
click at [221, 108] on icon at bounding box center [225, 111] width 12 height 14
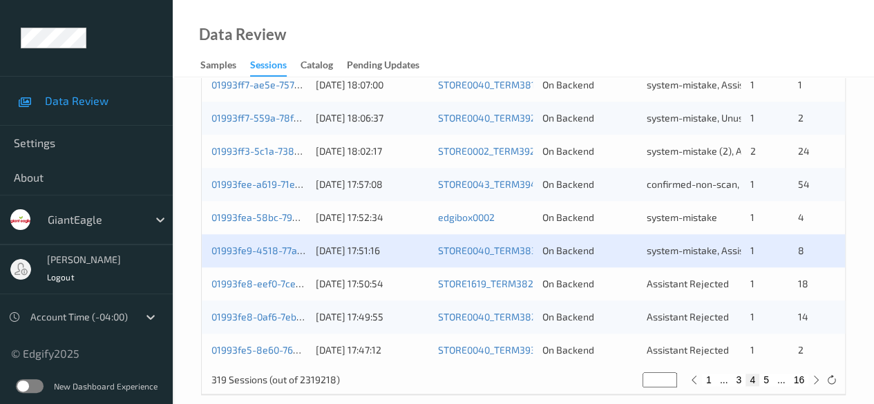
scroll to position [743, 0]
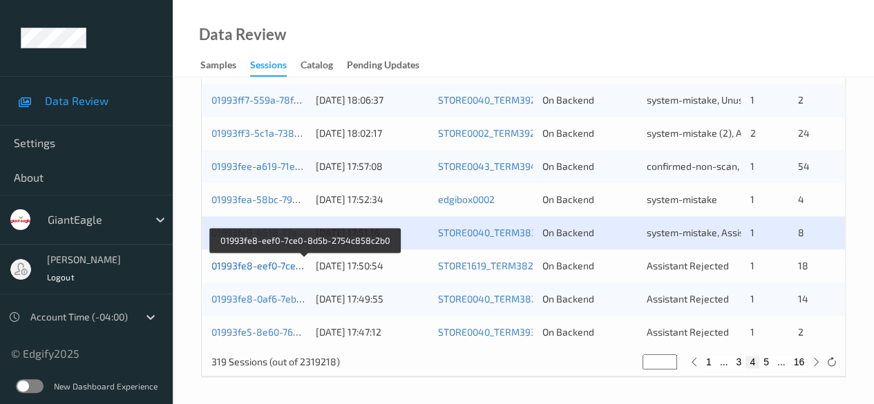
click at [282, 266] on link "01993fe8-eef0-7ce0-8d5b-2754c858c2b0" at bounding box center [304, 266] width 187 height 12
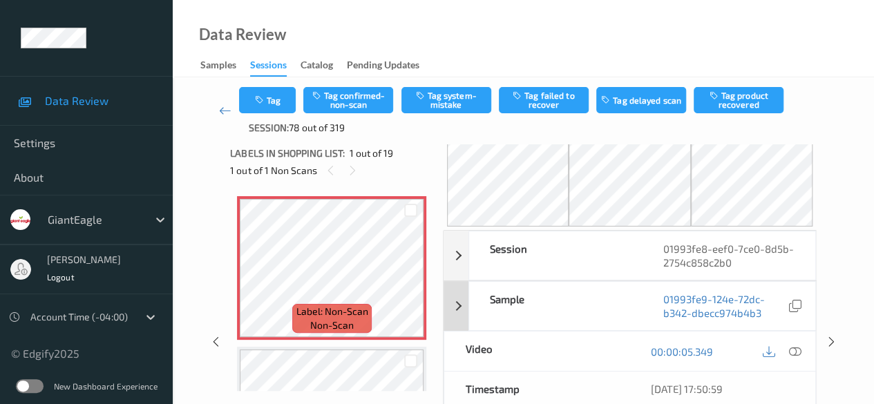
scroll to position [69, 0]
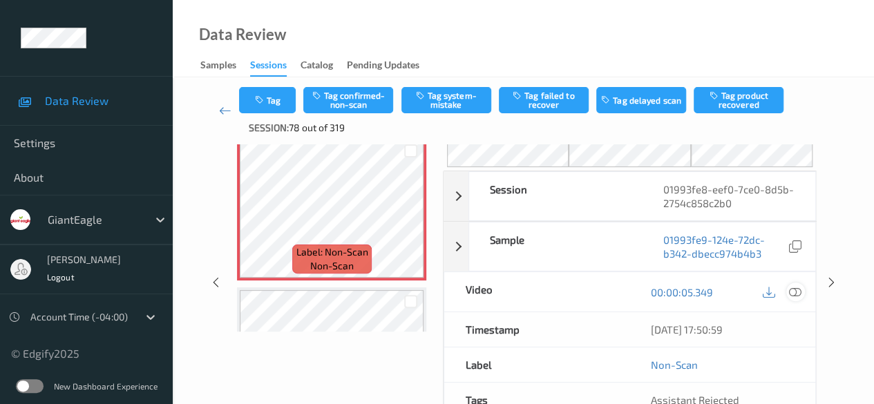
click at [796, 294] on icon at bounding box center [795, 292] width 12 height 12
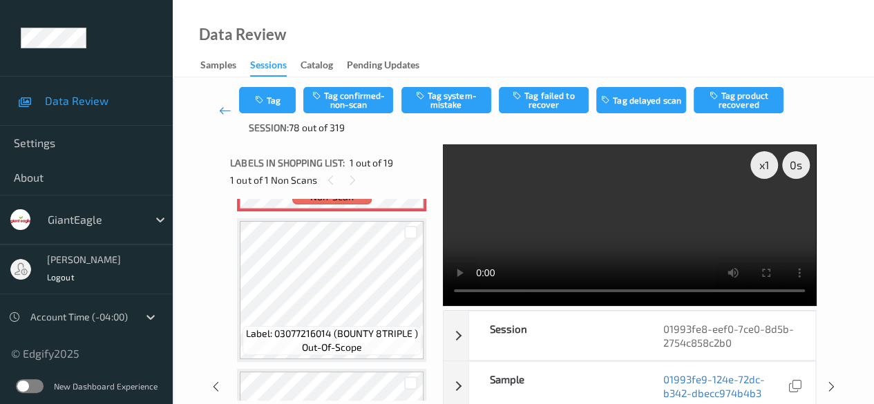
scroll to position [0, 0]
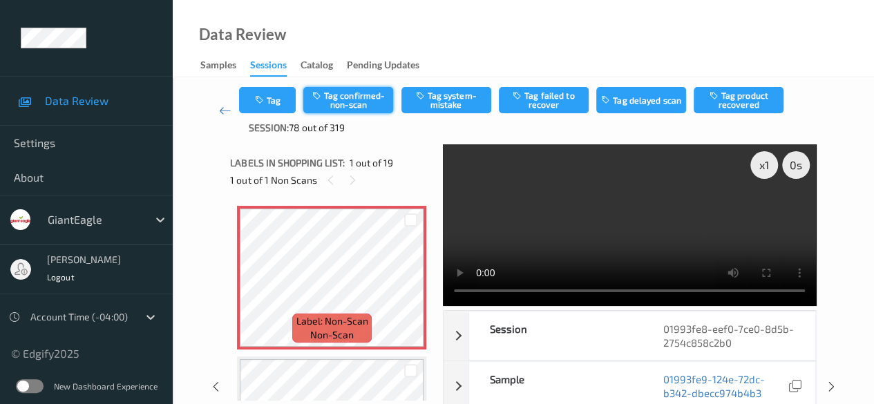
click at [370, 102] on button "Tag confirmed-non-scan" at bounding box center [348, 100] width 90 height 26
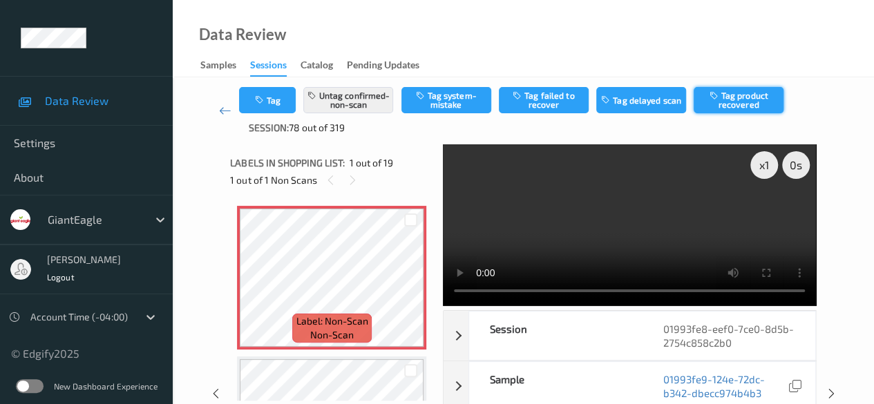
click at [739, 98] on button "Tag product recovered" at bounding box center [739, 100] width 90 height 26
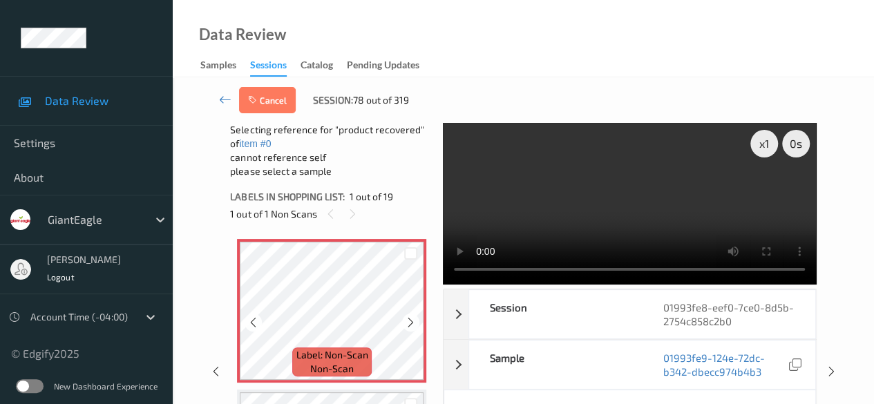
scroll to position [138, 0]
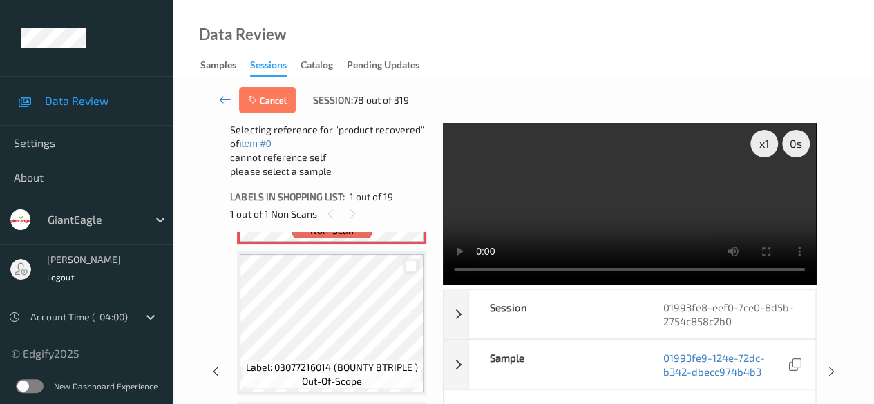
click at [412, 266] on div at bounding box center [410, 266] width 13 height 13
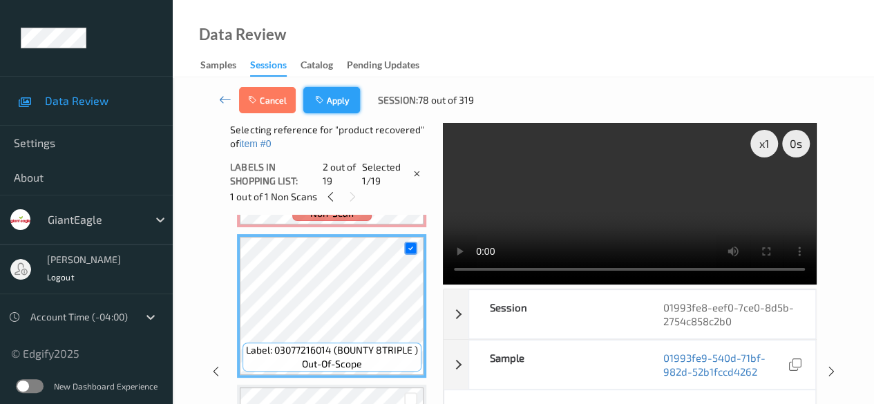
click at [343, 107] on button "Apply" at bounding box center [331, 100] width 57 height 26
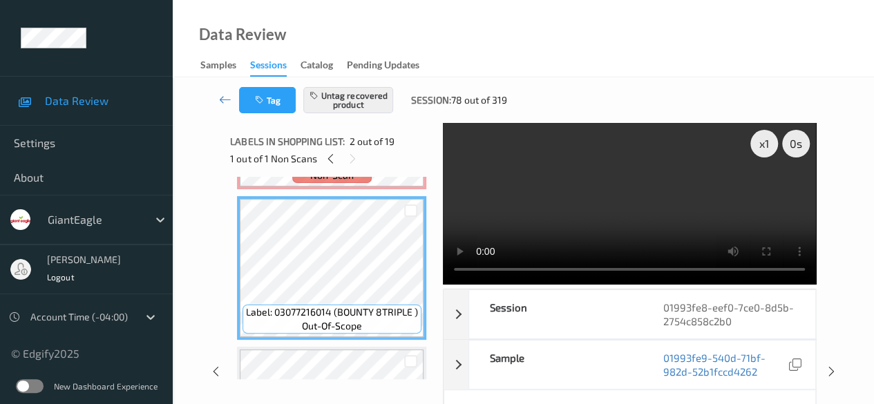
scroll to position [0, 0]
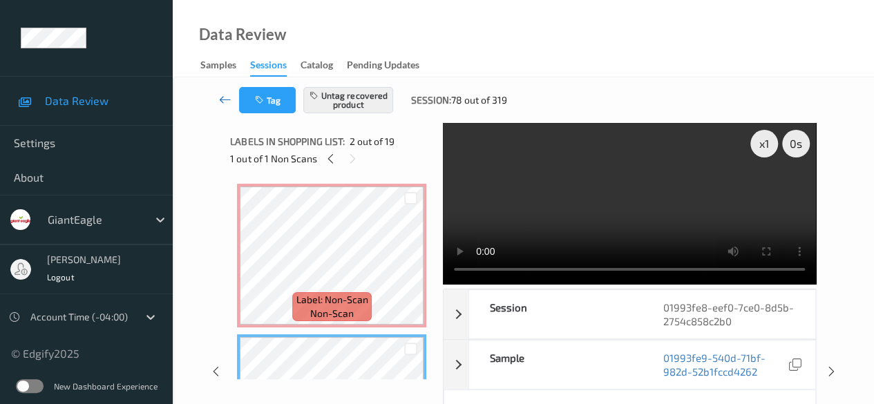
click at [224, 97] on icon at bounding box center [225, 100] width 12 height 14
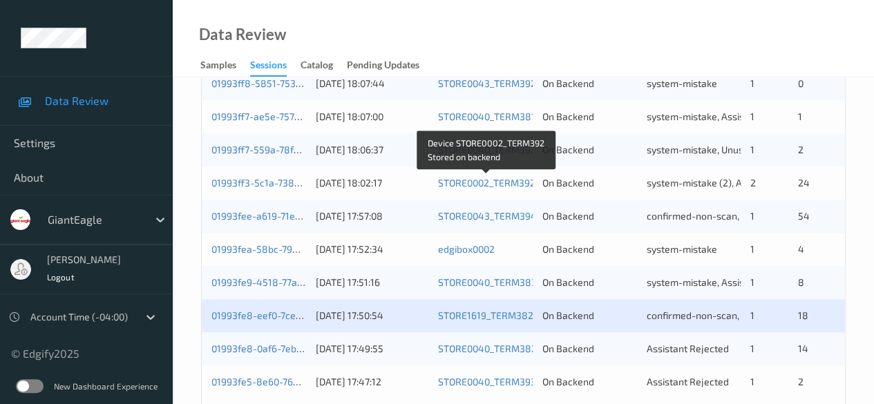
scroll to position [743, 0]
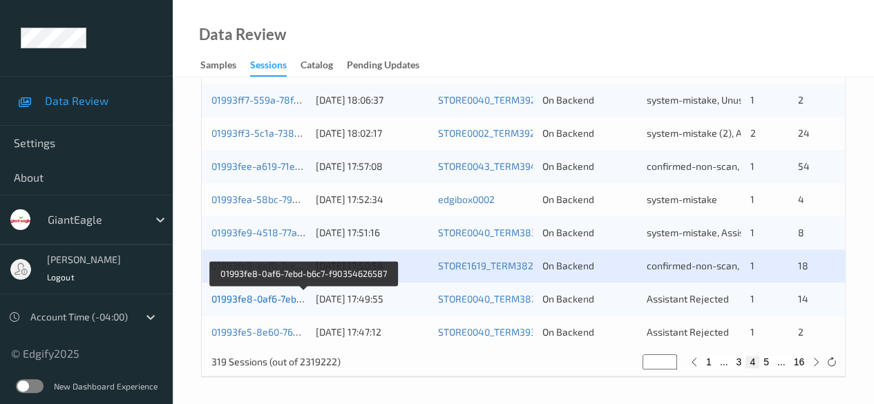
click at [258, 293] on link "01993fe8-0af6-7ebd-b6c7-f90354626587" at bounding box center [303, 299] width 184 height 12
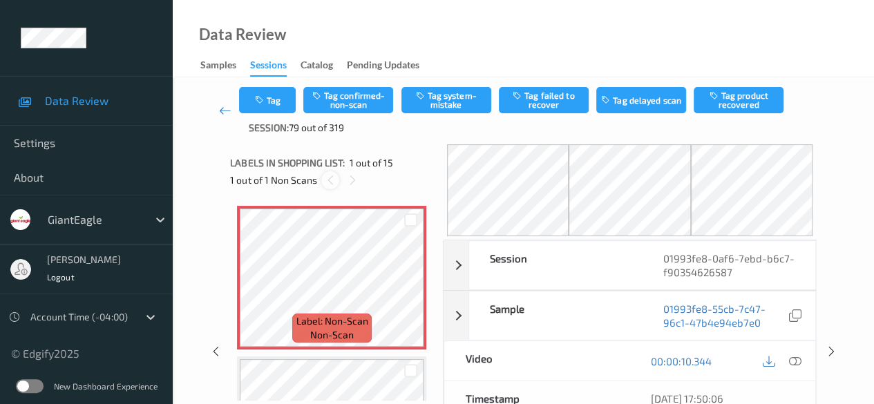
click at [331, 183] on icon at bounding box center [331, 180] width 12 height 12
click at [225, 118] on link at bounding box center [225, 111] width 28 height 48
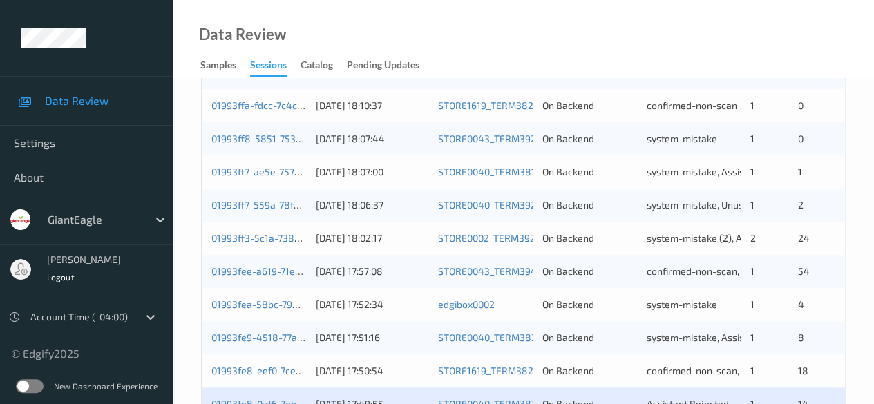
scroll to position [743, 0]
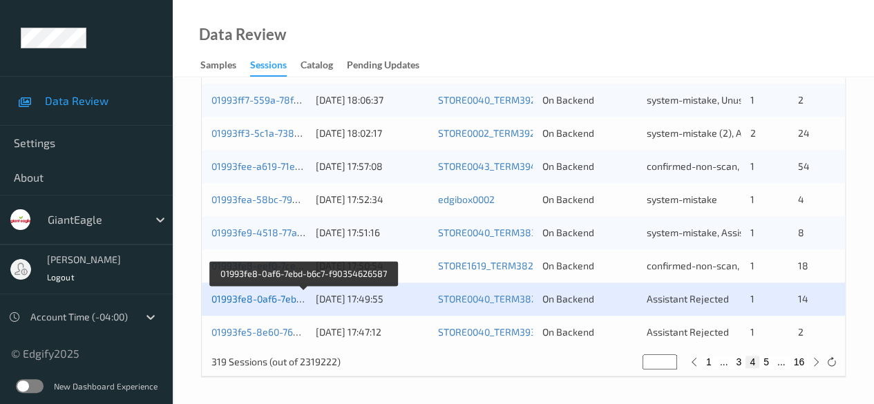
click at [287, 303] on link "01993fe8-0af6-7ebd-b6c7-f90354626587" at bounding box center [303, 299] width 184 height 12
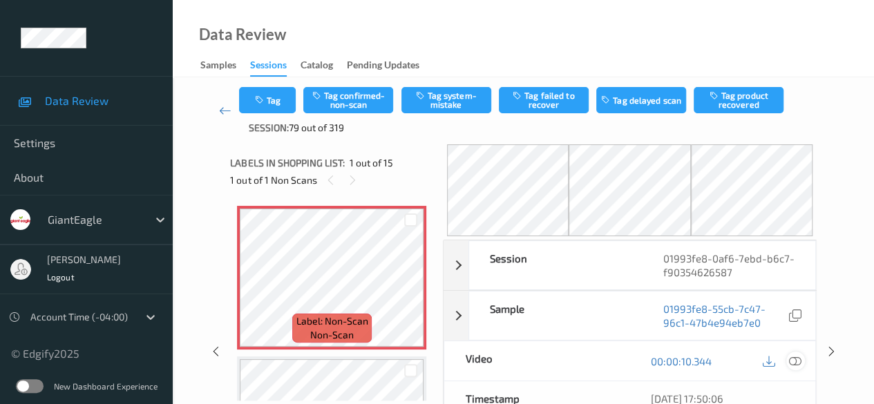
click at [796, 361] on icon at bounding box center [795, 361] width 12 height 12
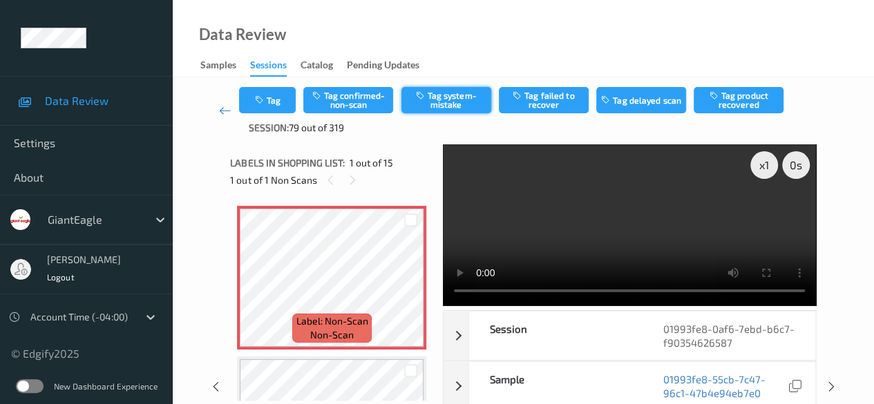
click at [455, 104] on button "Tag system-mistake" at bounding box center [446, 100] width 90 height 26
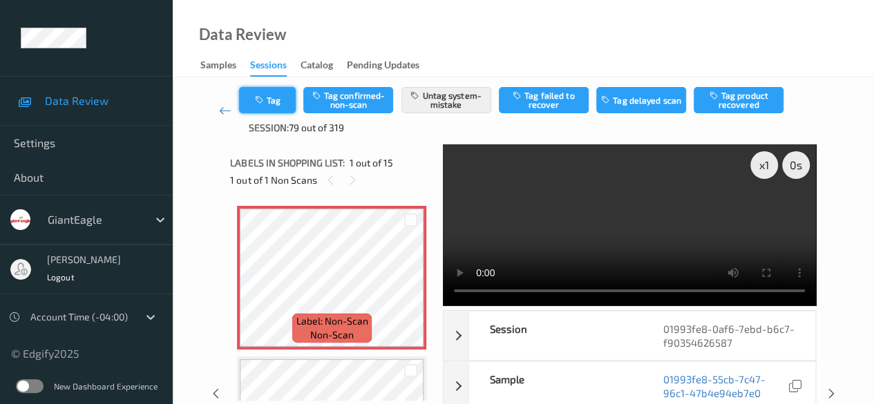
click at [274, 100] on button "Tag" at bounding box center [267, 100] width 57 height 26
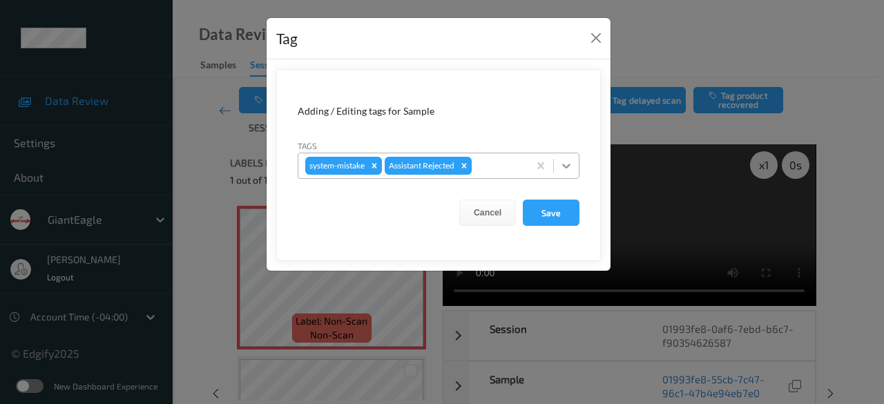
click at [568, 162] on icon at bounding box center [567, 166] width 14 height 14
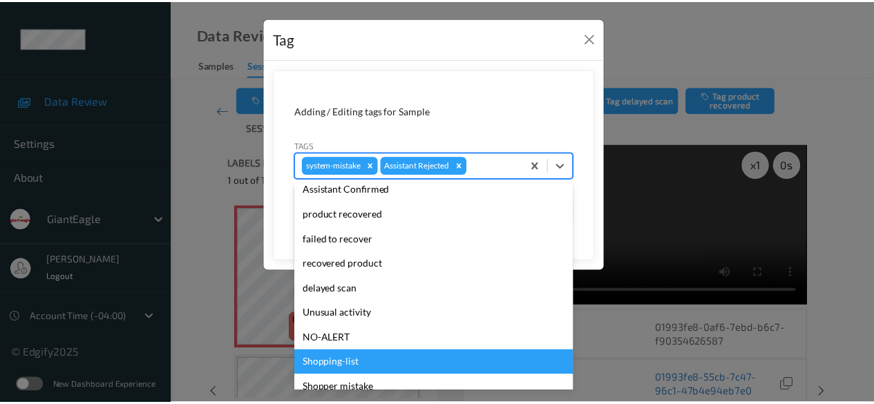
scroll to position [146, 0]
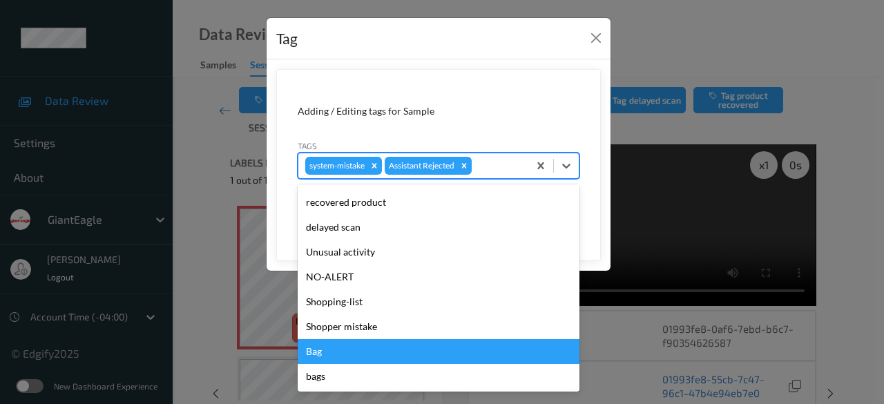
click at [411, 354] on div "Bag" at bounding box center [439, 351] width 282 height 25
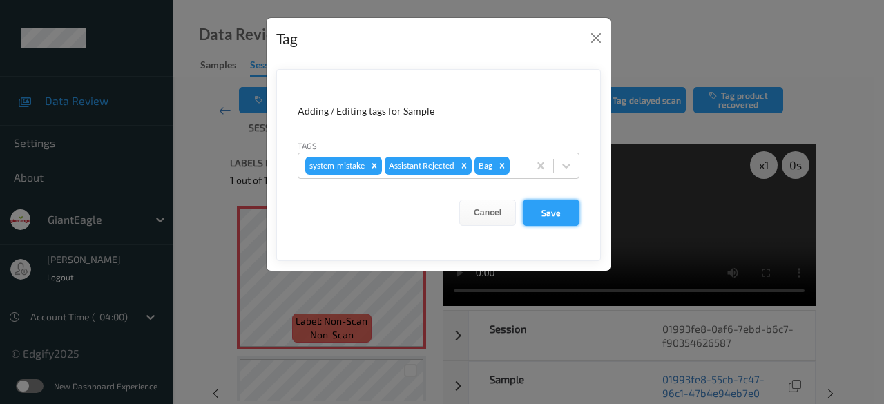
click at [553, 218] on button "Save" at bounding box center [551, 213] width 57 height 26
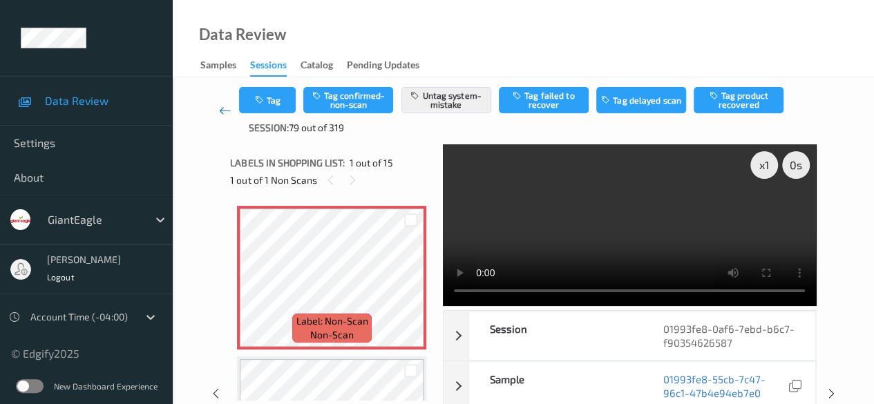
click at [222, 105] on icon at bounding box center [225, 111] width 12 height 14
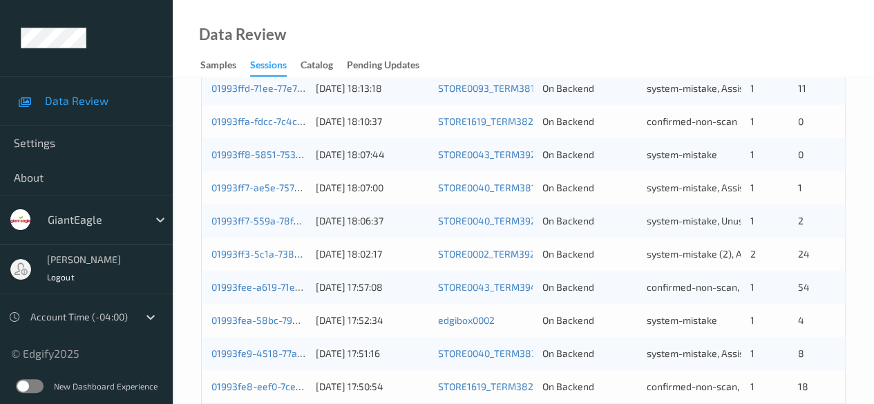
scroll to position [743, 0]
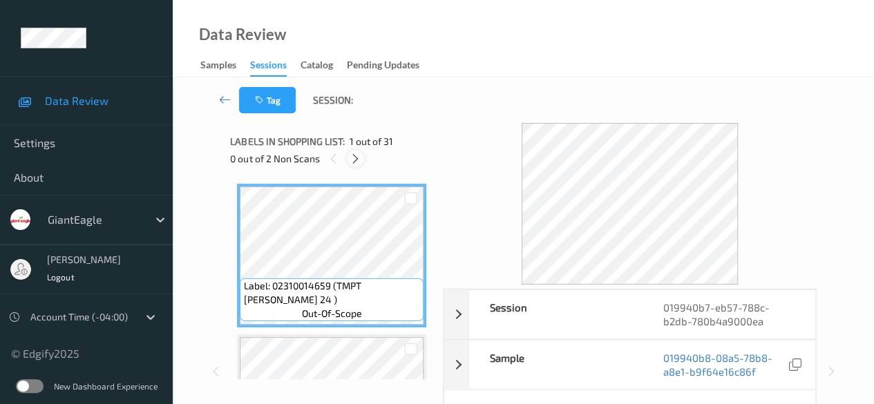
click at [359, 156] on icon at bounding box center [356, 159] width 12 height 12
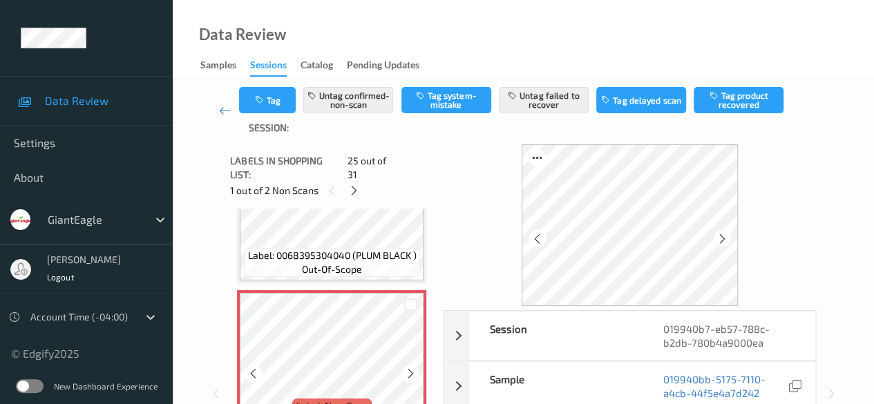
scroll to position [3609, 0]
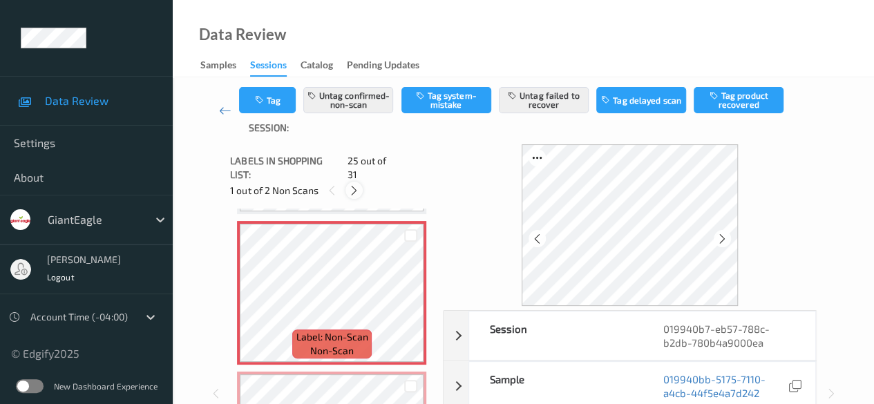
click at [354, 184] on icon at bounding box center [354, 190] width 12 height 12
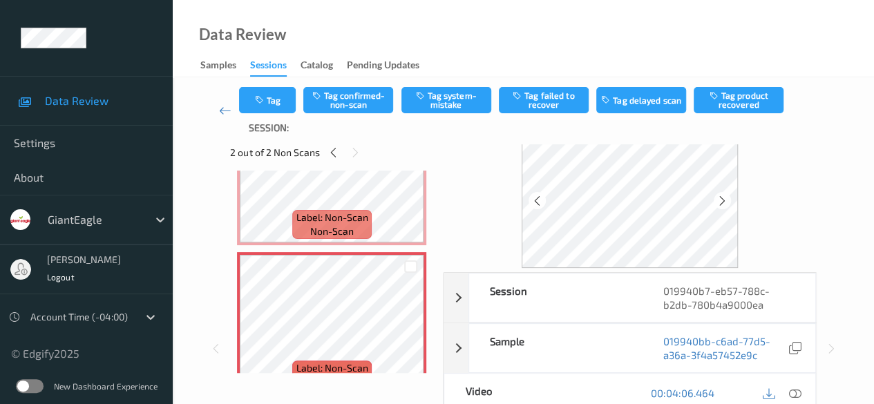
scroll to position [69, 0]
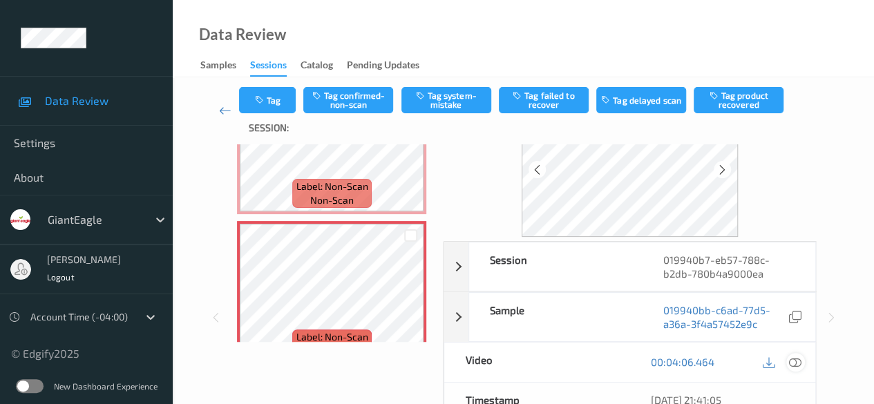
click at [790, 359] on icon at bounding box center [795, 362] width 12 height 12
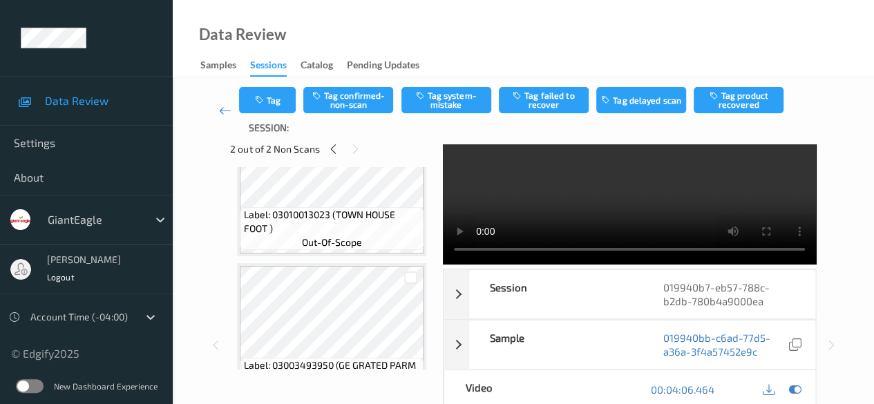
scroll to position [4197, 0]
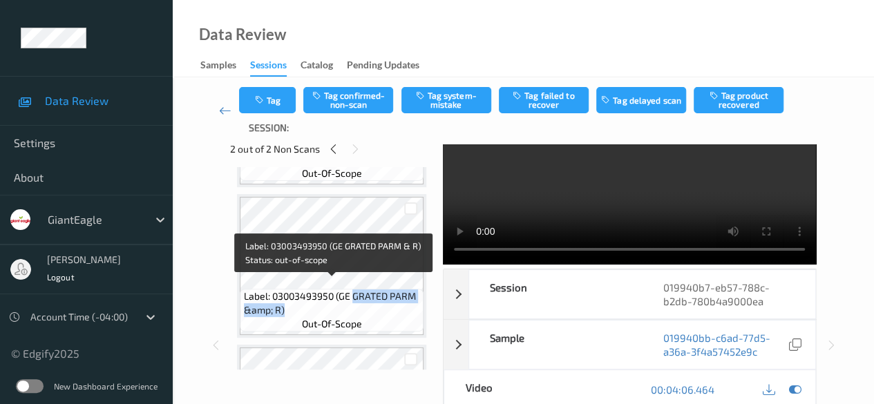
drag, startPoint x: 354, startPoint y: 283, endPoint x: 416, endPoint y: 295, distance: 63.4
click at [416, 295] on span "Label: 03003493950 (GE GRATED PARM &amp; R)" at bounding box center [332, 303] width 177 height 28
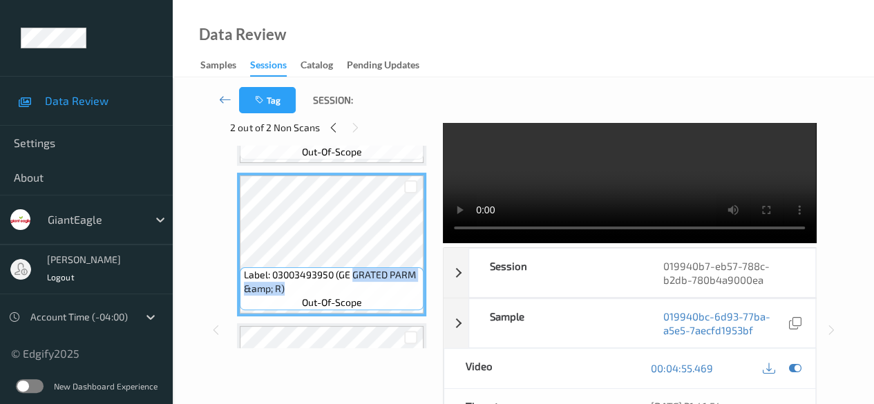
copy span "GRATED PARM &amp; R)"
click at [398, 388] on div "Labels in shopping list: 29 out of 31 2 out of 2 Non Scans Label: 02310014659 (…" at bounding box center [331, 331] width 203 height 498
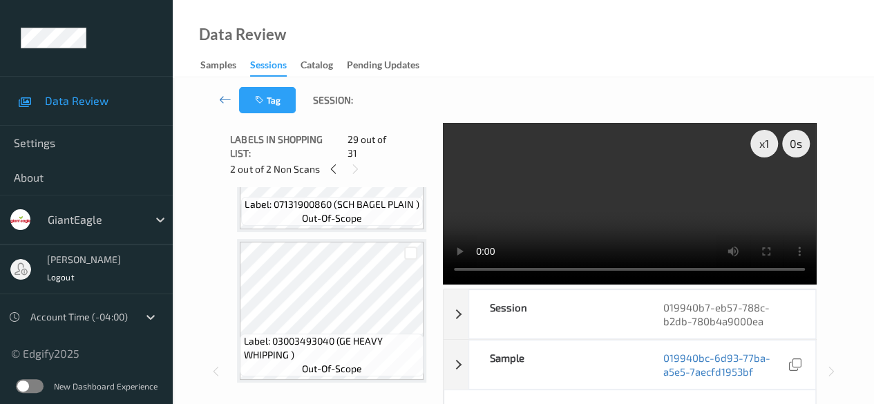
scroll to position [4390, 0]
